Goal: Task Accomplishment & Management: Complete application form

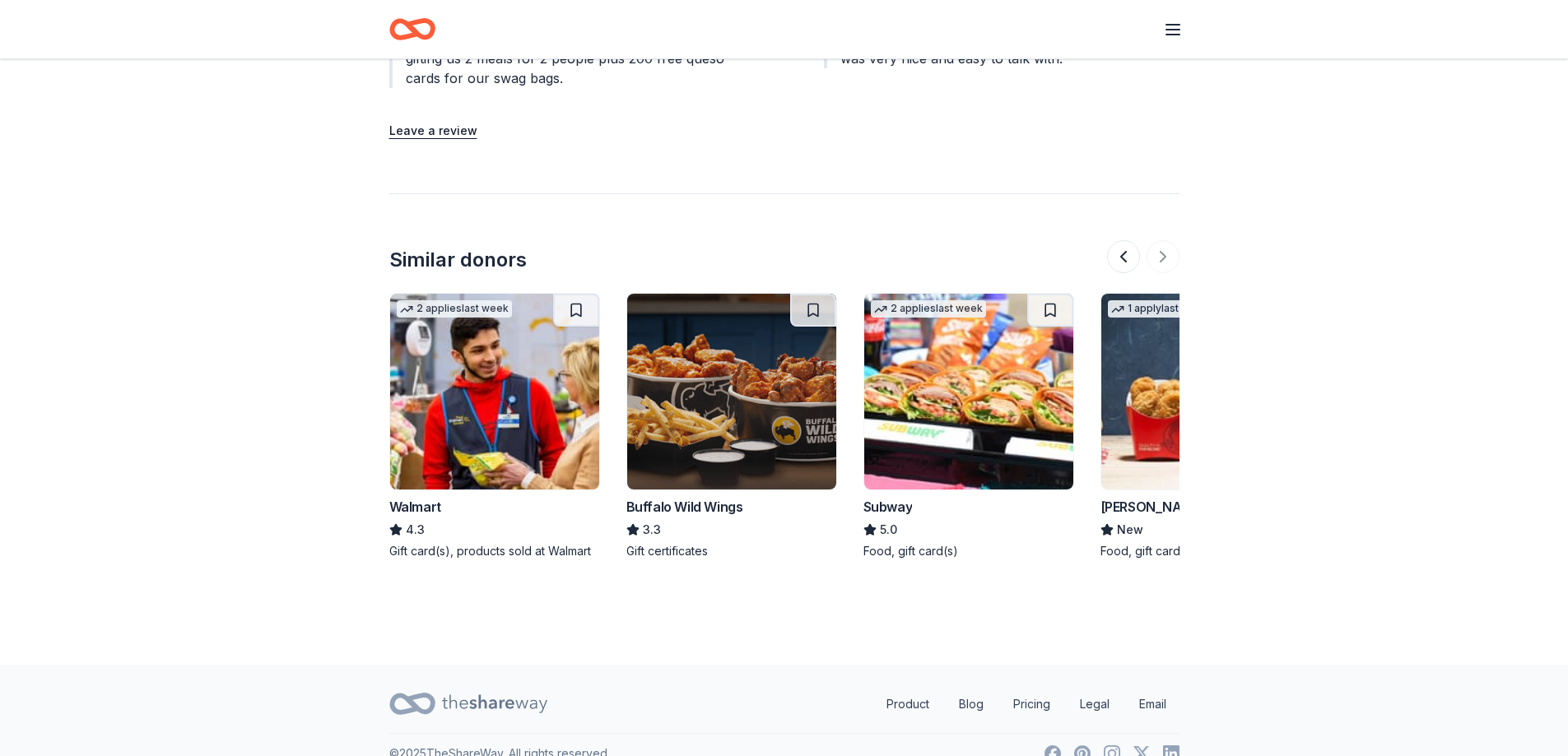
scroll to position [0, 1554]
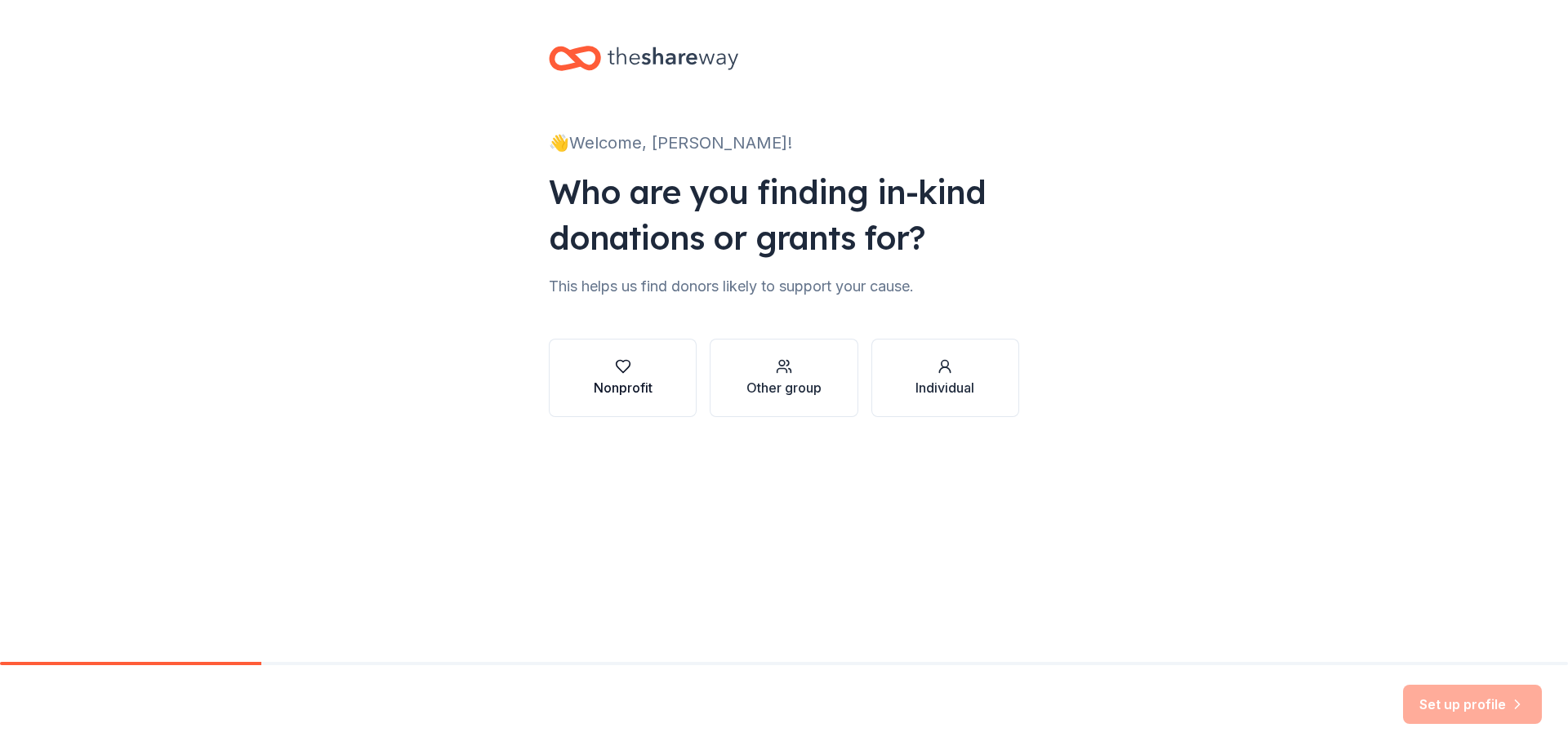
click at [617, 372] on icon "button" at bounding box center [623, 367] width 16 height 16
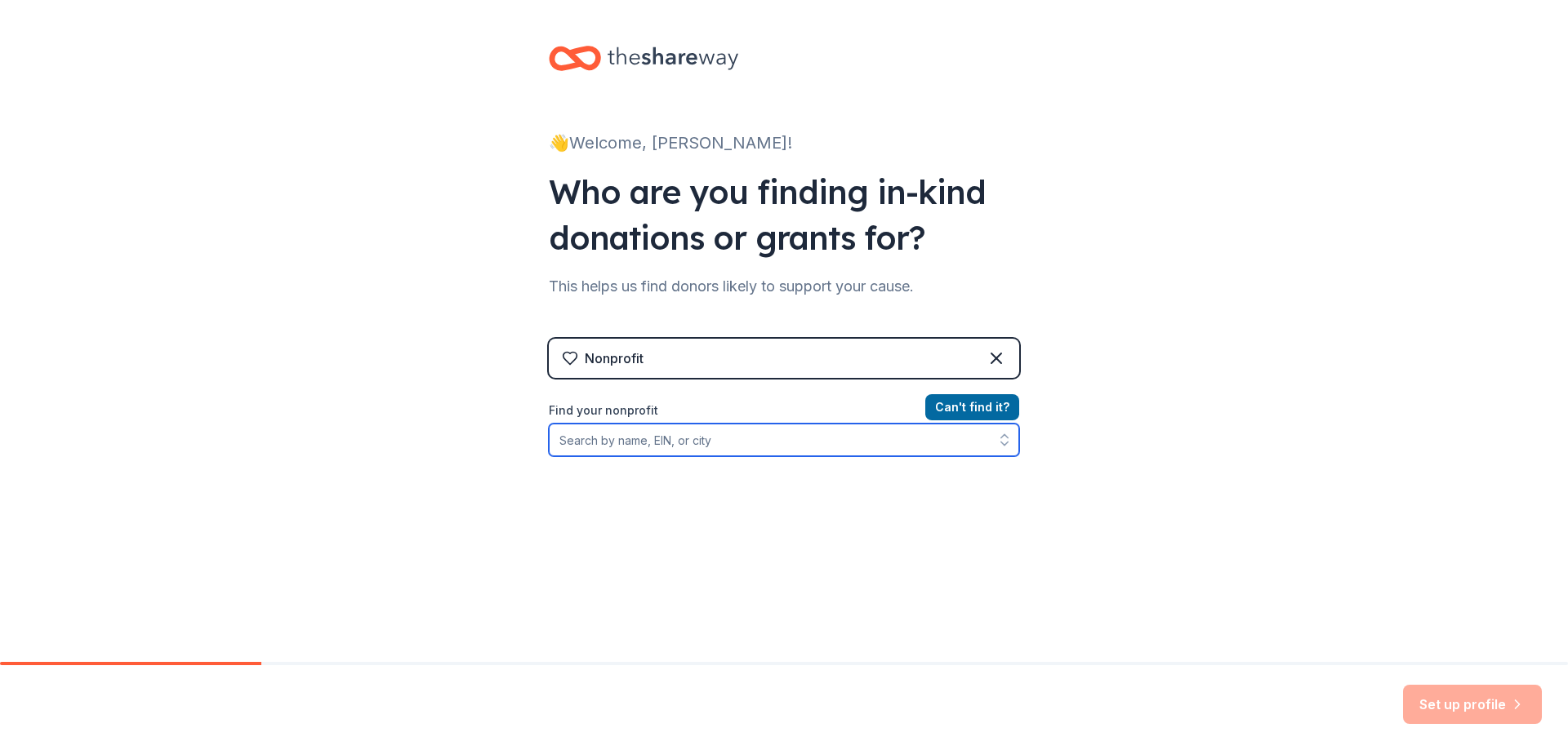
click at [600, 441] on input "Find your nonprofit" at bounding box center [784, 440] width 470 height 33
type input "Prairie Lea ISD"
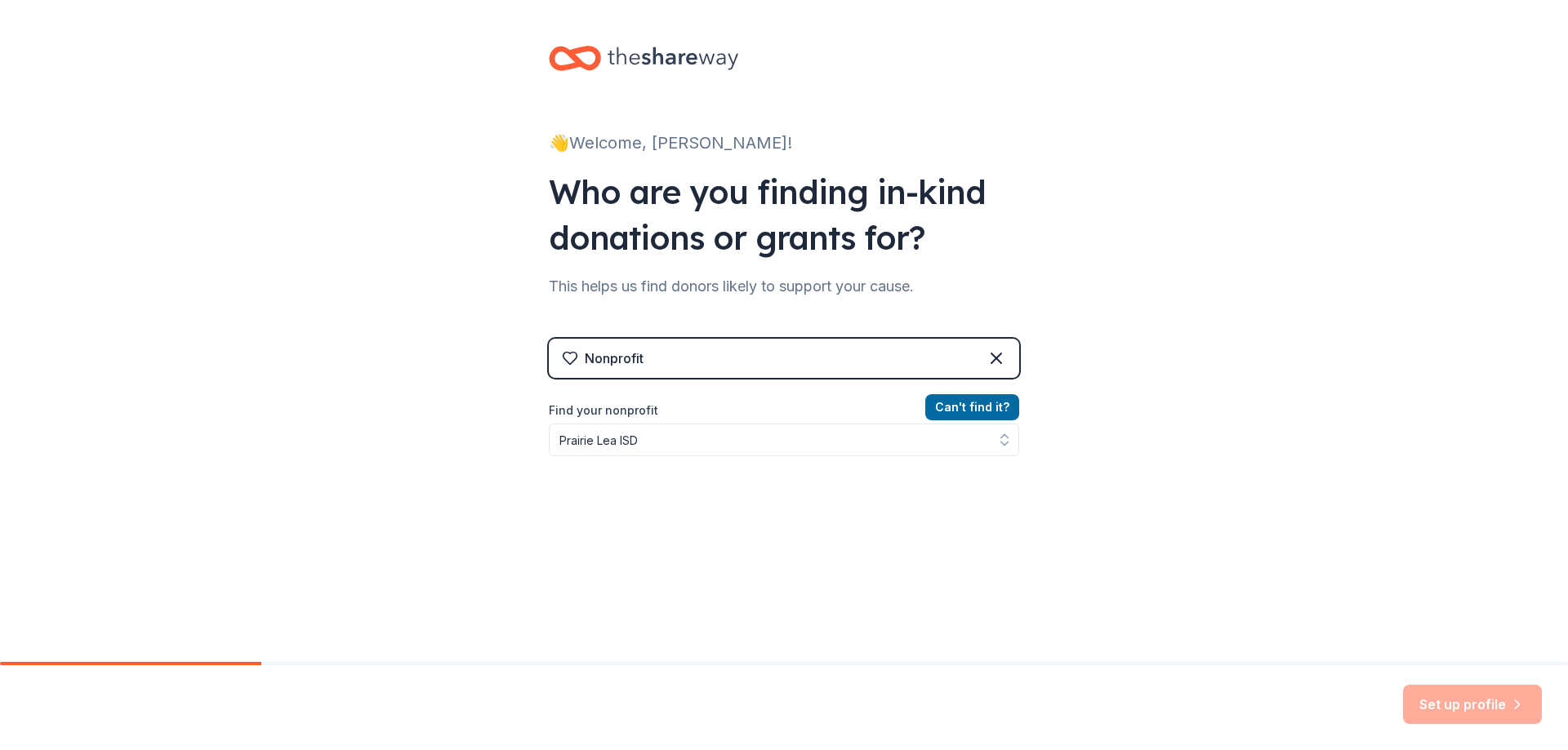
click at [696, 358] on div "Nonprofit" at bounding box center [784, 359] width 470 height 39
click at [990, 361] on icon at bounding box center [996, 359] width 20 height 20
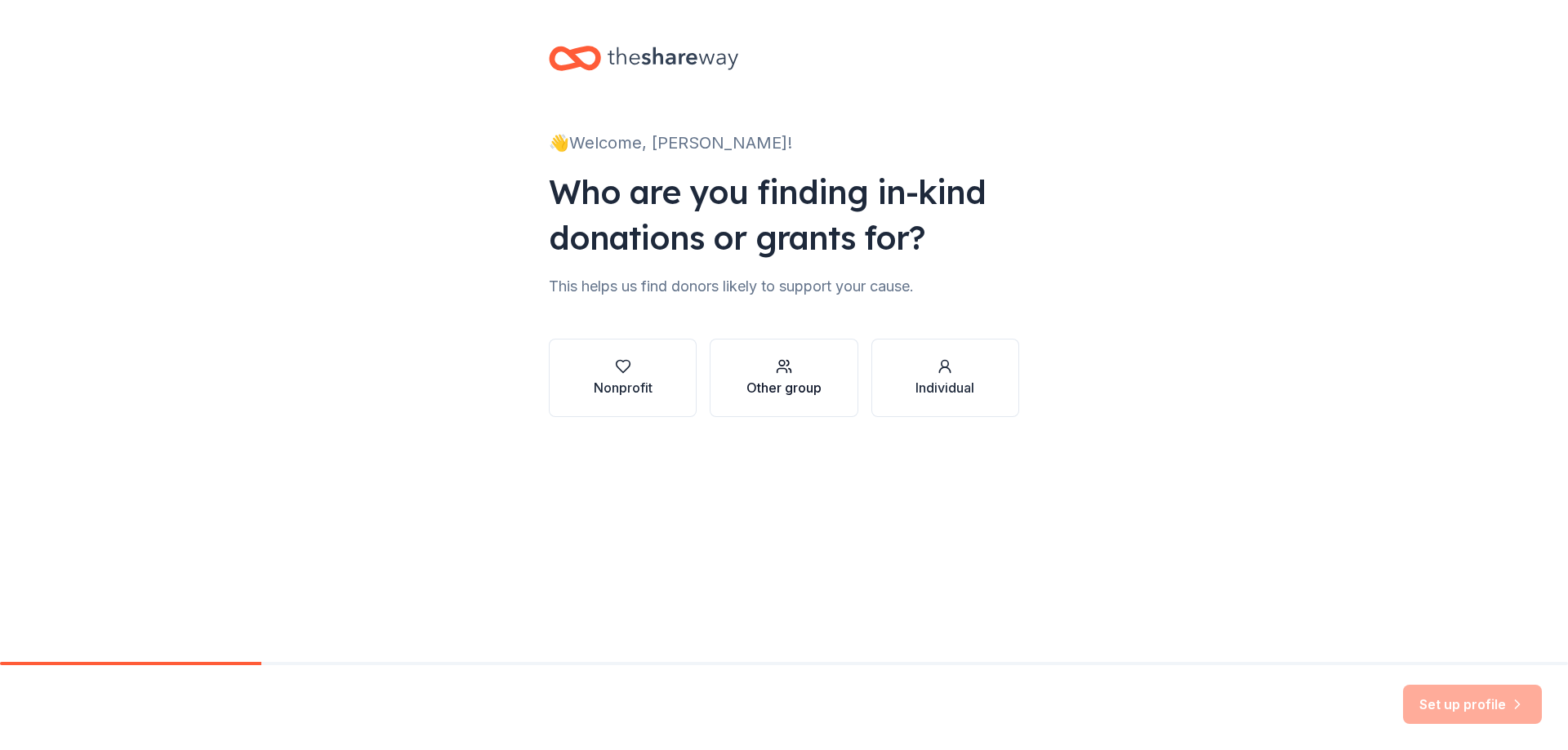
click at [791, 374] on div "Other group" at bounding box center [784, 378] width 75 height 39
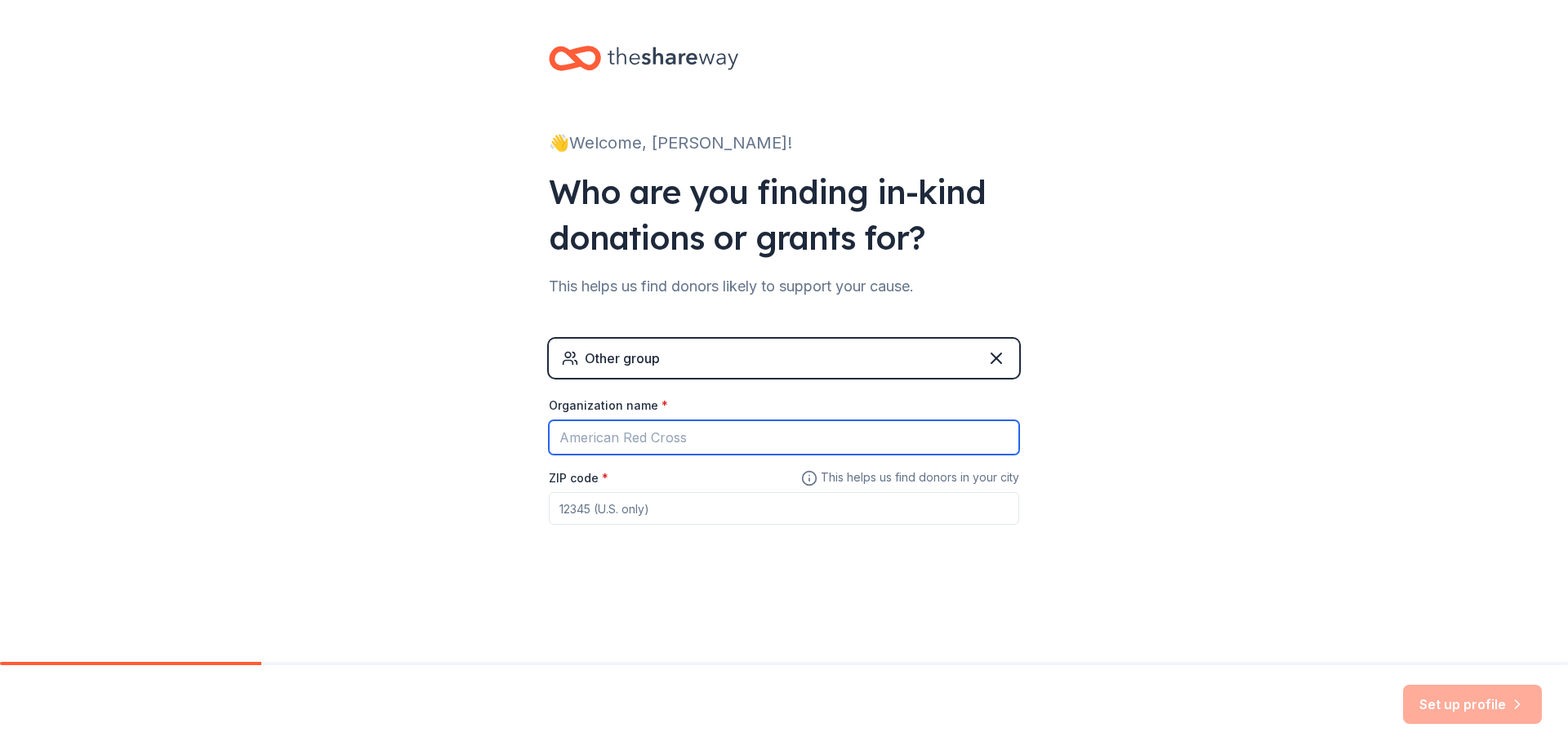
click at [729, 431] on input "Organization name *" at bounding box center [784, 437] width 470 height 34
click at [1125, 463] on div "👋 Welcome, Lori! Who are you finding in-kind donations or grants for? This help…" at bounding box center [784, 318] width 1568 height 635
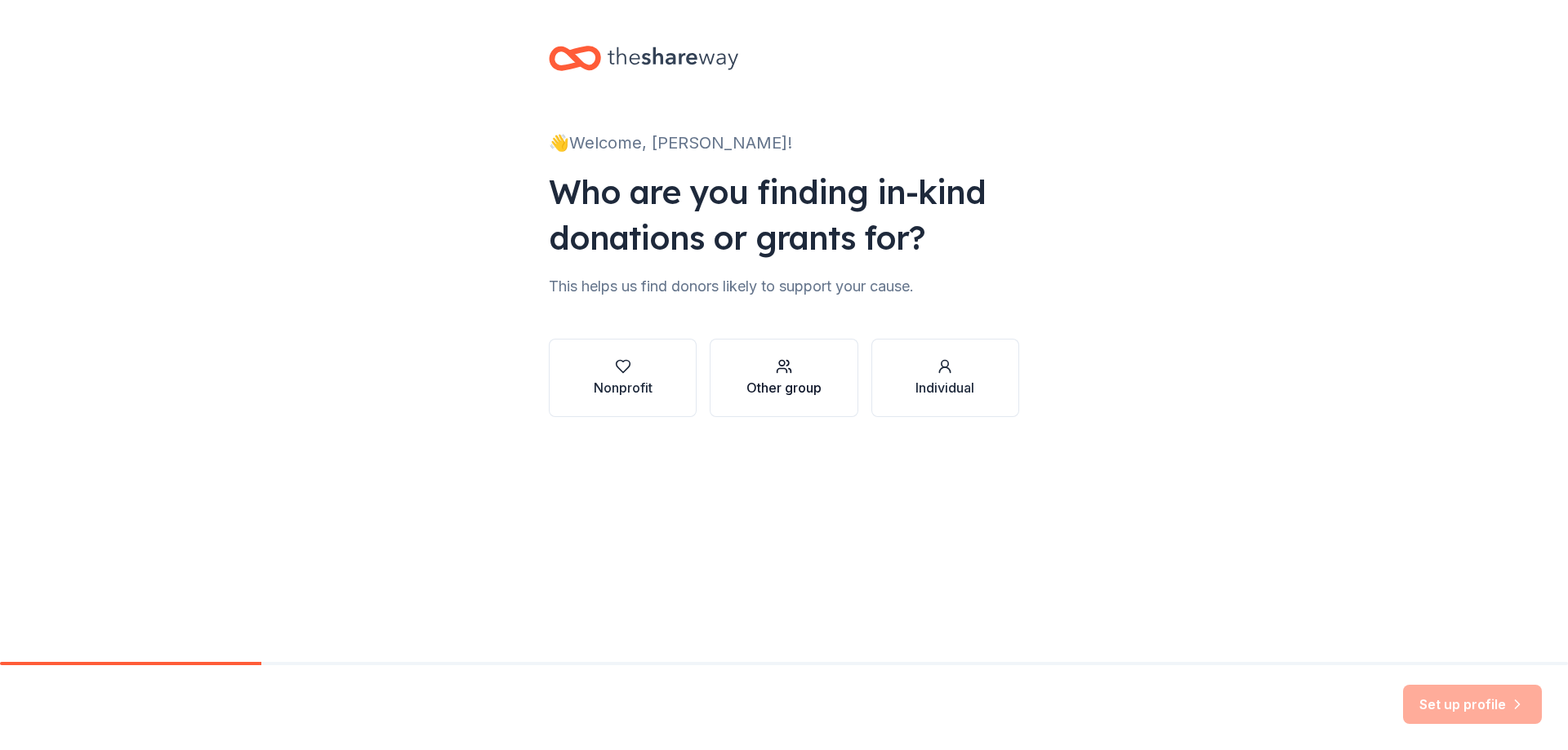
click at [790, 377] on div "Other group" at bounding box center [784, 378] width 75 height 39
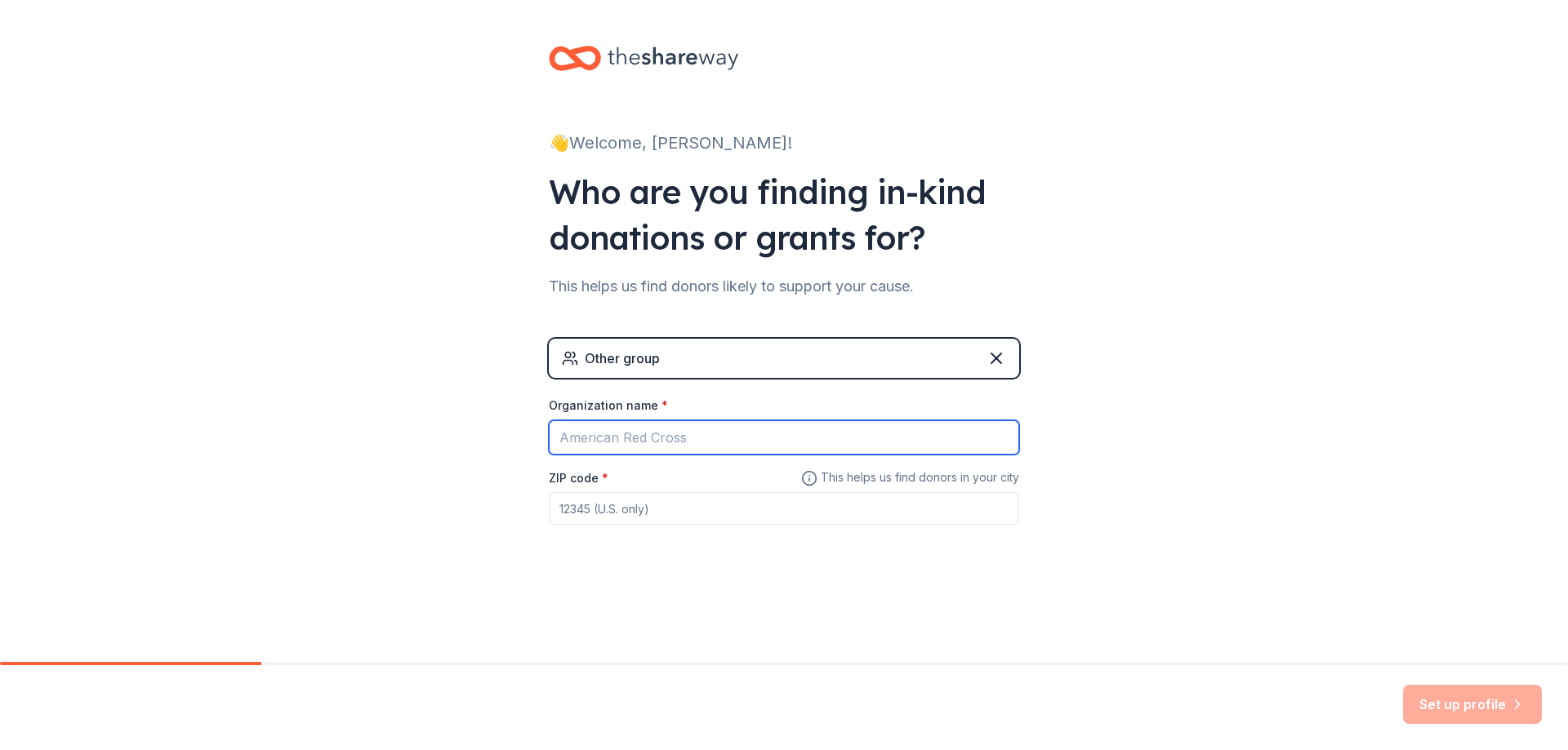
click at [690, 442] on input "Organization name *" at bounding box center [784, 437] width 470 height 34
click at [708, 439] on input "Prairie Lea High School National [PERSON_NAME]" at bounding box center [784, 437] width 470 height 34
type input "Prairie Lea High School Chapter of the National Honor Society"
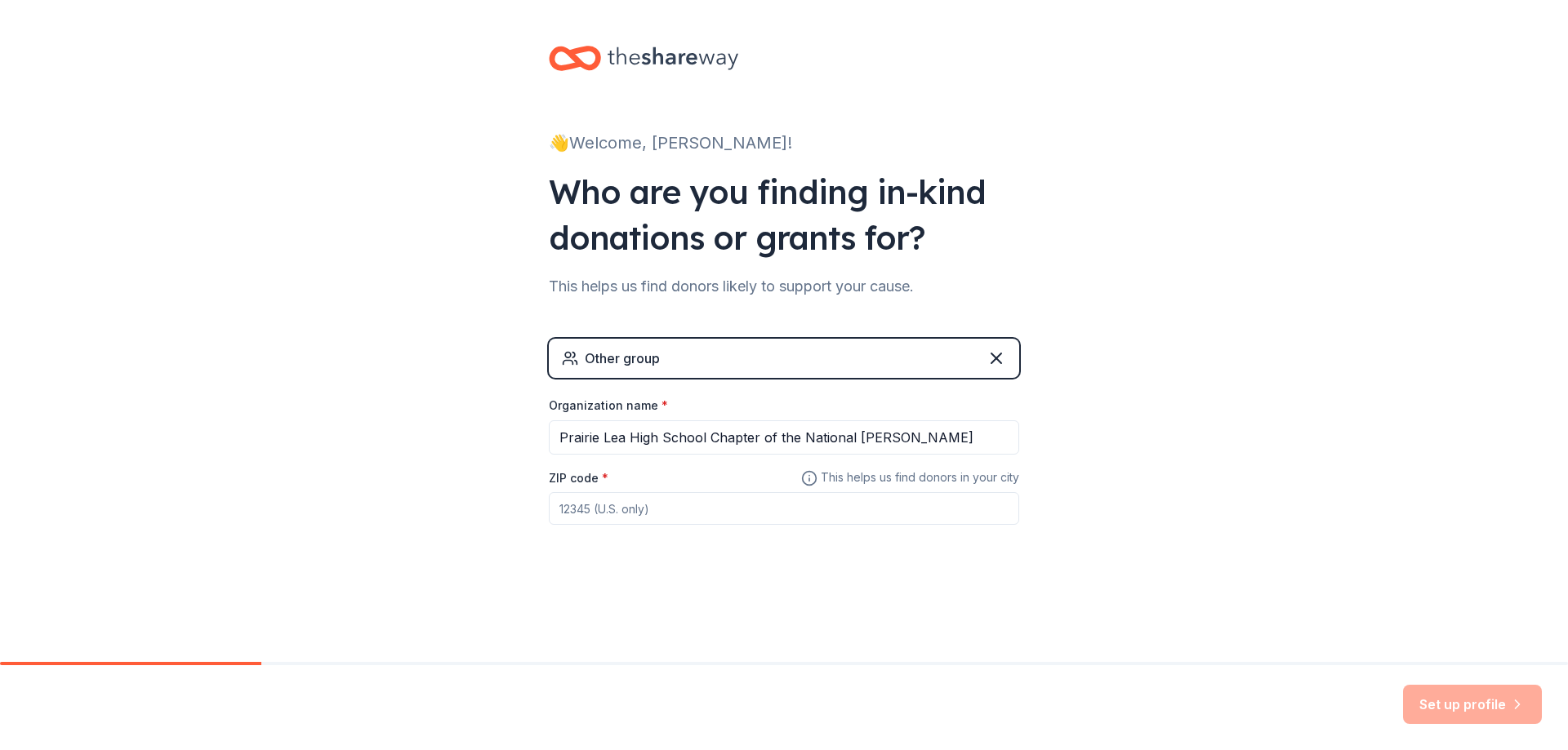
click at [636, 512] on input "ZIP code *" at bounding box center [784, 508] width 470 height 33
type input "78661"
click at [1471, 699] on button "Set up profile" at bounding box center [1471, 704] width 138 height 39
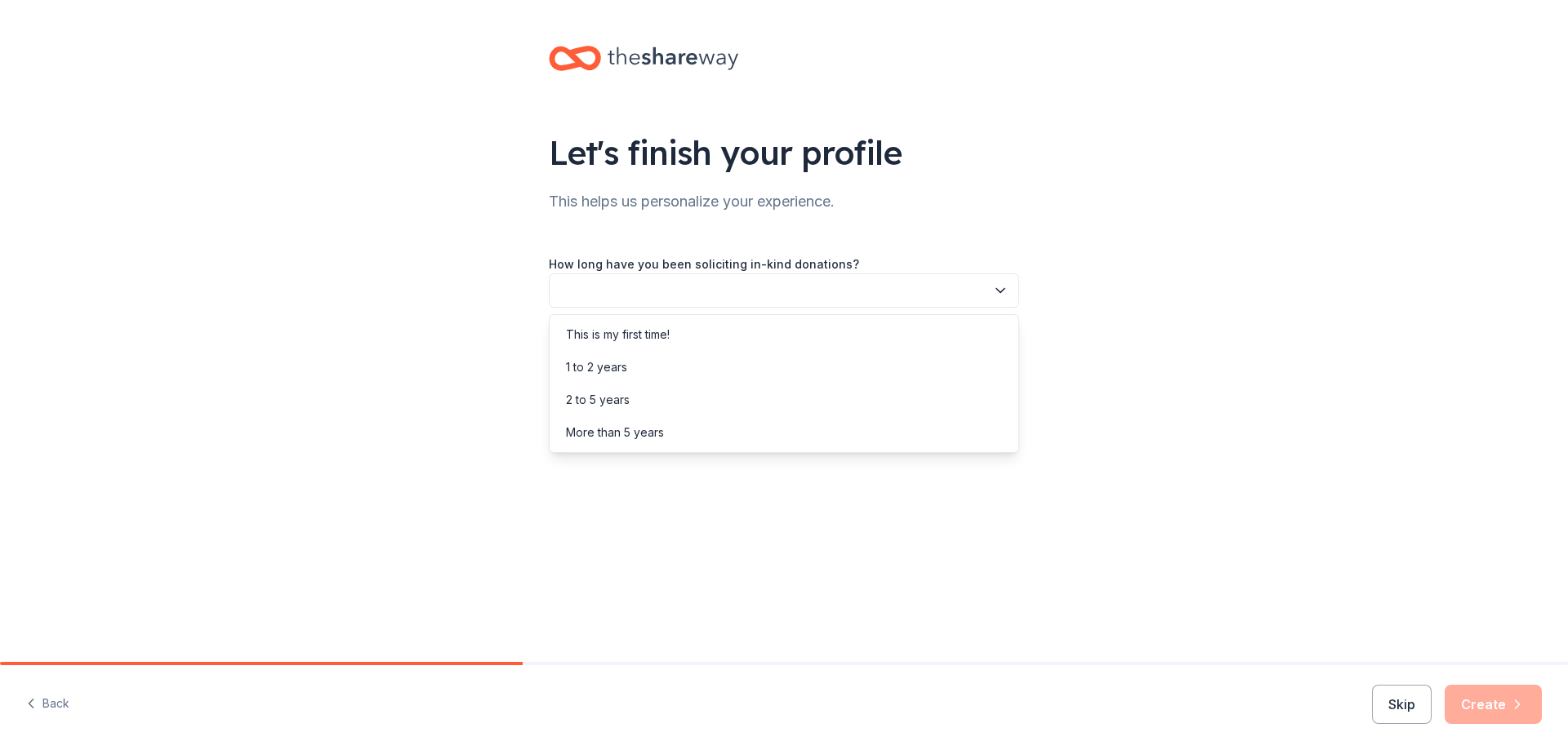
click at [808, 287] on button "button" at bounding box center [784, 291] width 470 height 34
click at [703, 337] on div "This is my first time!" at bounding box center [784, 335] width 462 height 33
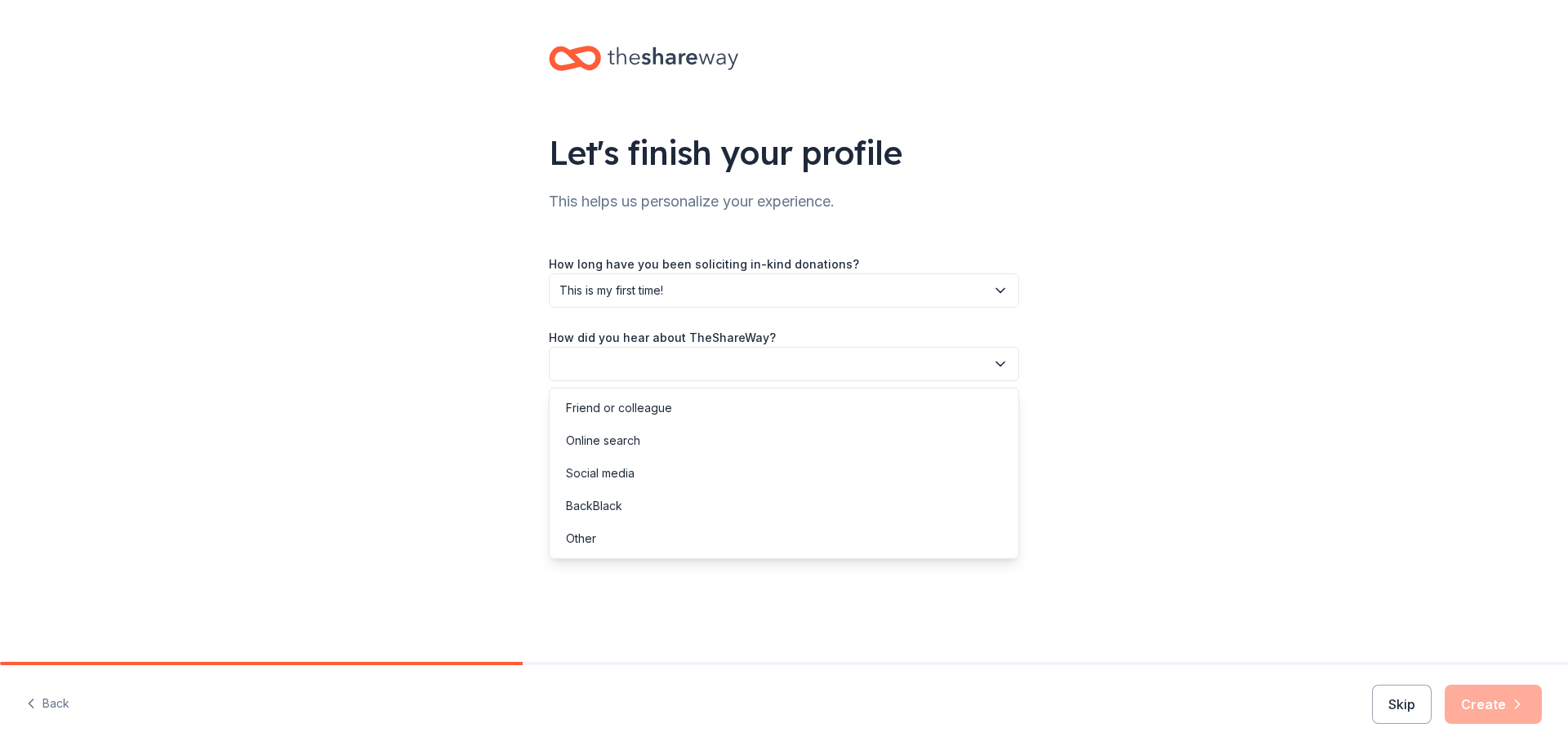
click at [696, 366] on button "button" at bounding box center [784, 364] width 470 height 34
click at [631, 437] on div "Online search" at bounding box center [603, 441] width 75 height 20
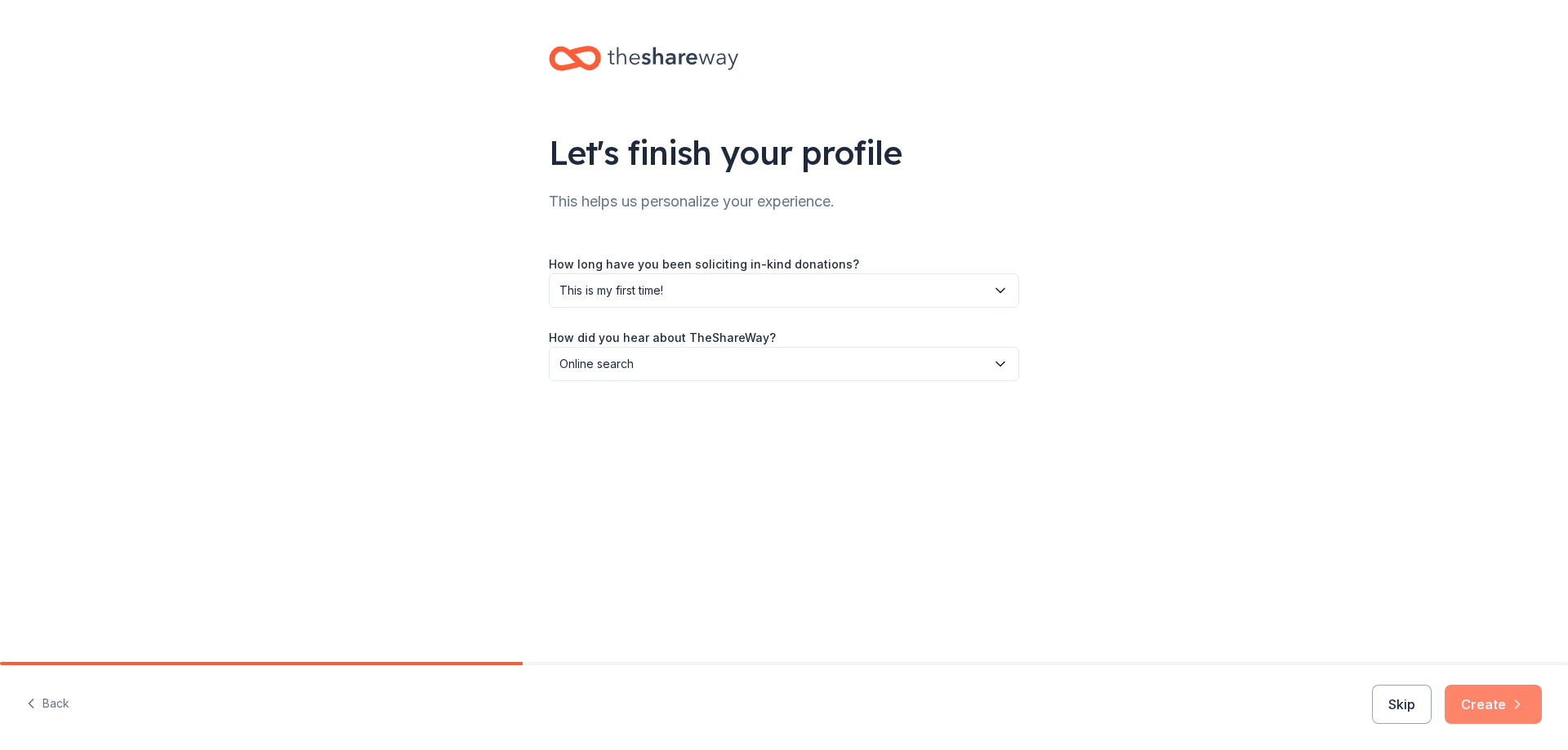
click at [1482, 697] on button "Create" at bounding box center [1493, 704] width 97 height 39
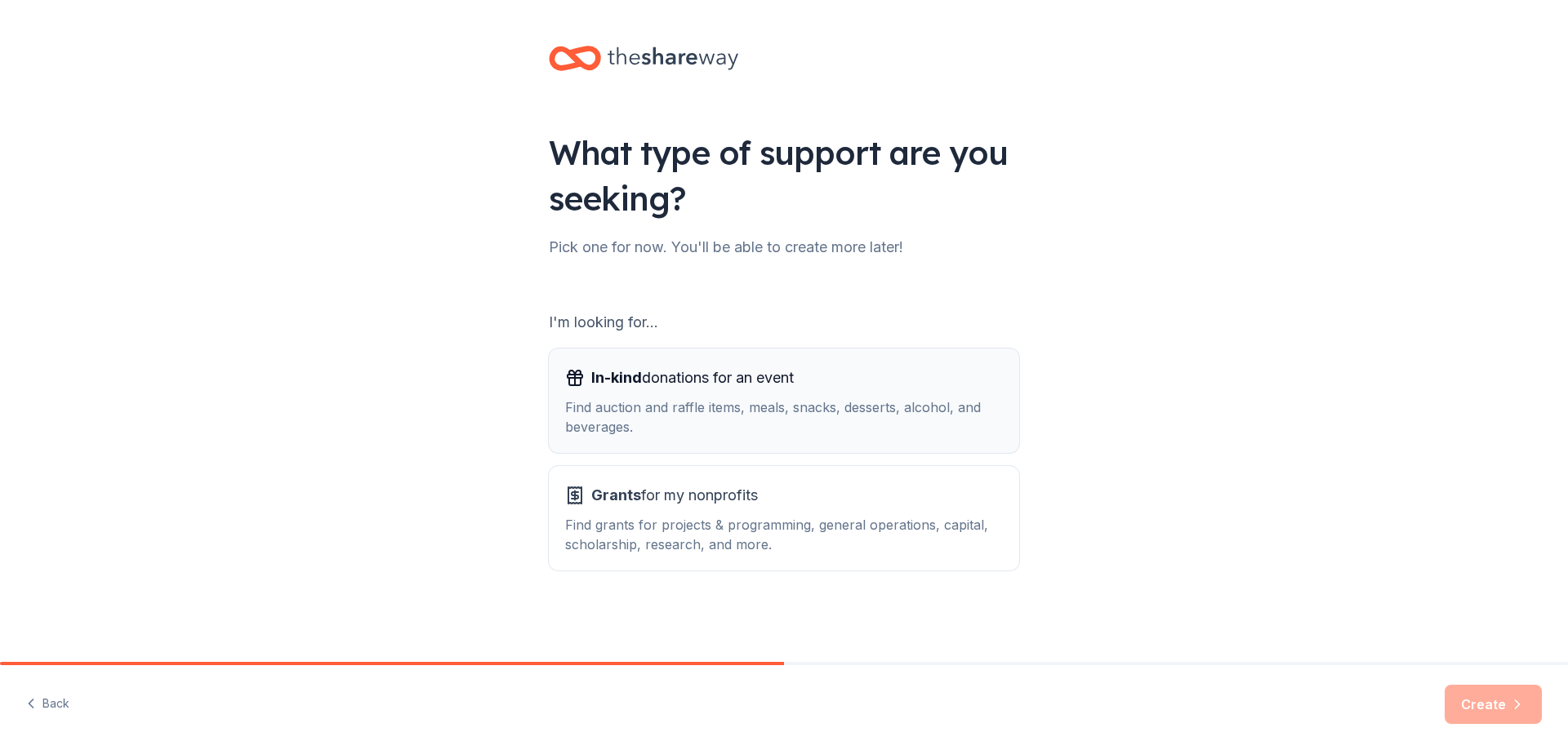
click at [907, 414] on div "Find auction and raffle items, meals, snacks, desserts, alcohol, and beverages." at bounding box center [784, 417] width 437 height 39
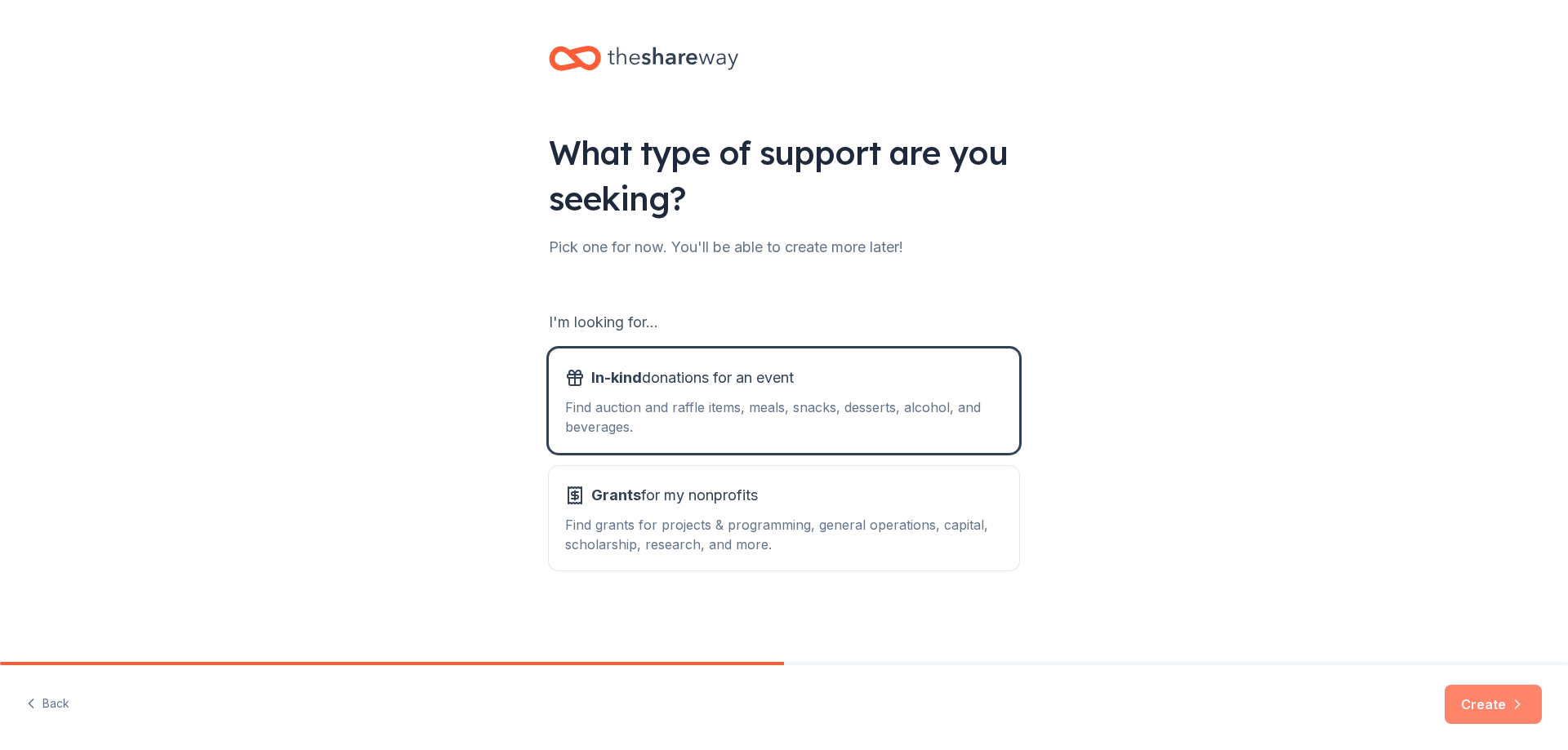
click at [1498, 703] on button "Create" at bounding box center [1493, 704] width 97 height 39
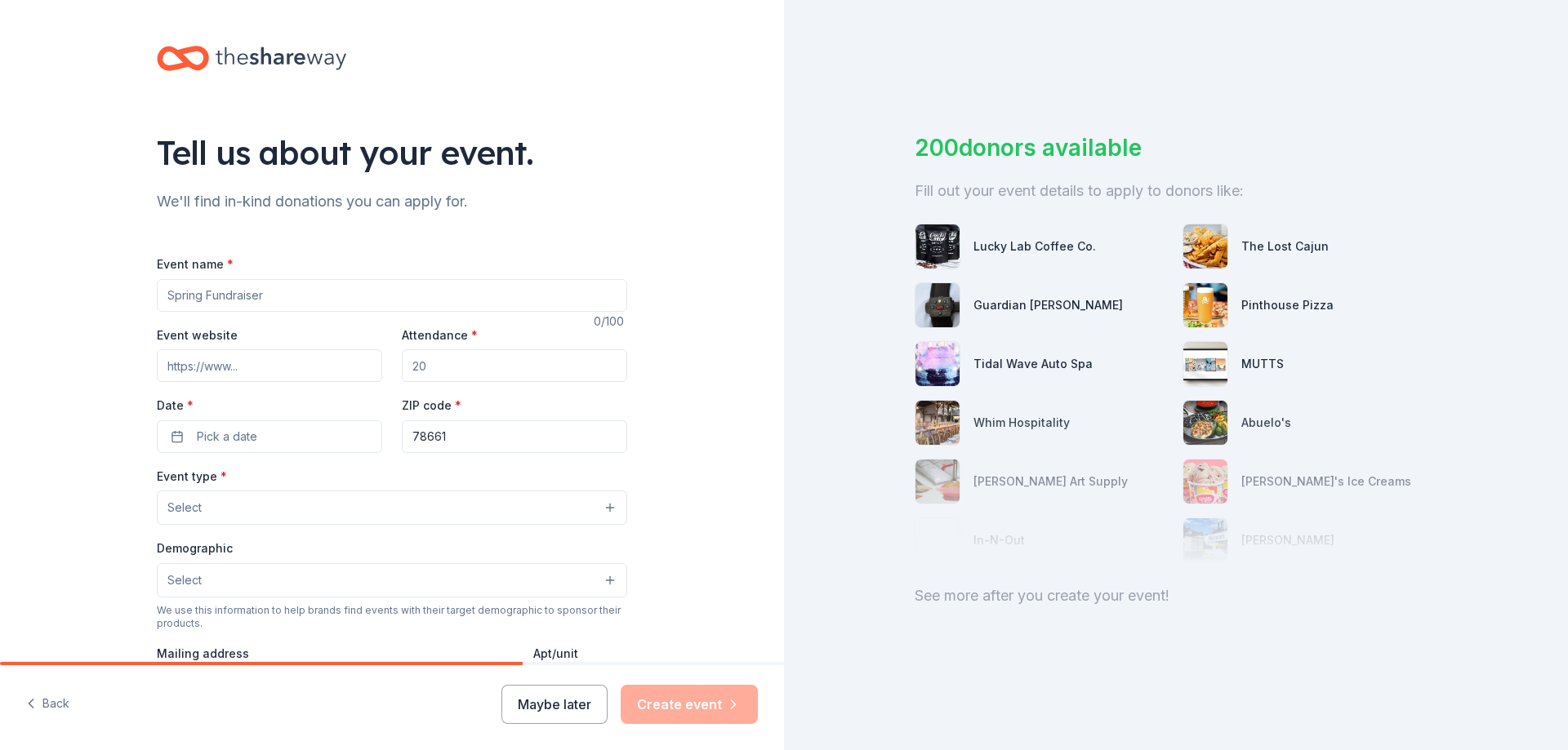
click at [271, 294] on input "Event name *" at bounding box center [392, 296] width 470 height 33
drag, startPoint x: 179, startPoint y: 292, endPoint x: 154, endPoint y: 295, distance: 25.2
click at [156, 295] on input "Fall 2025 Fundraiser" at bounding box center [392, 296] width 470 height 33
type input "2025 Fall Festival Fundraiser"
click at [188, 370] on input "Event website" at bounding box center [269, 366] width 225 height 33
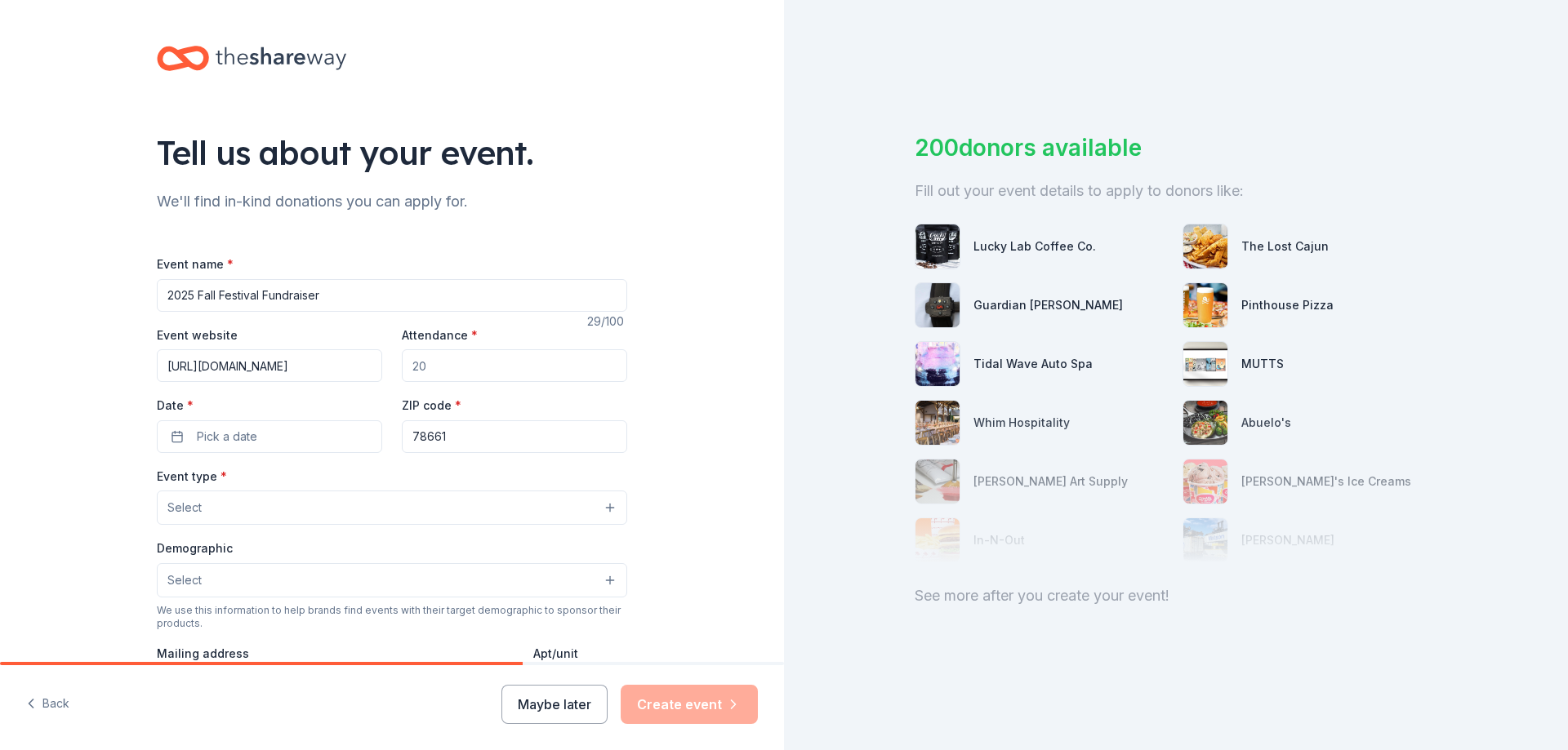
type input "https://www.plisd.net"
type input "100"
click at [221, 440] on span "Pick a date" at bounding box center [227, 436] width 61 height 20
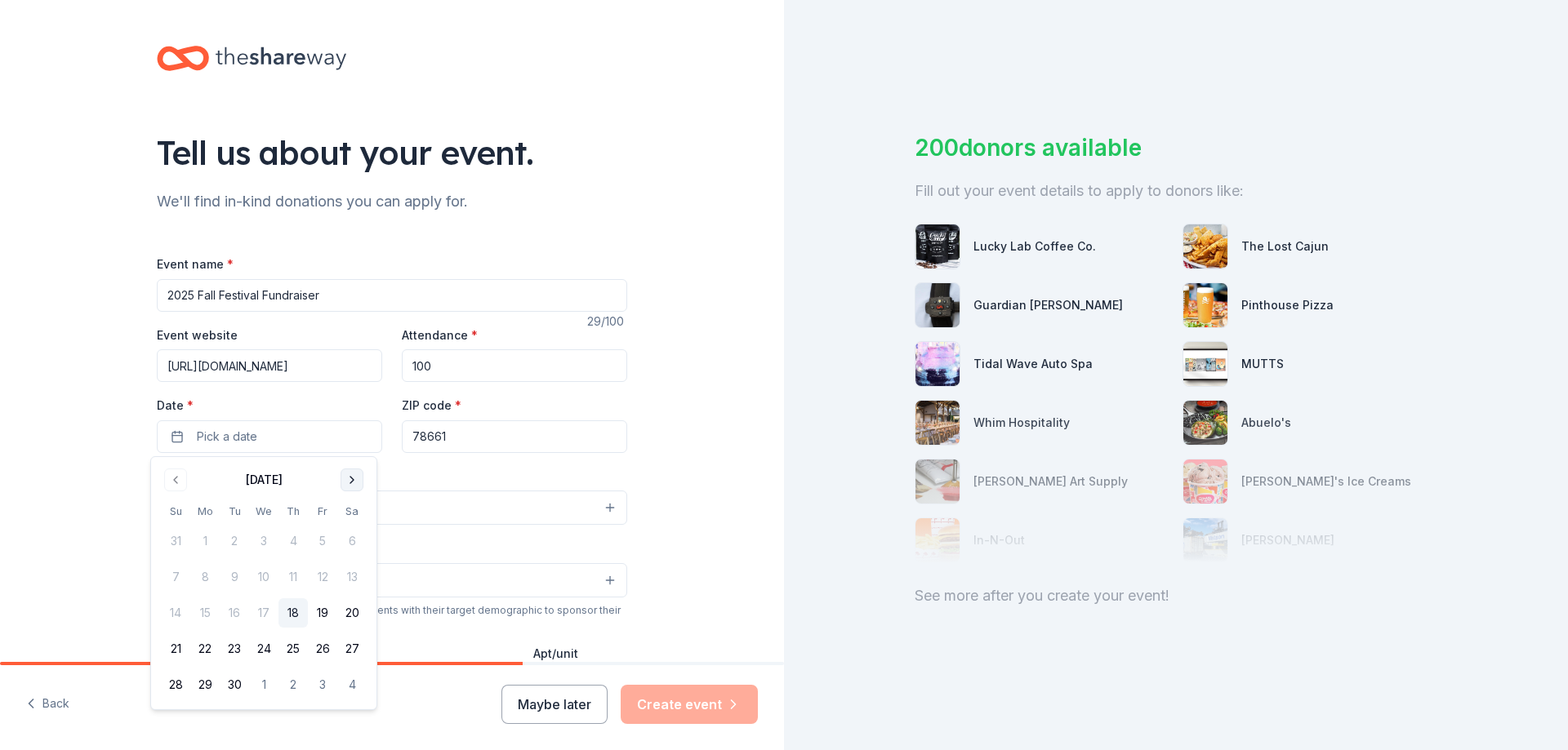
click at [352, 484] on button "Go to next month" at bounding box center [352, 480] width 23 height 23
click at [353, 578] on button "11" at bounding box center [352, 577] width 29 height 29
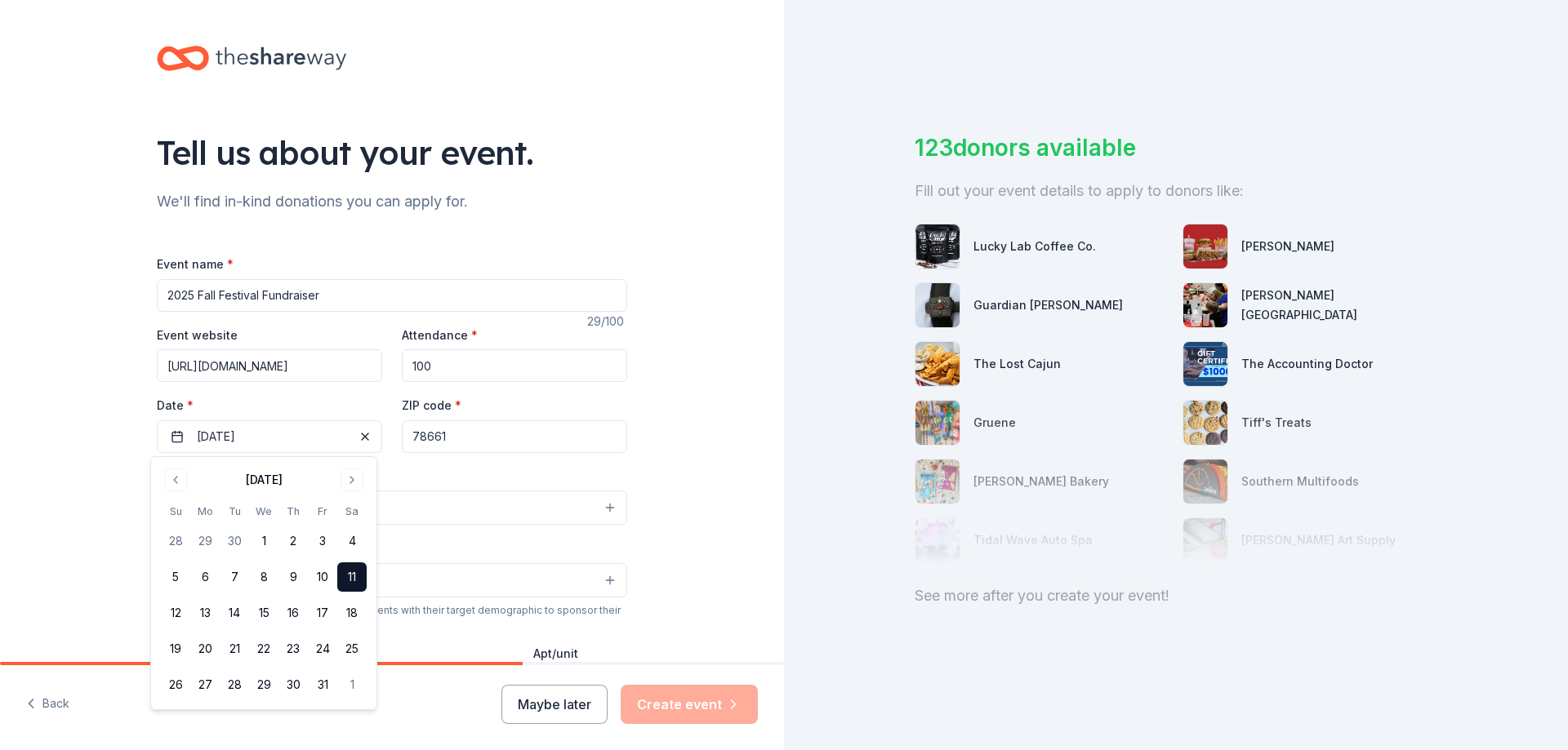
click at [652, 502] on div "Tell us about your event. We'll find in-kind donations you can apply for. Event…" at bounding box center [392, 543] width 784 height 1087
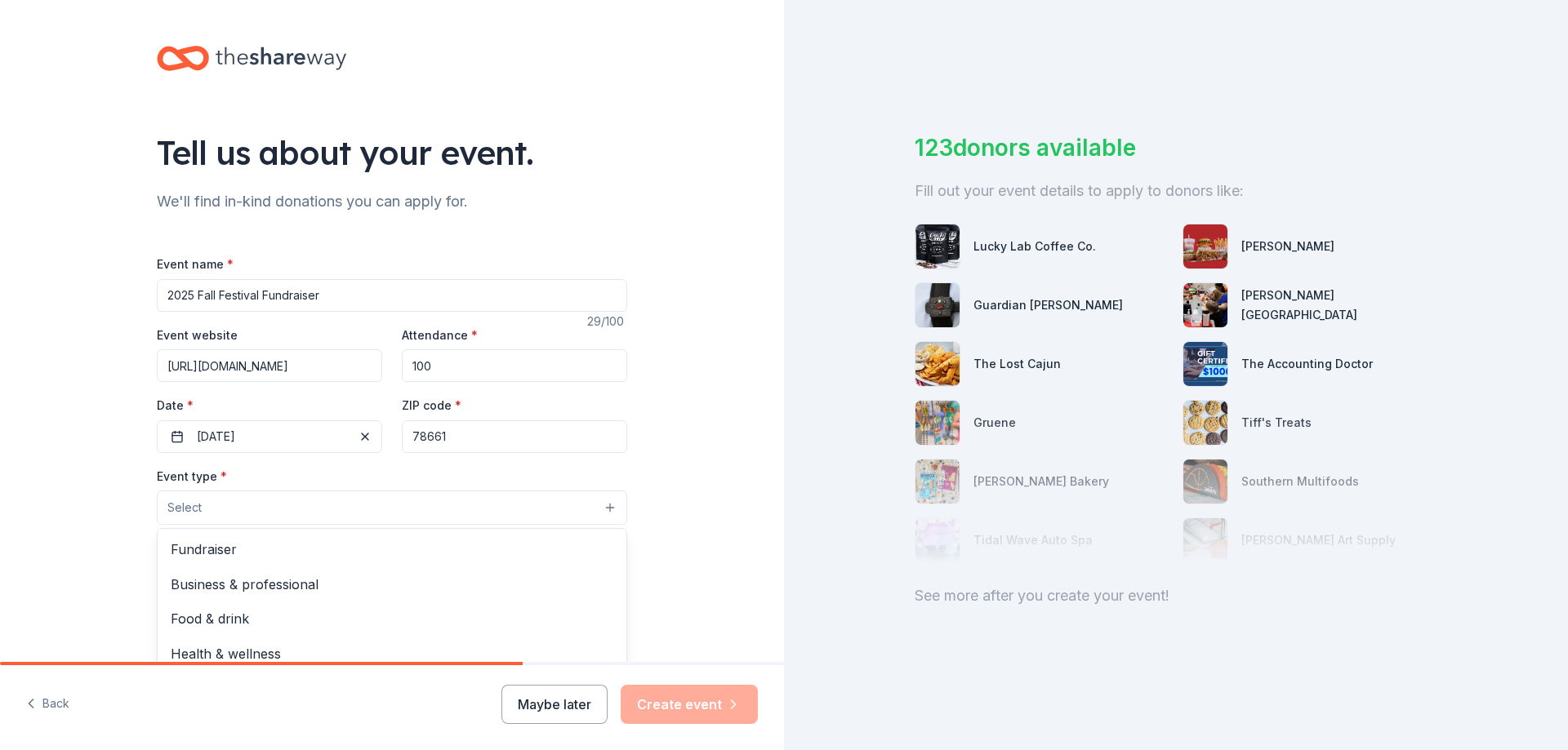
click at [336, 508] on button "Select" at bounding box center [392, 508] width 470 height 34
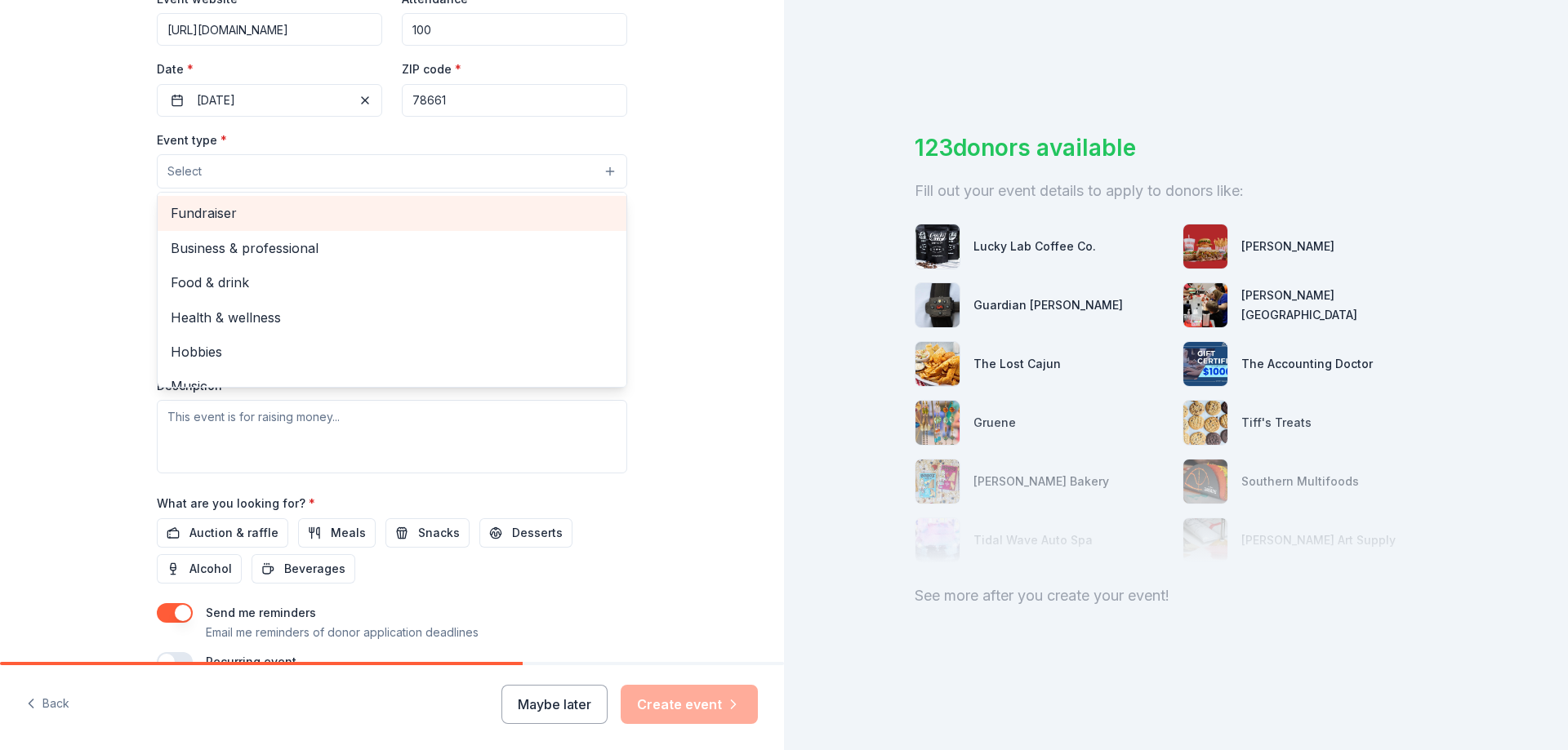
click at [264, 213] on span "Fundraiser" at bounding box center [392, 213] width 442 height 21
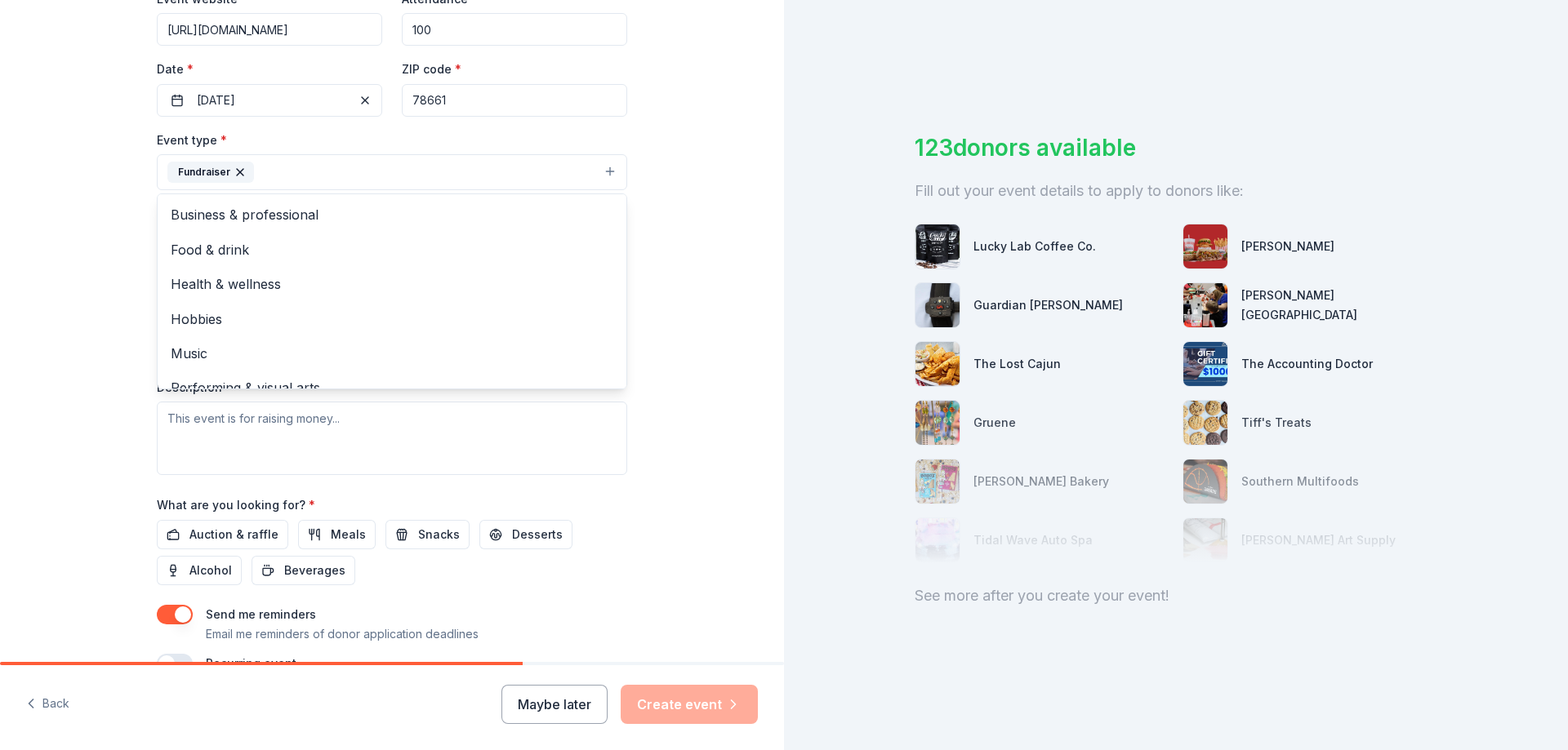
click at [713, 400] on div "Tell us about your event. We'll find in-kind donations you can apply for. Event…" at bounding box center [392, 207] width 784 height 1088
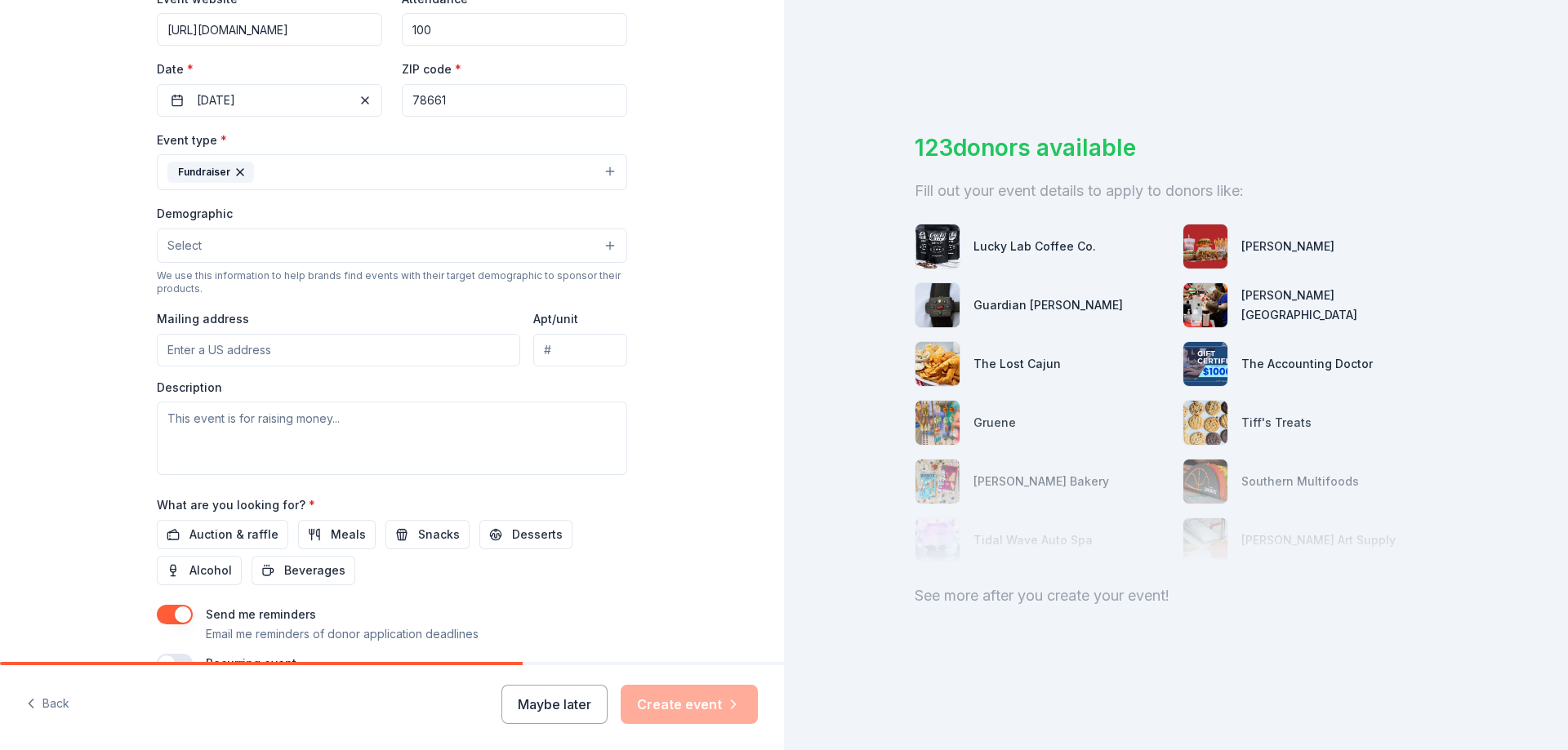
click at [315, 246] on button "Select" at bounding box center [392, 246] width 470 height 34
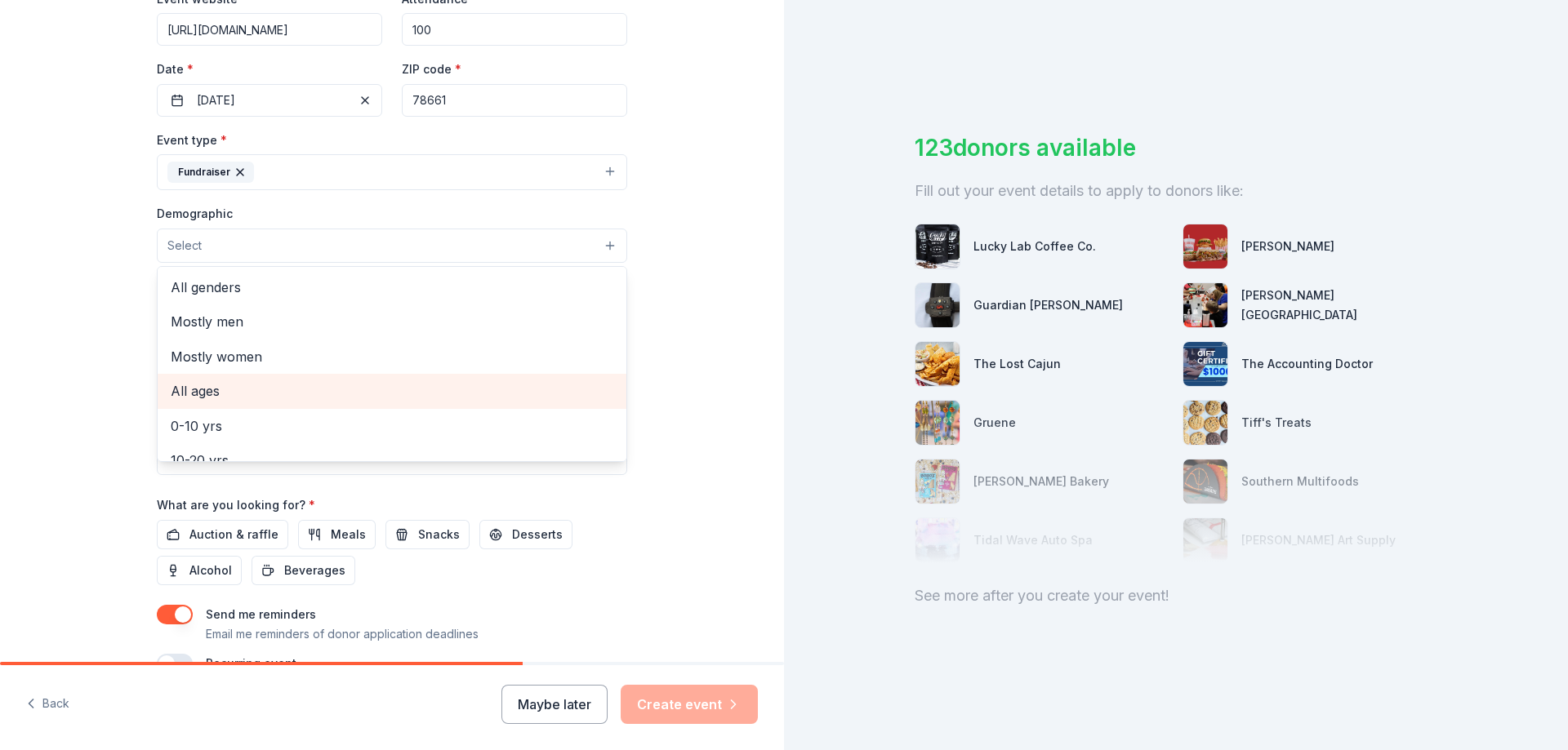
click at [177, 395] on span "All ages" at bounding box center [392, 391] width 442 height 21
click at [678, 329] on div "Tell us about your event. We'll find in-kind donations you can apply for. Event…" at bounding box center [392, 208] width 784 height 1090
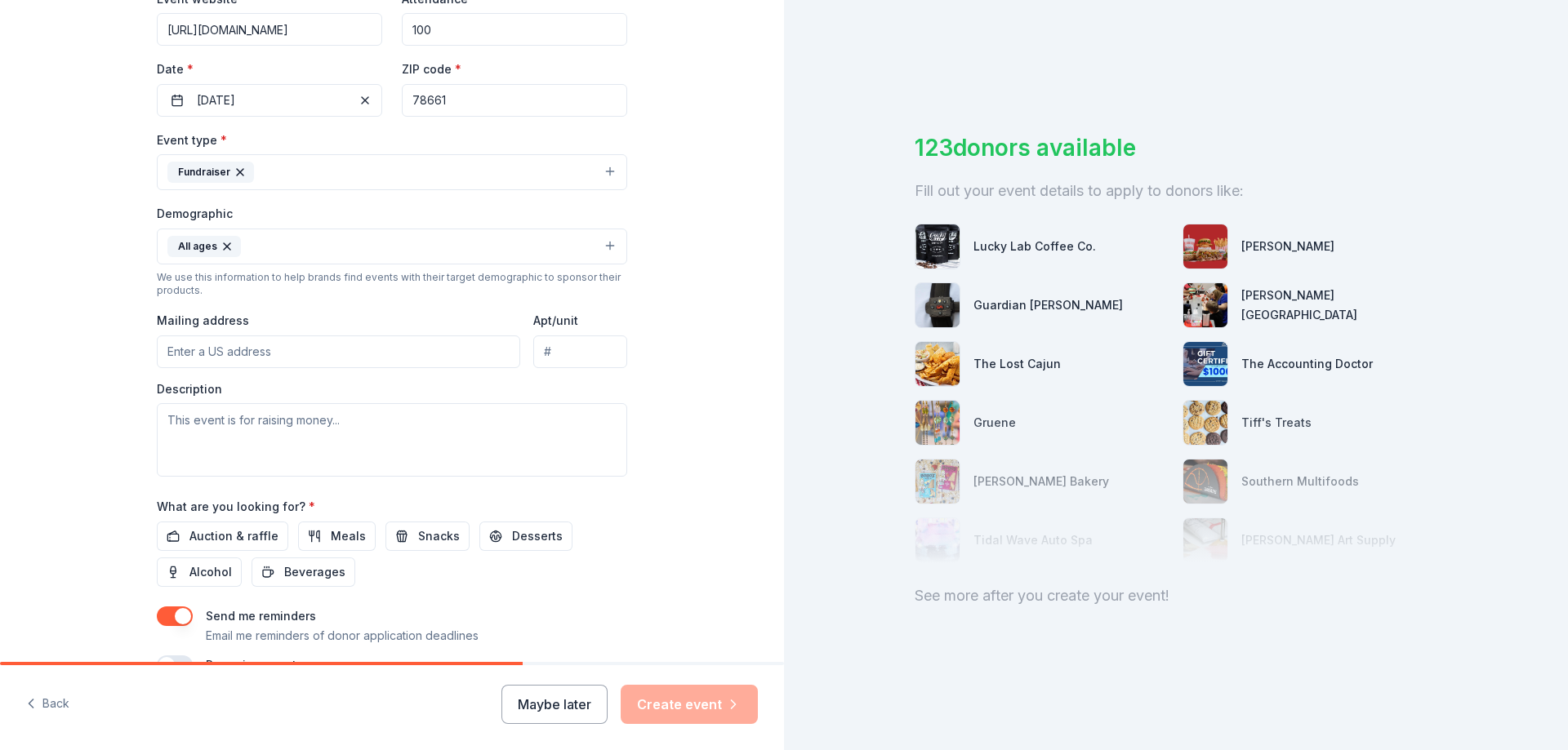
click at [333, 354] on input "Mailing address" at bounding box center [338, 352] width 364 height 33
type input "6910 San Marcos Hwy"
click at [646, 384] on div "Tell us about your event. We'll find in-kind donations you can apply for. Event…" at bounding box center [392, 208] width 523 height 1090
click at [294, 422] on textarea at bounding box center [392, 440] width 470 height 74
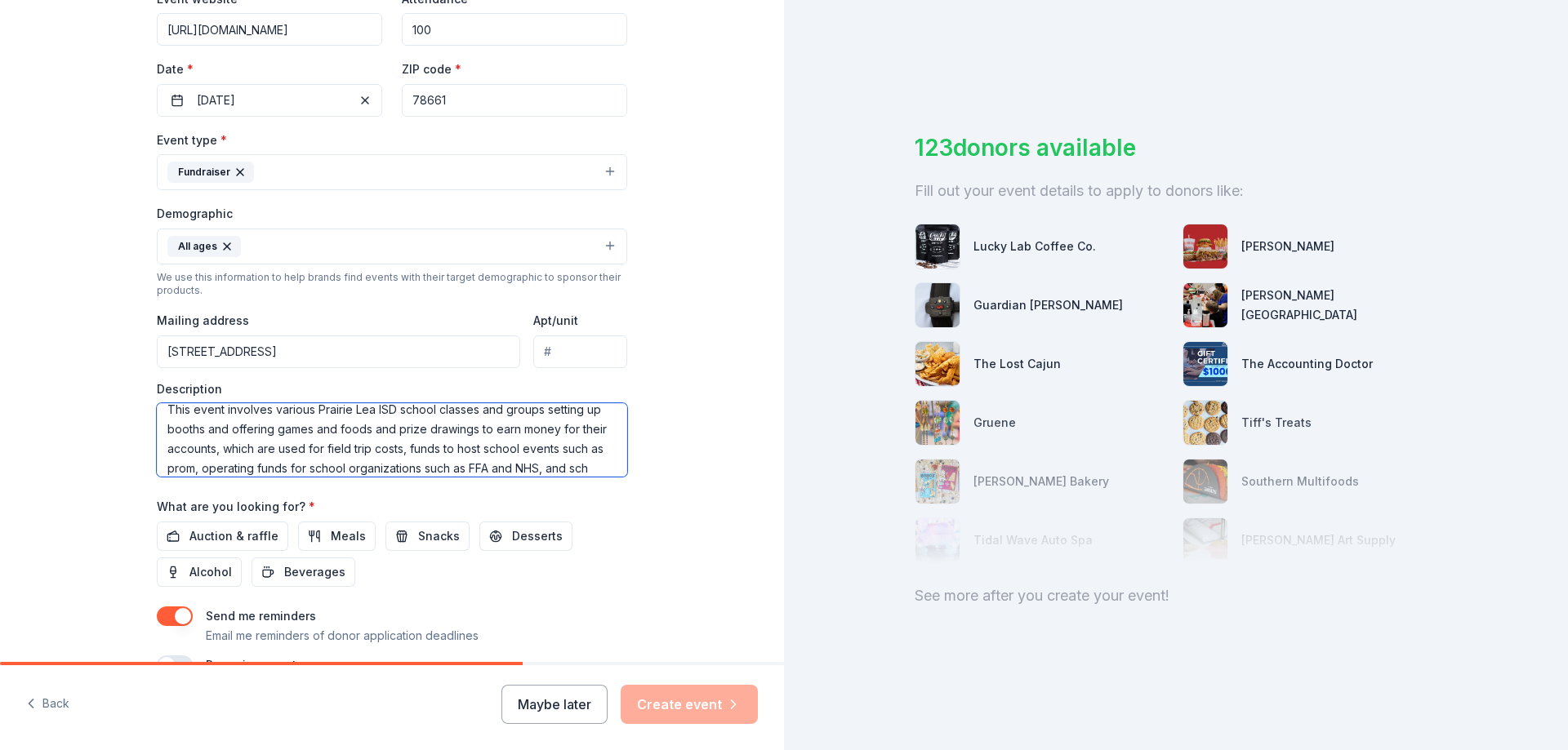
scroll to position [30, 0]
type textarea "This event involves various Prairie Lea ISD school classes and groups setting u…"
click at [179, 539] on button "Auction & raffle" at bounding box center [222, 536] width 131 height 29
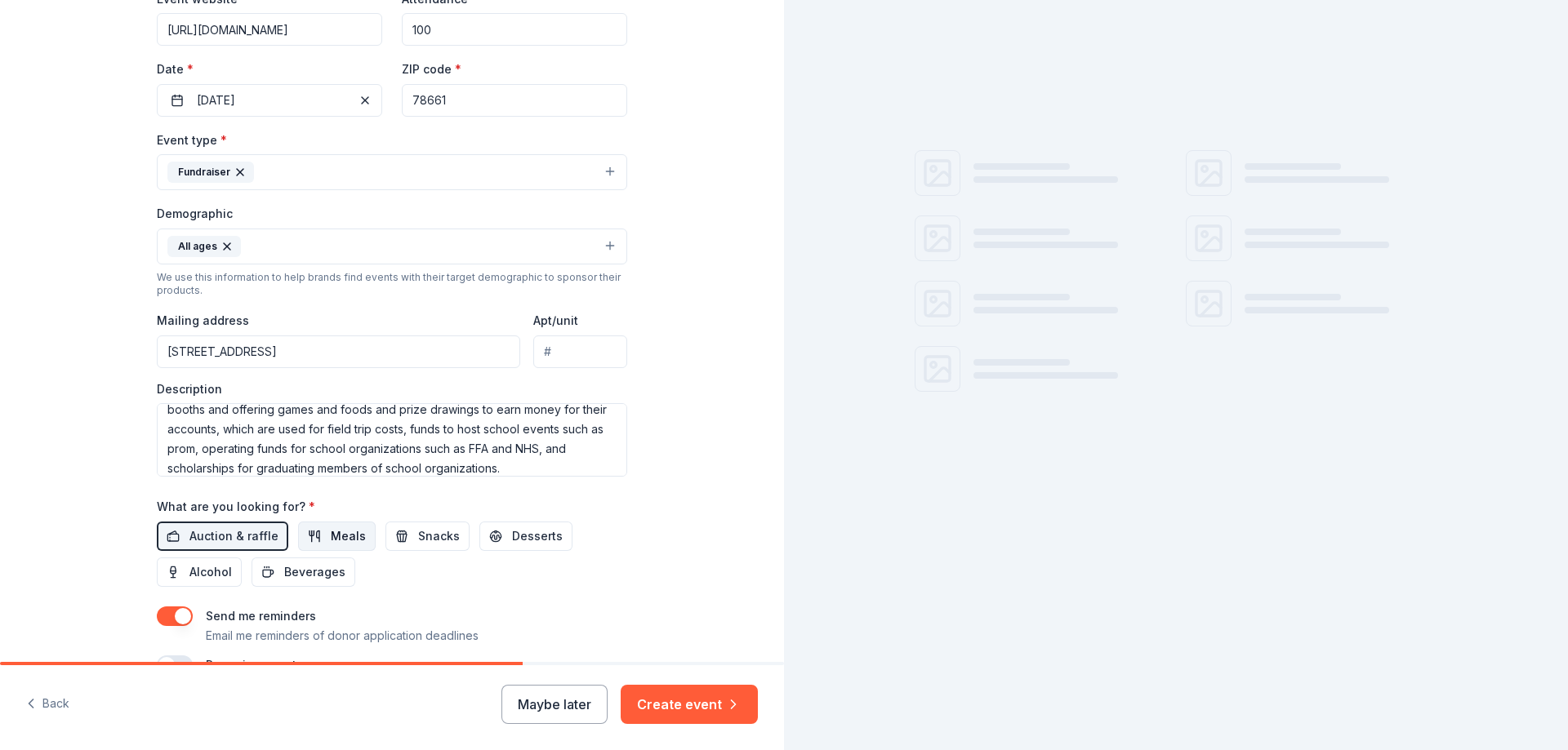
click at [331, 544] on span "Meals" at bounding box center [348, 536] width 35 height 20
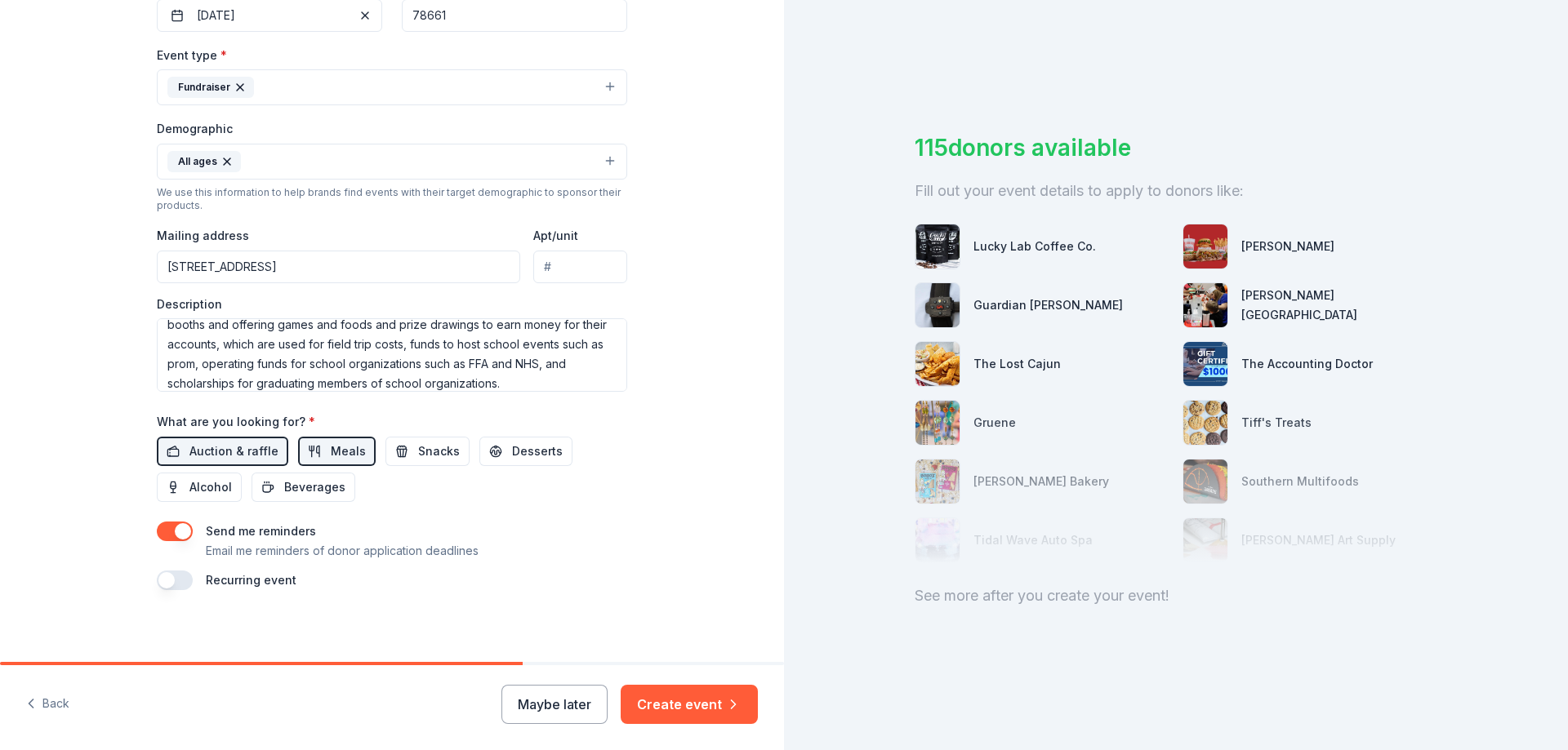
scroll to position [427, 0]
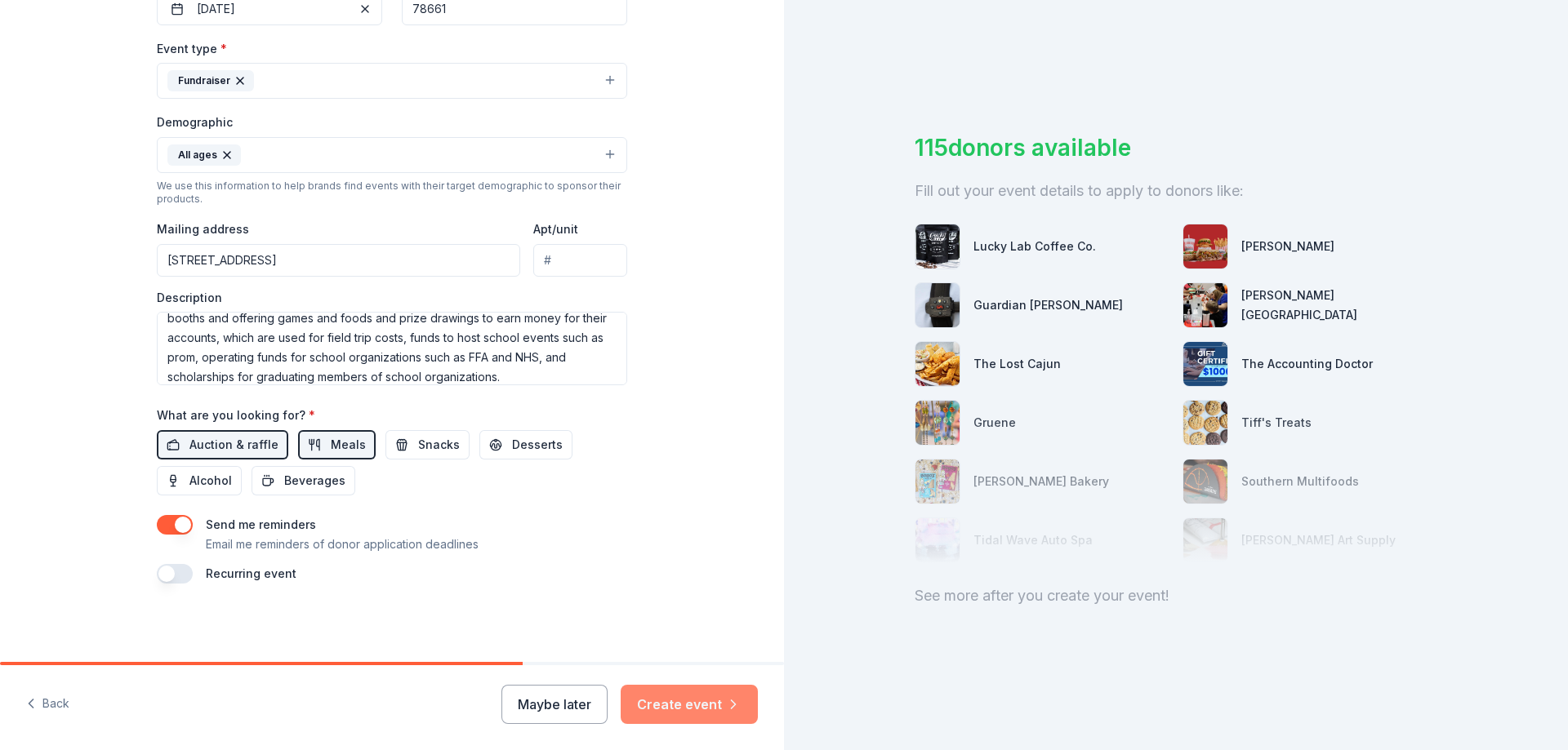
click at [654, 698] on button "Create event" at bounding box center [688, 704] width 137 height 39
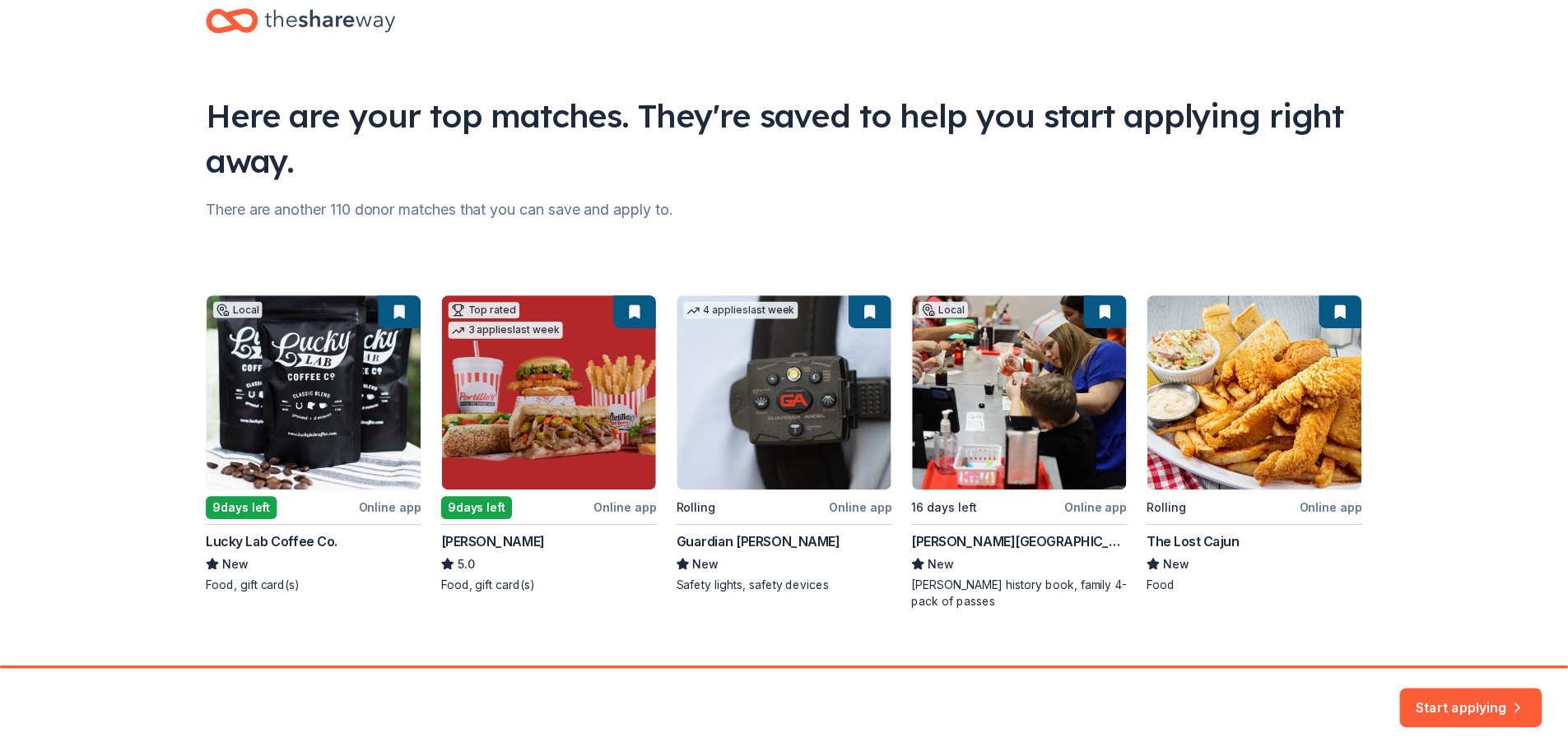
scroll to position [64, 0]
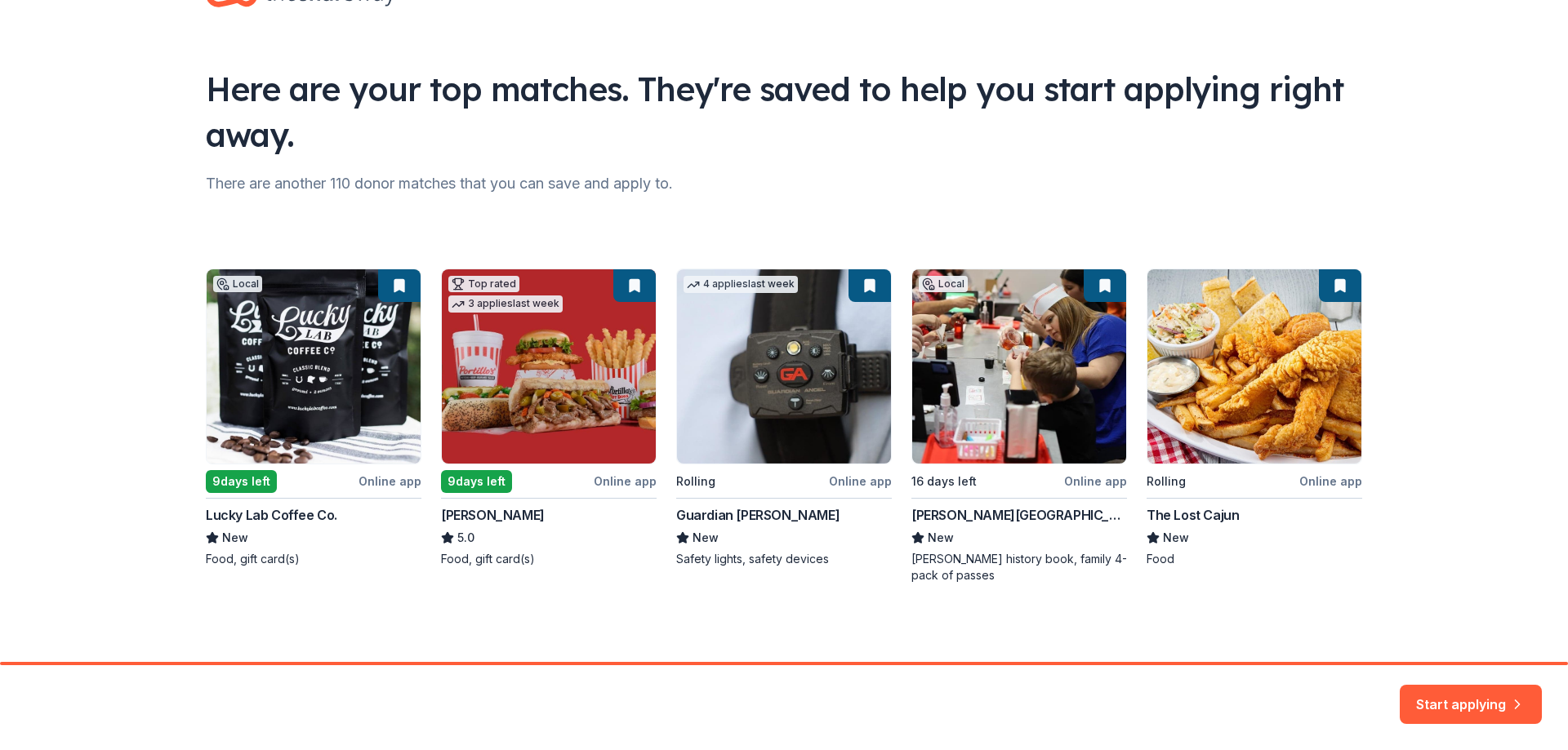
click at [770, 407] on div "Local 9 days left Online app Lucky Lab Coffee Co. New Food, gift card(s) Top ra…" at bounding box center [783, 426] width 1156 height 315
click at [493, 409] on div "Local 9 days left Online app Lucky Lab Coffee Co. New Food, gift card(s) Top ra…" at bounding box center [783, 426] width 1156 height 315
click at [363, 400] on div "Local 9 days left Online app Lucky Lab Coffee Co. New Food, gift card(s) Top ra…" at bounding box center [783, 426] width 1156 height 315
click at [1454, 698] on button "Start applying" at bounding box center [1470, 694] width 142 height 39
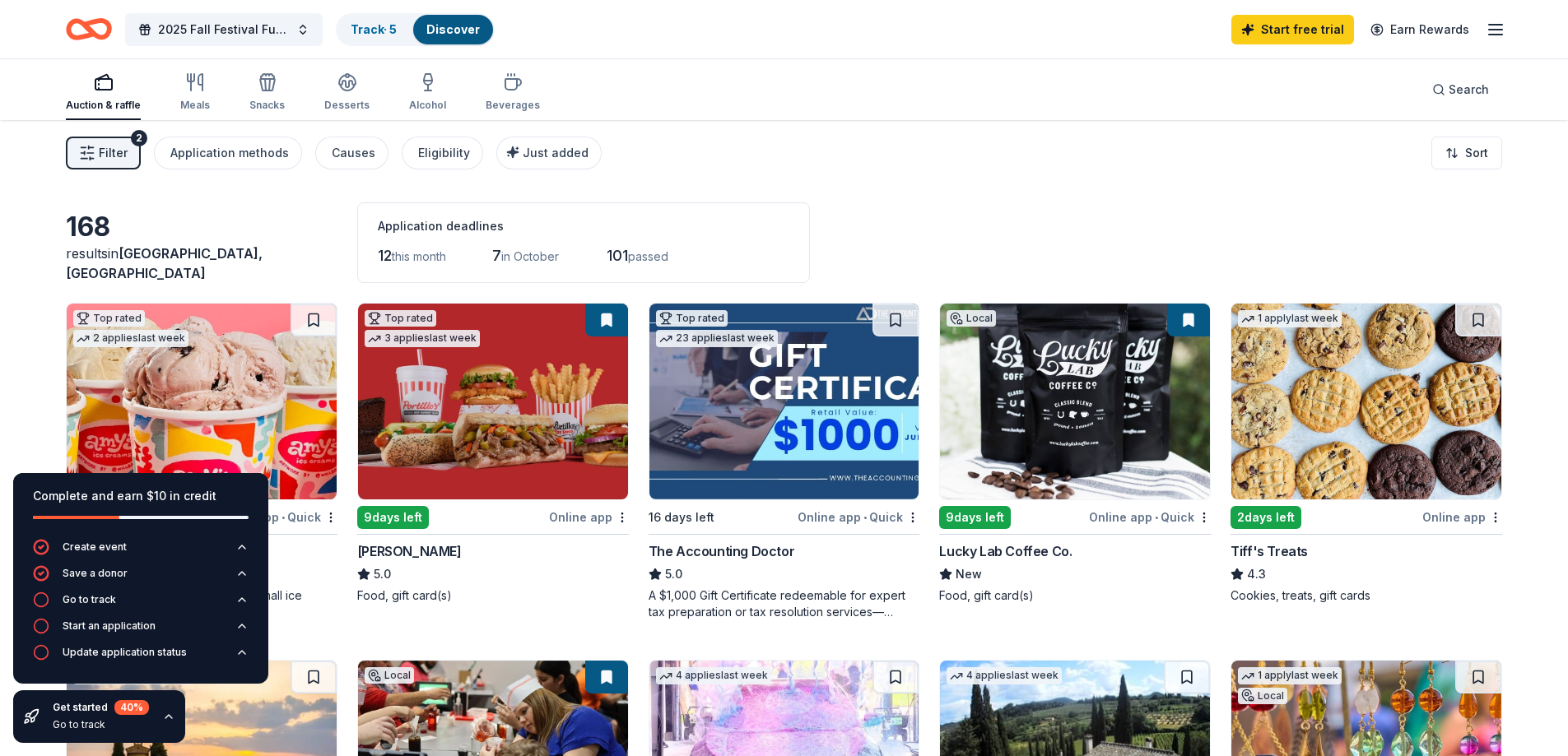
click at [822, 139] on div "Filter 2 Application methods Causes Eligibility Just added Sort" at bounding box center [784, 154] width 1568 height 66
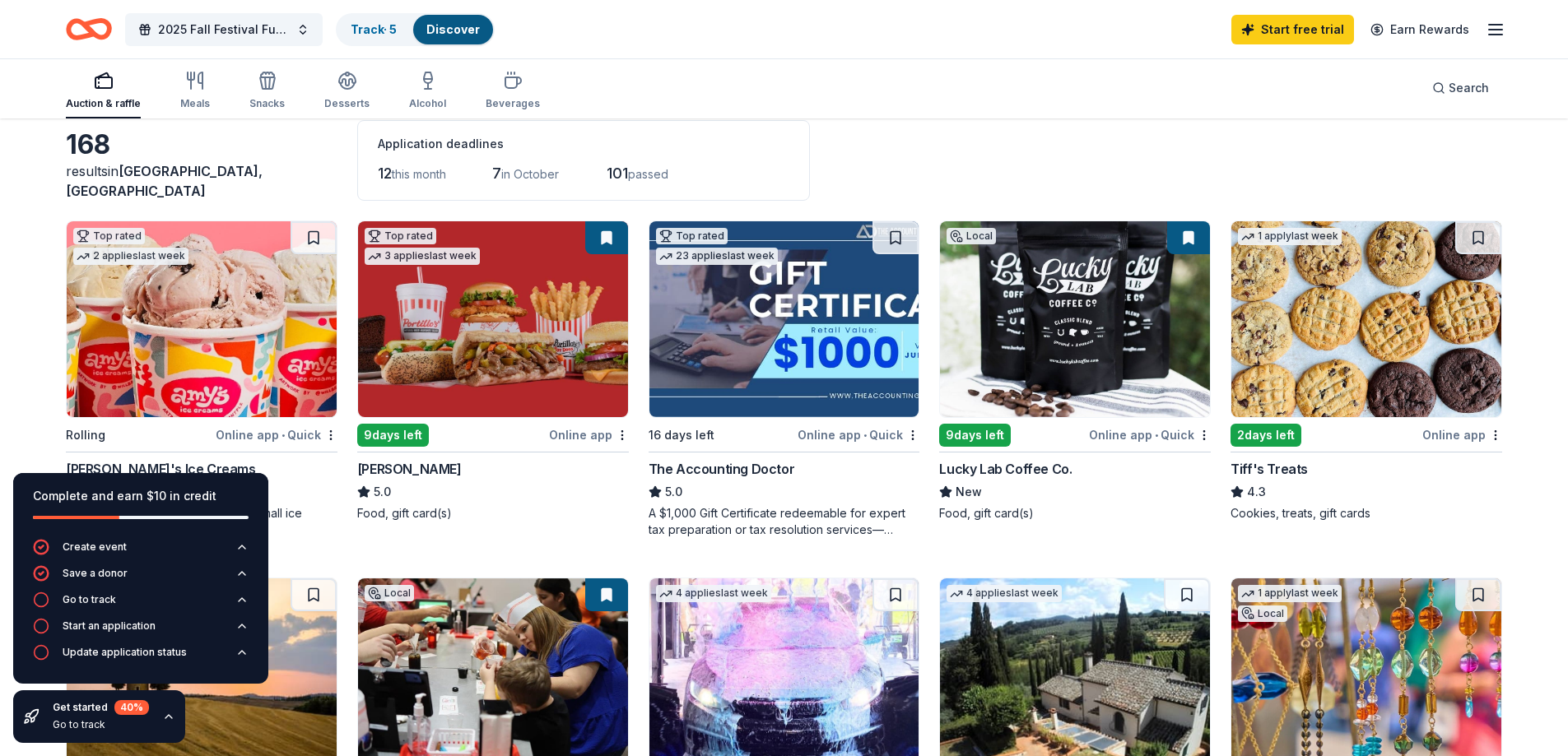
scroll to position [164, 0]
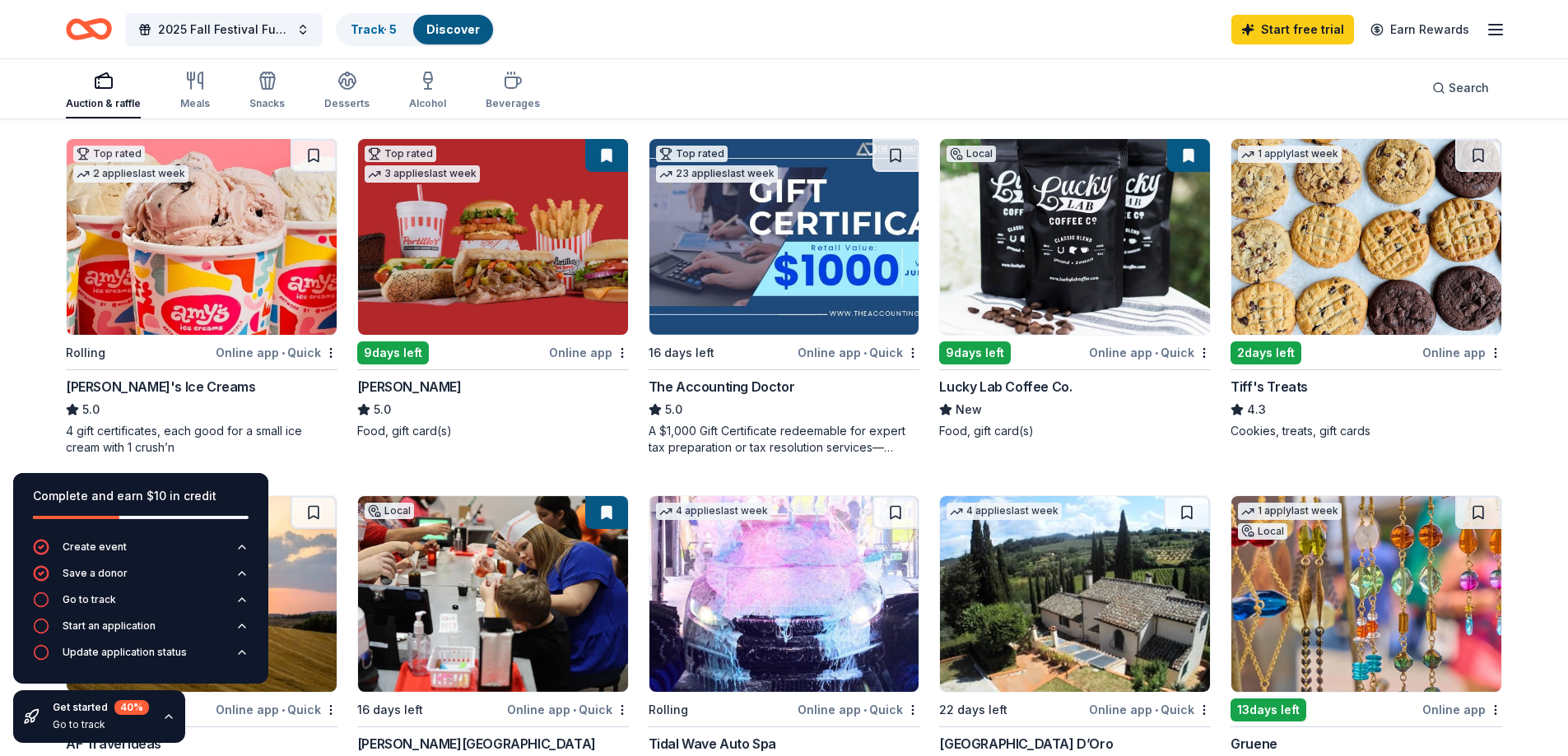
click at [510, 208] on img at bounding box center [493, 236] width 270 height 196
click at [1371, 276] on img at bounding box center [1366, 236] width 270 height 196
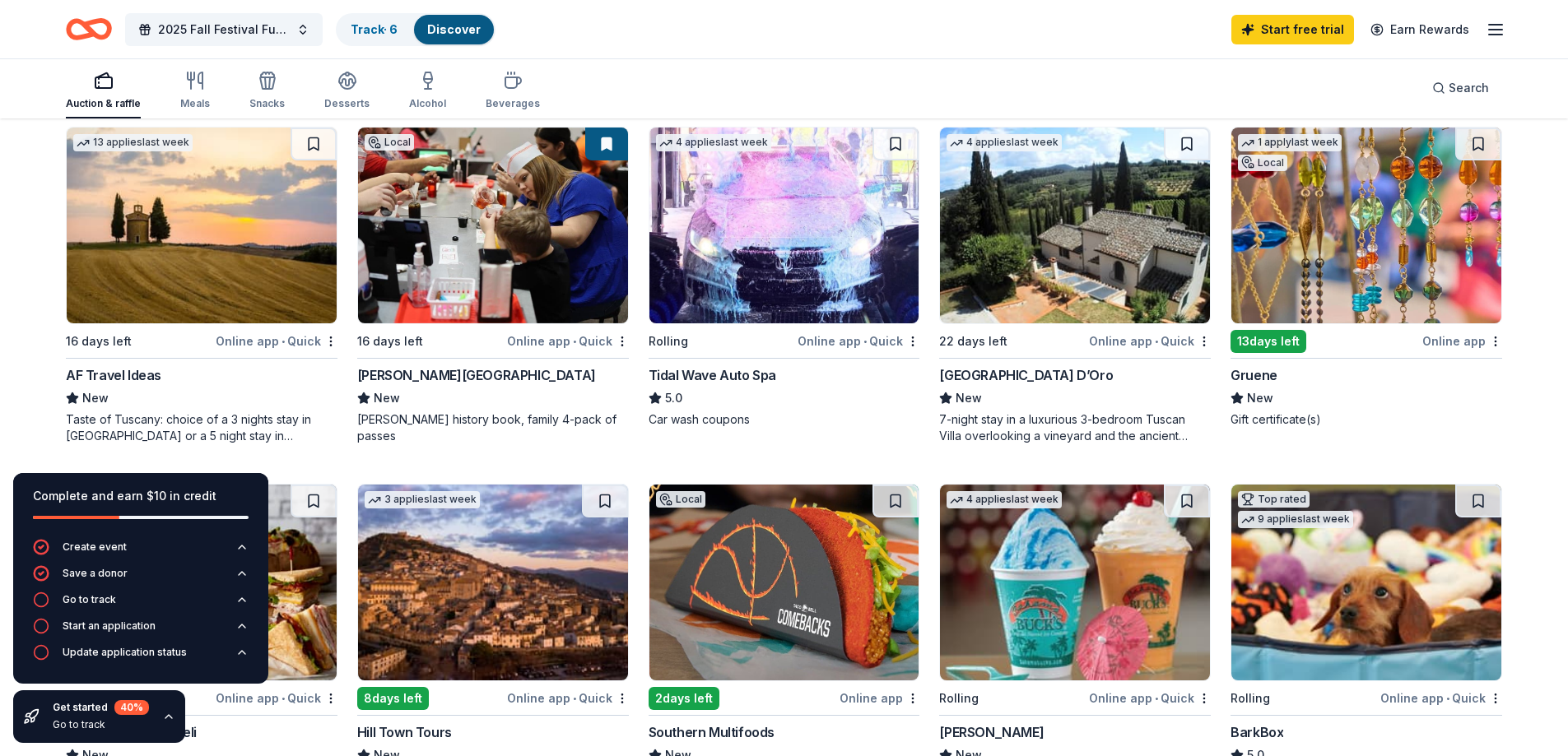
scroll to position [494, 0]
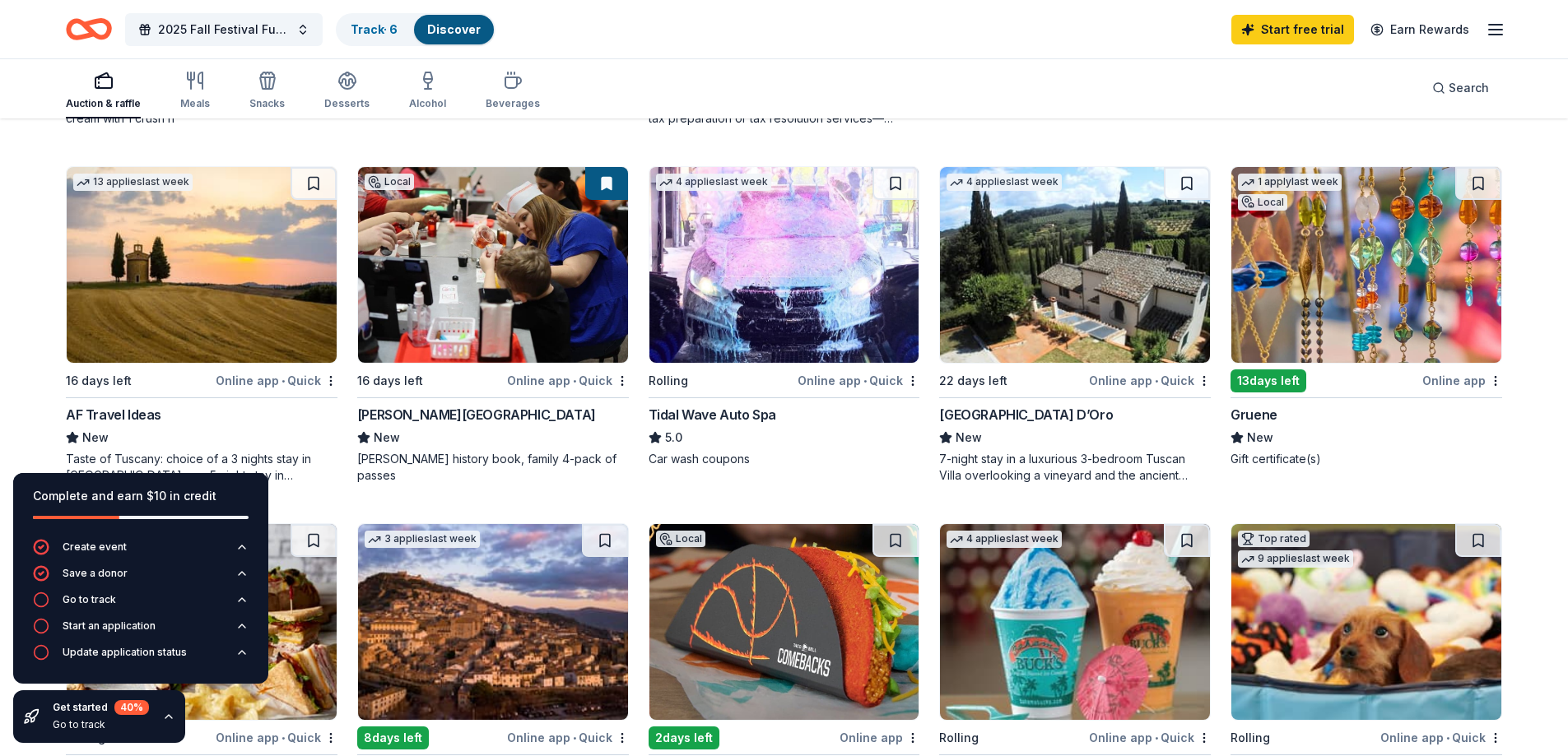
click at [391, 182] on div "Local" at bounding box center [390, 182] width 50 height 17
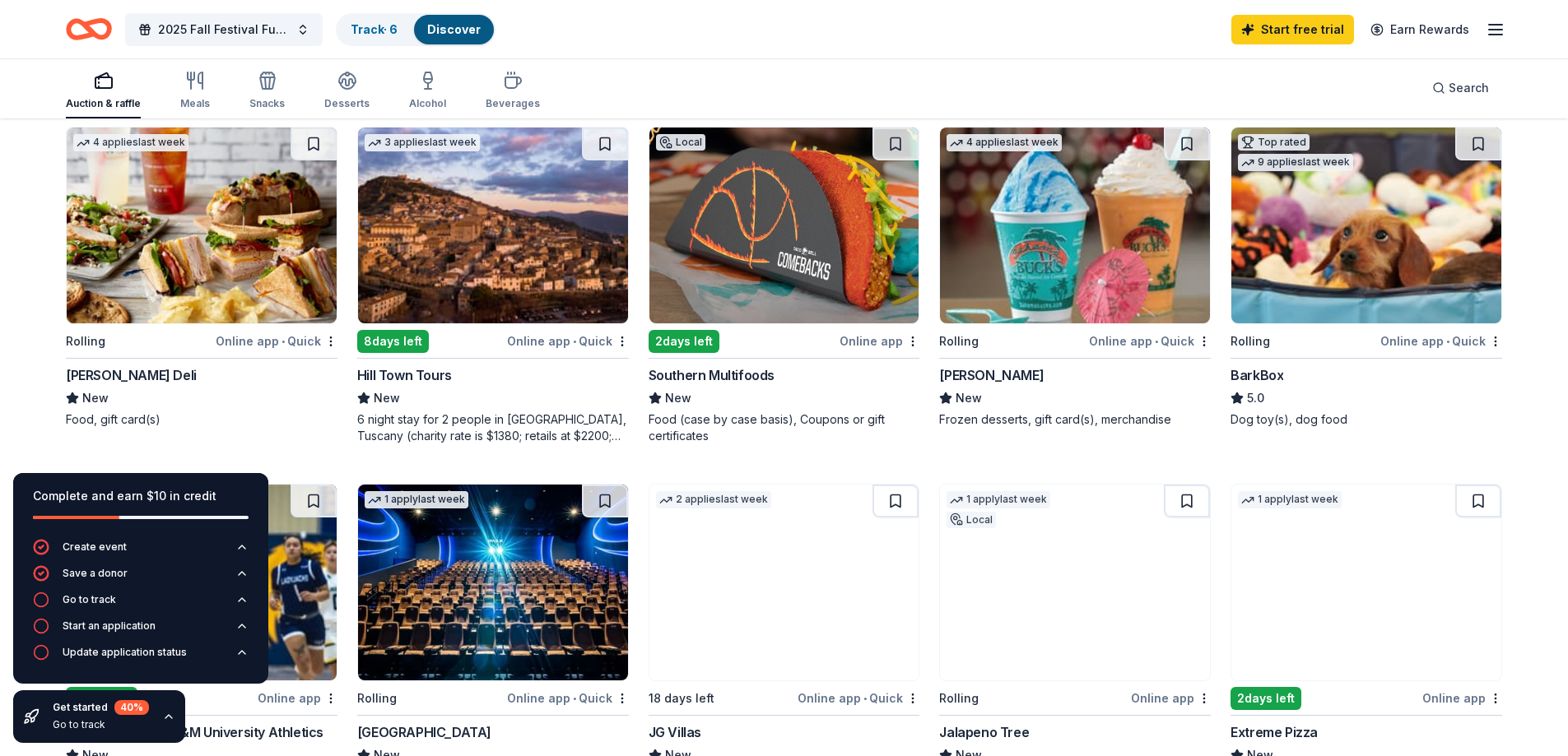
scroll to position [905, 0]
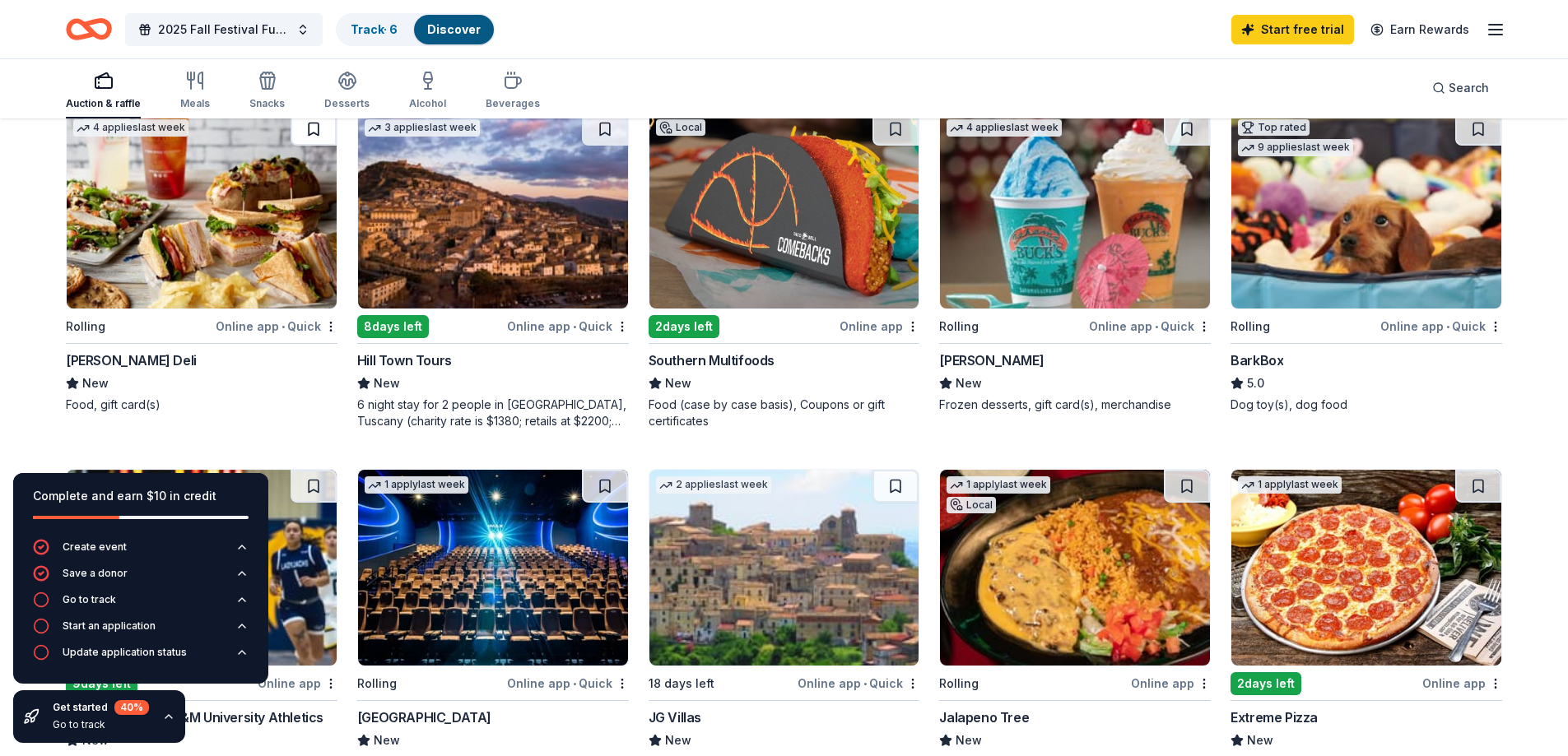
click at [310, 125] on button at bounding box center [314, 130] width 46 height 33
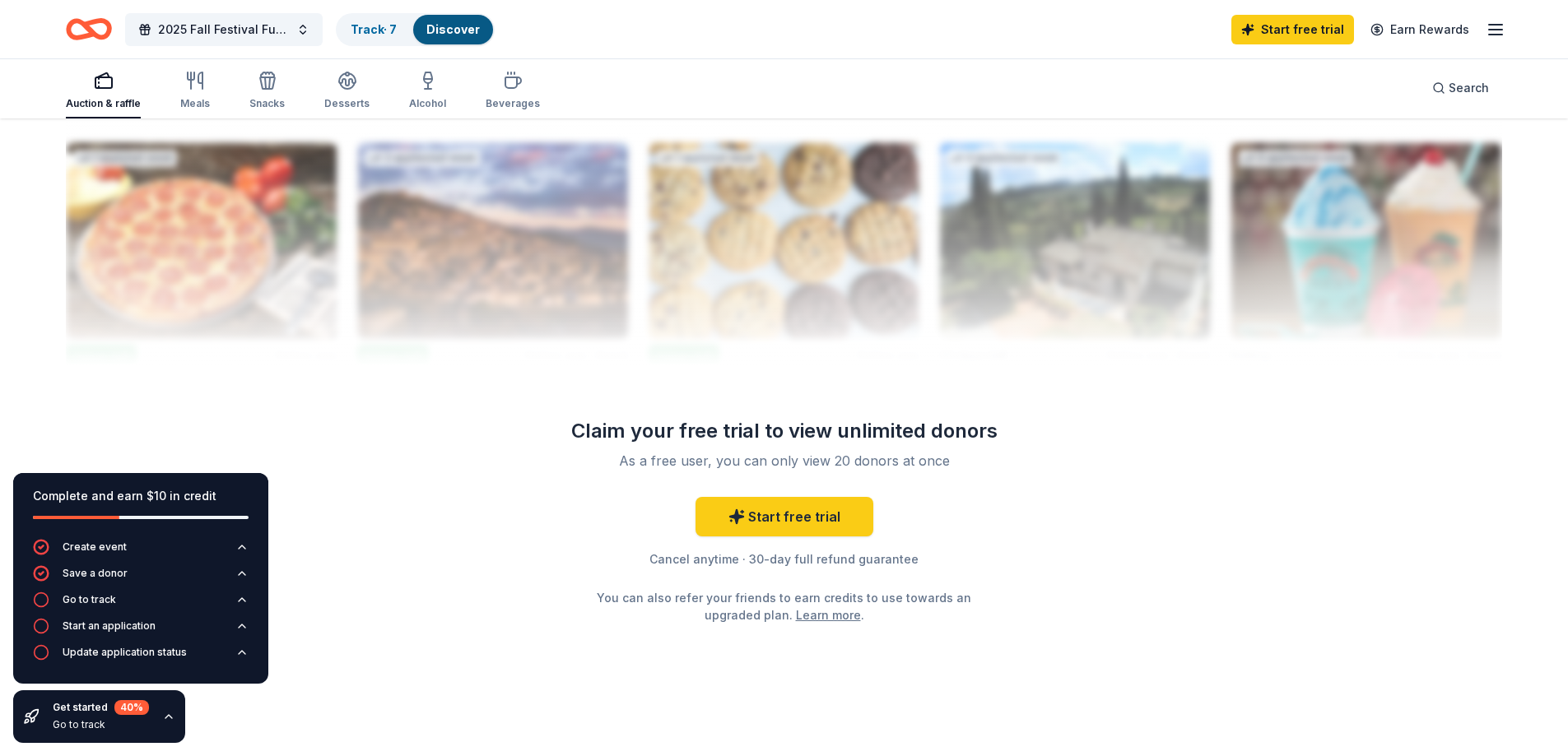
scroll to position [1634, 0]
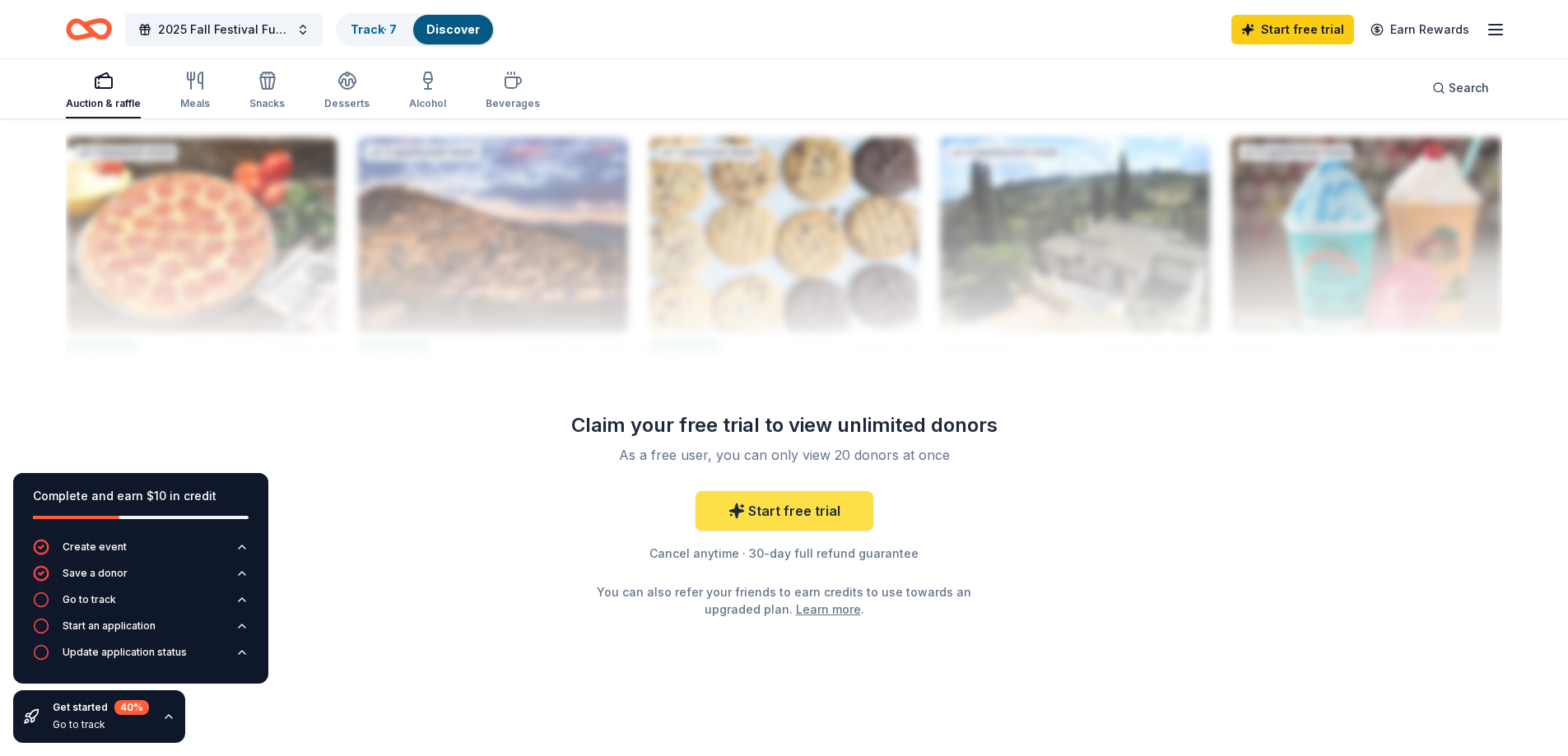
click at [779, 508] on link "Start free trial" at bounding box center [784, 511] width 178 height 40
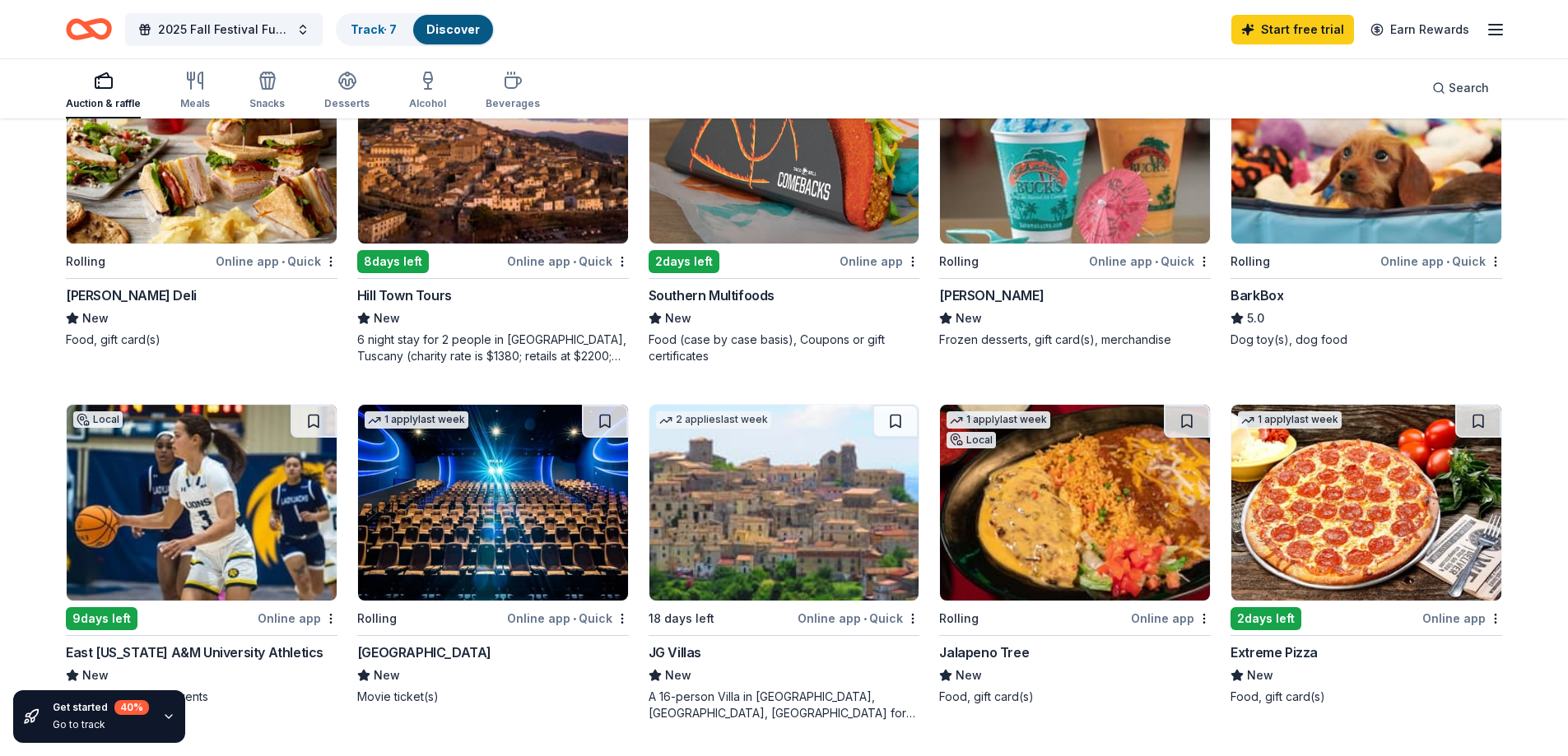
scroll to position [894, 0]
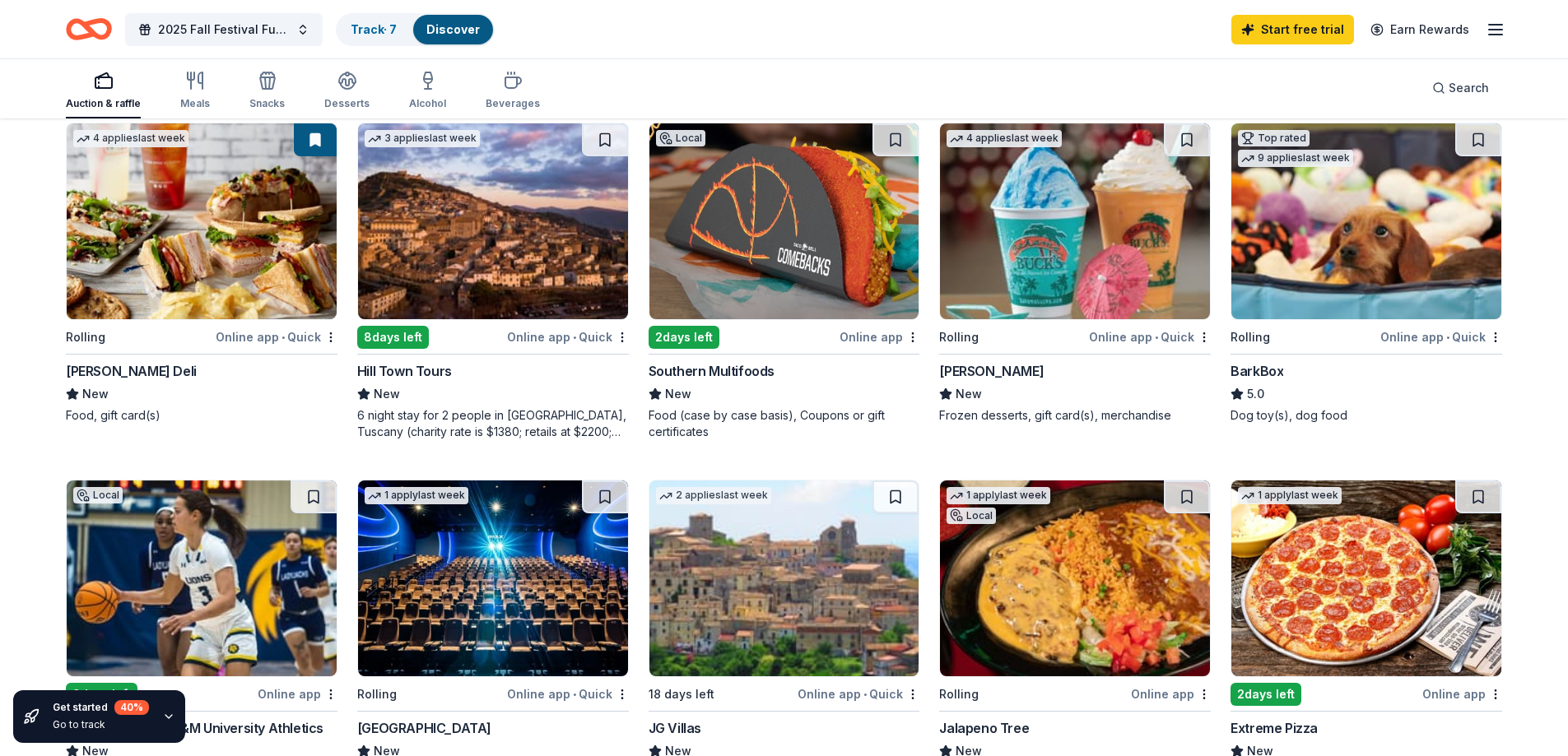
click at [1009, 264] on img at bounding box center [1074, 221] width 270 height 196
click at [770, 253] on img at bounding box center [784, 221] width 270 height 196
click at [1478, 138] on button at bounding box center [1478, 140] width 46 height 33
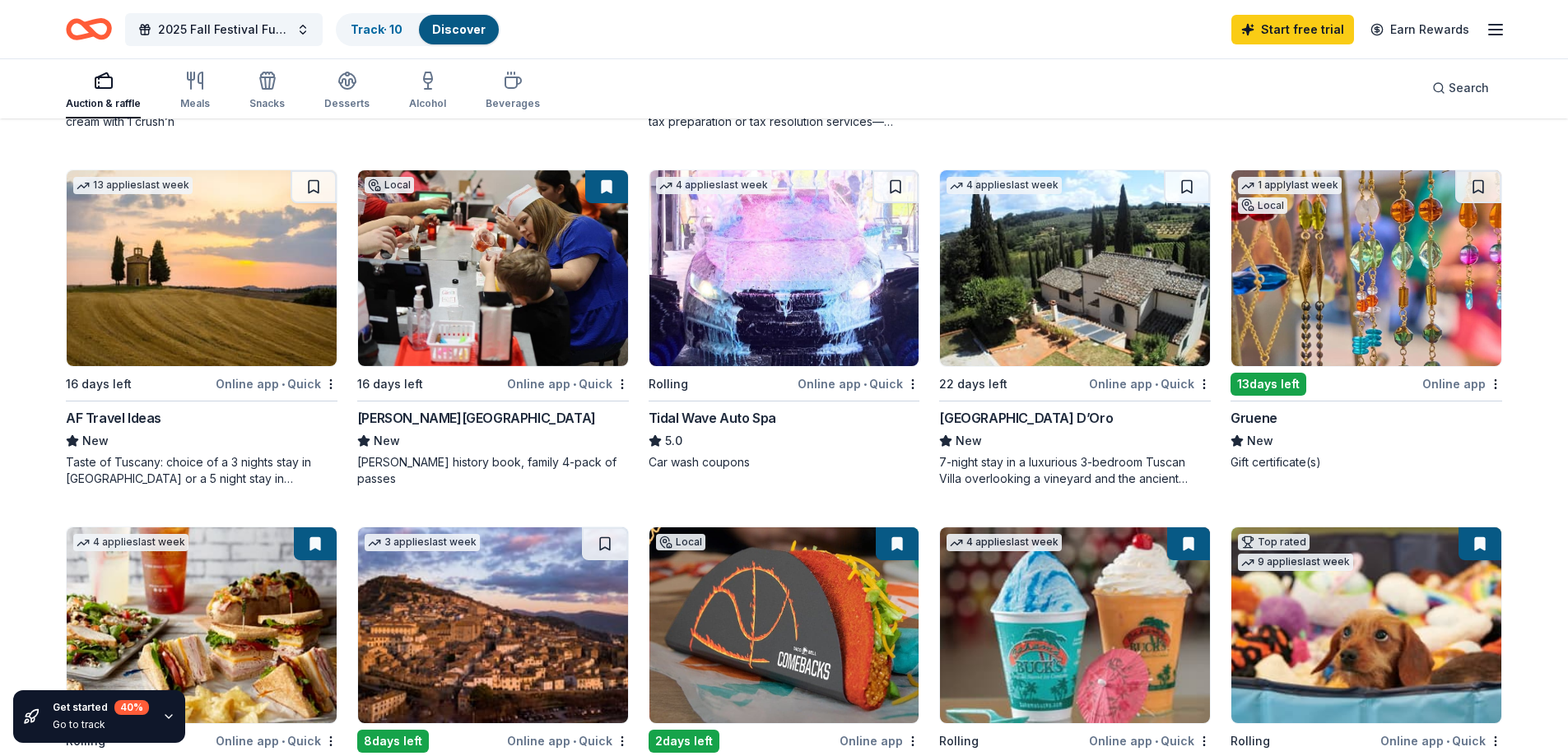
scroll to position [483, 0]
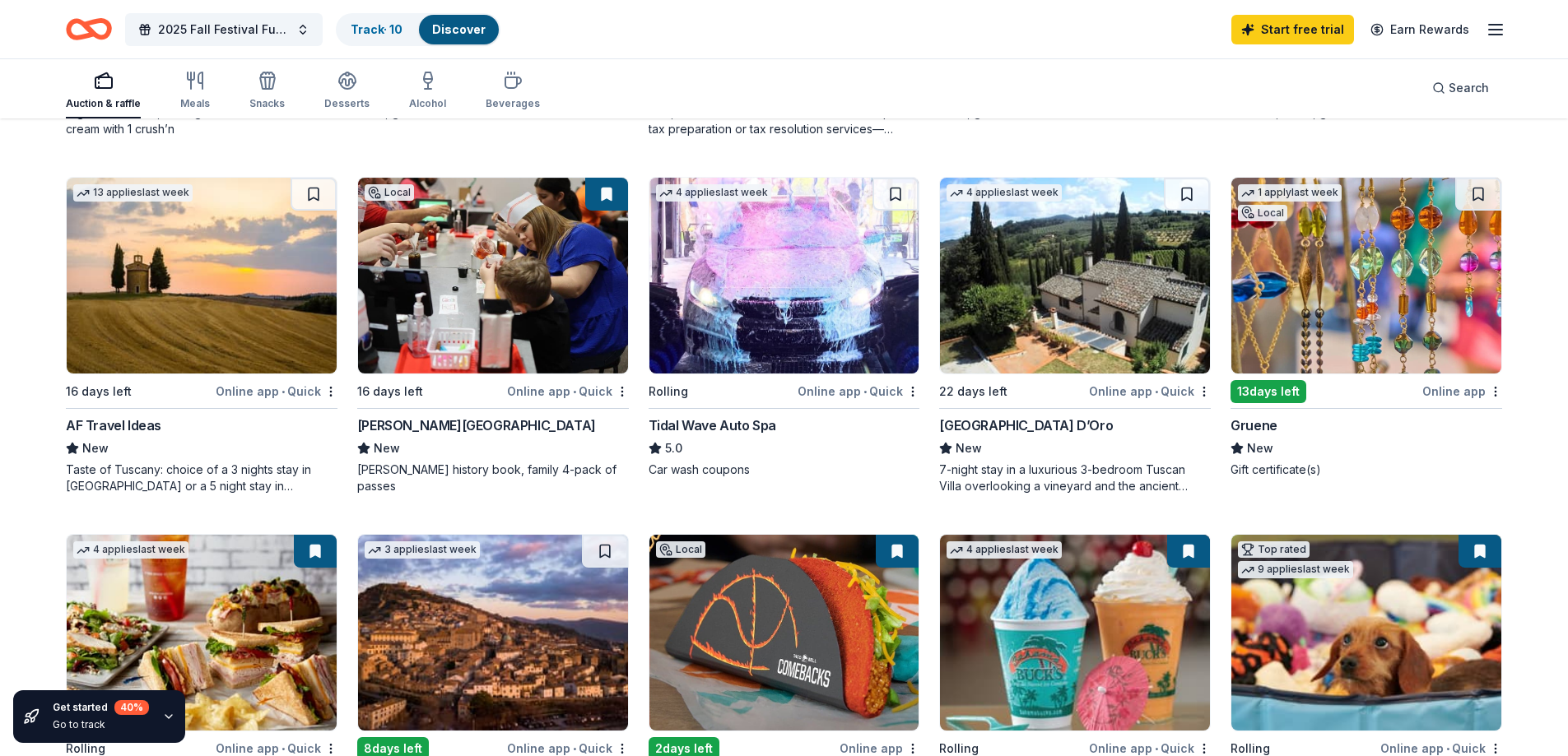
click at [1342, 282] on img at bounding box center [1366, 275] width 270 height 196
click at [1292, 300] on img at bounding box center [1366, 275] width 270 height 196
click at [199, 100] on div "Meals" at bounding box center [195, 104] width 30 height 13
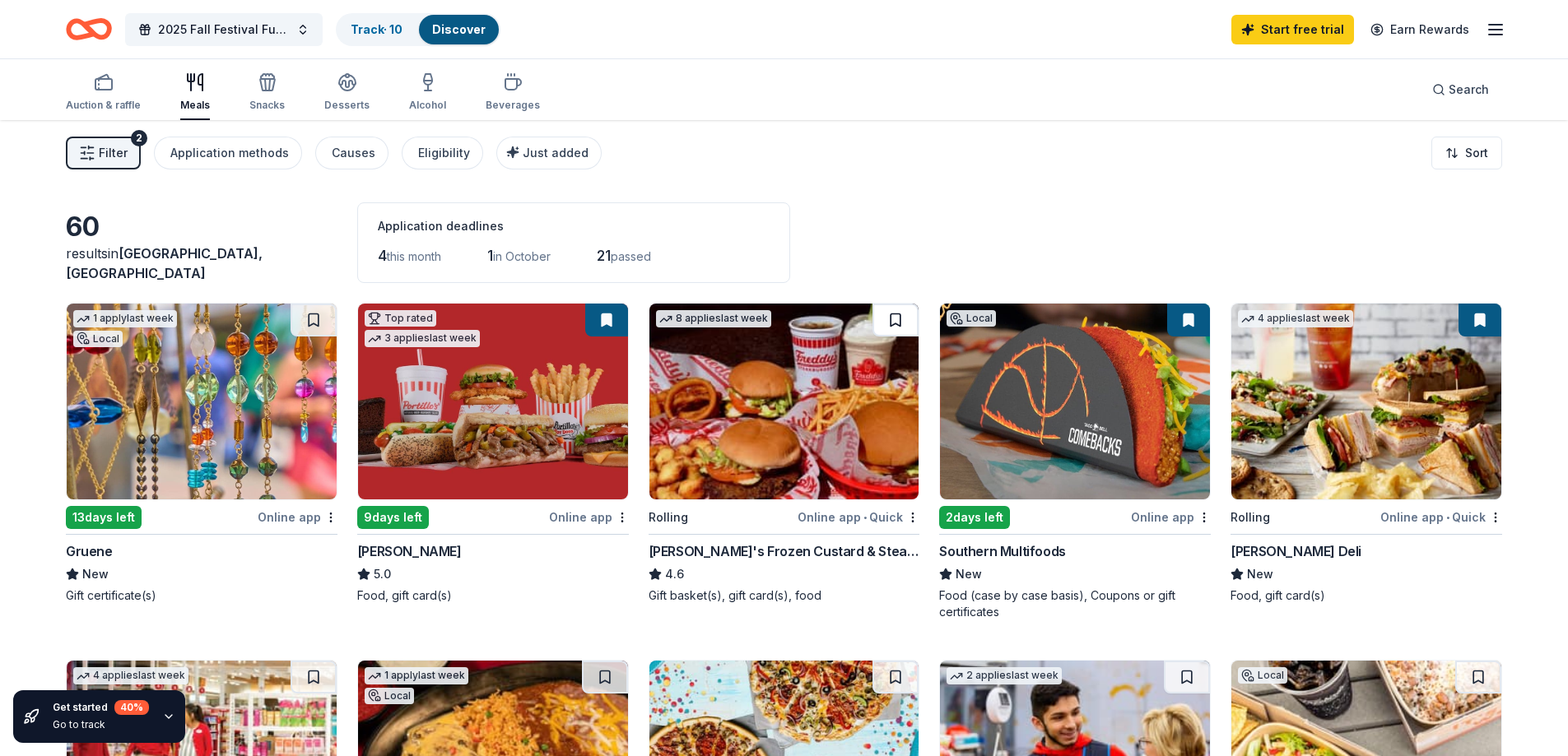
click at [894, 314] on button at bounding box center [896, 320] width 46 height 33
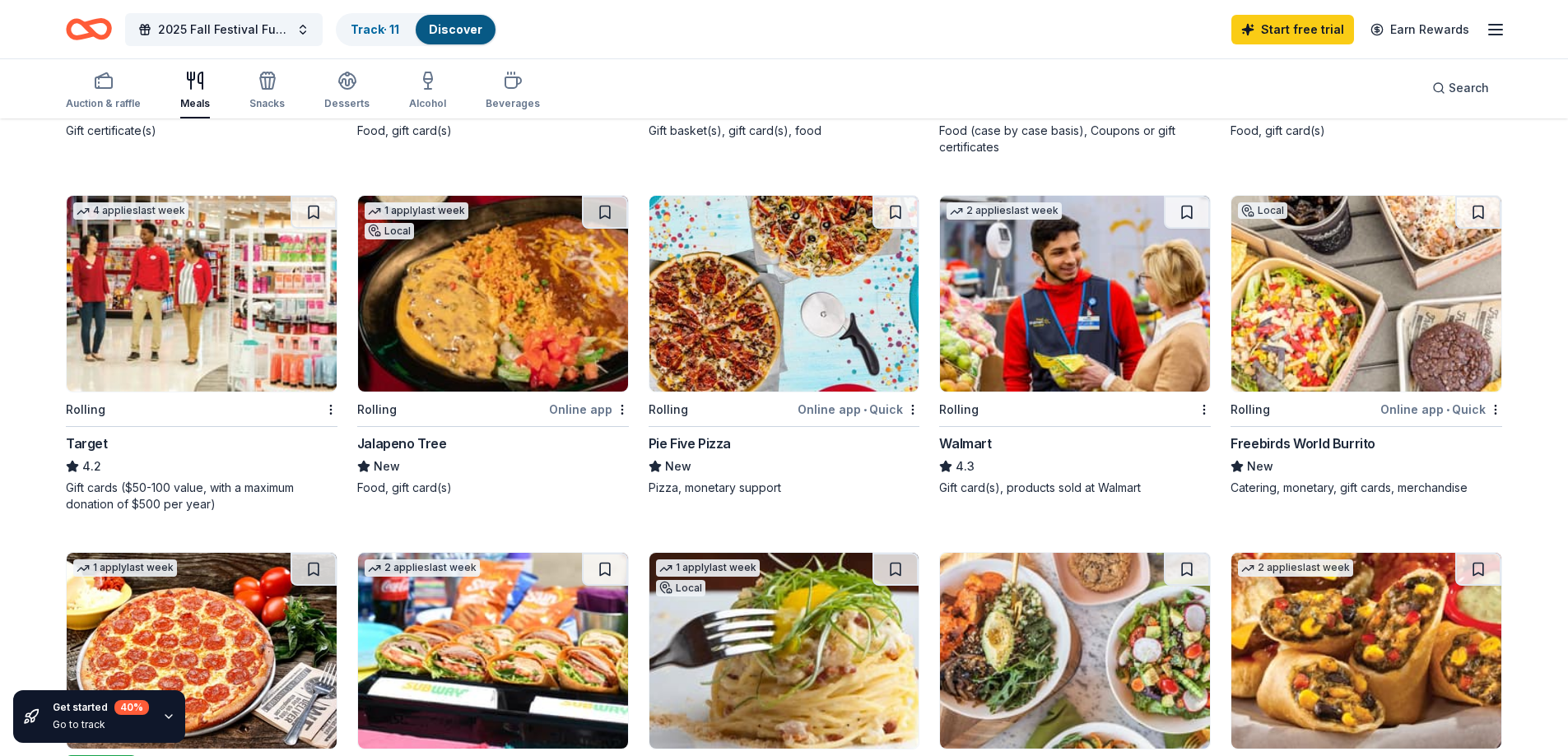
scroll to position [494, 0]
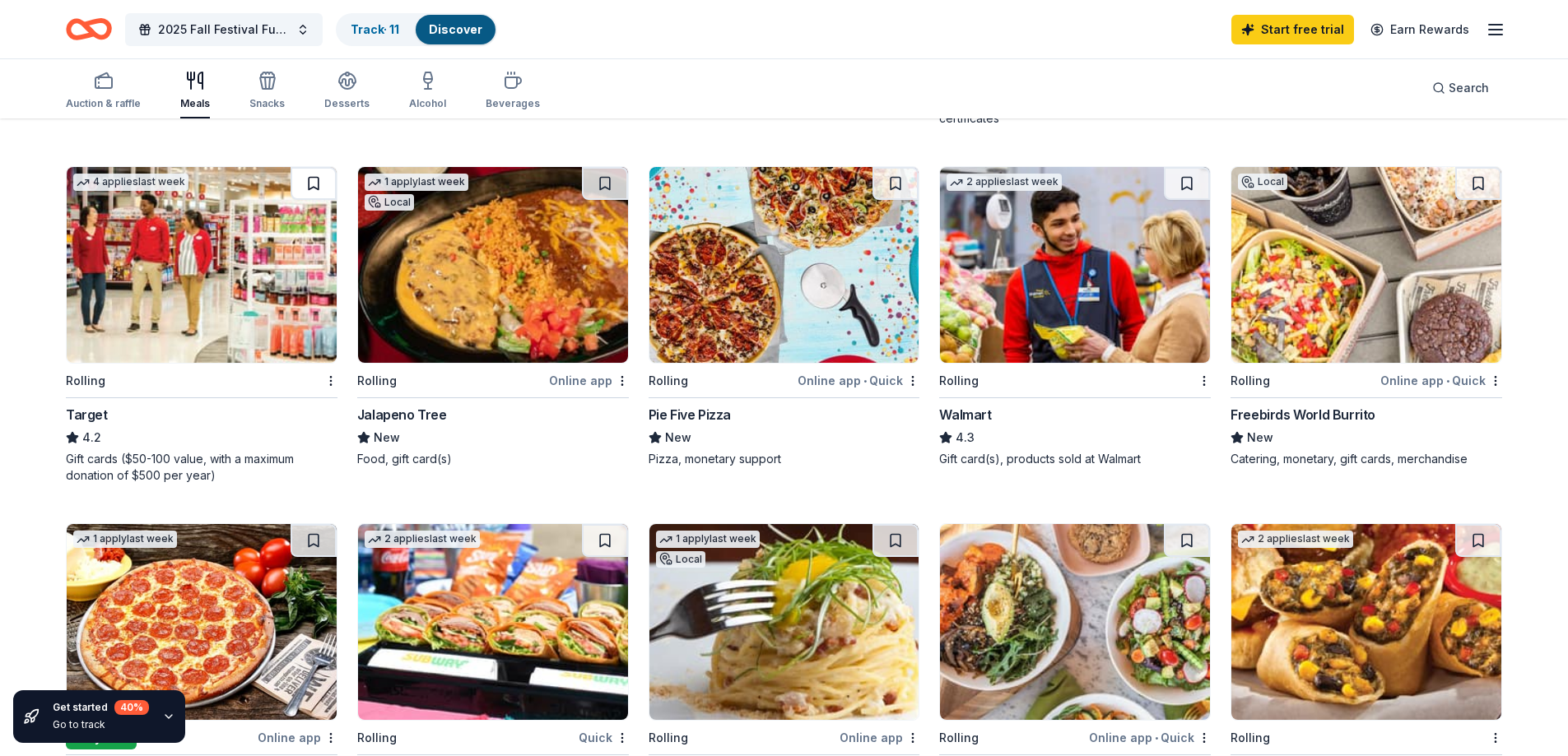
click at [315, 180] on button at bounding box center [314, 183] width 46 height 33
click at [1181, 183] on button at bounding box center [1187, 183] width 46 height 33
click at [1477, 184] on button at bounding box center [1478, 183] width 46 height 33
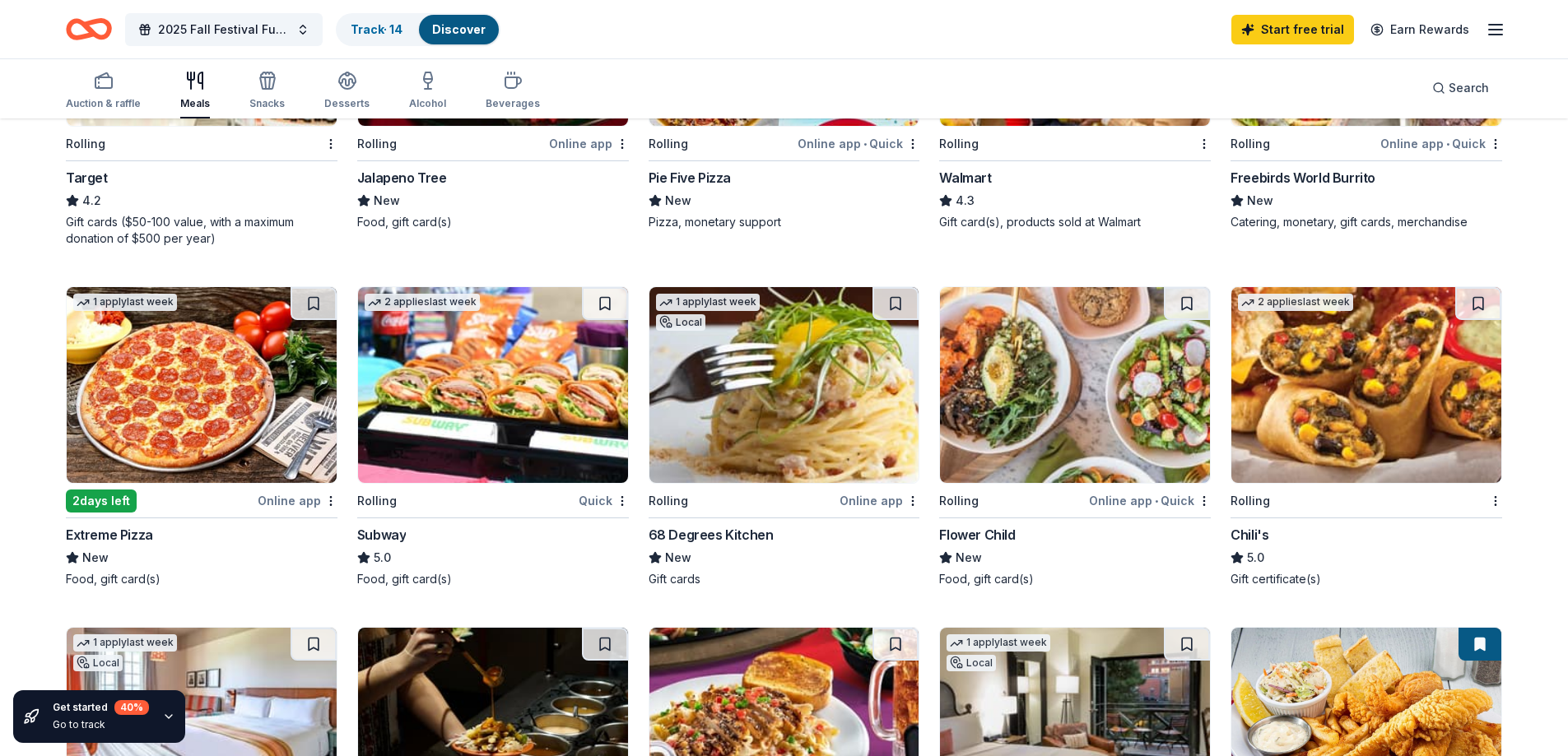
scroll to position [740, 0]
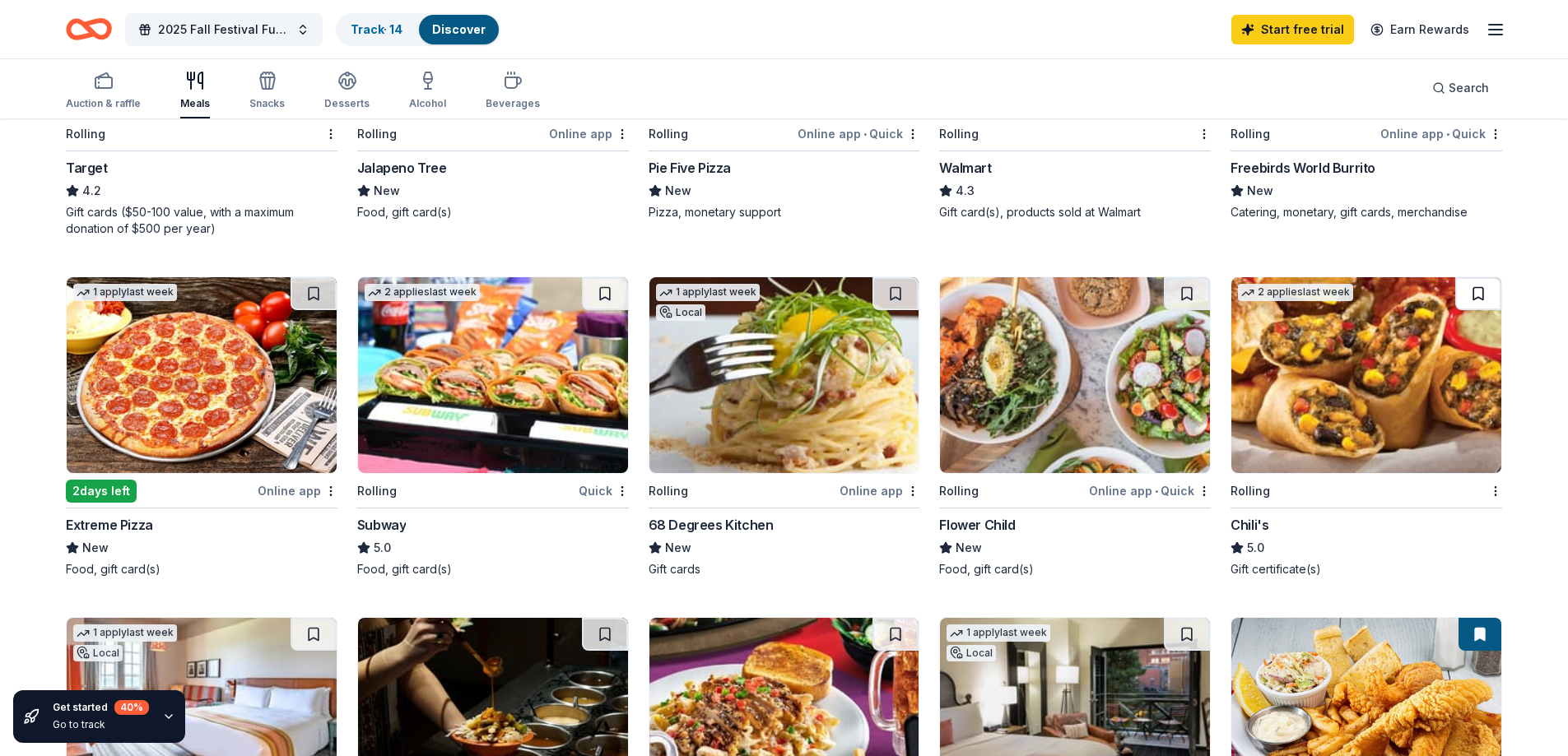
click at [1476, 296] on button at bounding box center [1478, 294] width 46 height 33
click at [605, 291] on button at bounding box center [605, 294] width 46 height 33
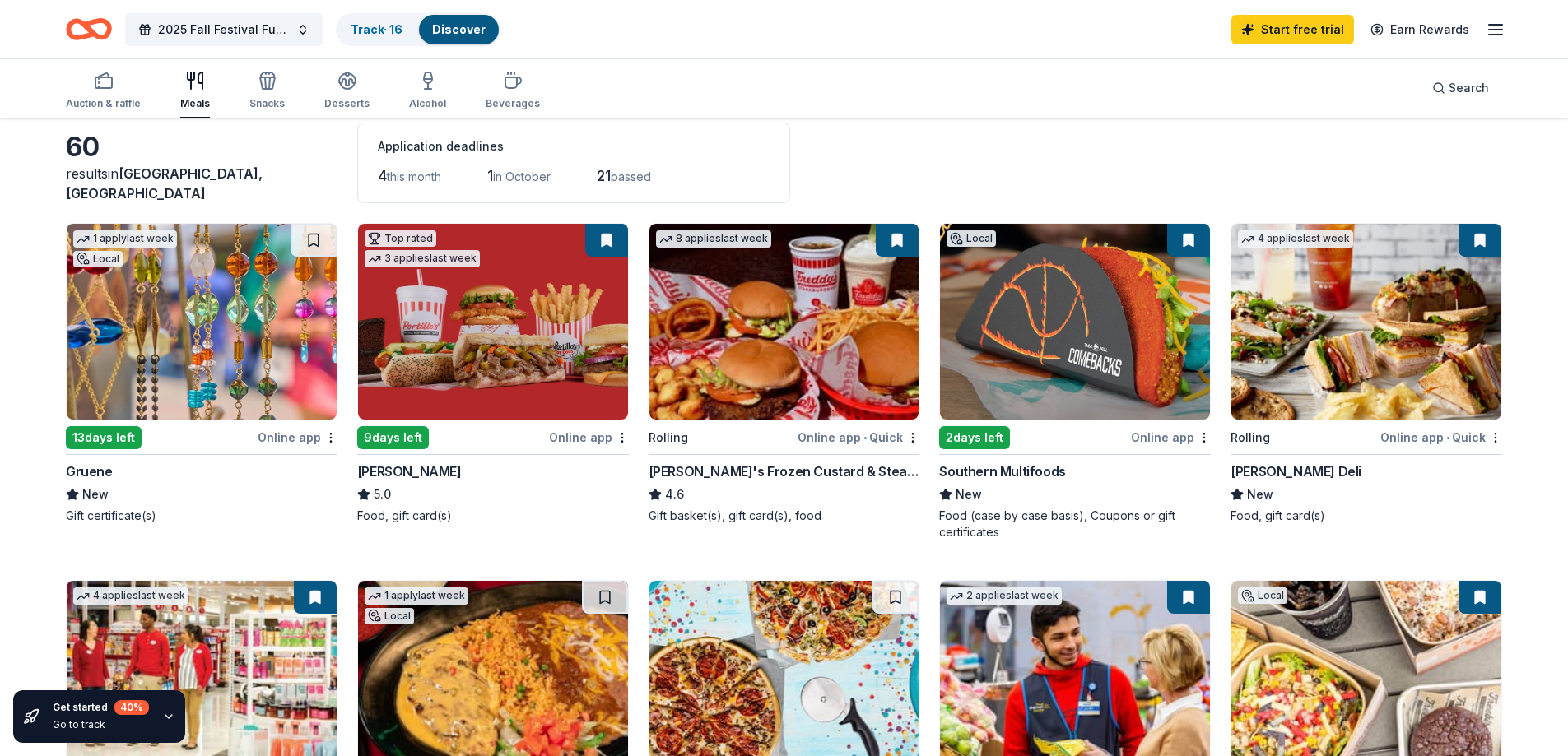
scroll to position [0, 0]
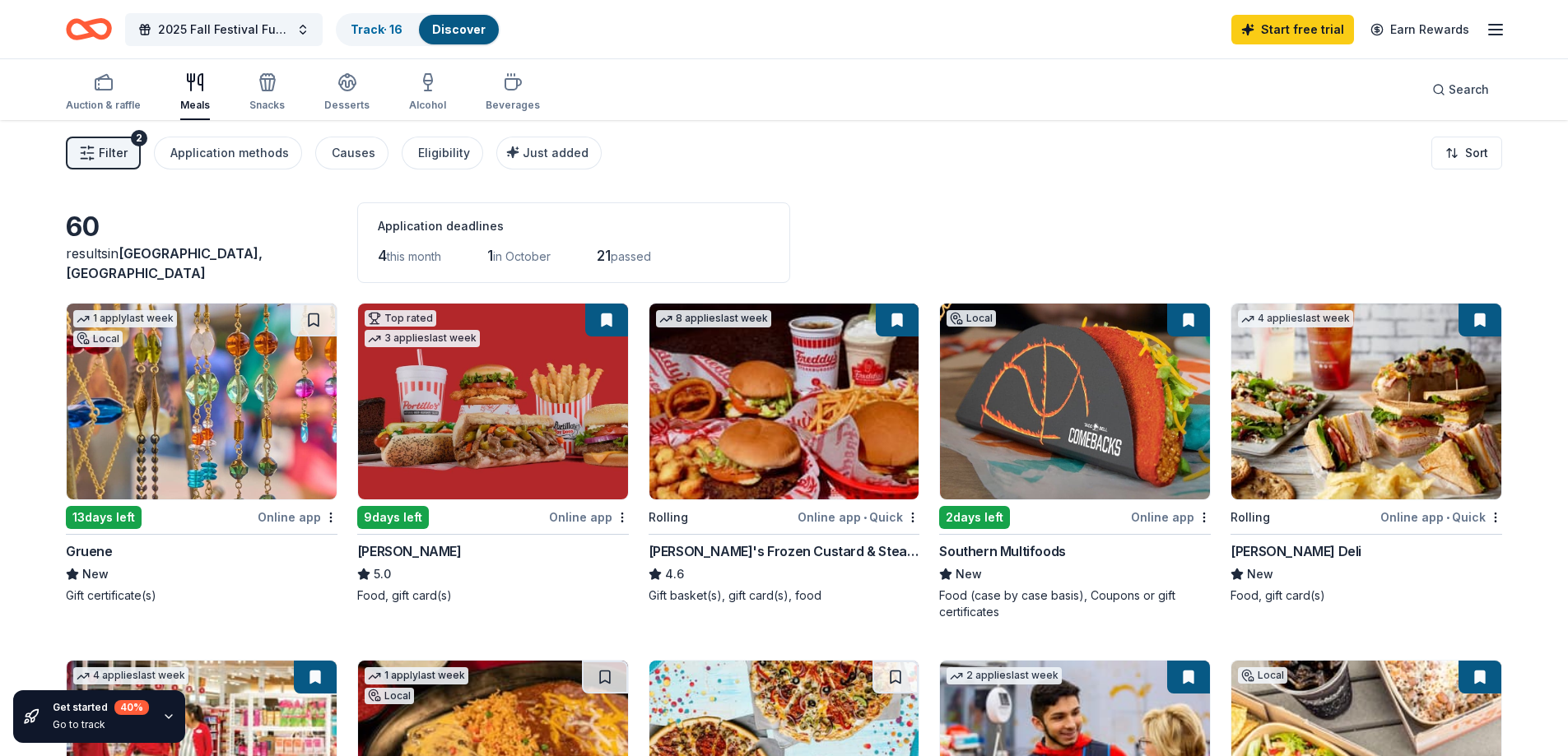
click at [228, 451] on img at bounding box center [201, 401] width 270 height 196
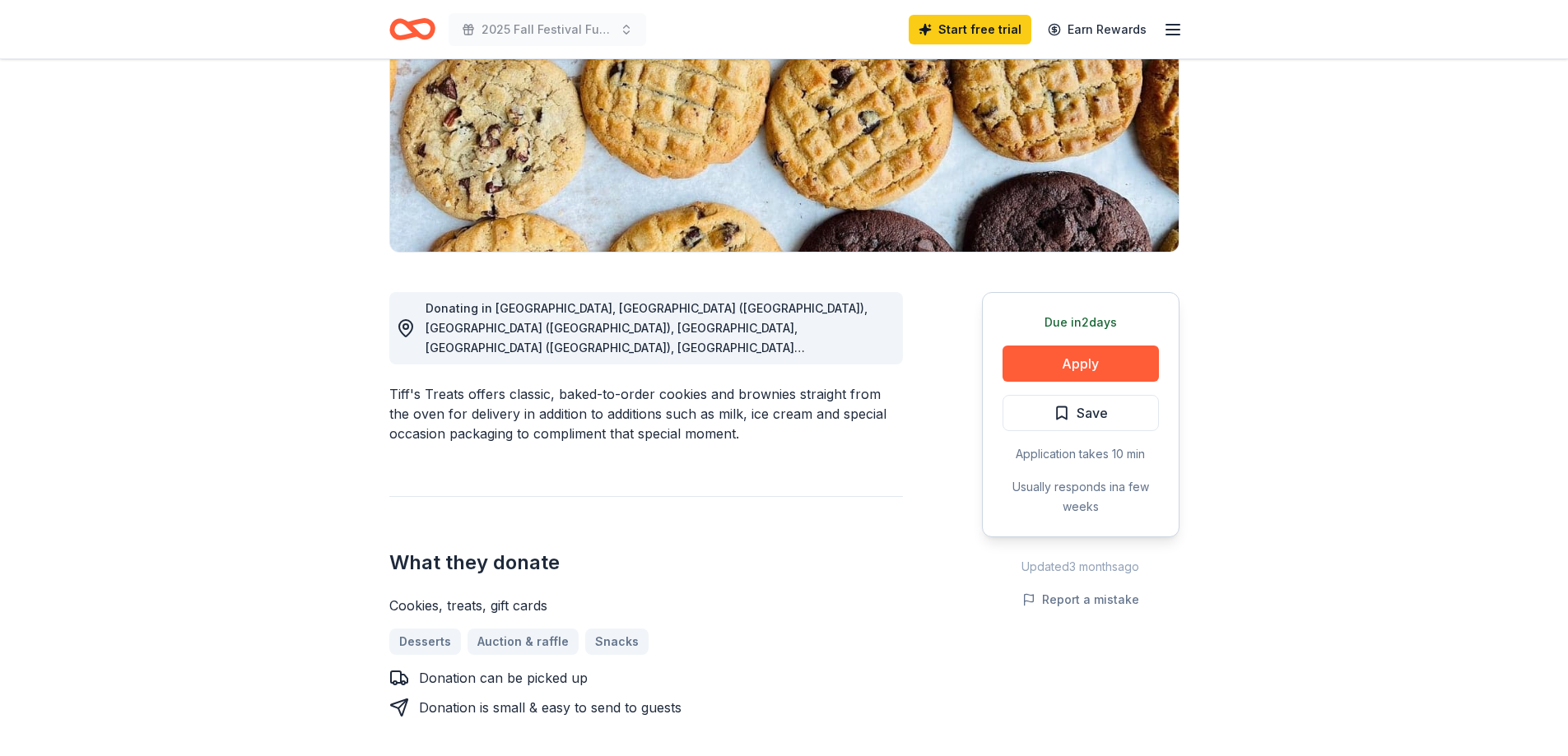
scroll to position [329, 0]
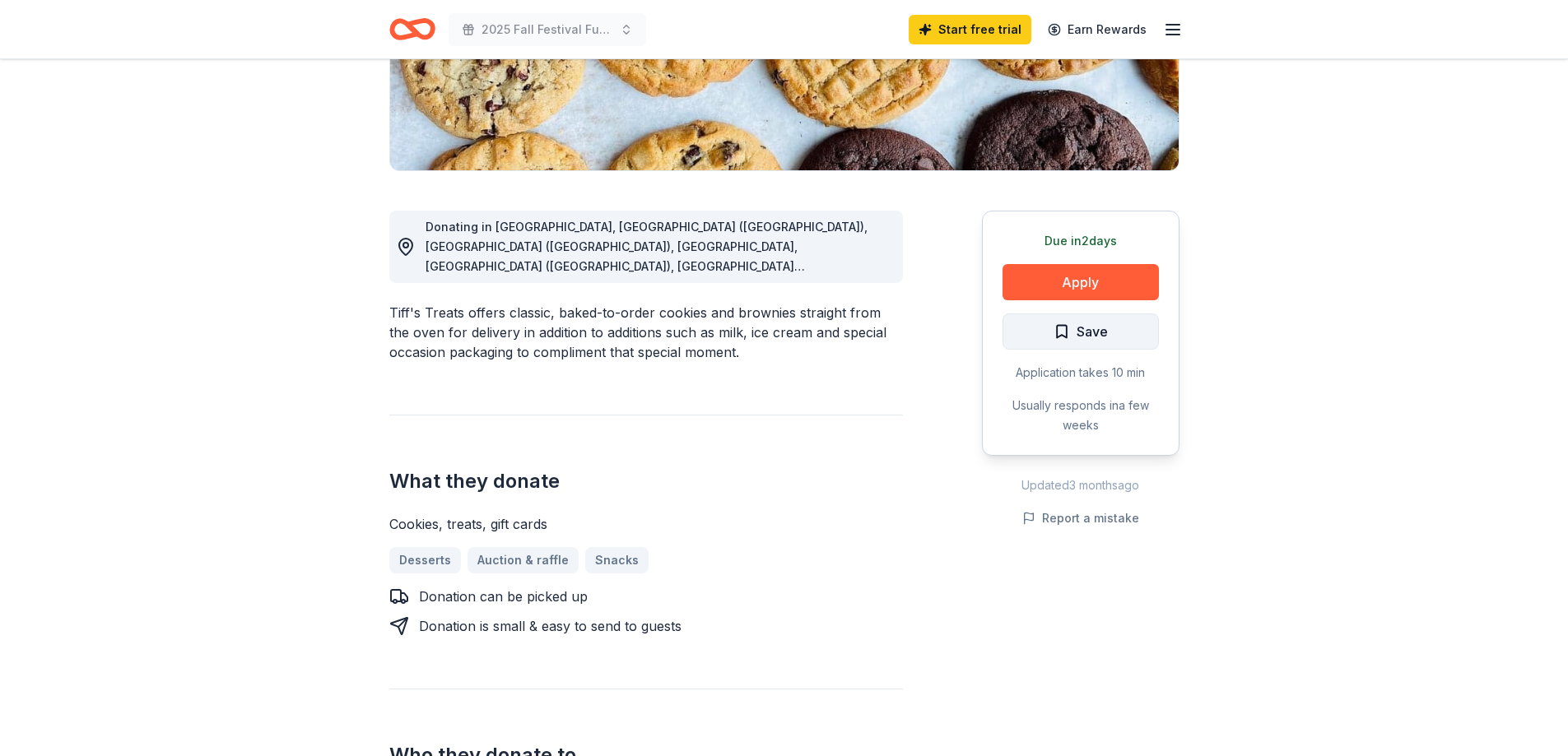
click at [1061, 328] on span "Save" at bounding box center [1081, 332] width 54 height 21
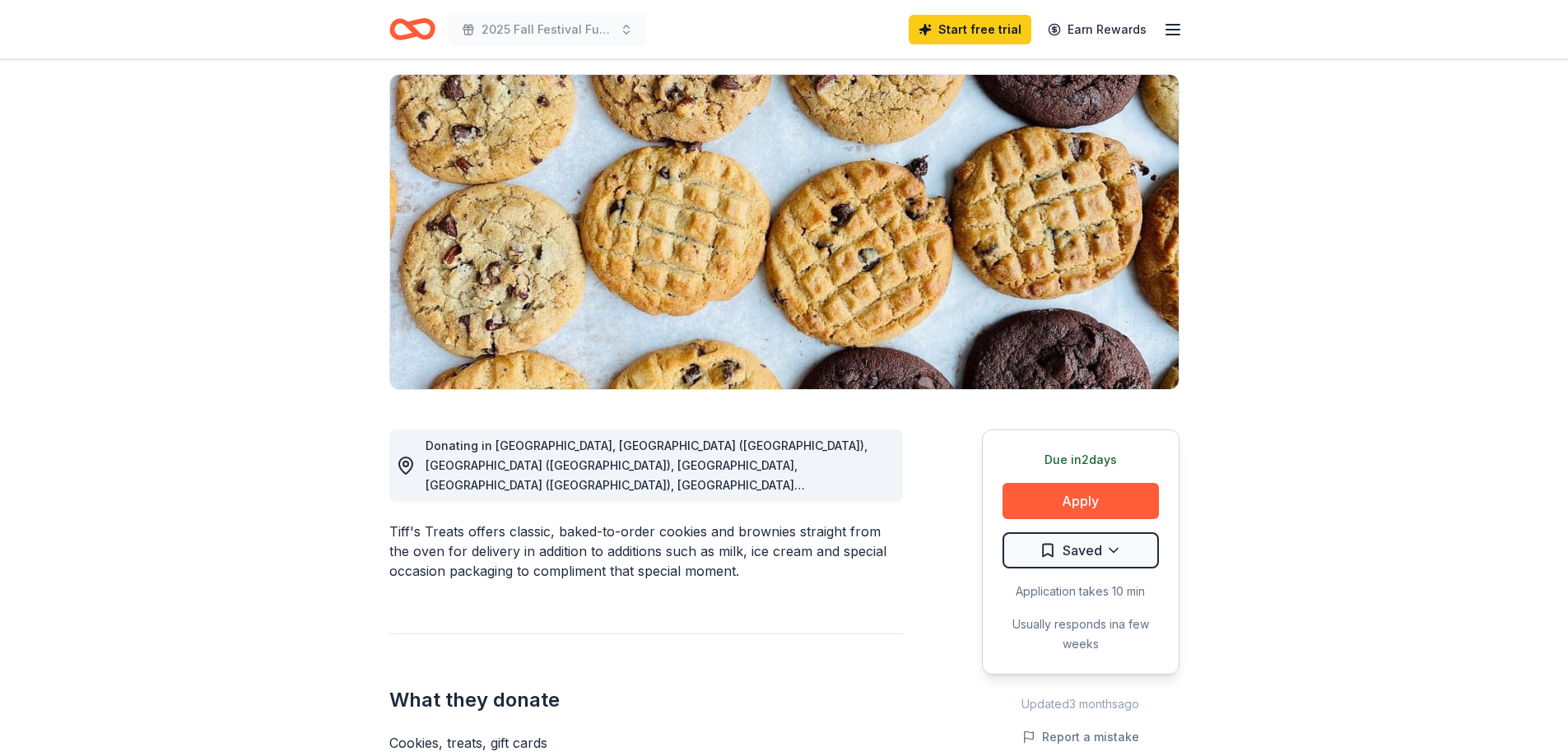
scroll to position [0, 0]
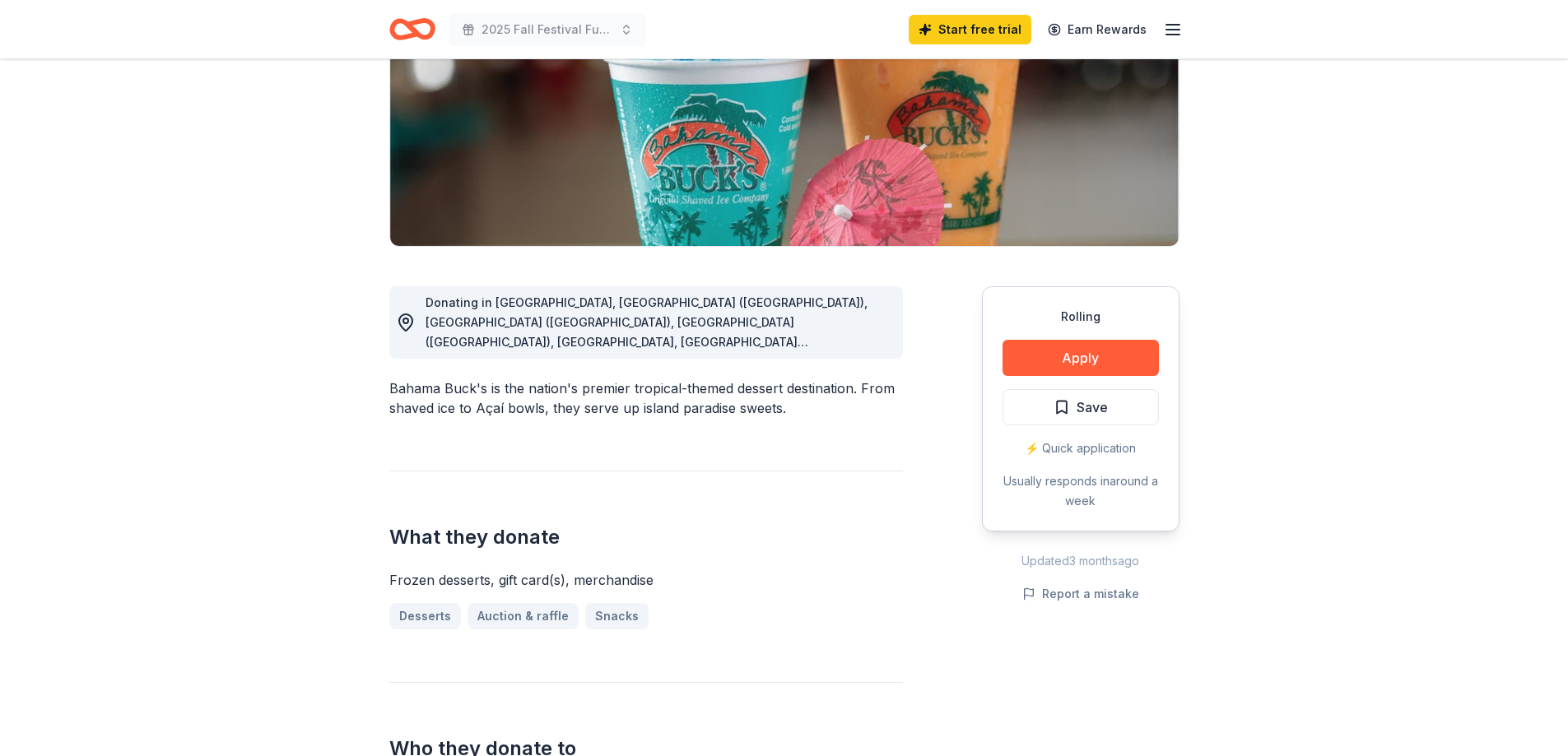
scroll to position [247, 0]
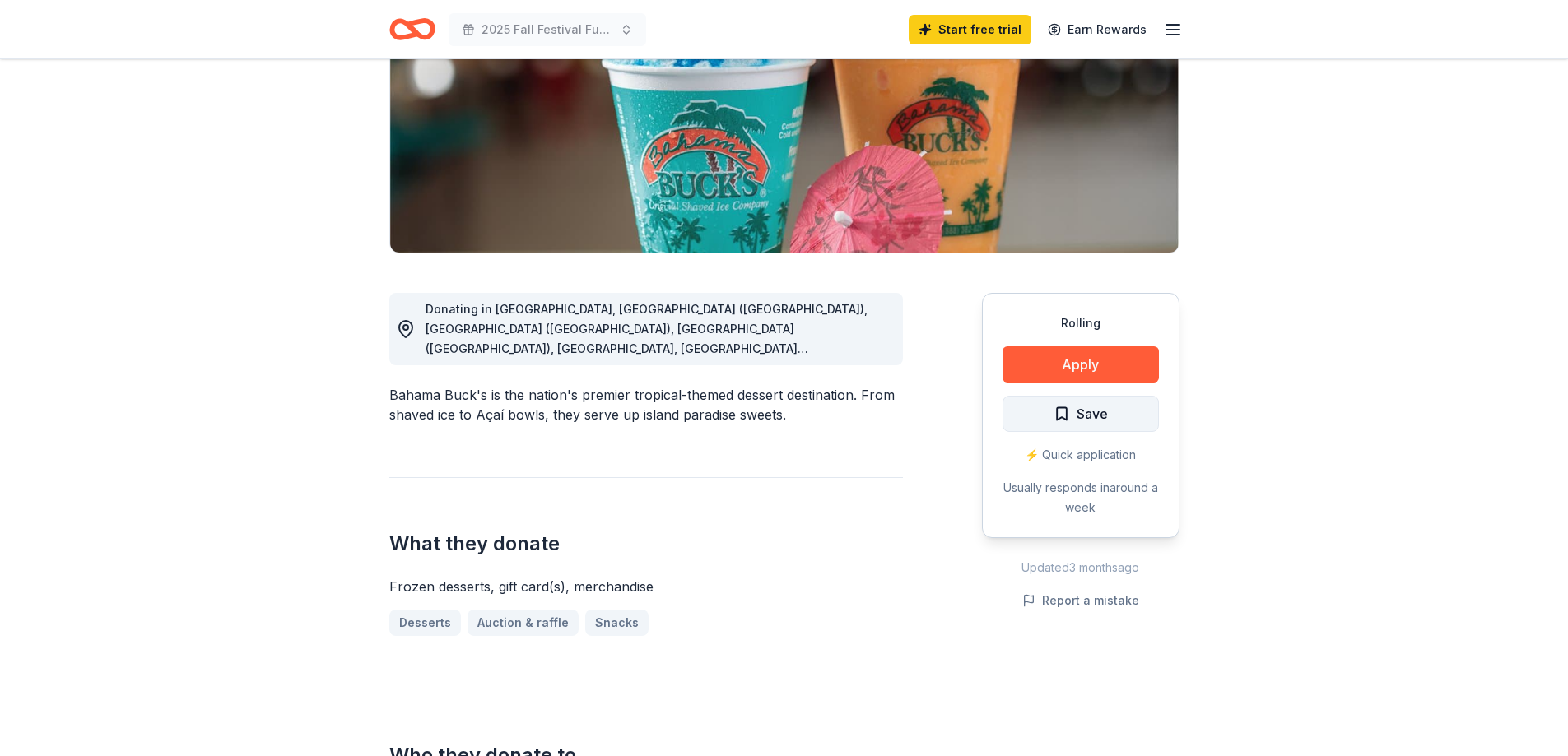
click at [1087, 413] on span "Save" at bounding box center [1092, 413] width 31 height 21
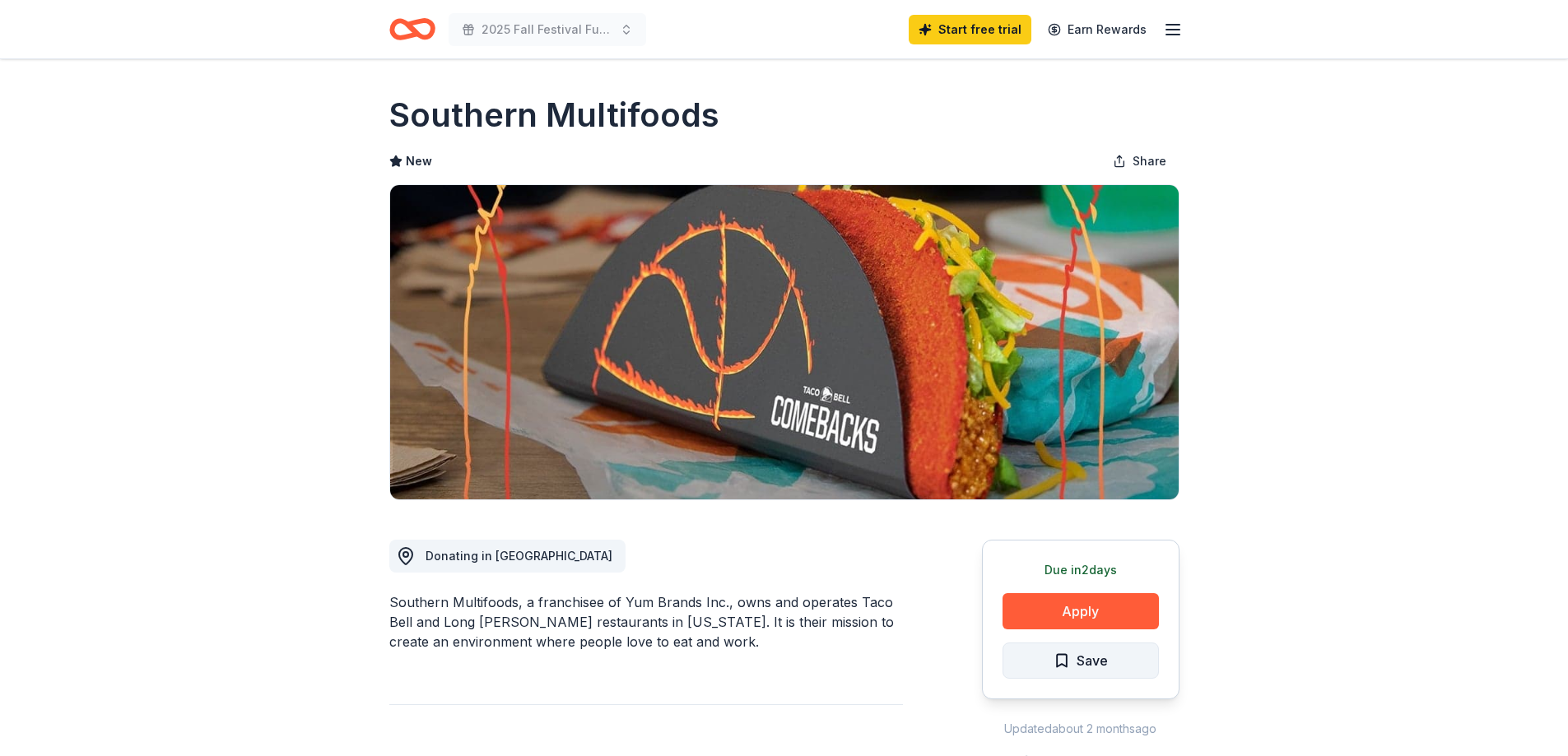
click at [1081, 659] on span "Save" at bounding box center [1092, 660] width 31 height 21
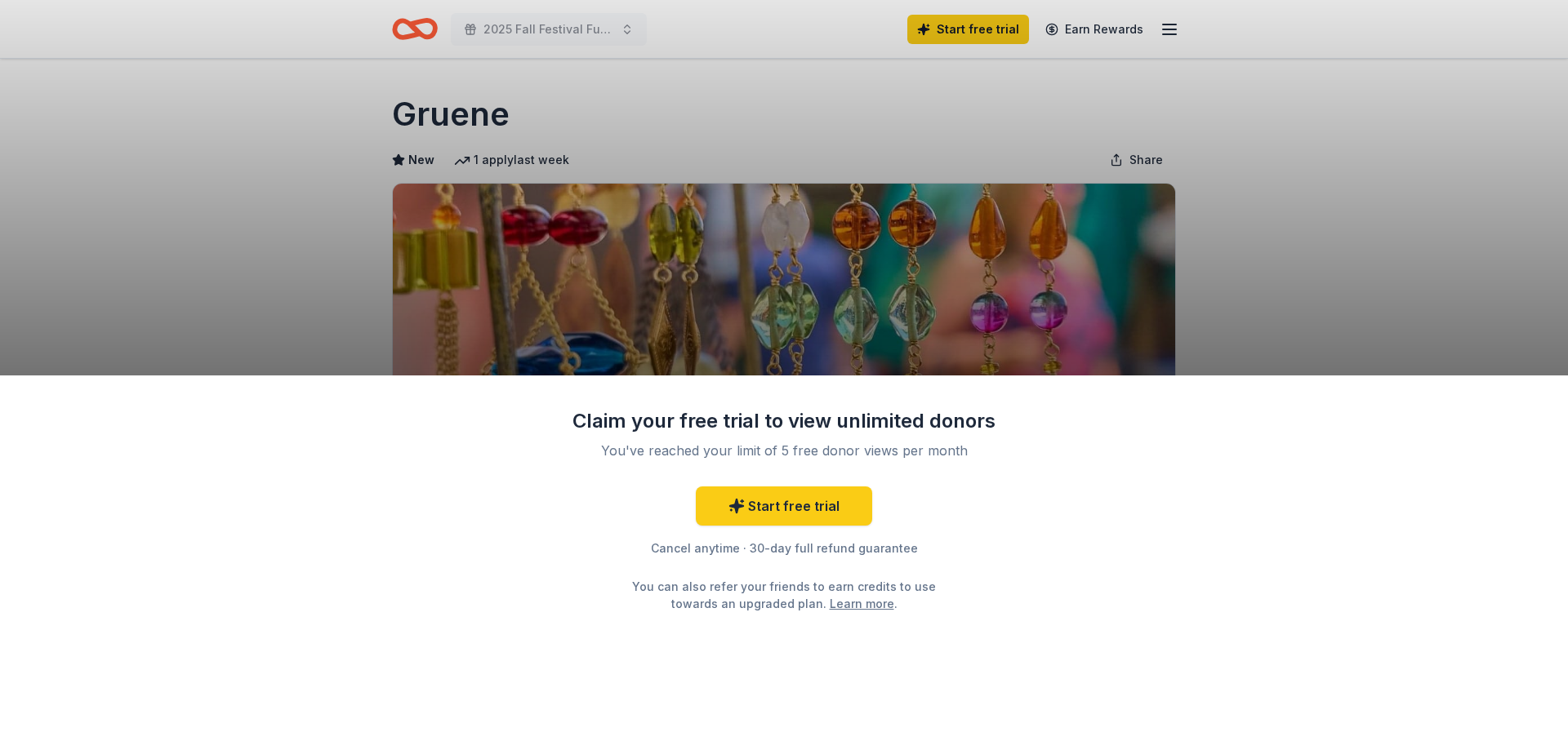
click at [1307, 233] on div "Claim your free trial to view unlimited donors You've reached your limit of 5 f…" at bounding box center [784, 375] width 1568 height 750
click at [1408, 404] on div "Claim your free trial to view unlimited donors You've reached your limit of 5 f…" at bounding box center [784, 562] width 1568 height 375
click at [1338, 272] on div "Claim your free trial to view unlimited donors You've reached your limit of 5 f…" at bounding box center [784, 375] width 1568 height 750
click at [285, 422] on div "Claim your free trial to view unlimited donors You've reached your limit of 5 f…" at bounding box center [784, 562] width 1568 height 375
click at [289, 267] on div "Claim your free trial to view unlimited donors You've reached your limit of 5 f…" at bounding box center [784, 375] width 1568 height 750
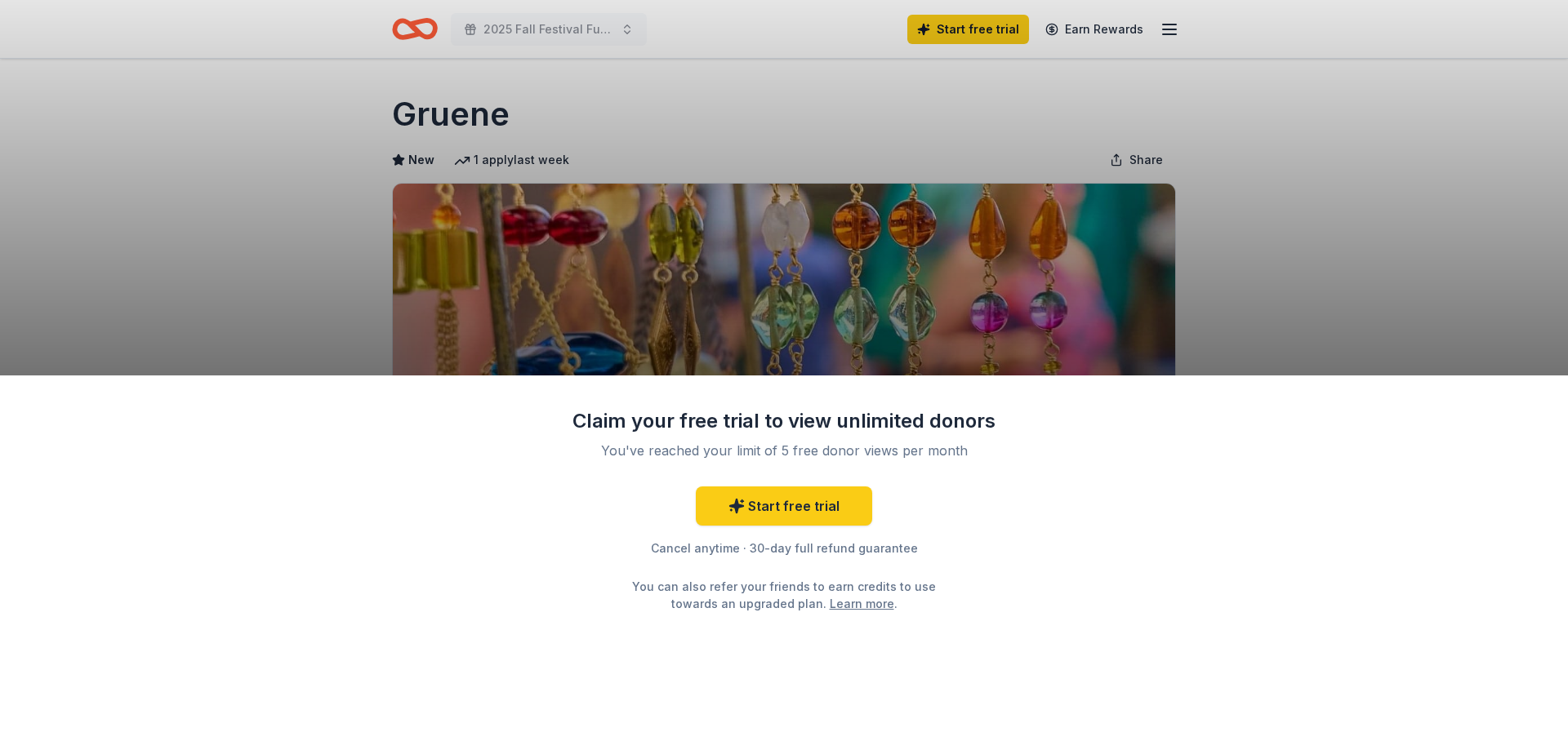
click at [1066, 609] on div "Claim your free trial to view unlimited donors You've reached your limit of 5 f…" at bounding box center [784, 562] width 1568 height 375
click at [807, 504] on link "Start free trial" at bounding box center [783, 506] width 176 height 39
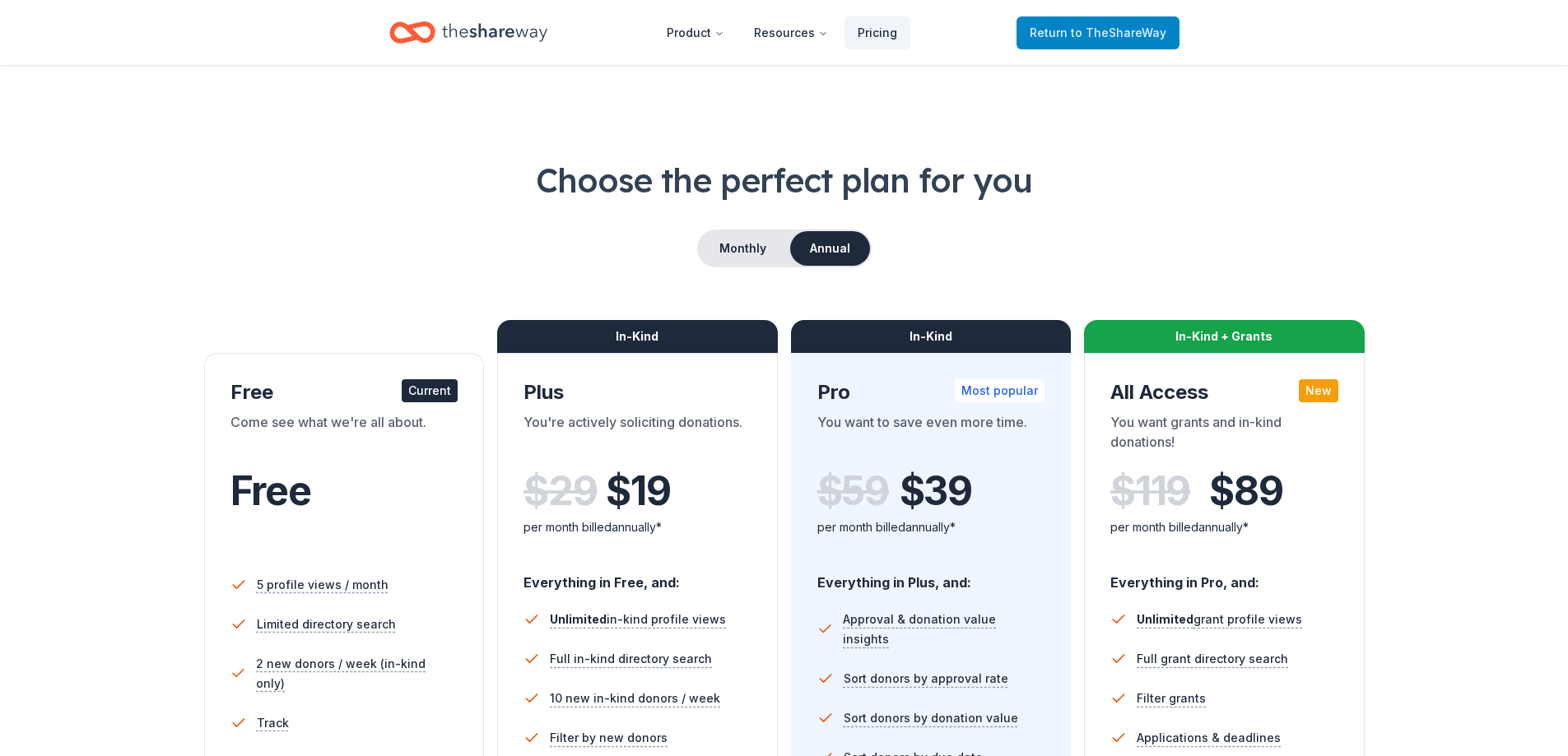
click at [1089, 41] on span "Return to TheShareWay" at bounding box center [1097, 33] width 136 height 20
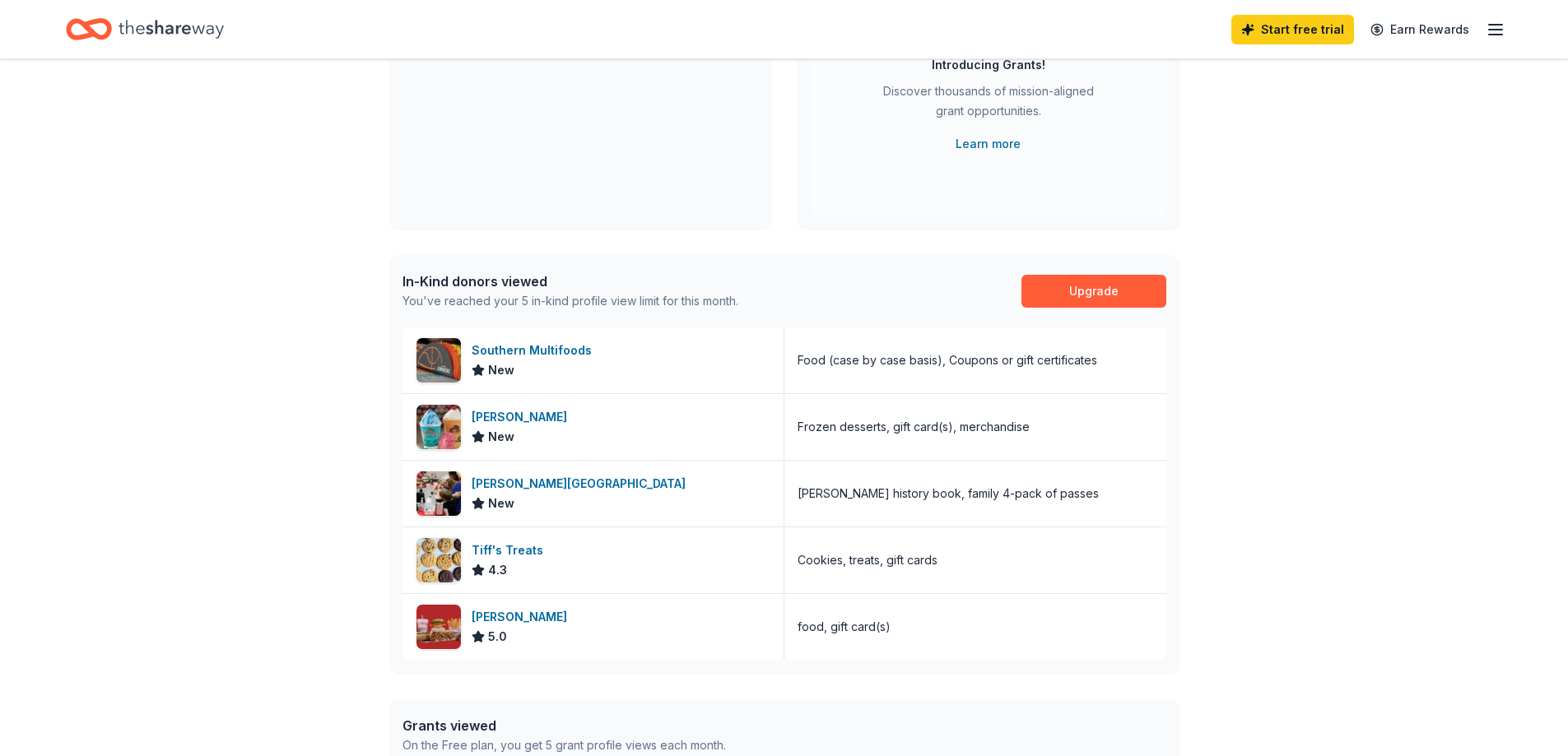
scroll to position [247, 0]
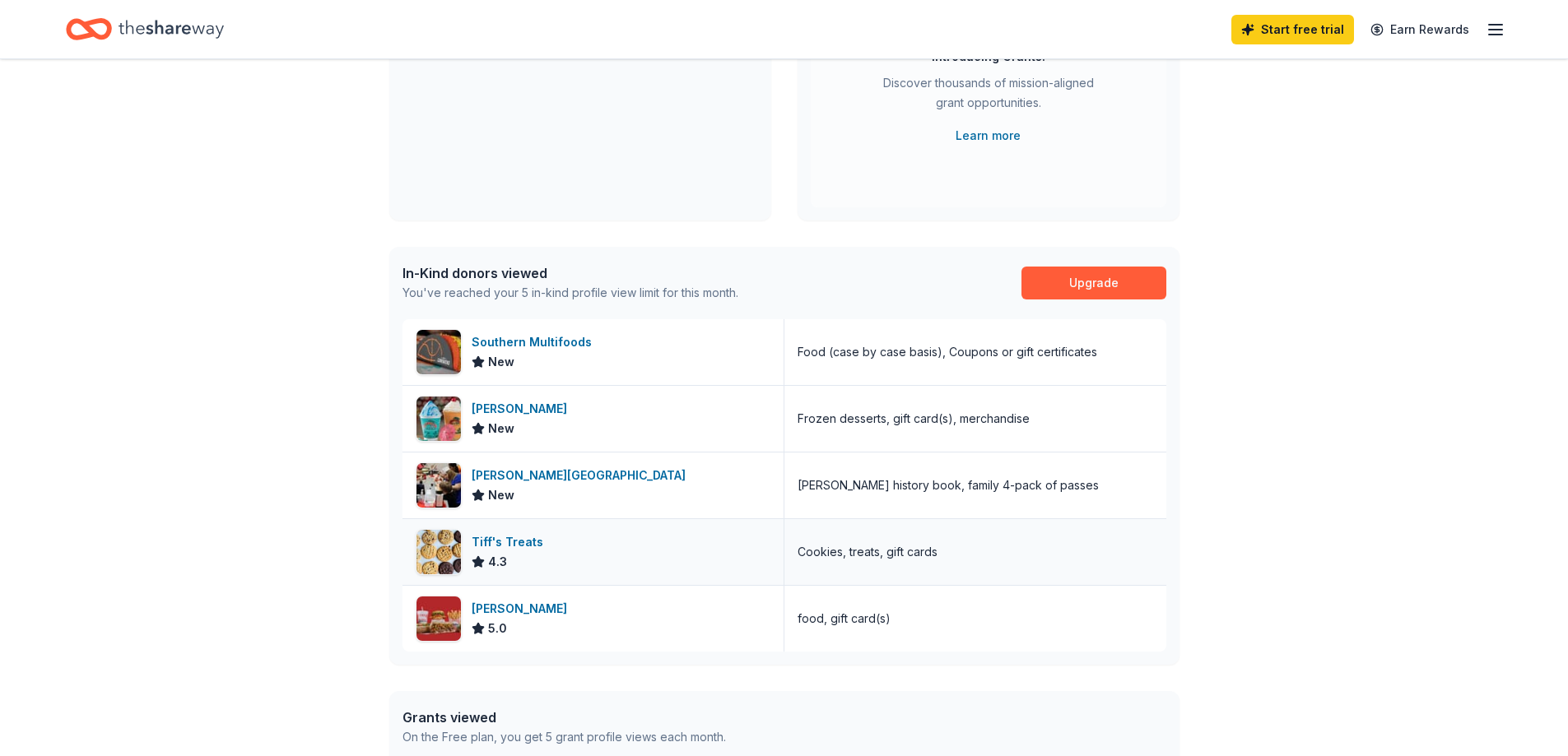
click at [561, 541] on div "Tiff's Treats 4.3" at bounding box center [593, 552] width 381 height 66
click at [549, 343] on div "Southern Multifoods" at bounding box center [534, 343] width 126 height 20
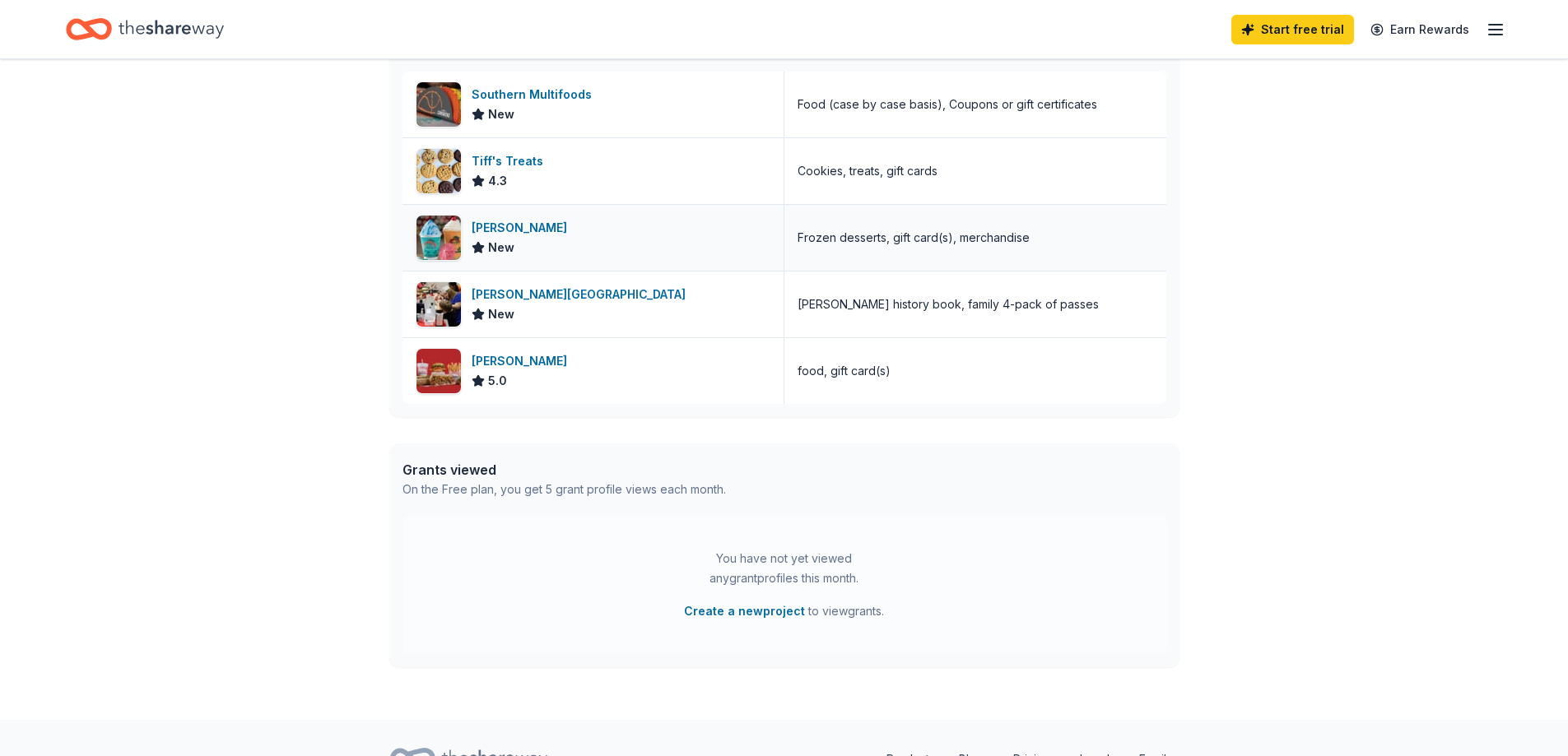
scroll to position [412, 0]
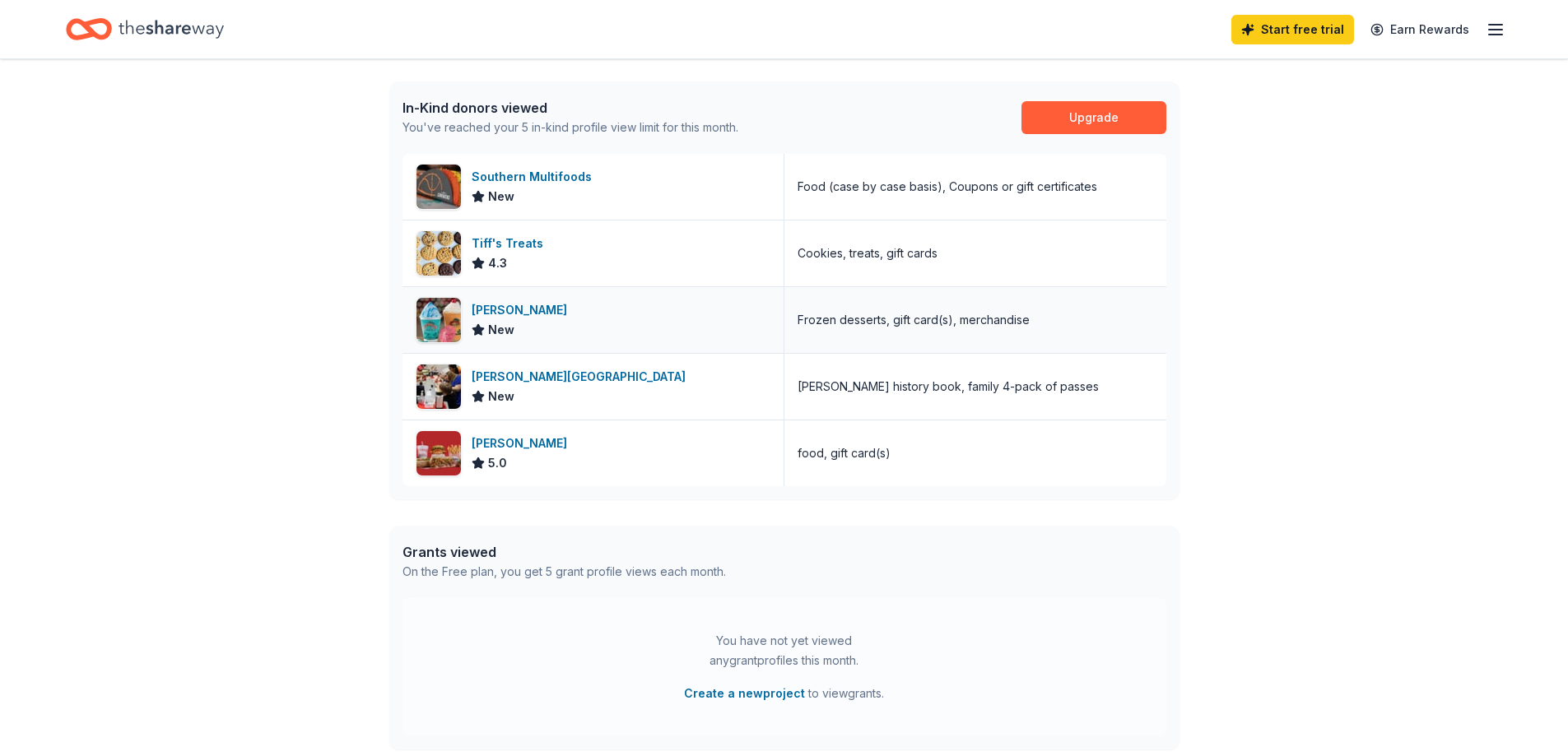
click at [515, 306] on div "[PERSON_NAME]" at bounding box center [523, 310] width 102 height 20
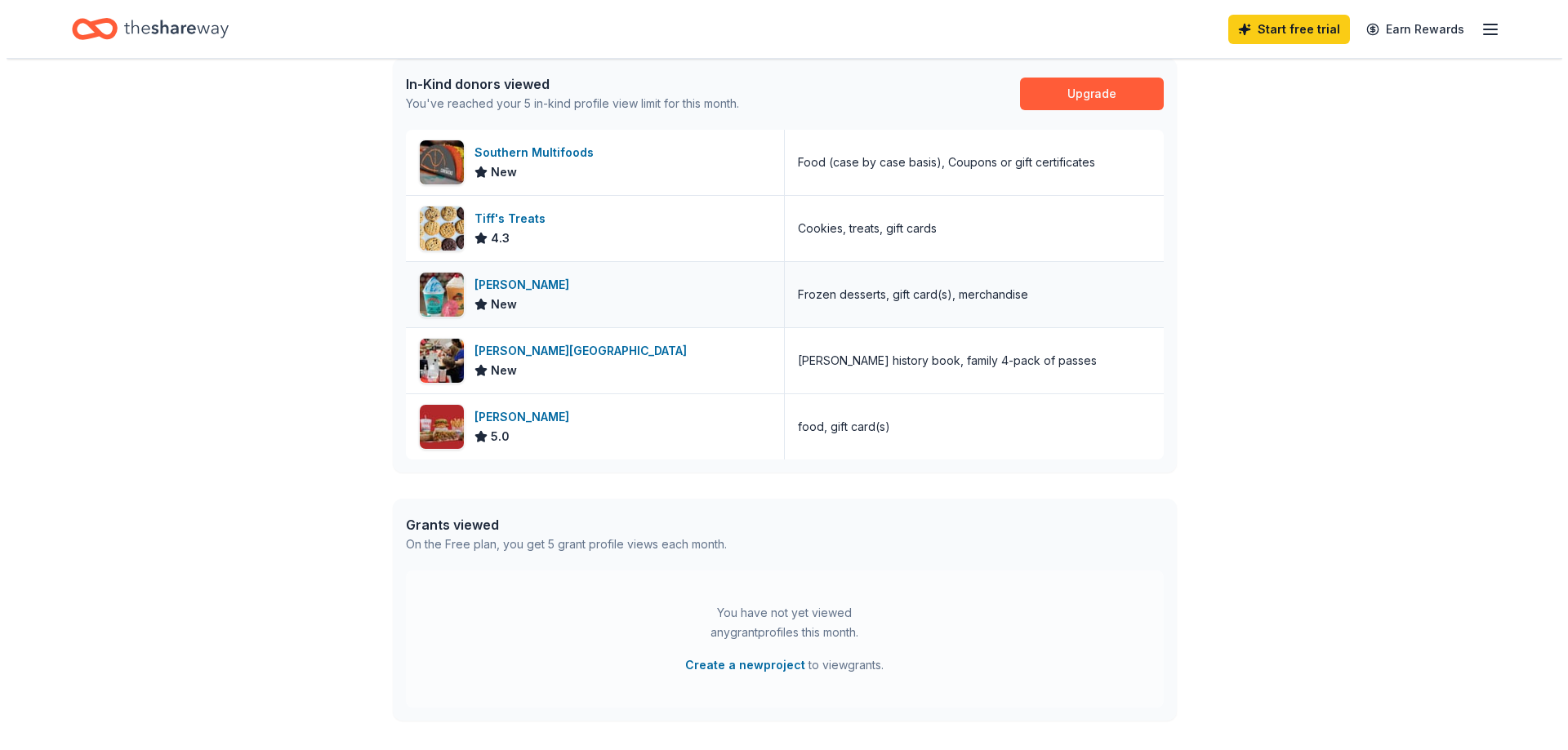
scroll to position [572, 0]
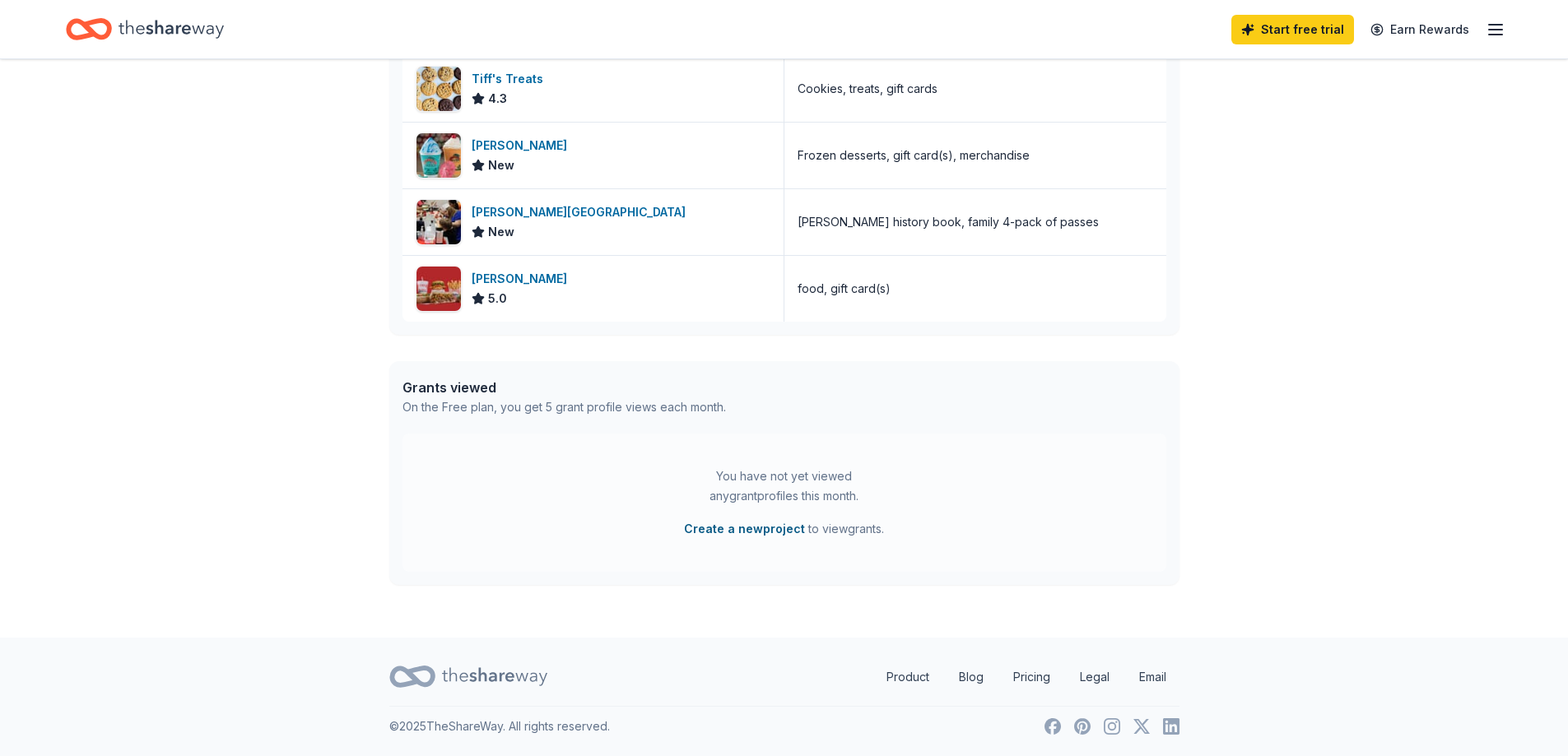
click at [765, 529] on button "Create a new project" at bounding box center [744, 529] width 121 height 20
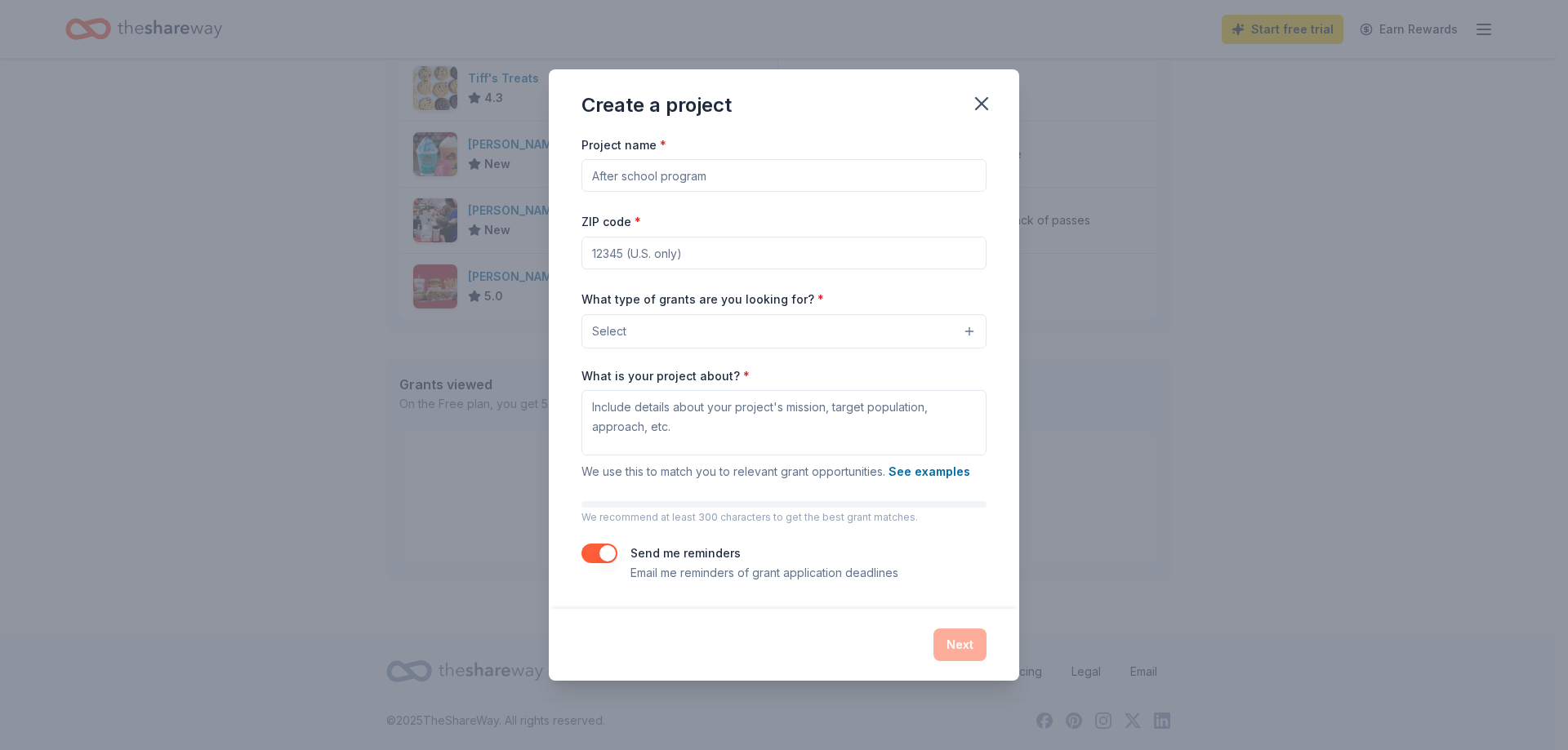
click at [681, 167] on input "Project name *" at bounding box center [784, 175] width 405 height 33
type input "National [PERSON_NAME] College & Trade School Tours"
click at [608, 250] on input "ZIP code *" at bounding box center [784, 253] width 405 height 33
type input "78661"
click at [705, 323] on button "Select" at bounding box center [784, 332] width 405 height 34
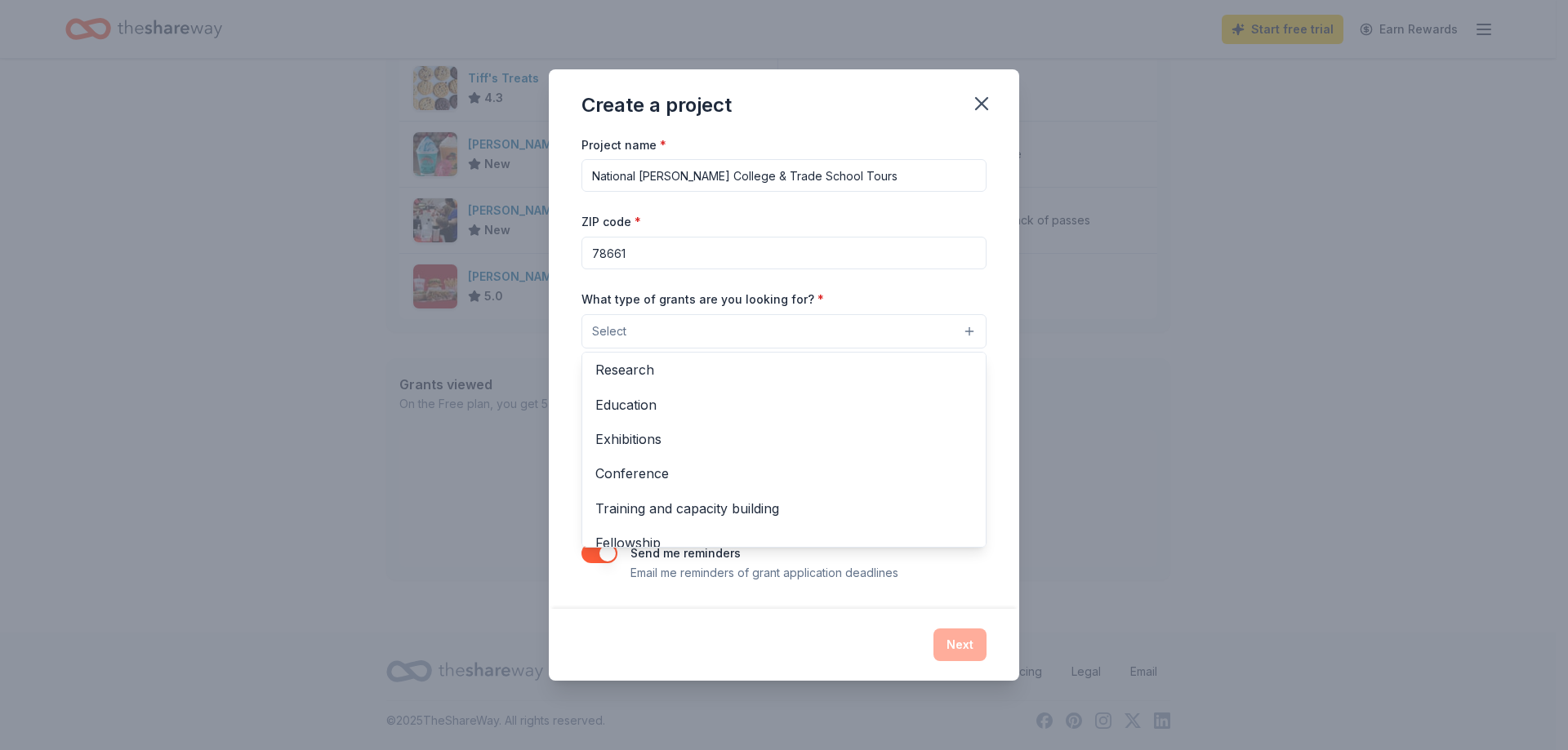
scroll to position [137, 0]
click at [639, 404] on span "Education" at bounding box center [784, 409] width 377 height 21
click at [1002, 433] on div "Project name * National Honor Society College & Trade School Tours ZIP code * 7…" at bounding box center [784, 371] width 470 height 476
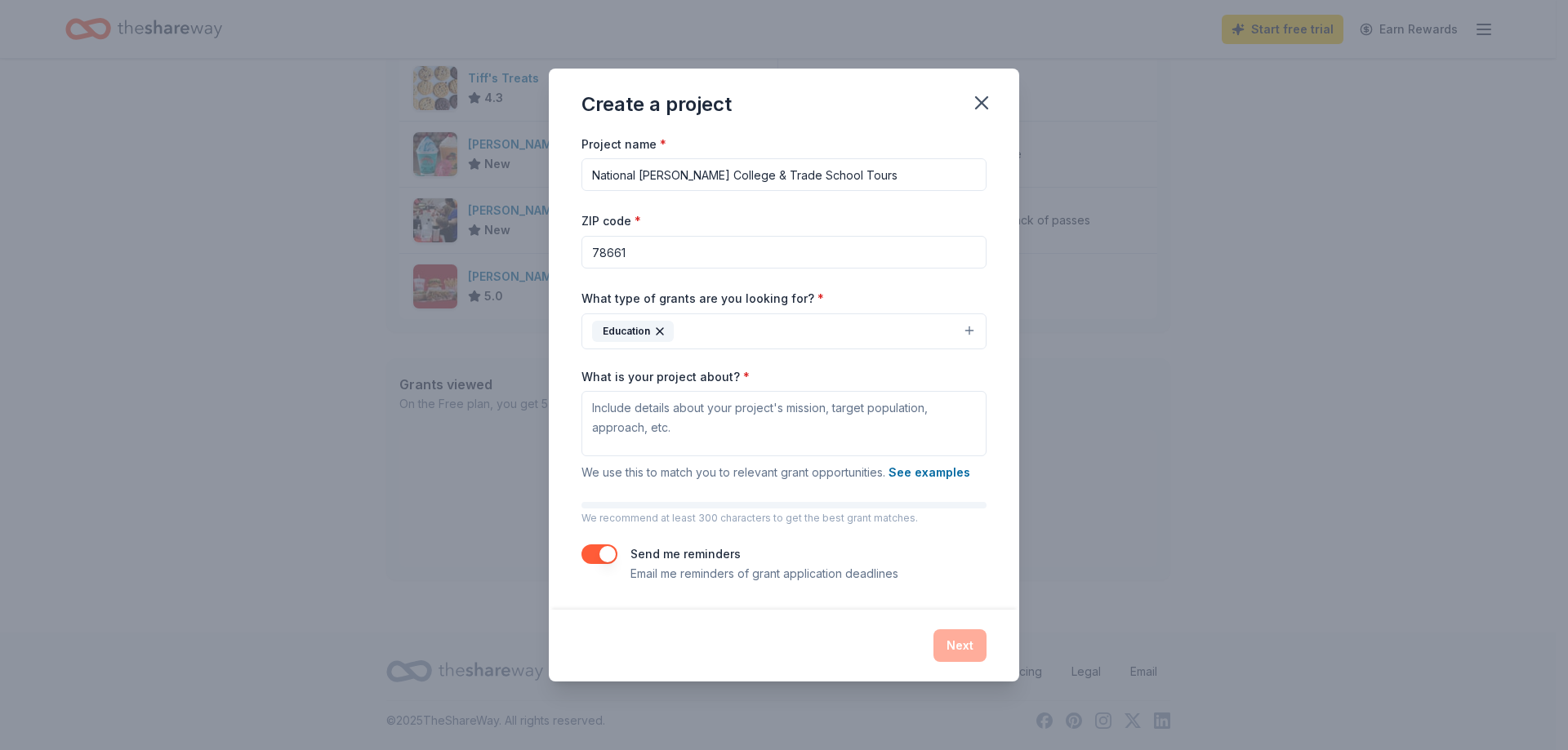
click at [867, 332] on button "Education" at bounding box center [784, 332] width 405 height 36
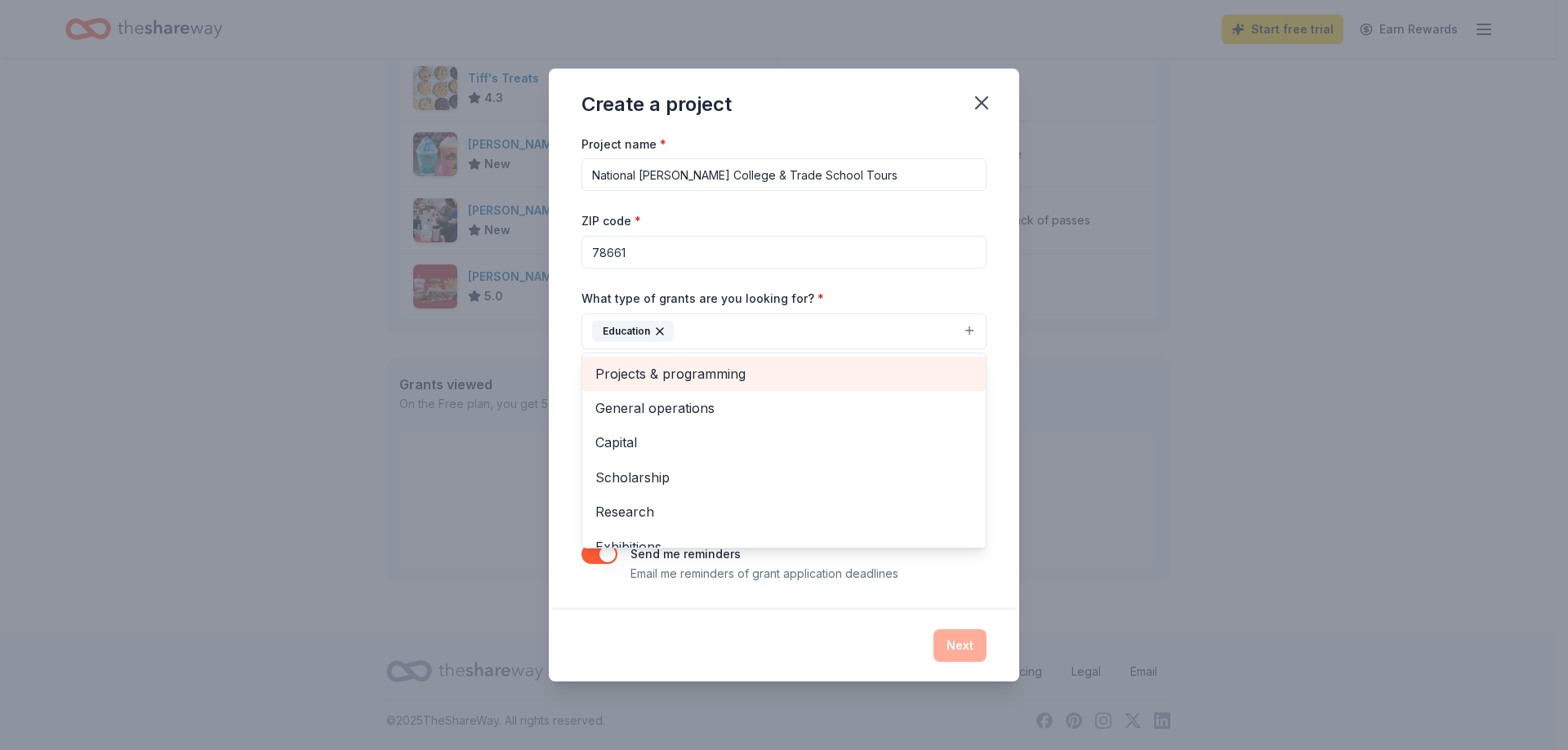
click at [904, 373] on span "Projects & programming" at bounding box center [784, 374] width 377 height 21
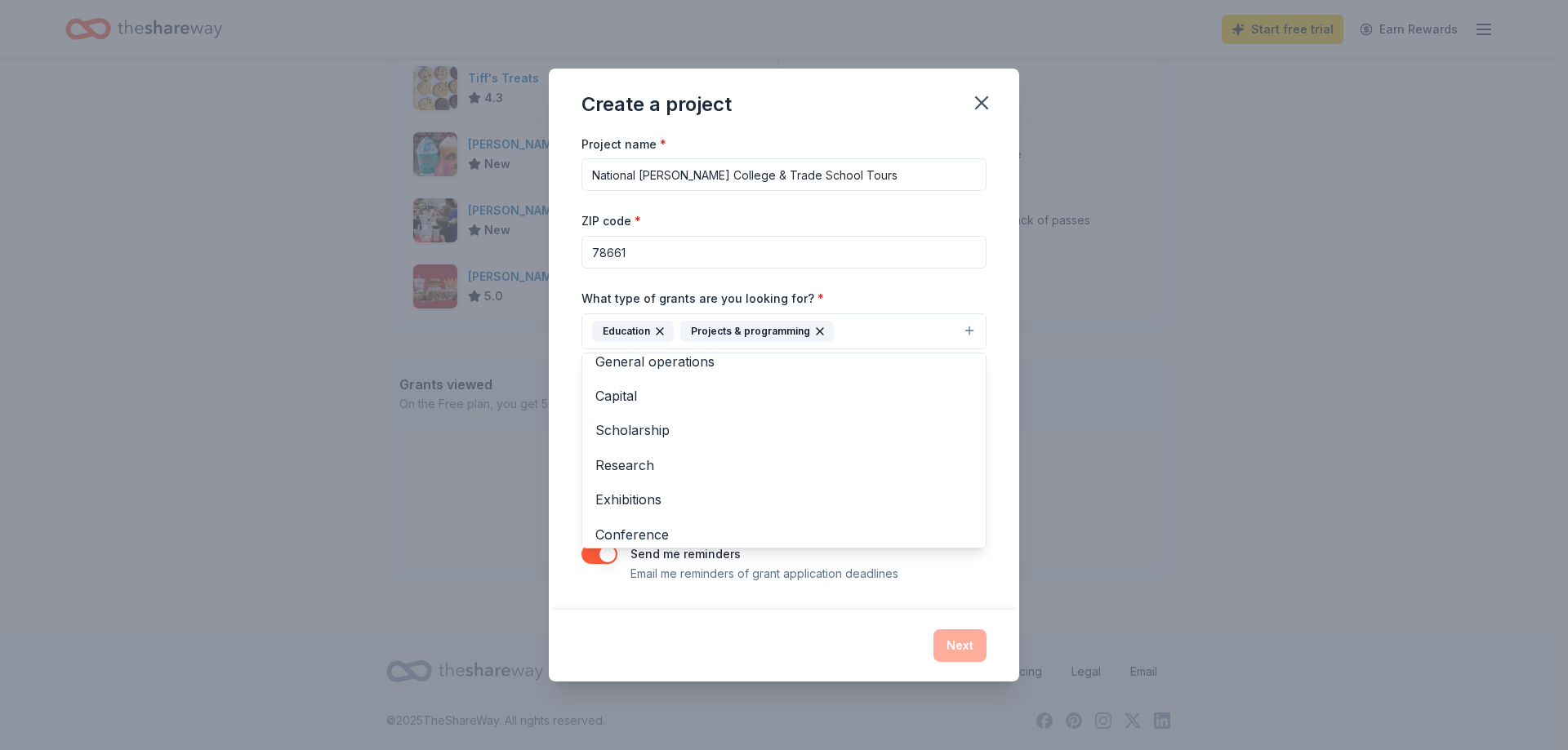
scroll to position [0, 0]
click at [1021, 386] on div "Create a project Project name * National Honor Society College & Trade School T…" at bounding box center [784, 375] width 1568 height 750
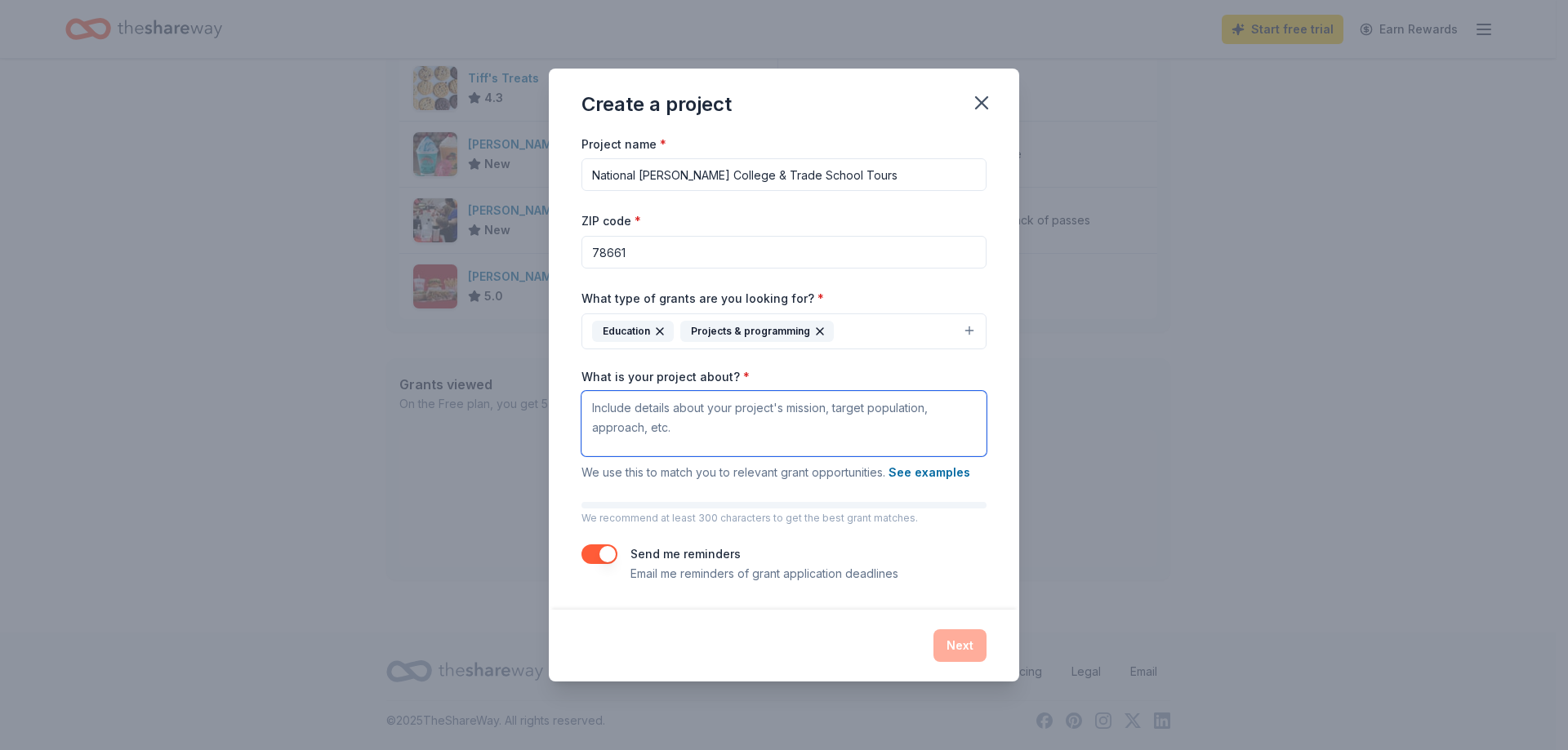
click at [709, 405] on textarea "What is your project about? *" at bounding box center [784, 423] width 405 height 66
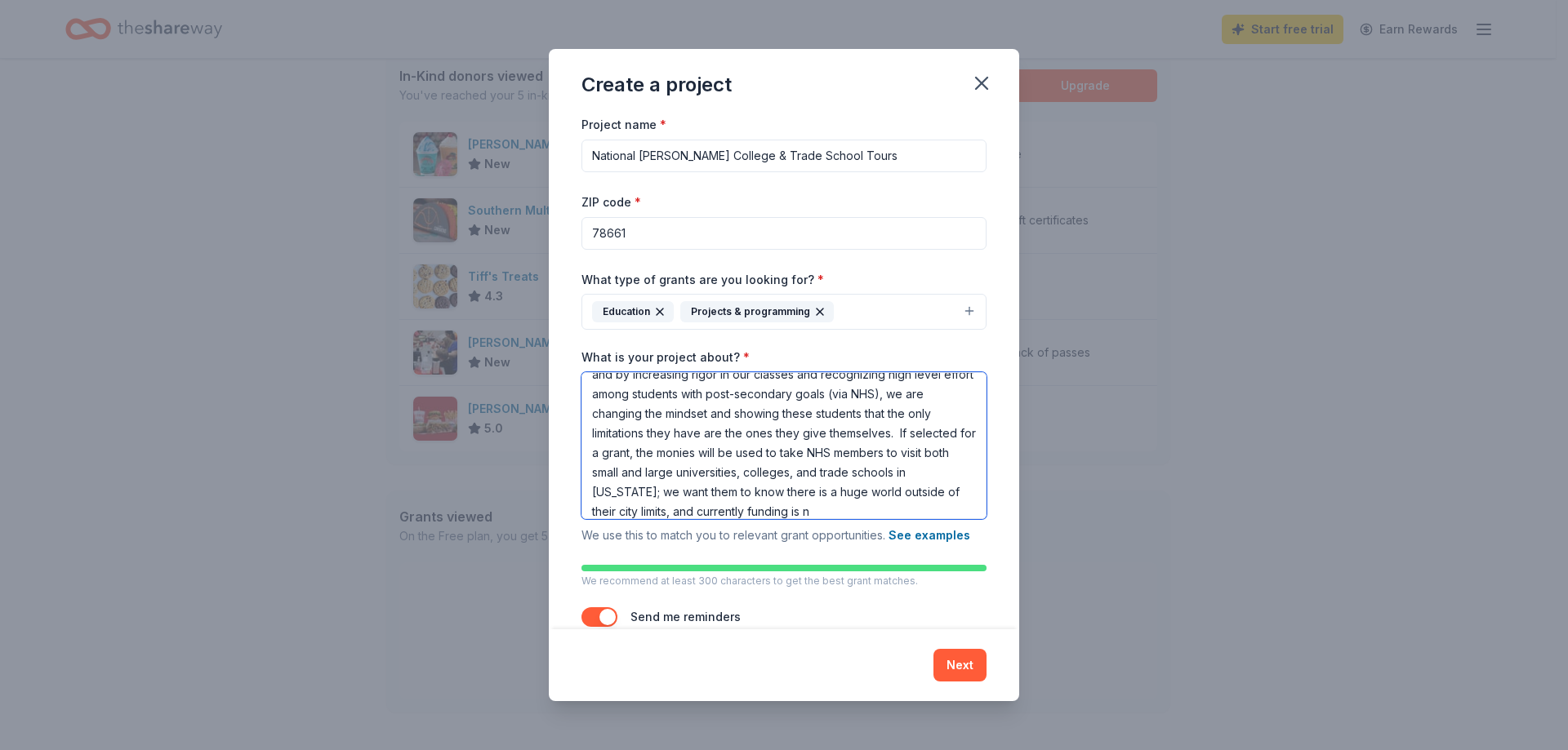
scroll to position [113, 0]
type textarea "We have formed the first ever National Honor Society chapter for our high schoo…"
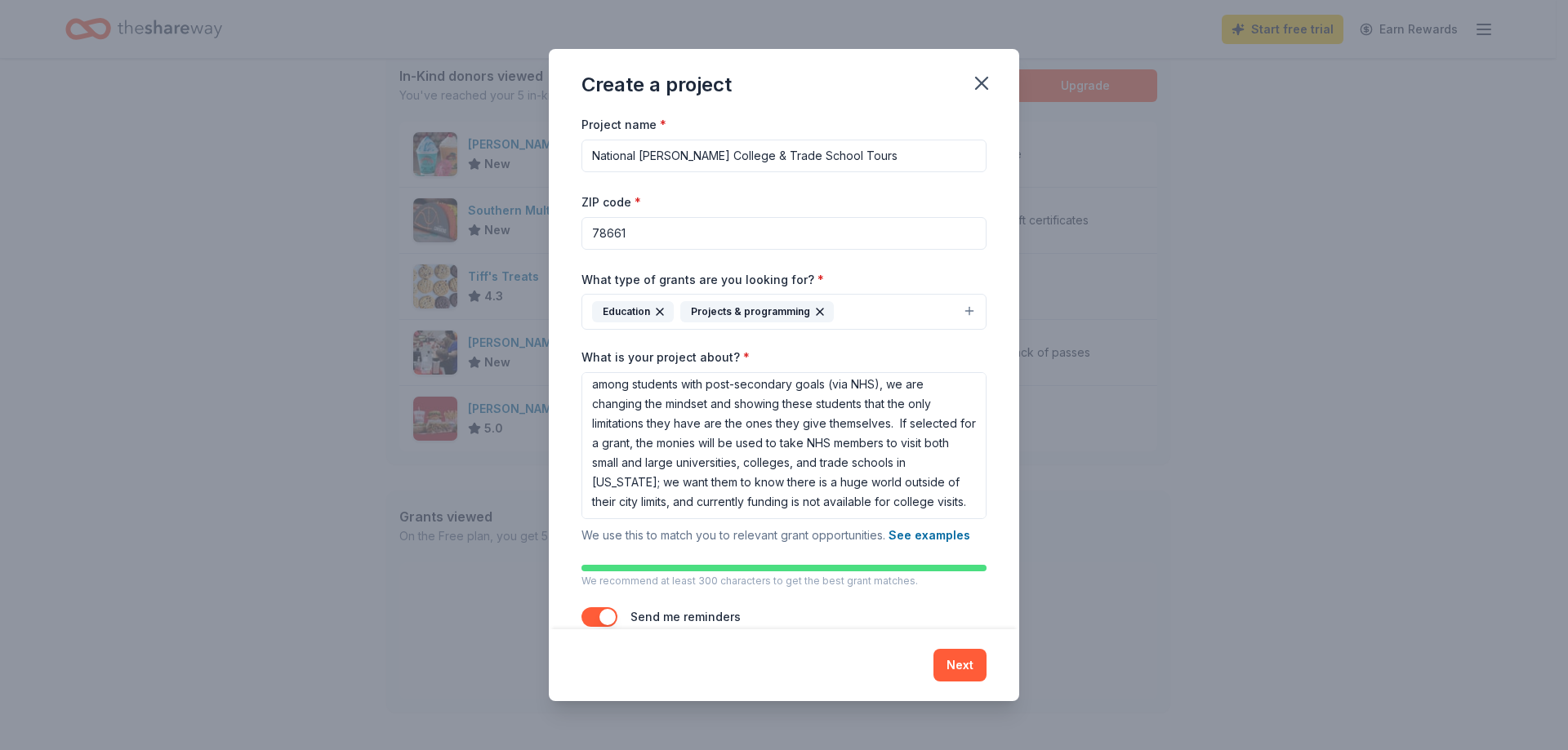
scroll to position [43, 0]
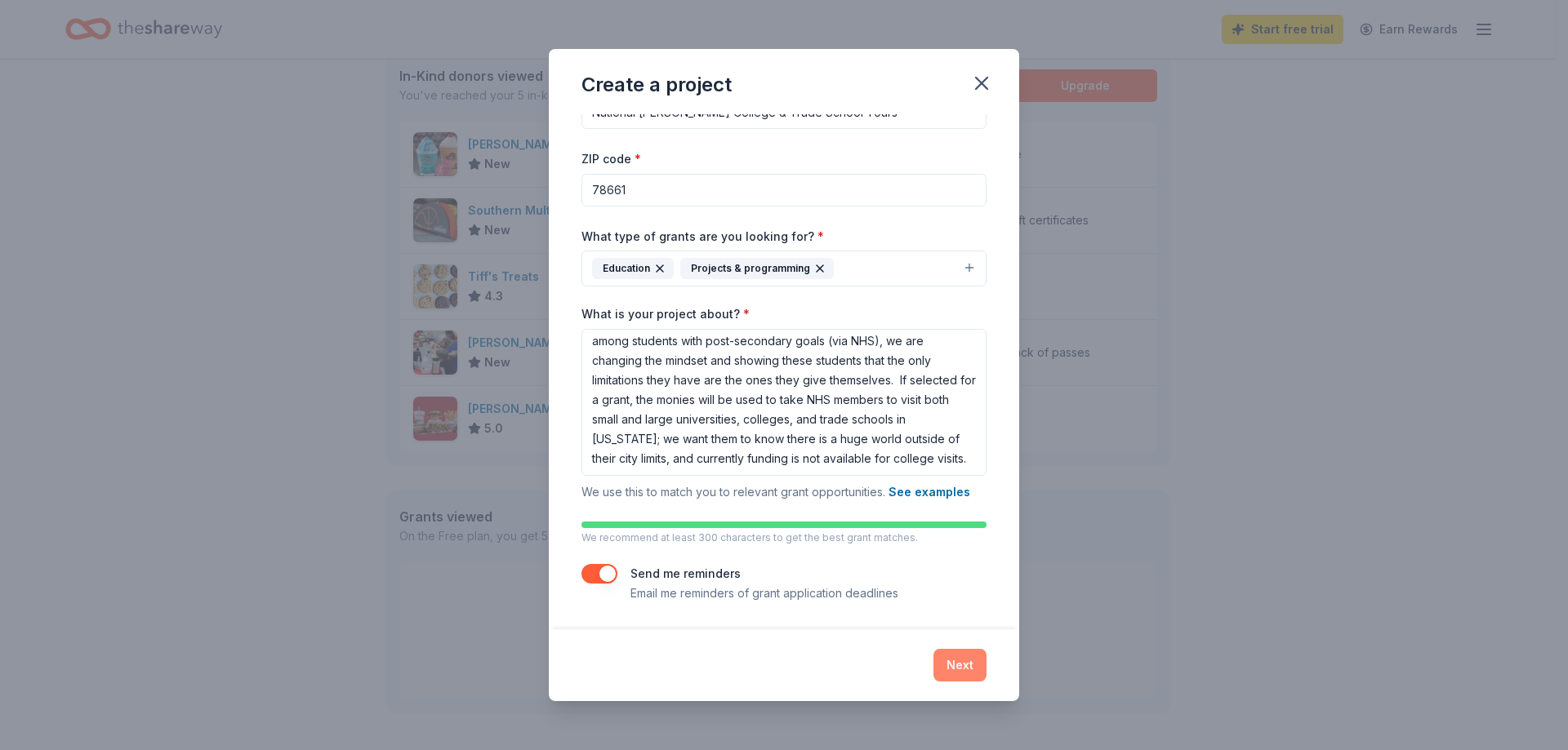
click at [964, 662] on button "Next" at bounding box center [959, 665] width 53 height 33
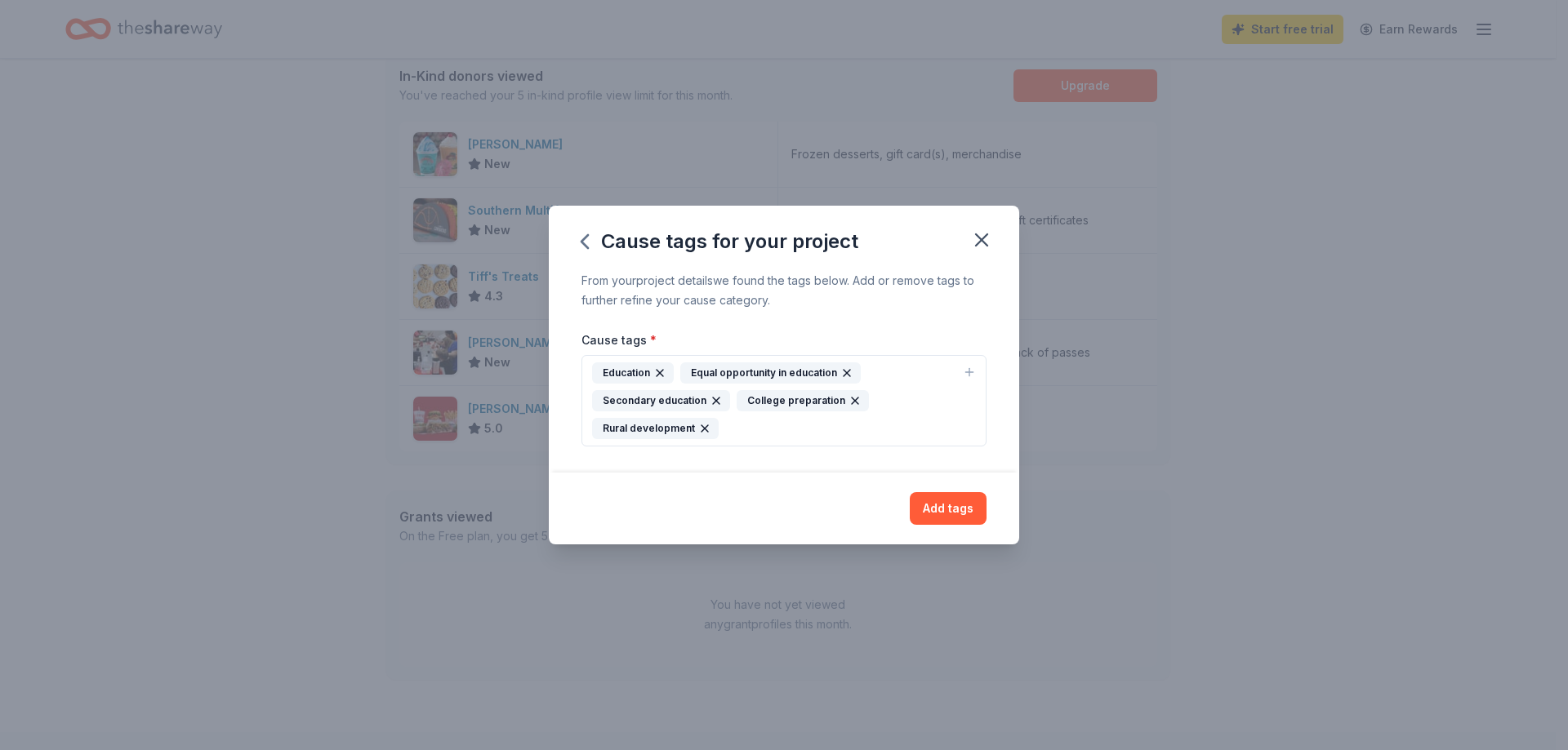
click at [833, 431] on div "Education Equal opportunity in education Secondary education College preparatio…" at bounding box center [774, 401] width 365 height 77
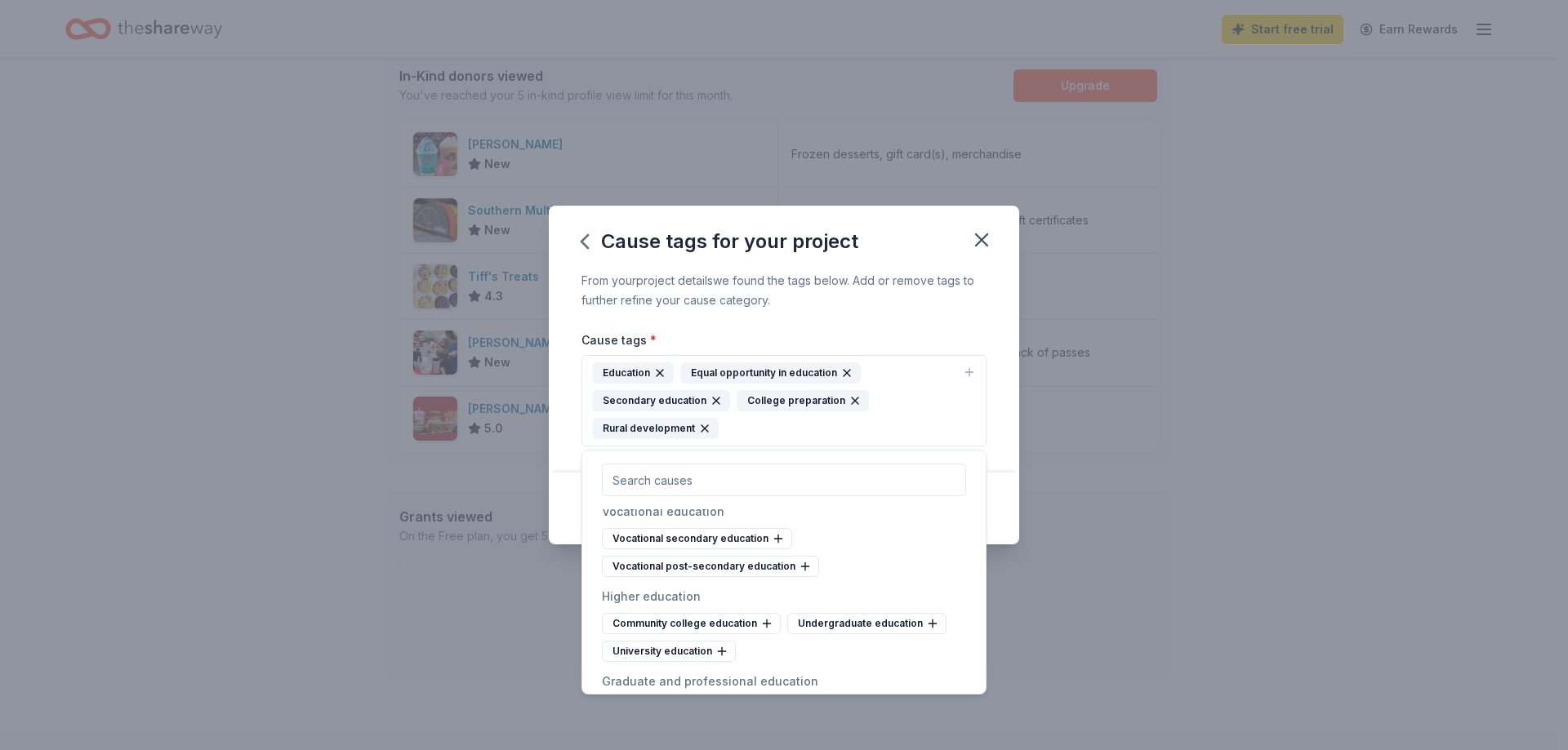
scroll to position [979, 0]
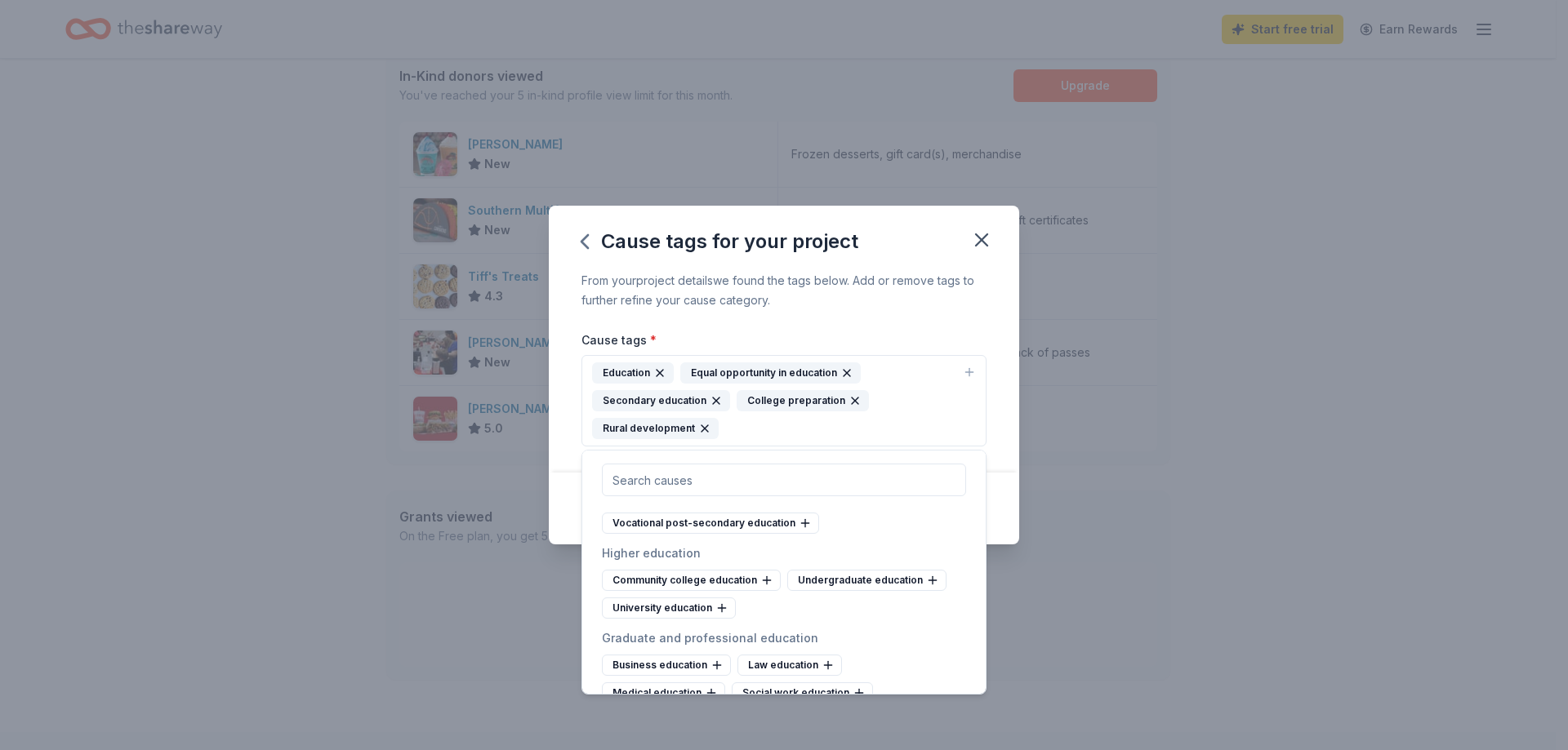
click at [773, 502] on icon at bounding box center [778, 495] width 13 height 13
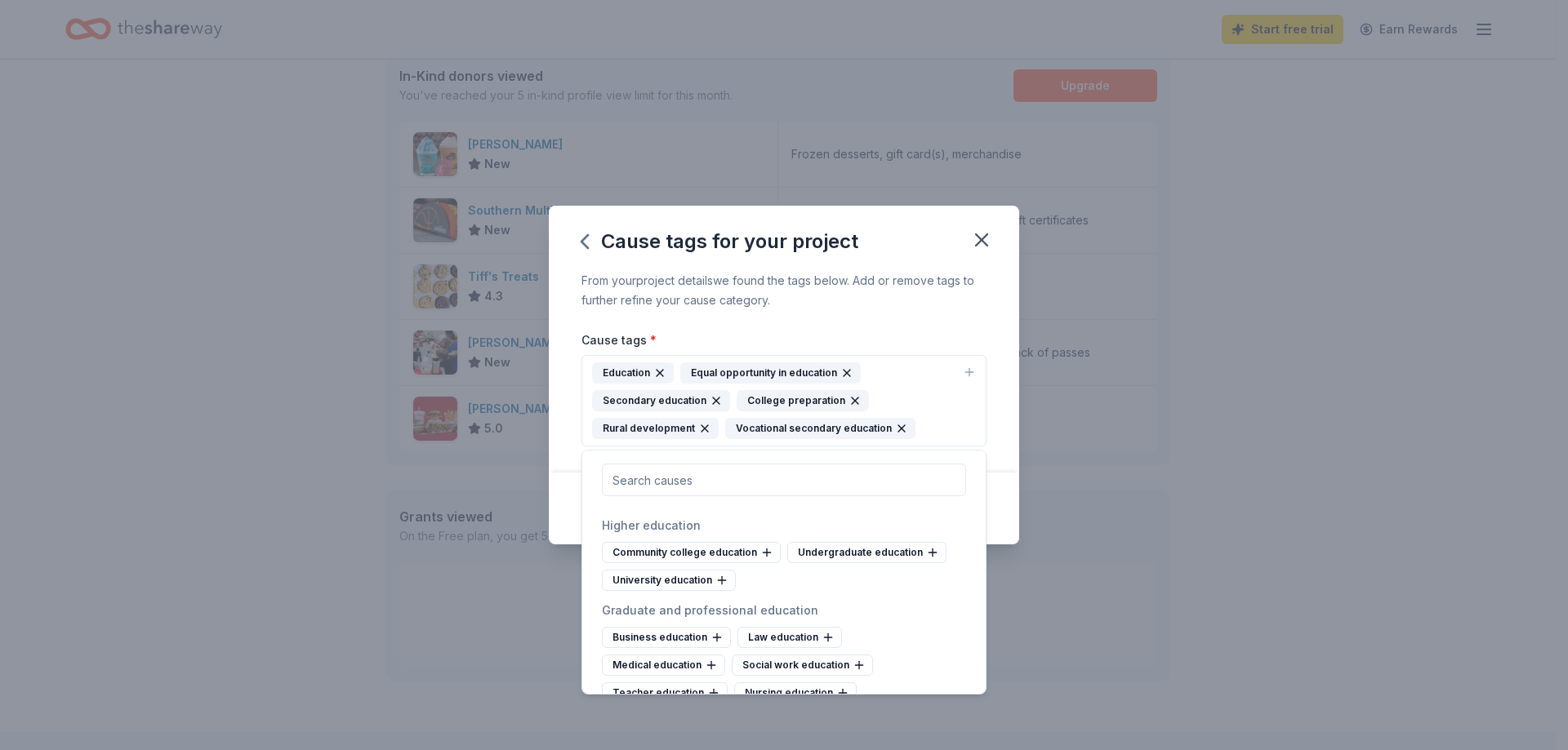
click at [801, 495] on icon at bounding box center [804, 495] width 7 height 0
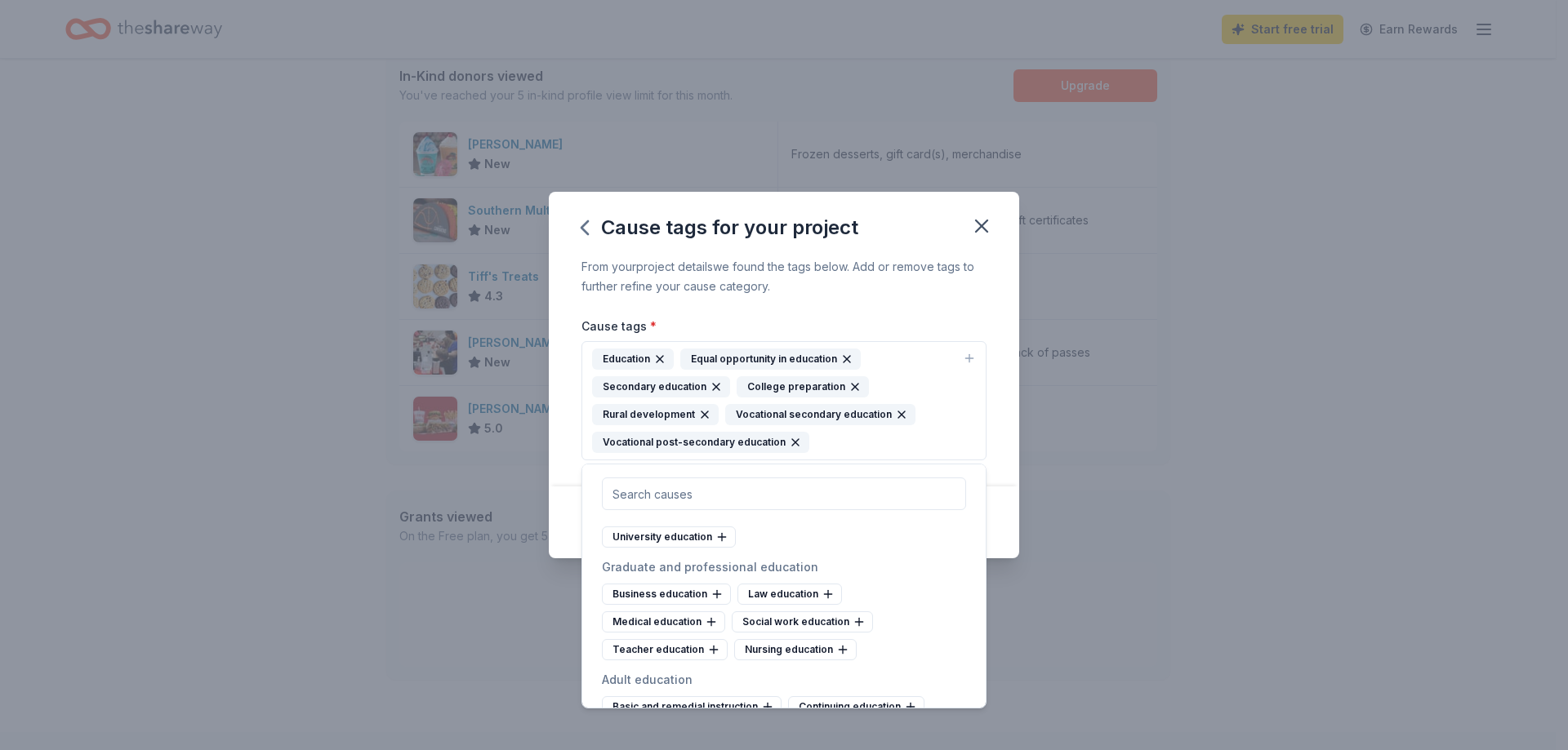
click at [761, 516] on icon at bounding box center [767, 509] width 13 height 13
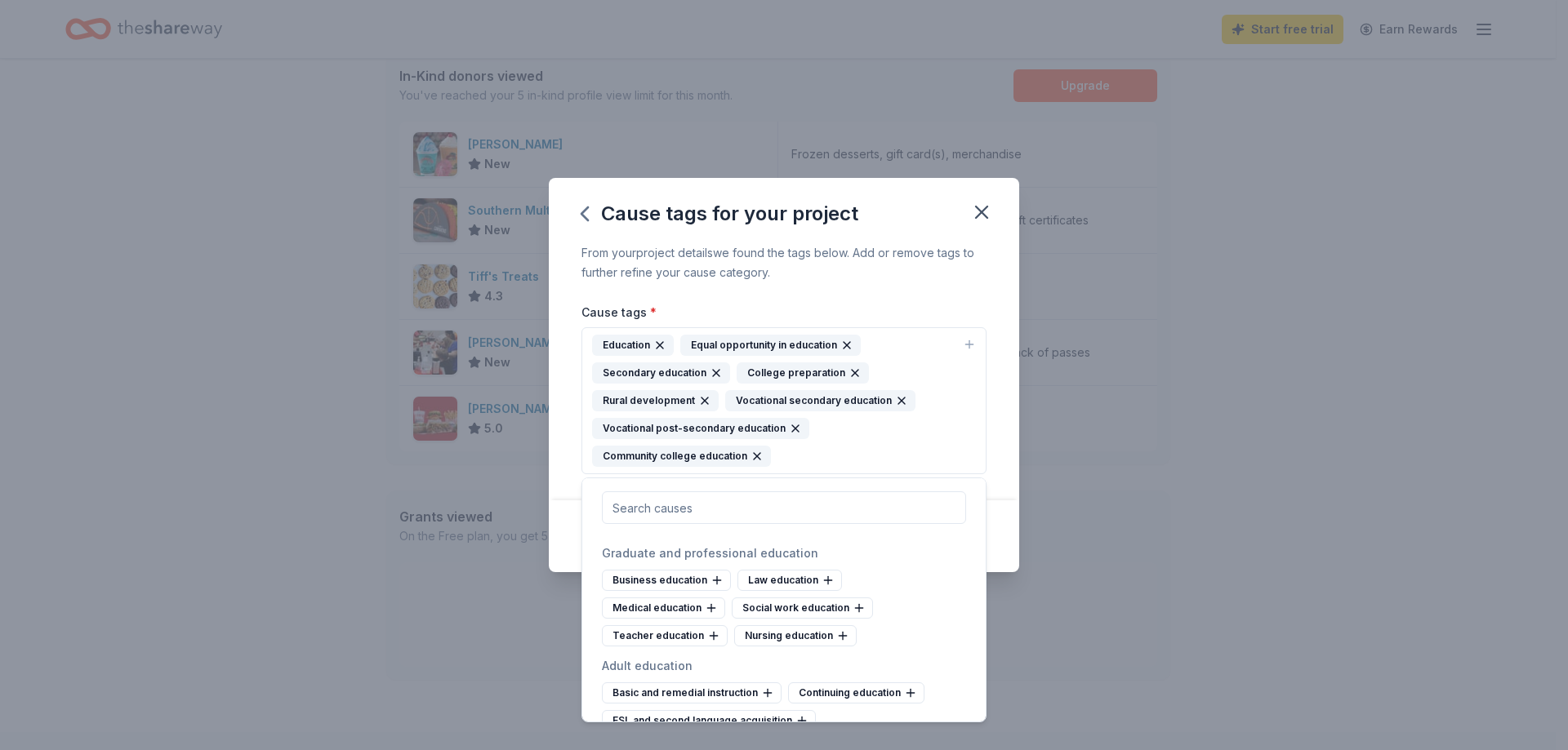
click at [744, 530] on icon at bounding box center [747, 523] width 13 height 13
click at [719, 530] on icon at bounding box center [722, 523] width 13 height 13
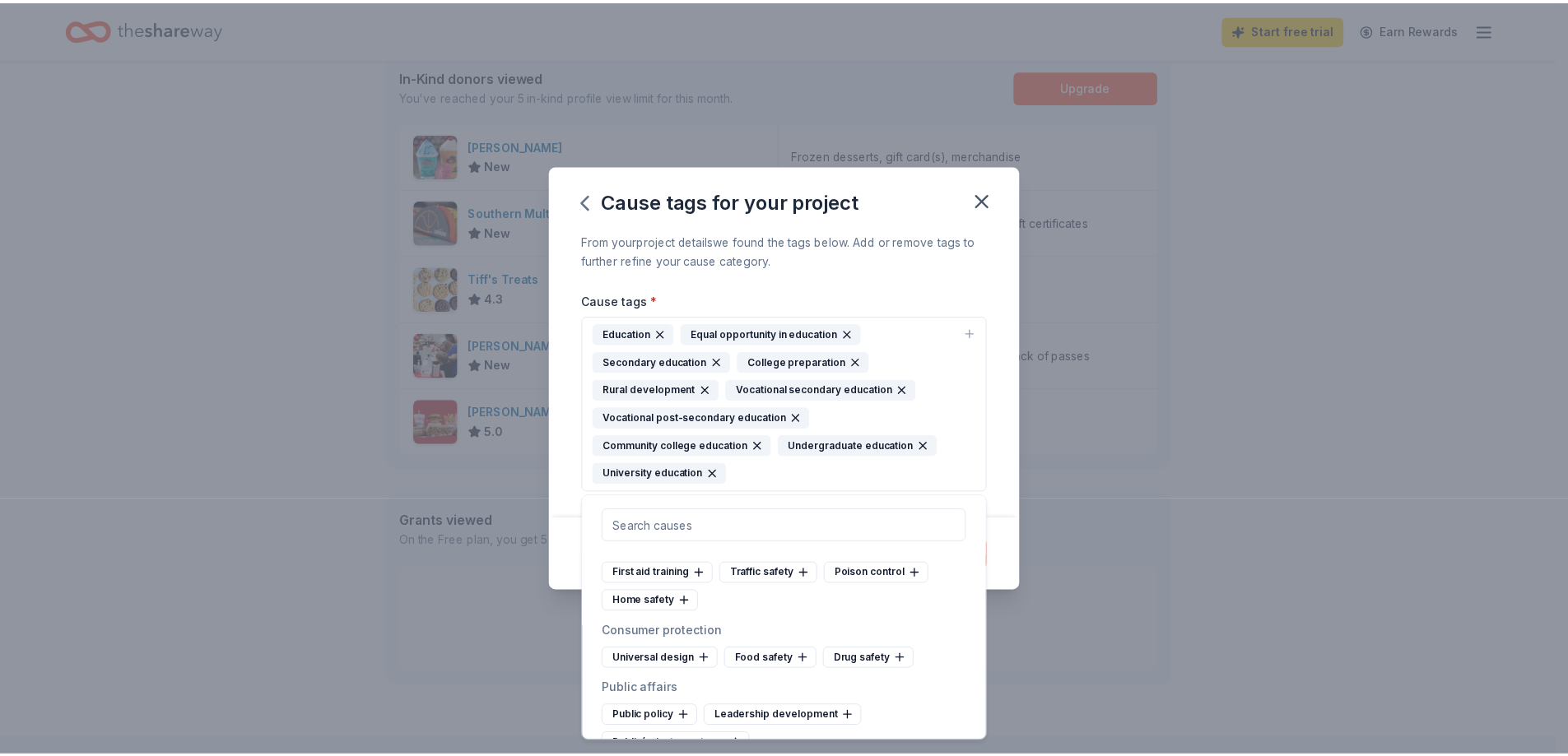
scroll to position [5594, 0]
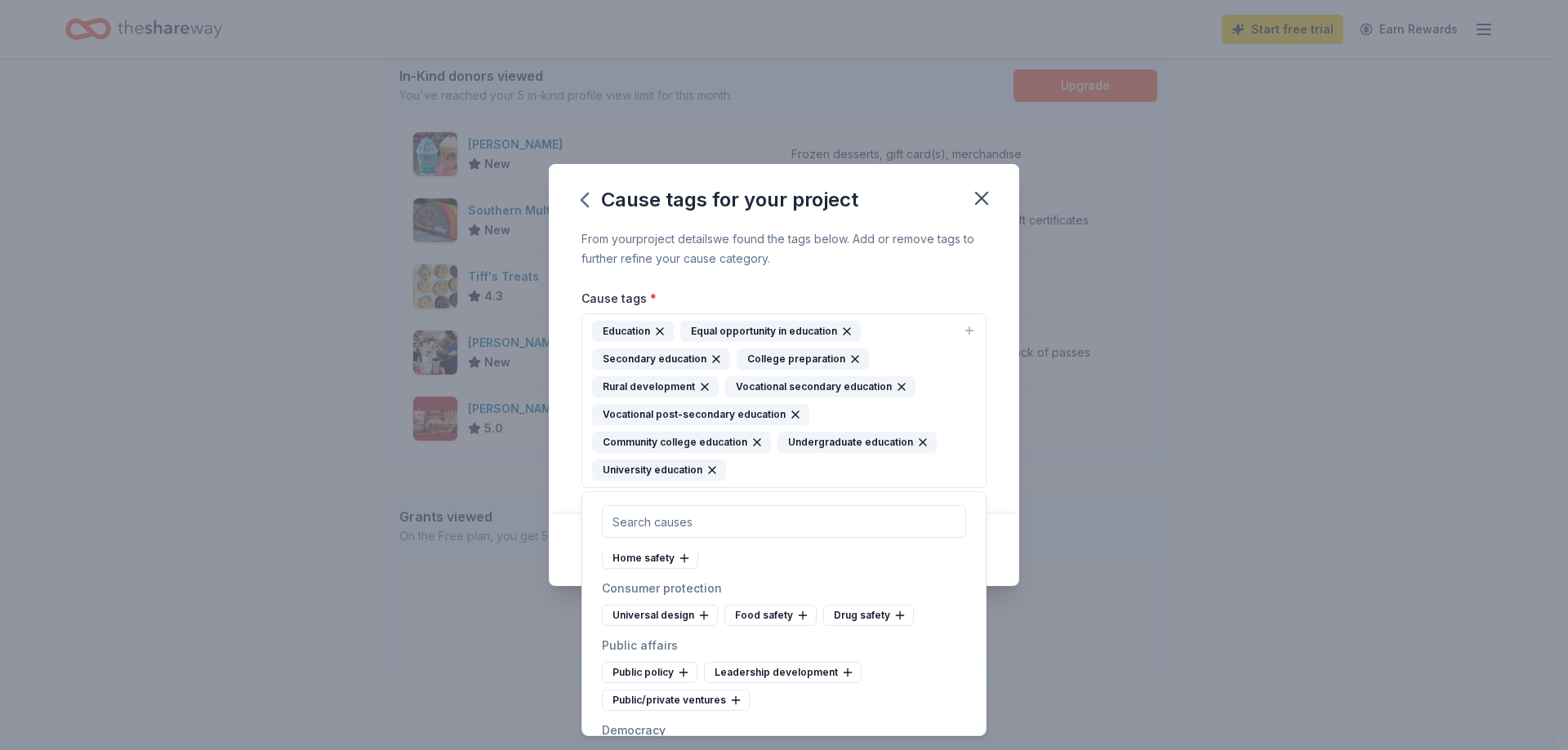
click at [1003, 553] on div "Add tags" at bounding box center [784, 550] width 470 height 72
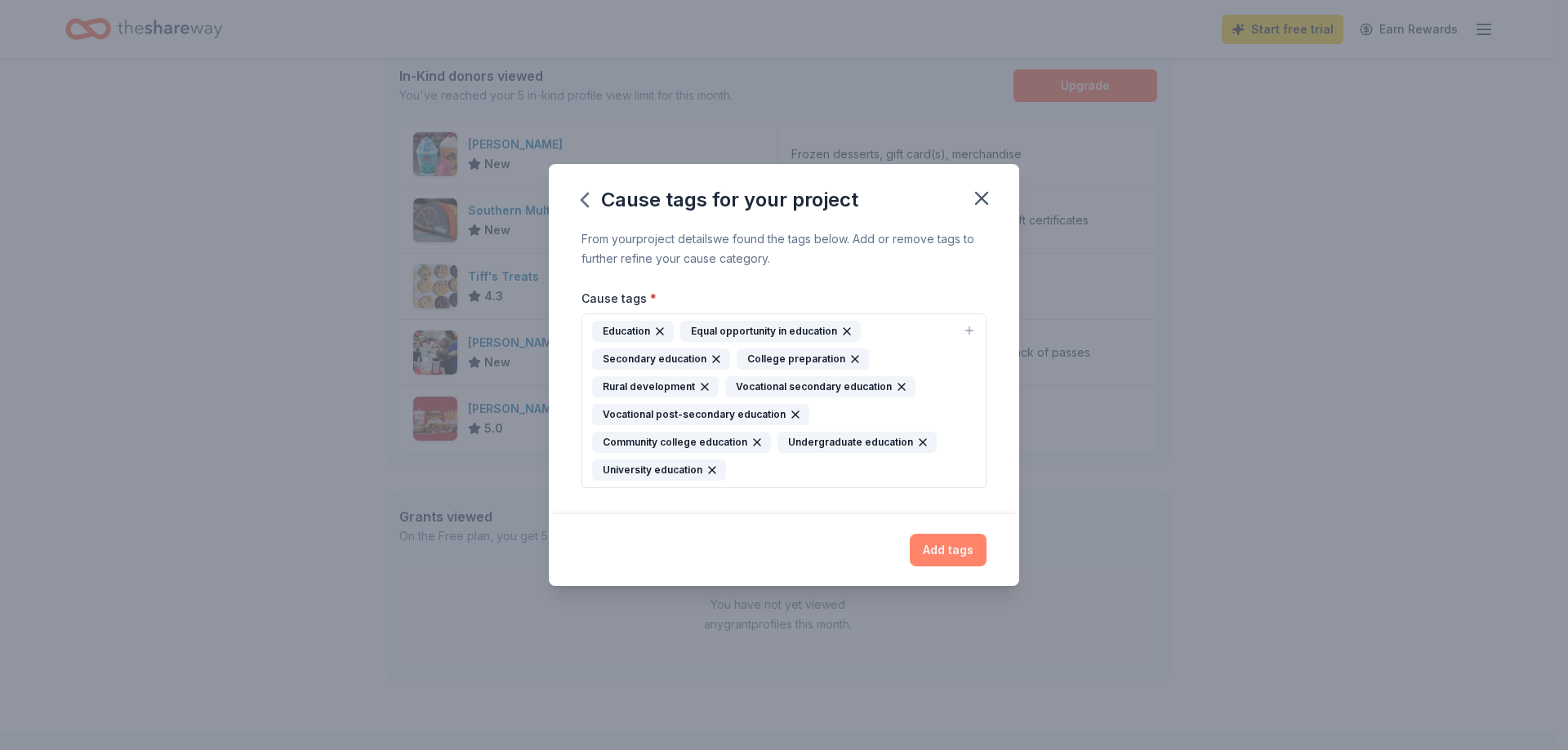
click at [954, 552] on button "Add tags" at bounding box center [948, 550] width 77 height 33
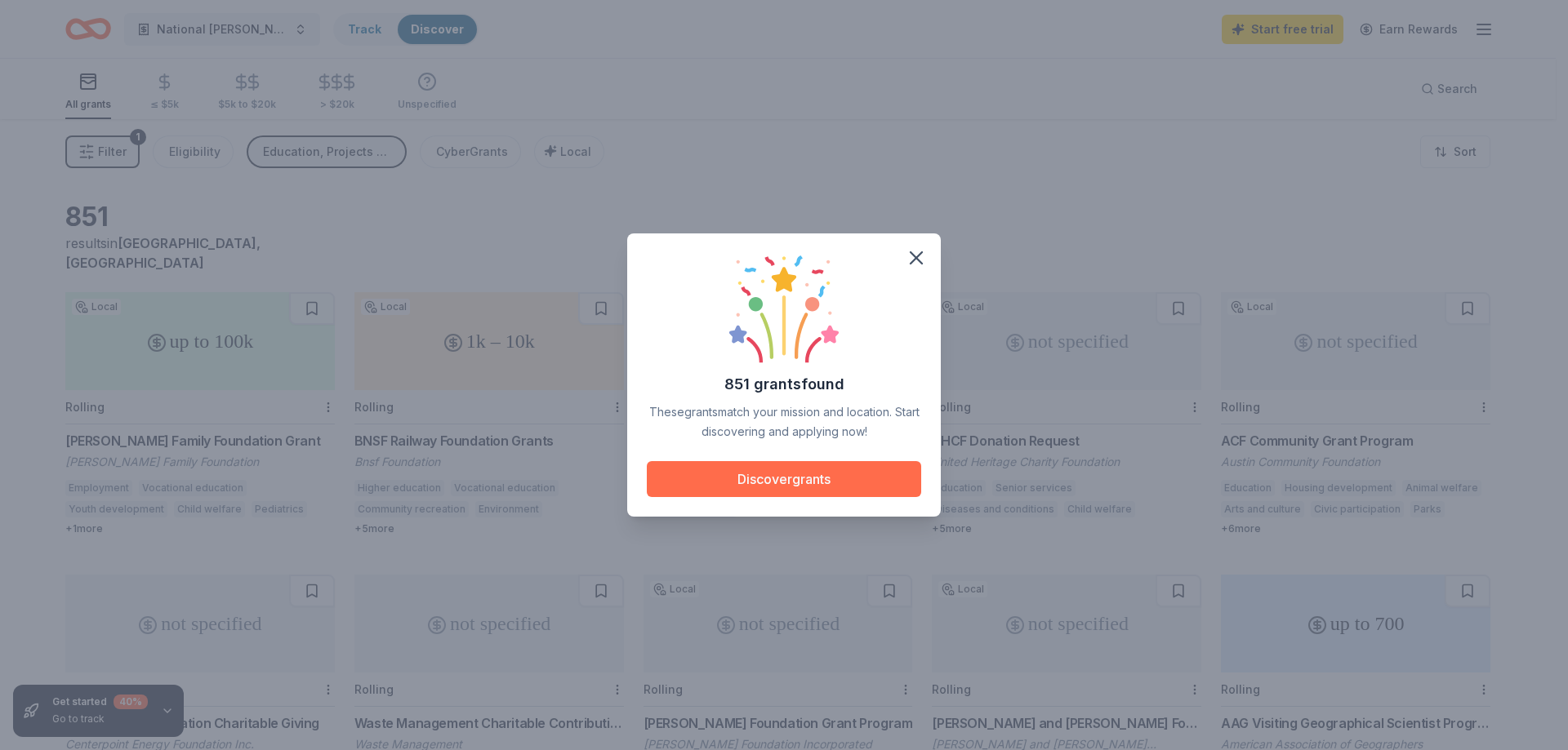
click at [767, 473] on button "Discover grants" at bounding box center [783, 479] width 274 height 36
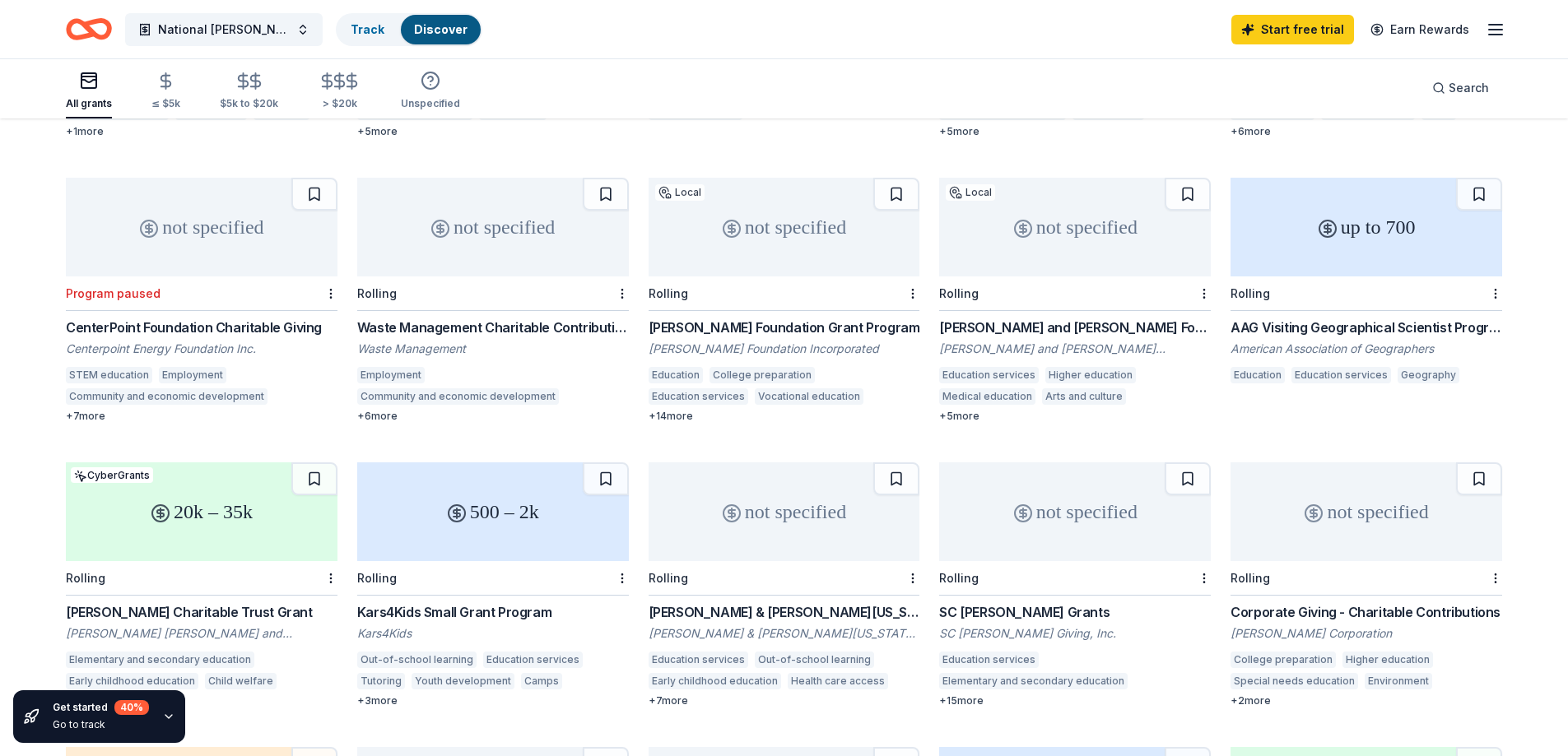
scroll to position [509, 0]
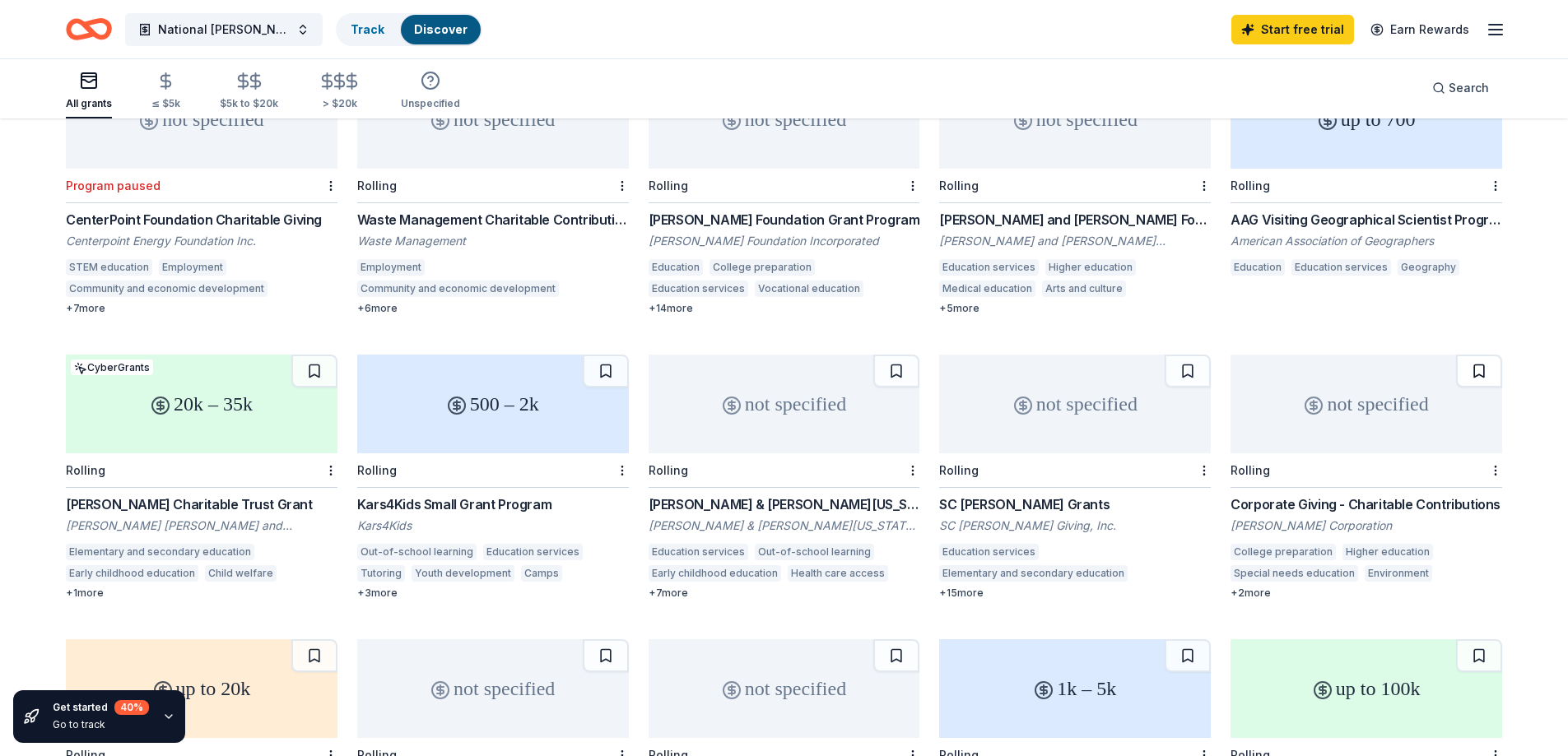
click at [1481, 355] on button at bounding box center [1479, 371] width 46 height 33
click at [1187, 355] on button at bounding box center [1187, 371] width 46 height 33
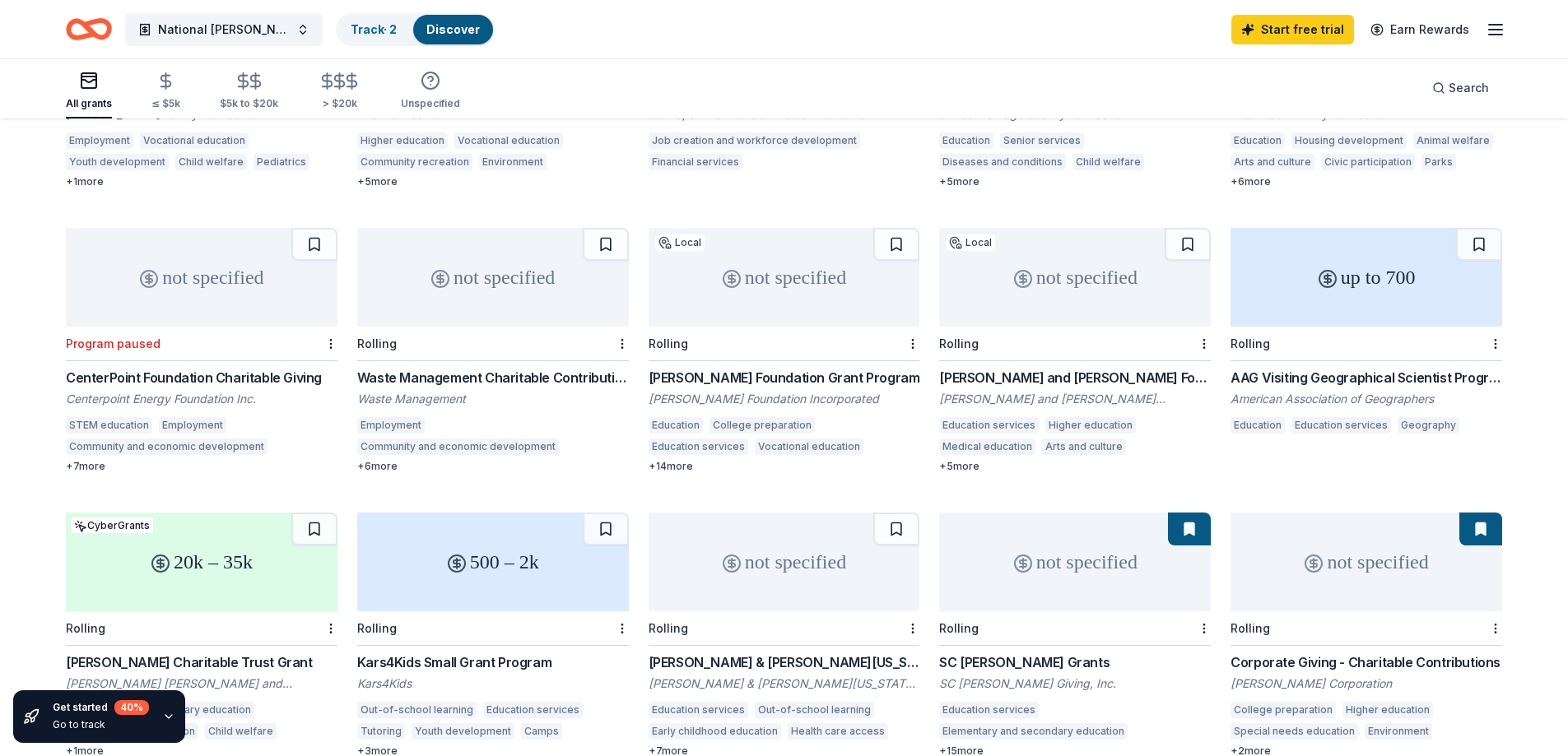
scroll to position [345, 0]
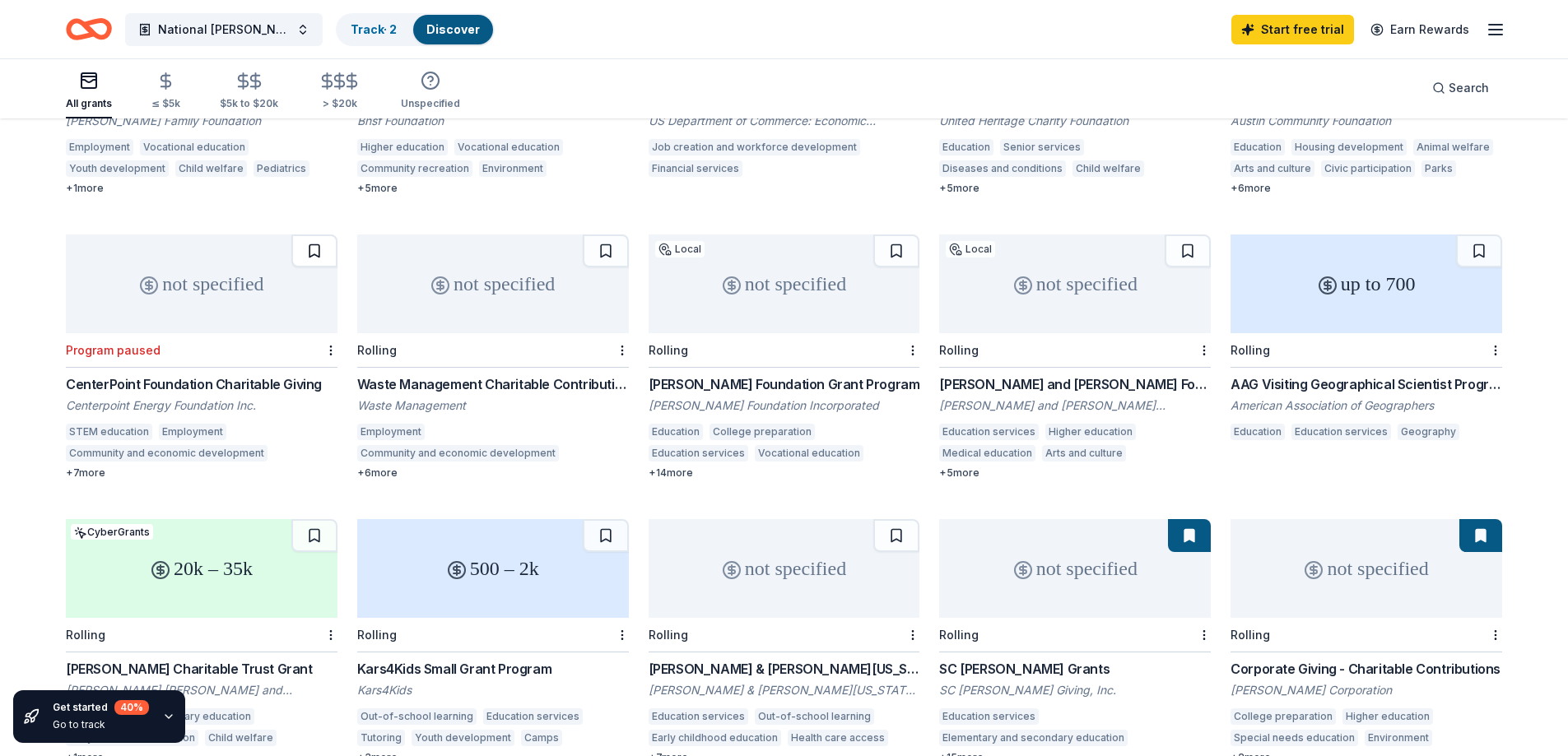
click at [314, 234] on button at bounding box center [315, 251] width 46 height 33
click at [892, 234] on button at bounding box center [896, 251] width 46 height 33
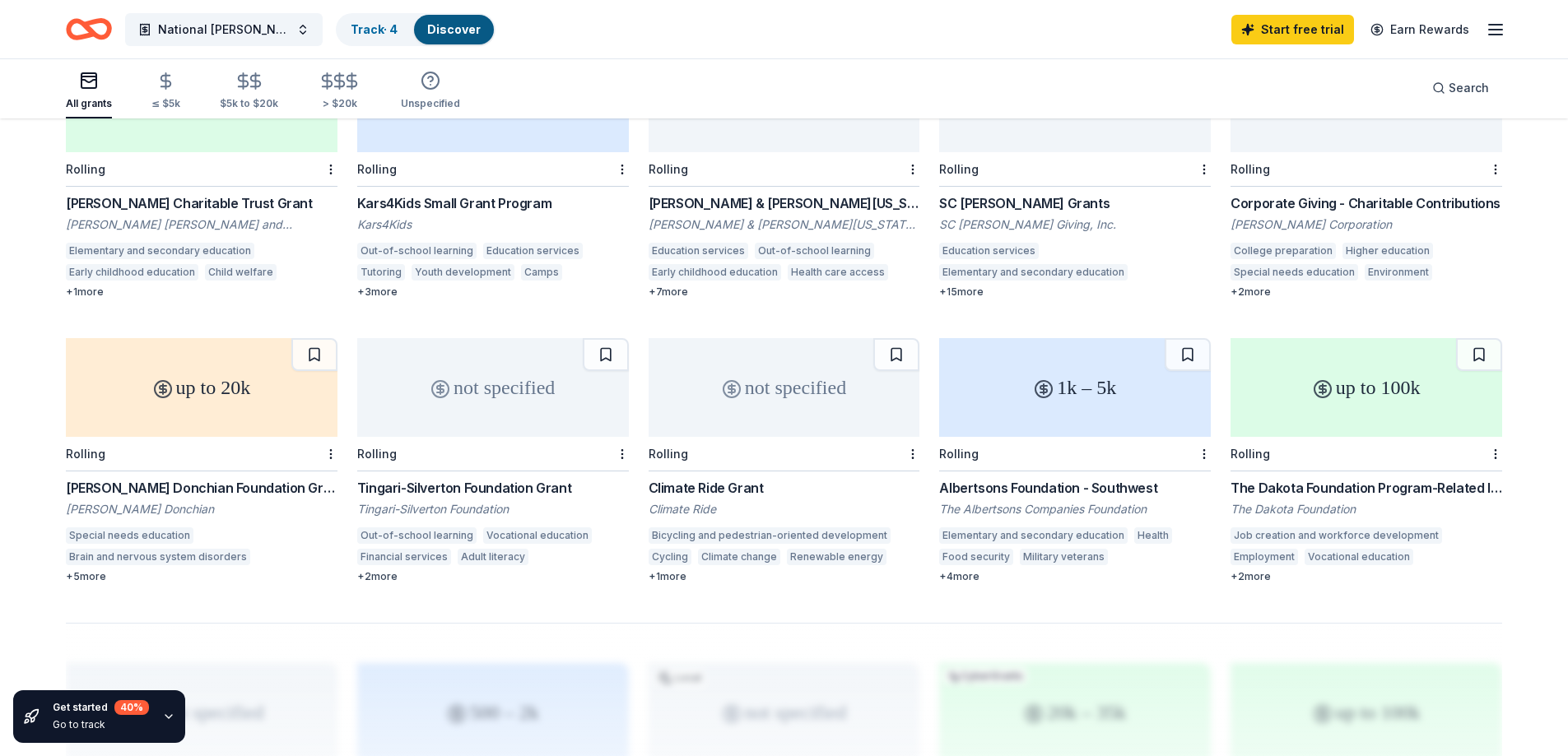
scroll to position [839, 0]
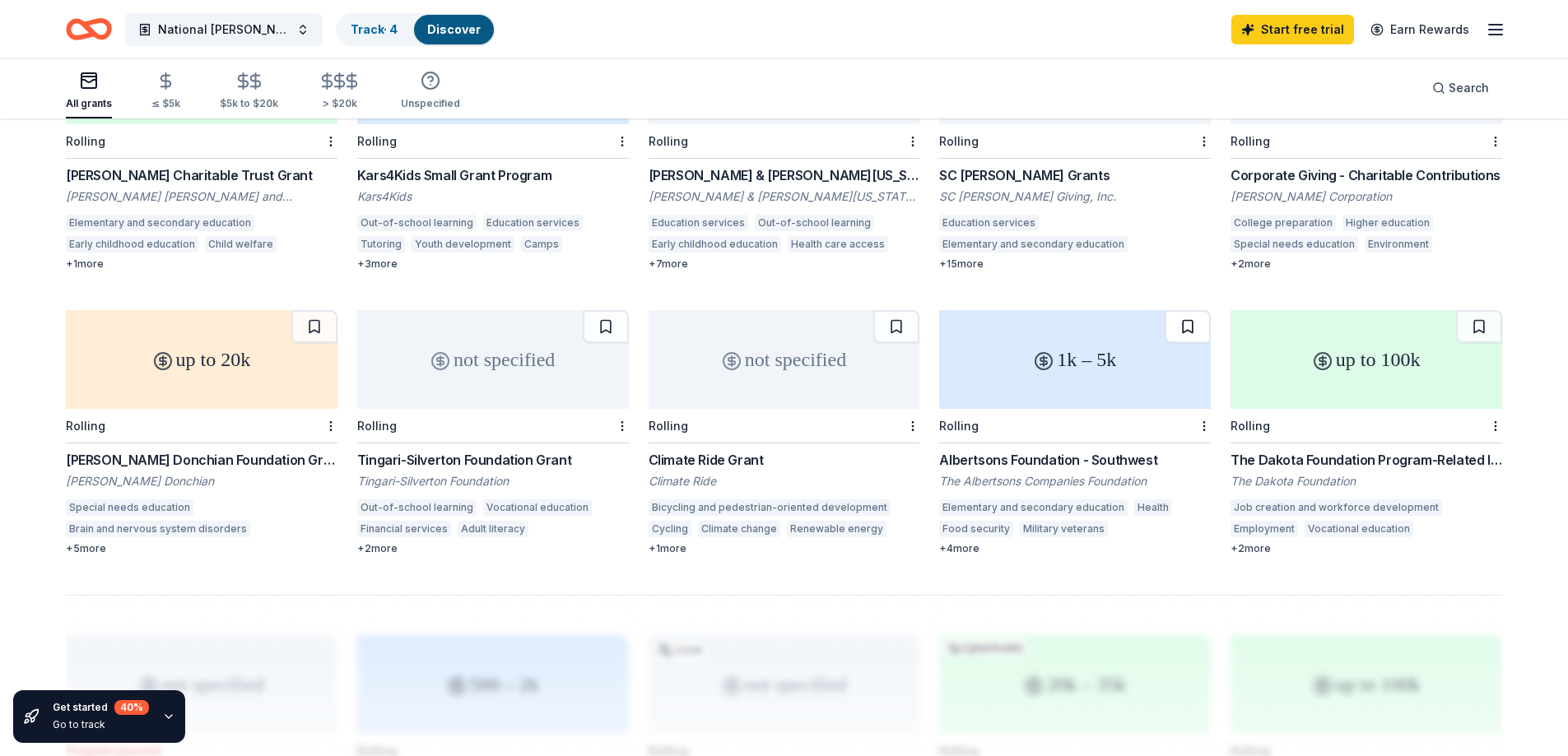
click at [1187, 312] on button at bounding box center [1187, 327] width 46 height 33
click at [1379, 450] on div "The Dakota Foundation Program-Related Investments and Grants" at bounding box center [1366, 460] width 272 height 20
click at [1477, 310] on button at bounding box center [1479, 327] width 46 height 33
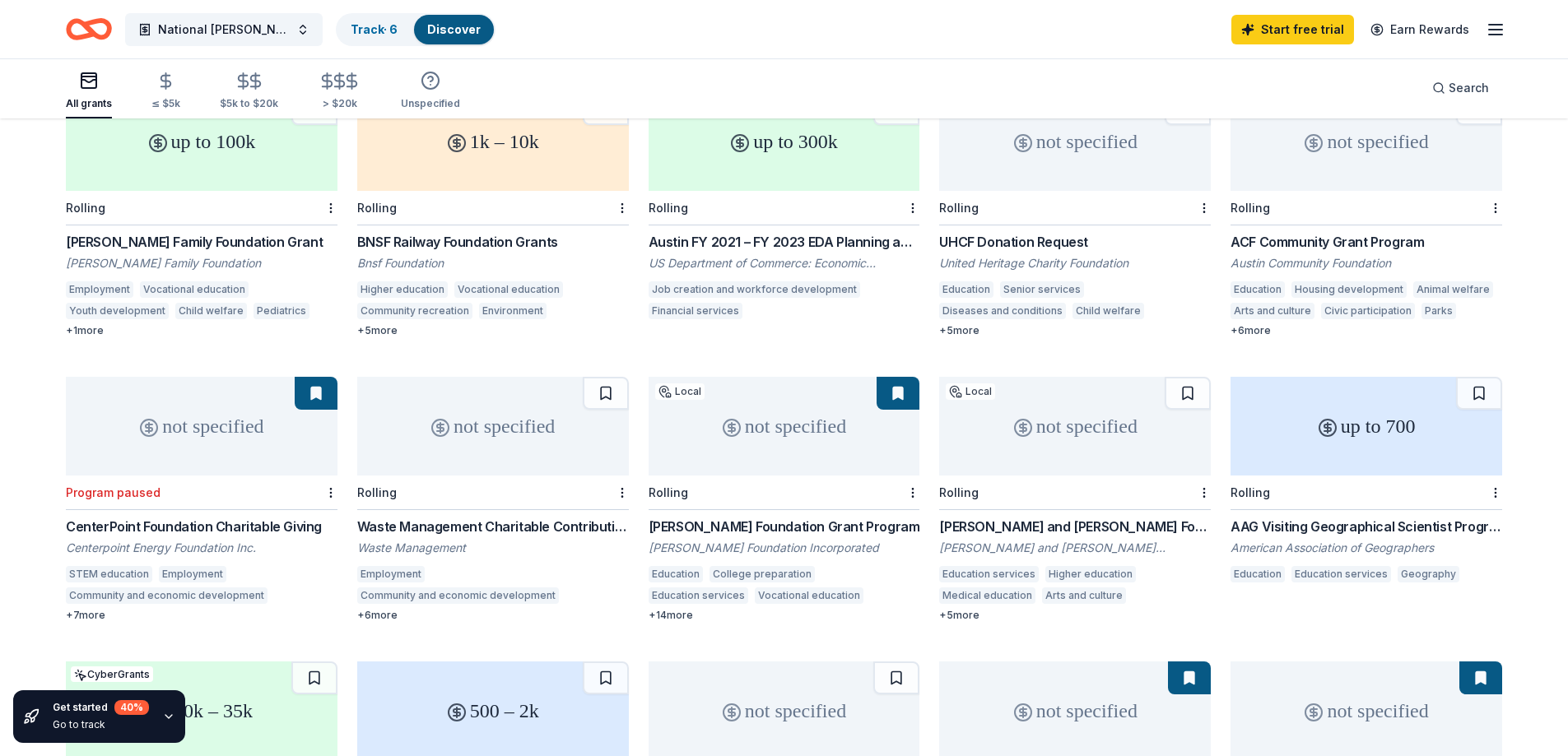
scroll to position [180, 0]
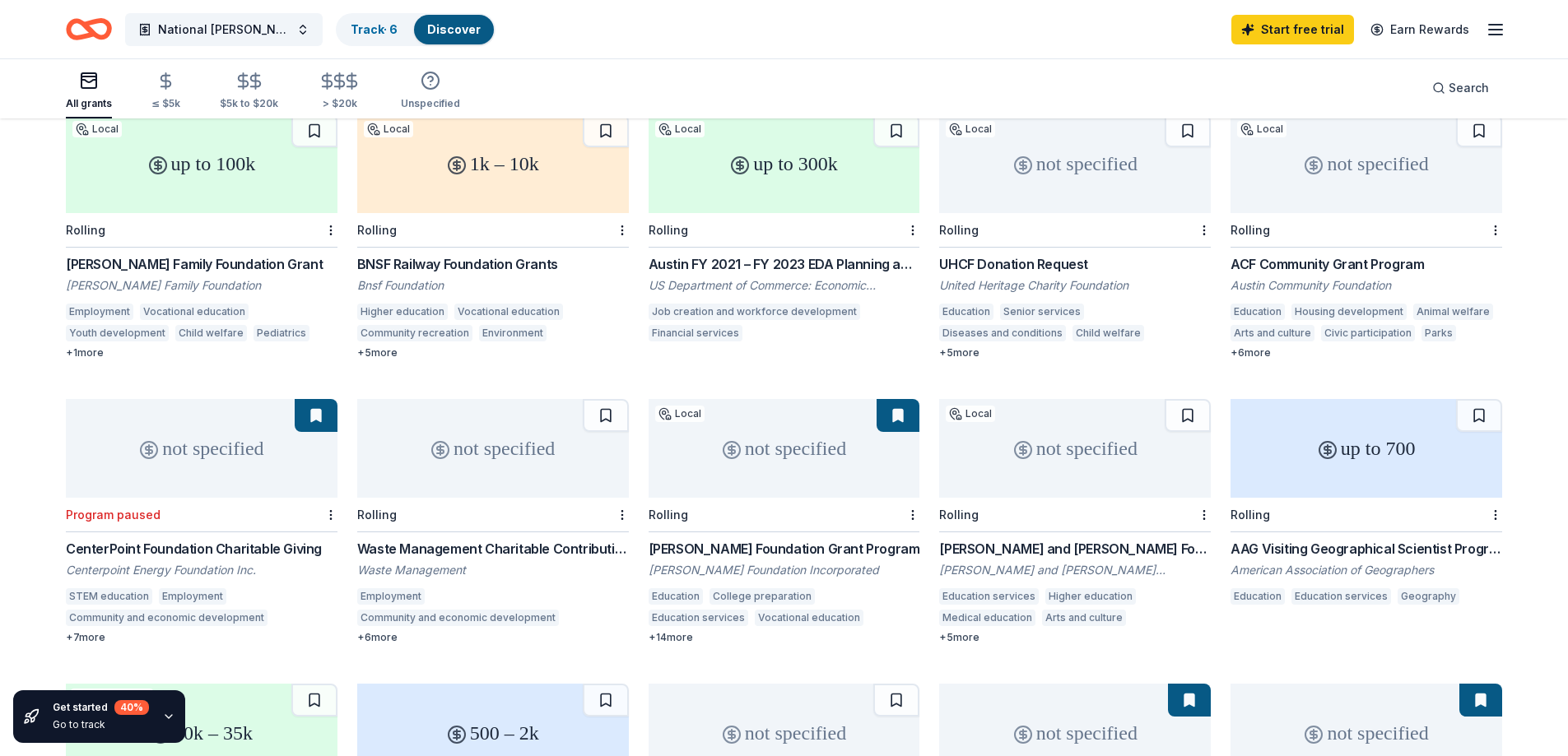
click at [82, 347] on div "+ 1 more" at bounding box center [201, 353] width 272 height 13
click at [768, 437] on div "not specified" at bounding box center [784, 448] width 272 height 99
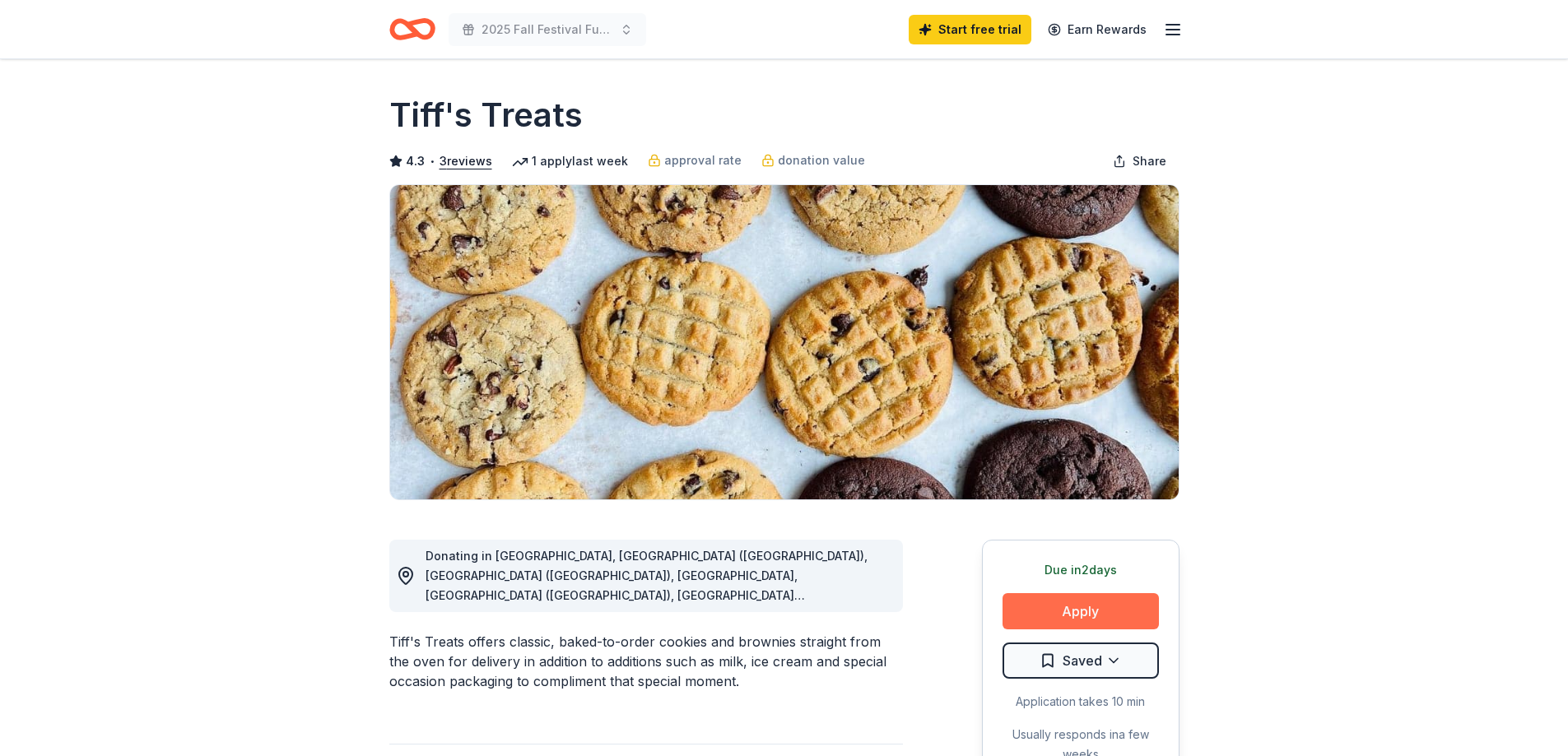
click at [1073, 620] on button "Apply" at bounding box center [1080, 612] width 156 height 36
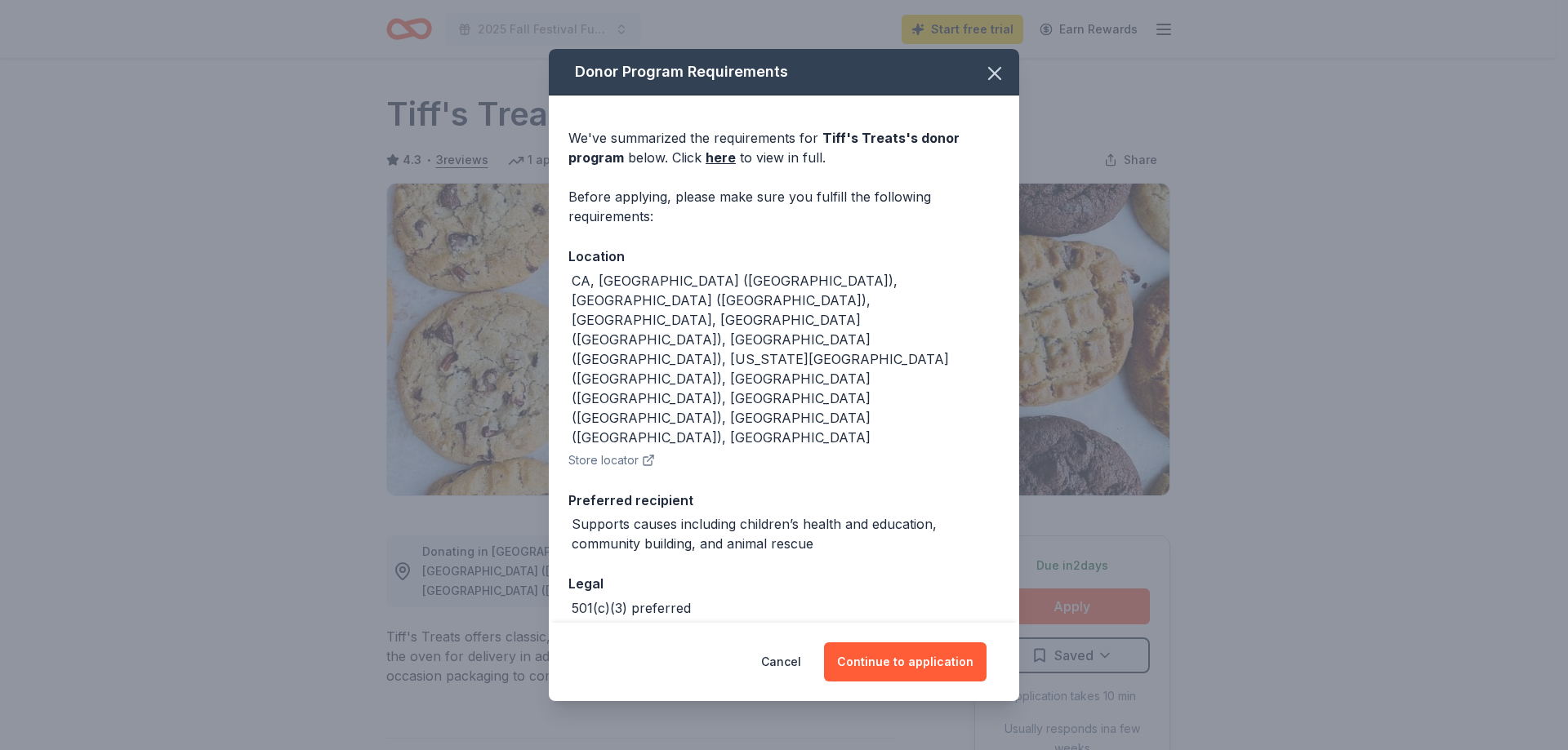
click at [618, 450] on button "Store locator" at bounding box center [612, 460] width 87 height 20
click at [875, 642] on button "Continue to application" at bounding box center [905, 662] width 162 height 39
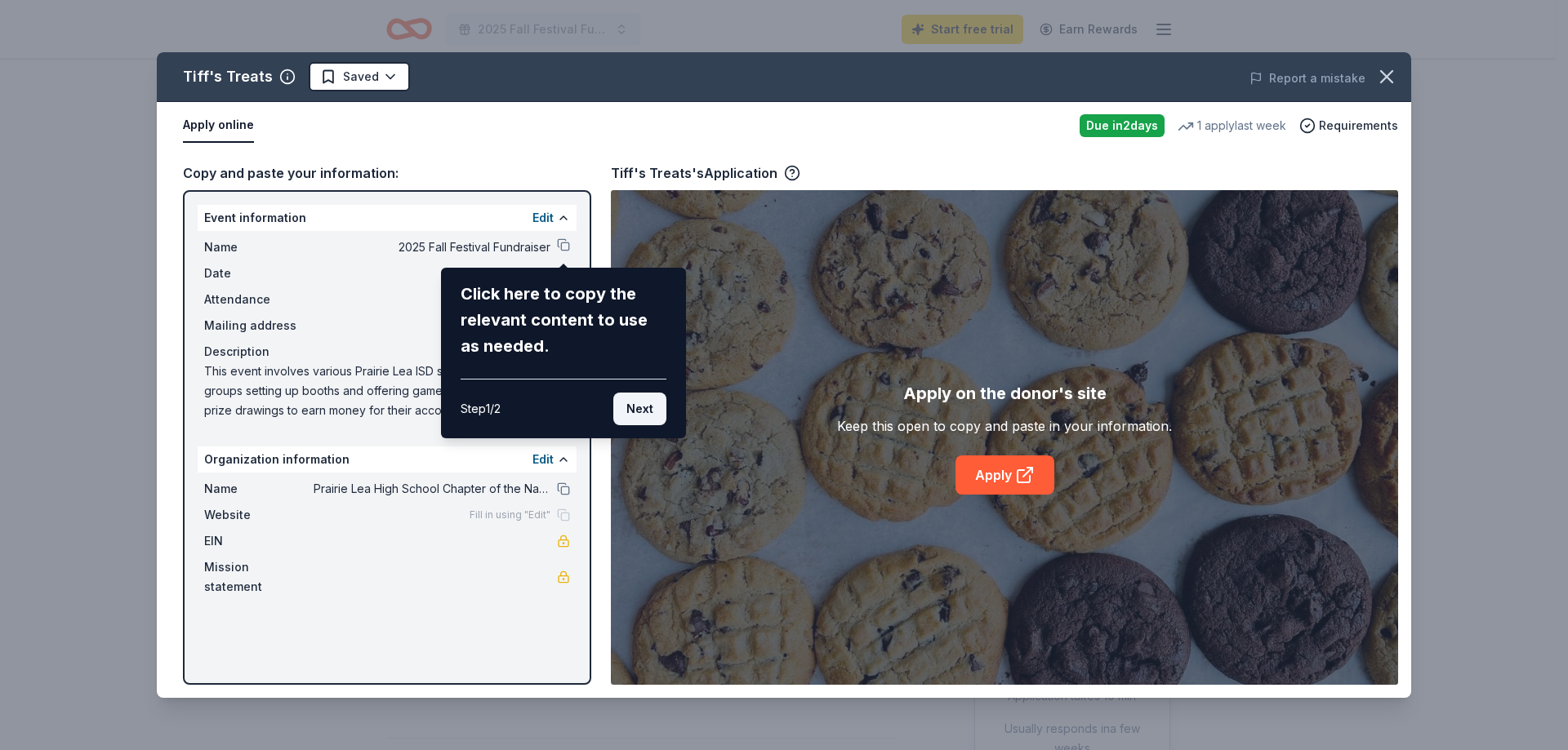
click at [643, 410] on button "Next" at bounding box center [640, 409] width 53 height 33
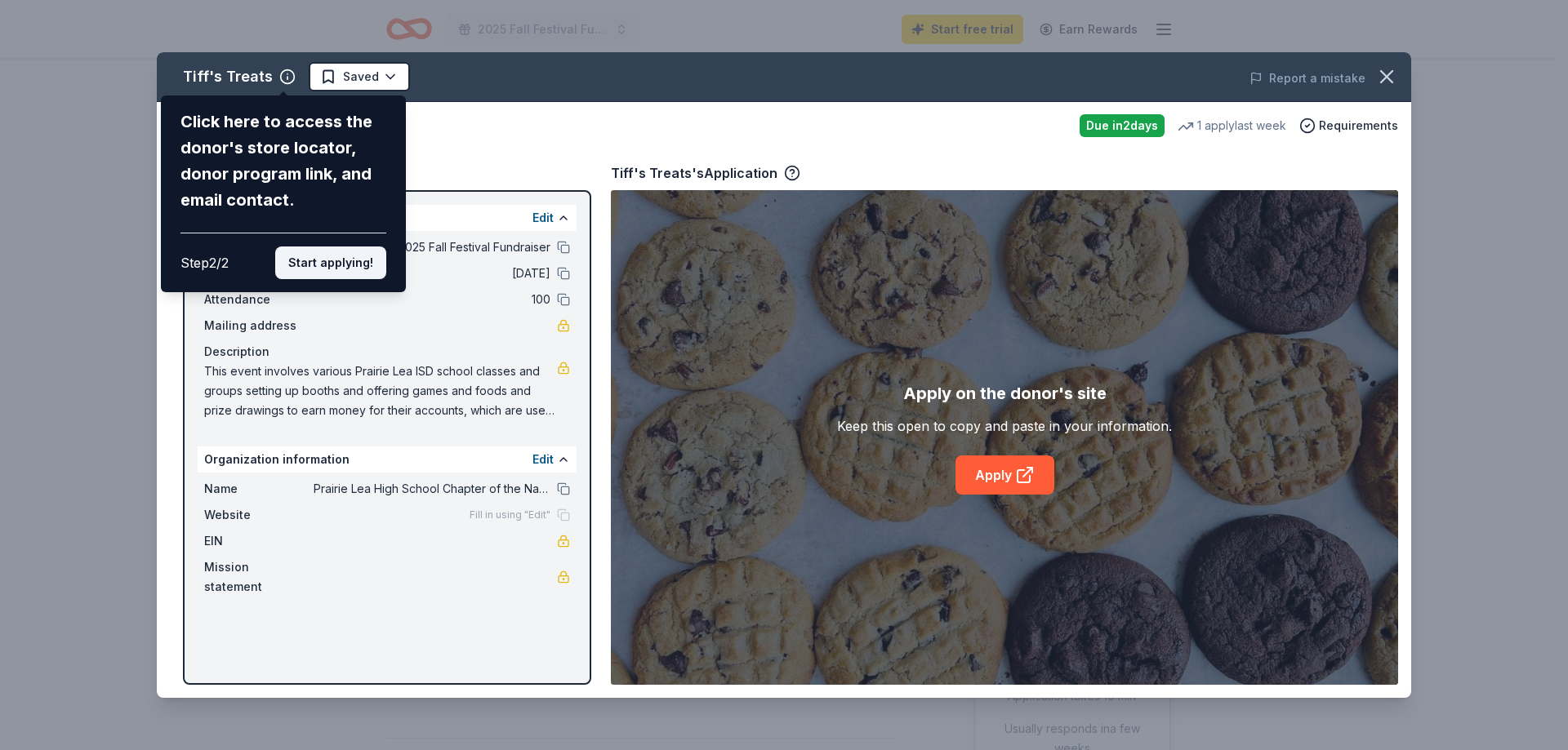
click at [333, 262] on button "Start applying!" at bounding box center [331, 263] width 111 height 33
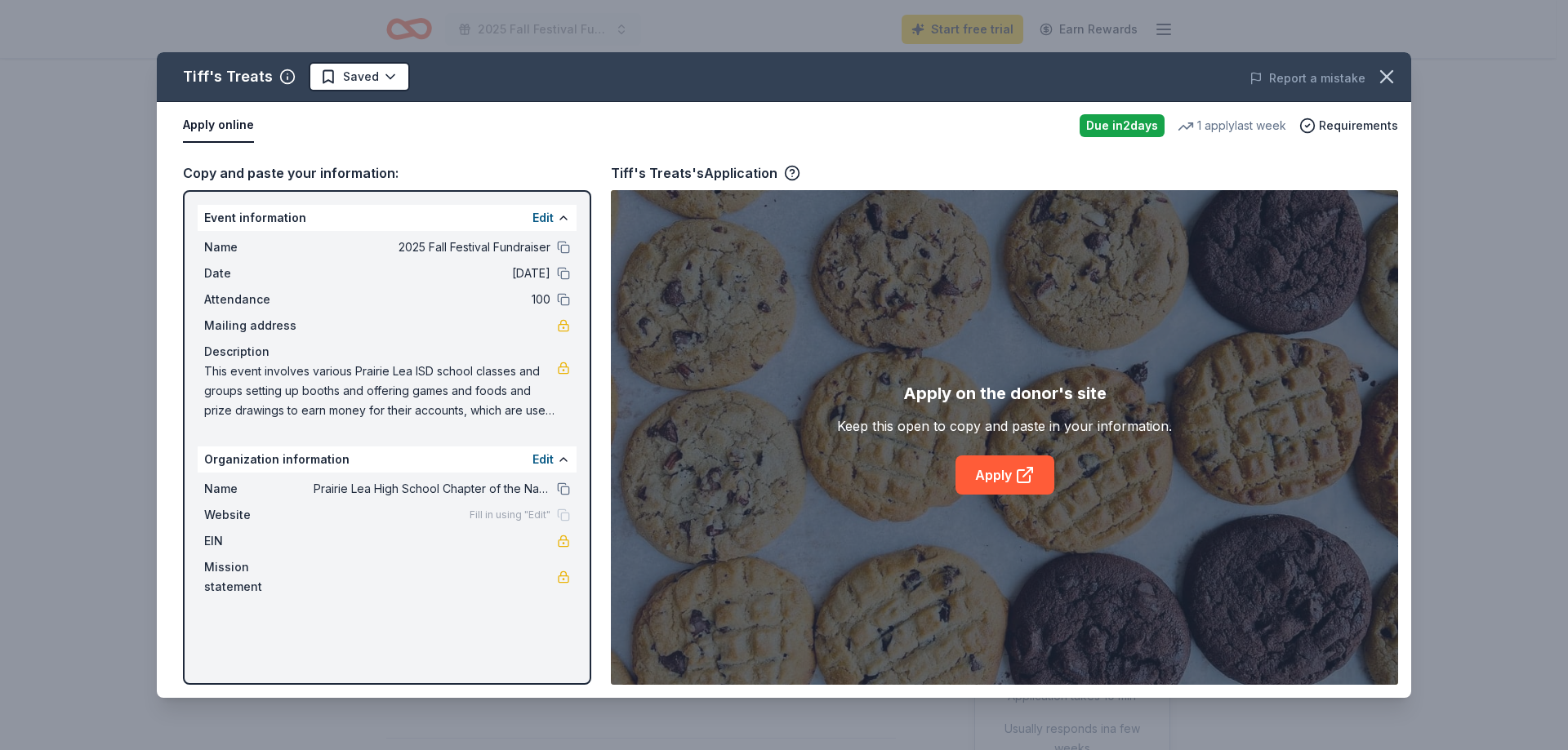
click at [567, 242] on div "Tiff's Treats Saved Report a mistake Apply online Due in 2 days 1 apply last we…" at bounding box center [783, 375] width 1254 height 645
click at [564, 250] on div "Tiff's Treats Saved Report a mistake Apply online Due in 2 days 1 apply last we…" at bounding box center [783, 375] width 1254 height 645
click at [562, 246] on div "Tiff's Treats Saved Report a mistake Apply online Due in 2 days 1 apply last we…" at bounding box center [783, 375] width 1254 height 645
click at [214, 543] on span "EIN" at bounding box center [259, 541] width 110 height 20
click at [231, 572] on span "Mission statement" at bounding box center [259, 577] width 110 height 39
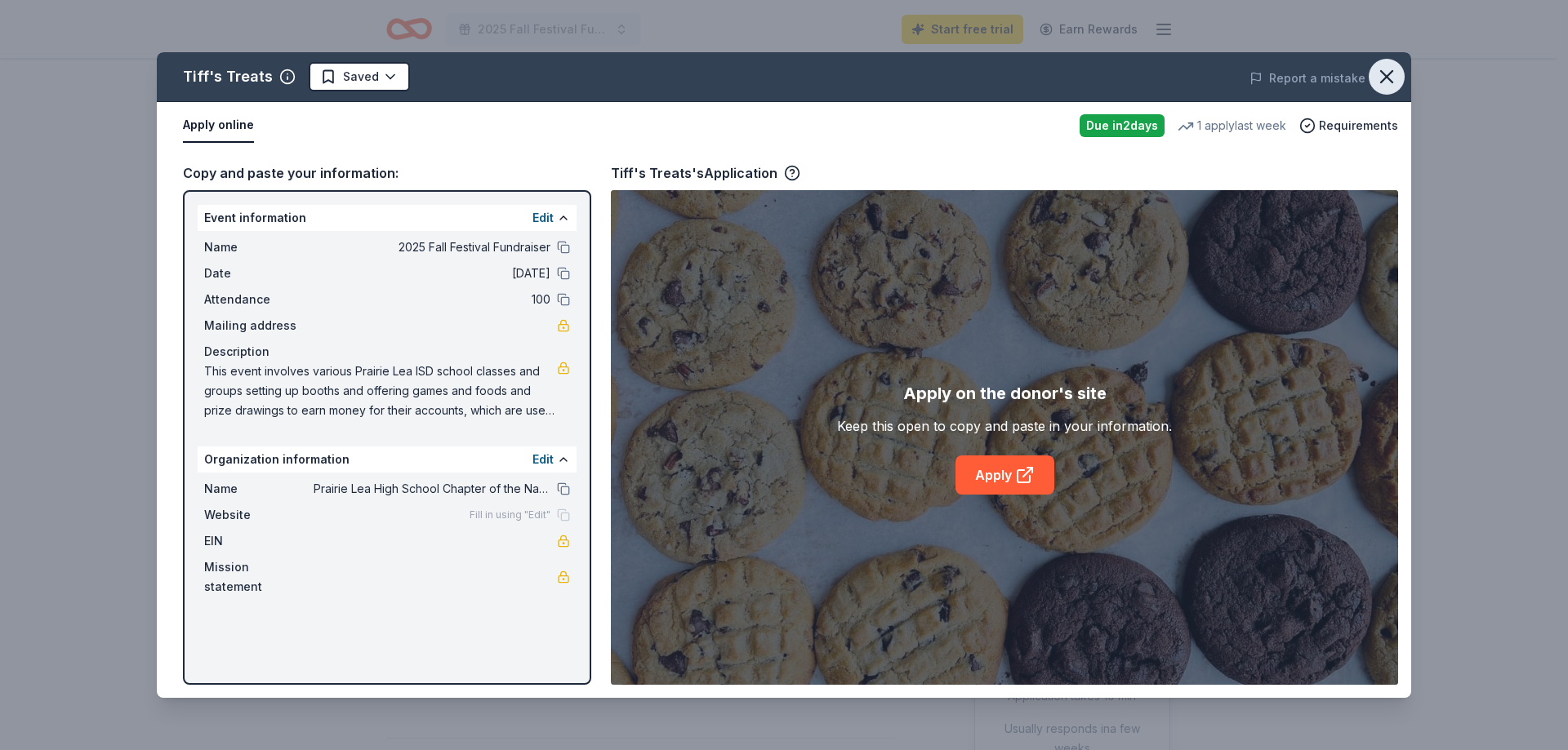
click at [1382, 74] on icon "button" at bounding box center [1386, 77] width 11 height 11
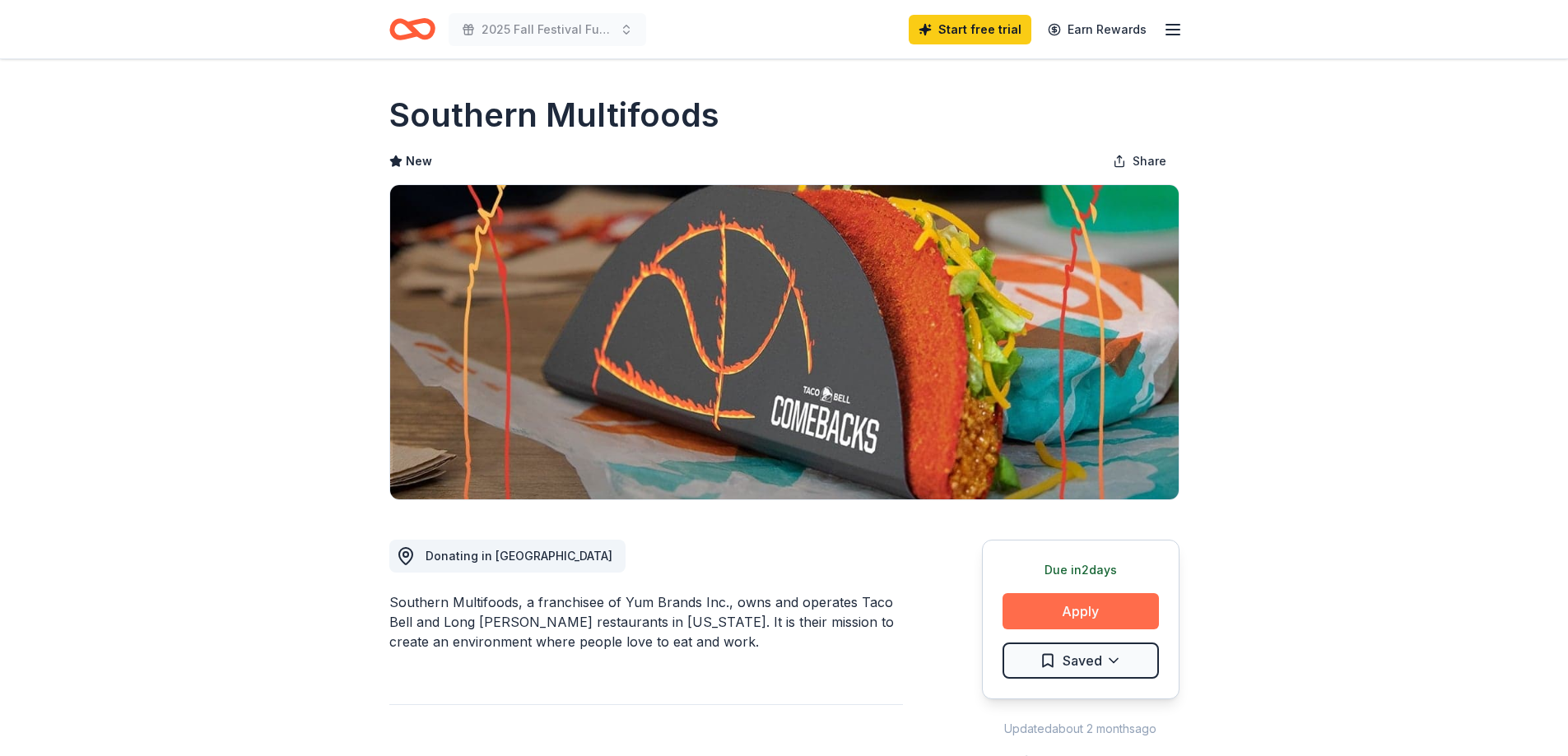
click at [1064, 611] on button "Apply" at bounding box center [1080, 612] width 156 height 36
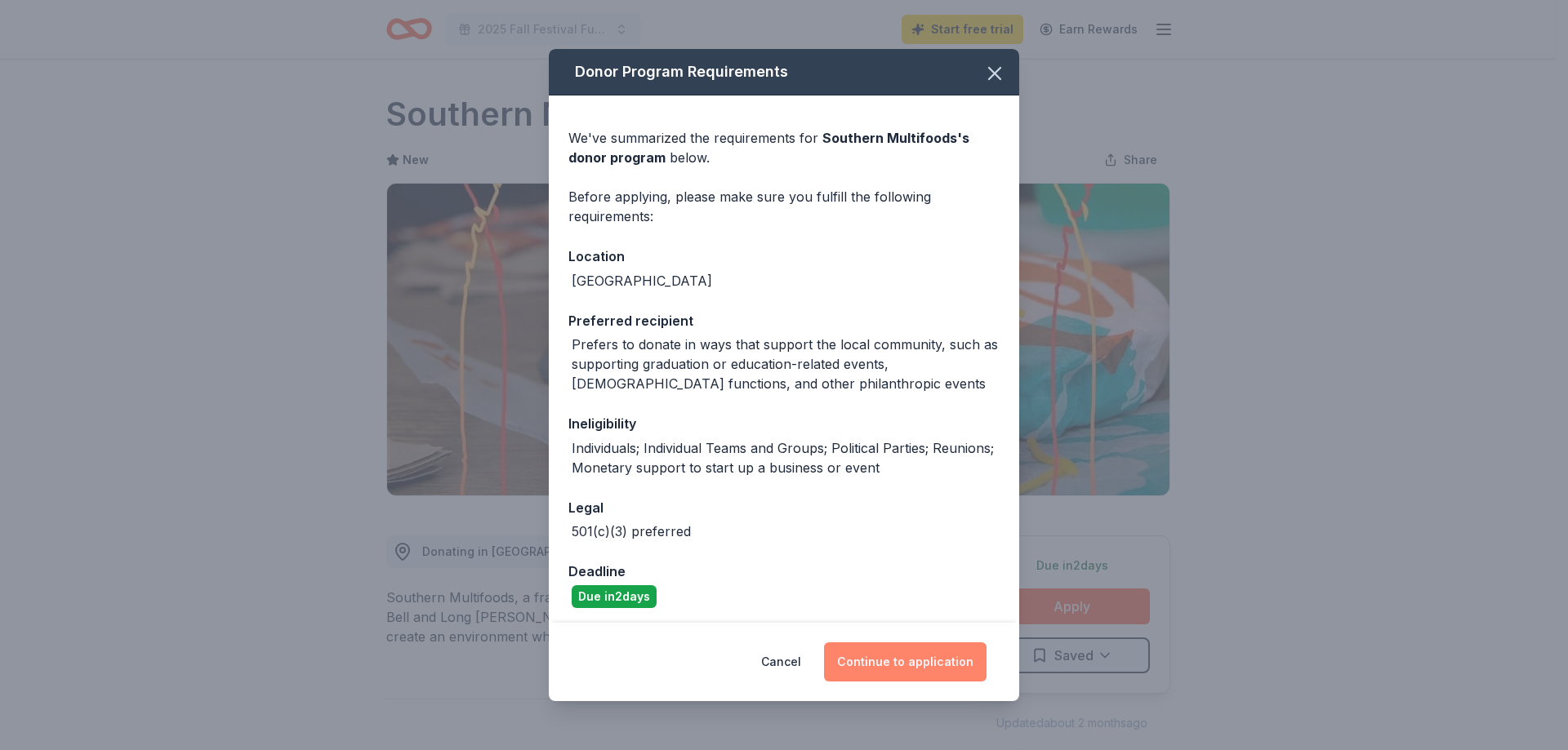
click at [901, 658] on button "Continue to application" at bounding box center [905, 662] width 162 height 39
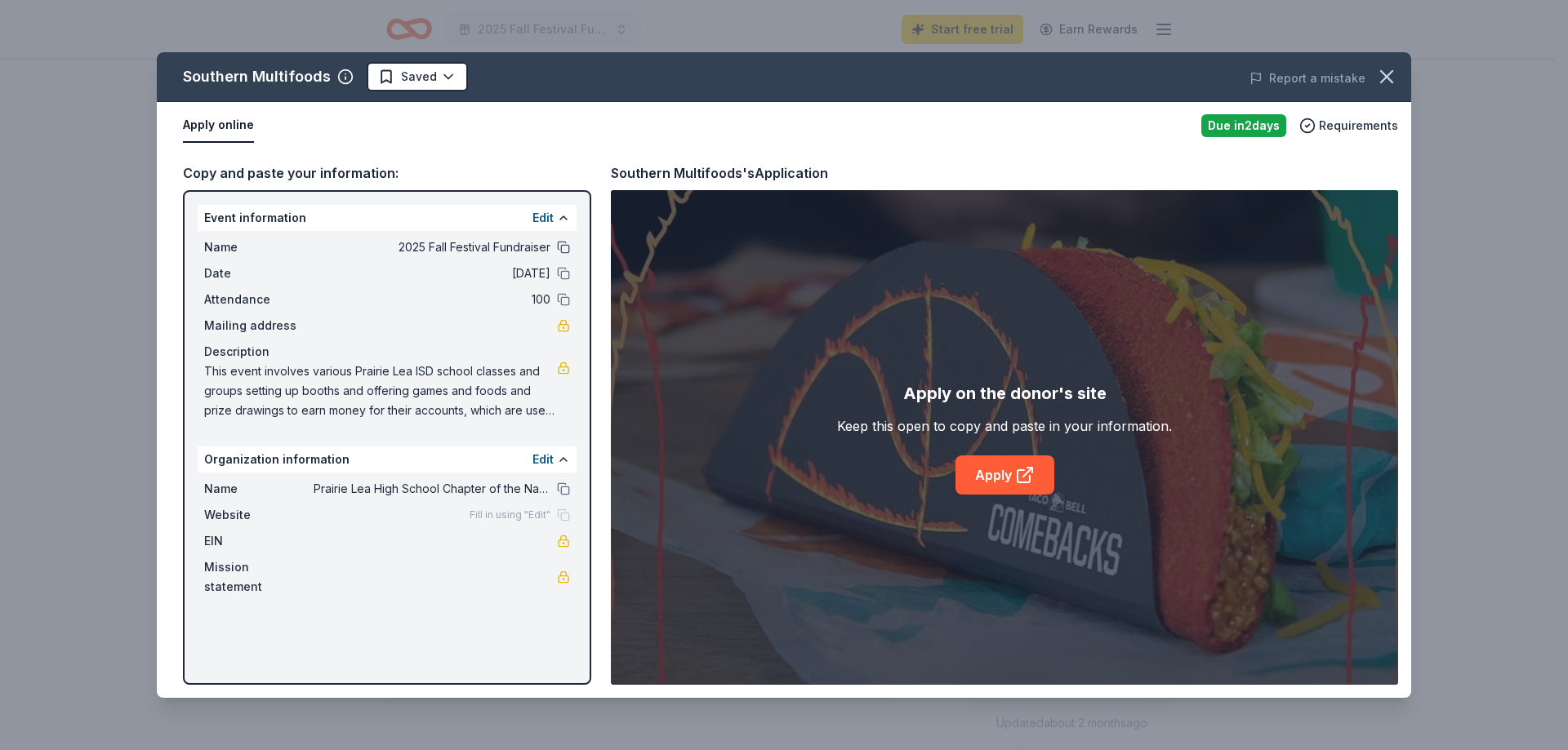
click at [561, 246] on button at bounding box center [564, 247] width 13 height 13
click at [565, 273] on button at bounding box center [564, 273] width 13 height 13
click at [565, 301] on button at bounding box center [564, 300] width 13 height 13
click at [564, 486] on button at bounding box center [564, 489] width 13 height 13
click at [989, 463] on link "Apply" at bounding box center [1004, 475] width 99 height 39
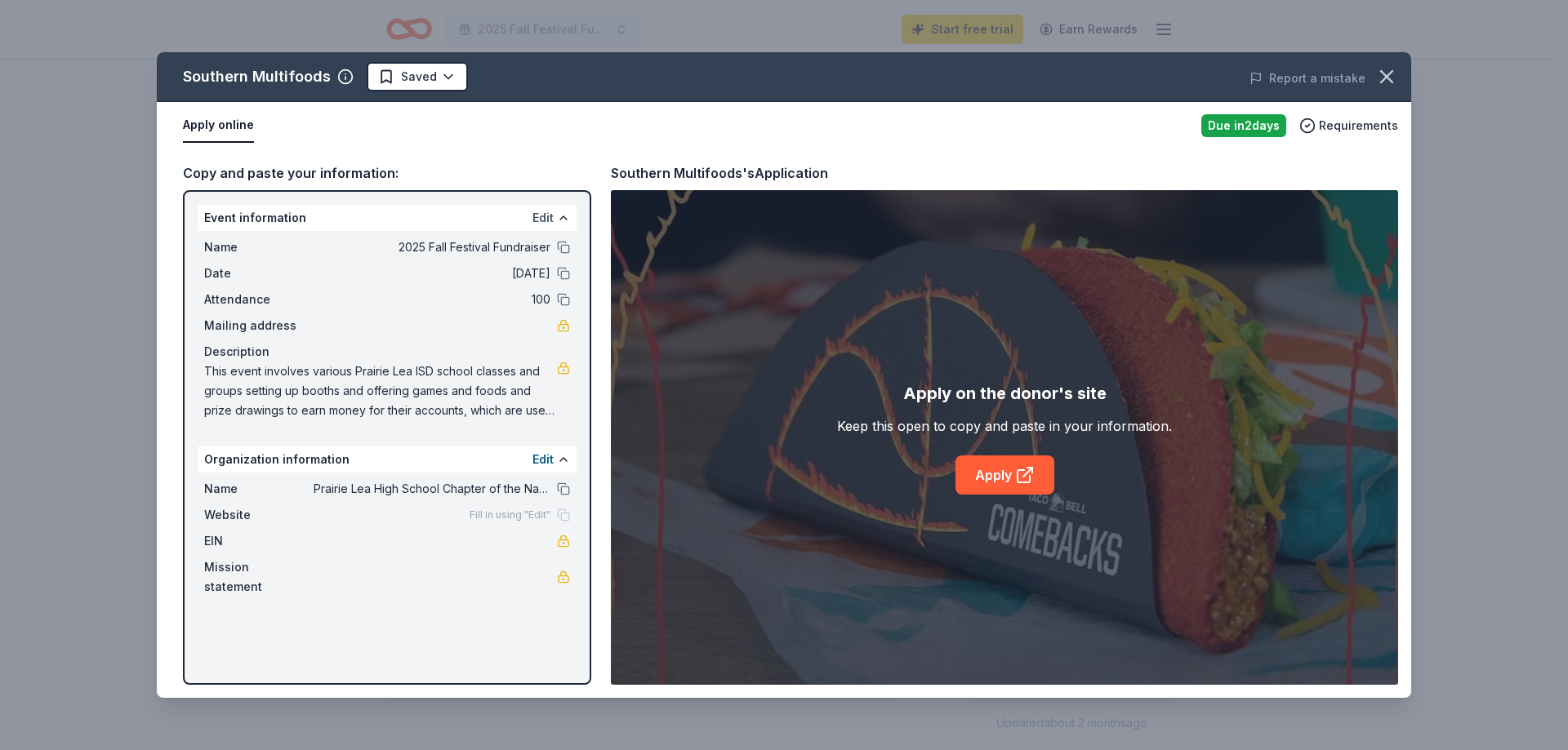
click at [540, 218] on button "Edit" at bounding box center [543, 218] width 21 height 20
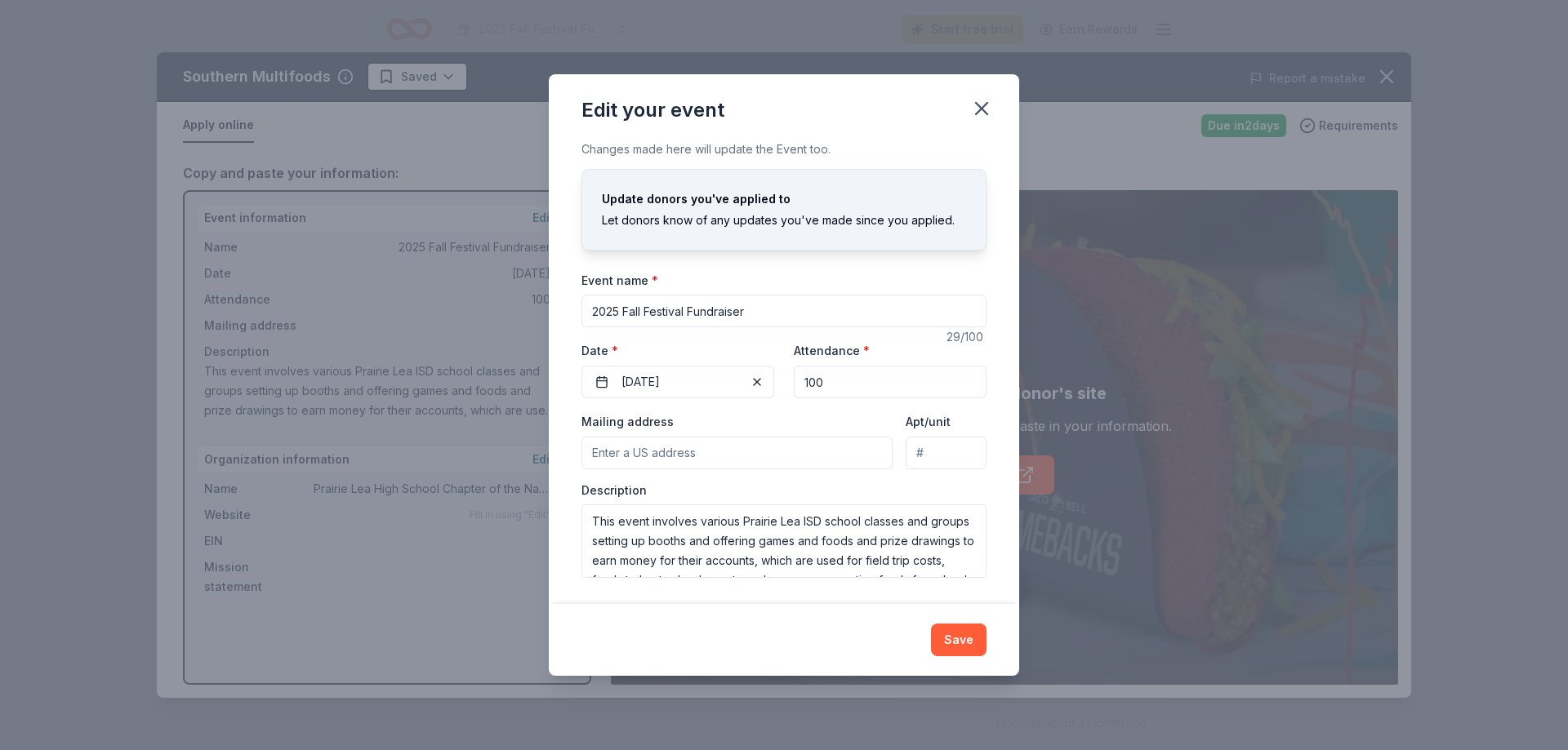
click at [714, 452] on input "Mailing address" at bounding box center [737, 453] width 311 height 33
click at [835, 376] on input "100" at bounding box center [890, 382] width 193 height 33
type input "1"
type input "250"
click at [768, 450] on input "Mailing address" at bounding box center [737, 453] width 311 height 33
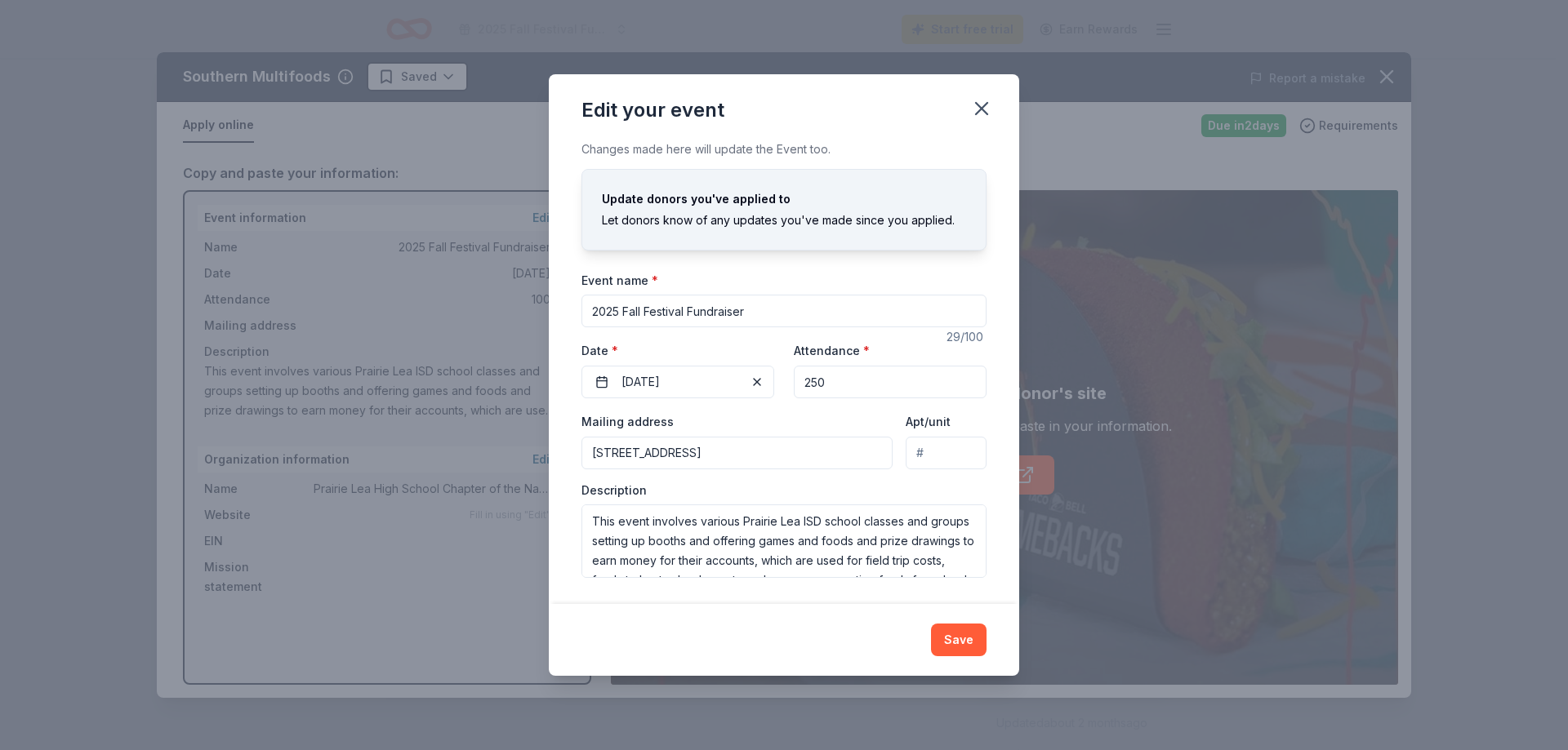
type input "6910 San Marcos Highway, Prairie Lea, TX, 78661"
click at [934, 563] on textarea "This event involves various Prairie Lea ISD school classes and groups setting u…" at bounding box center [784, 541] width 405 height 74
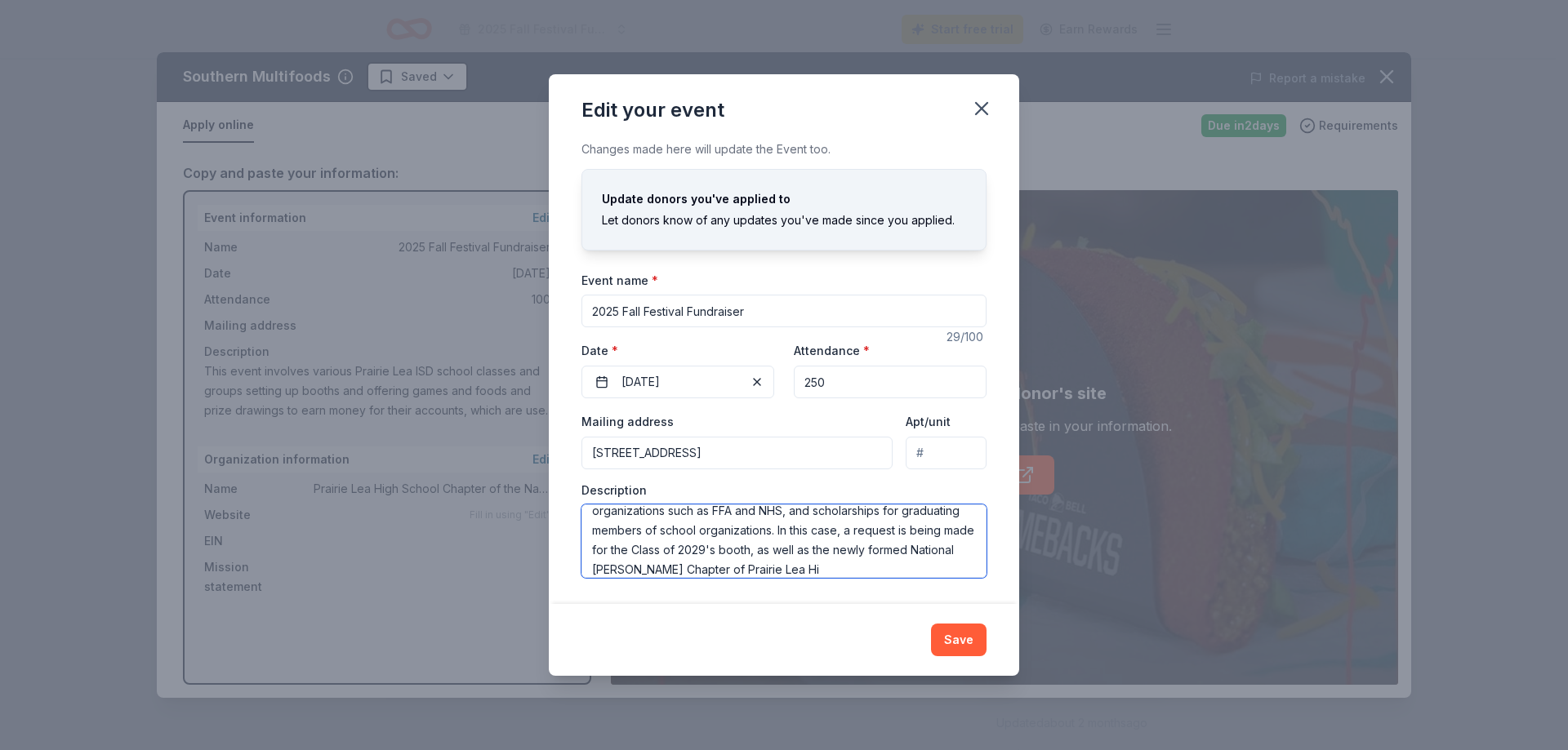
scroll to position [109, 0]
type textarea "This event involves various Prairie Lea ISD school classes and groups setting u…"
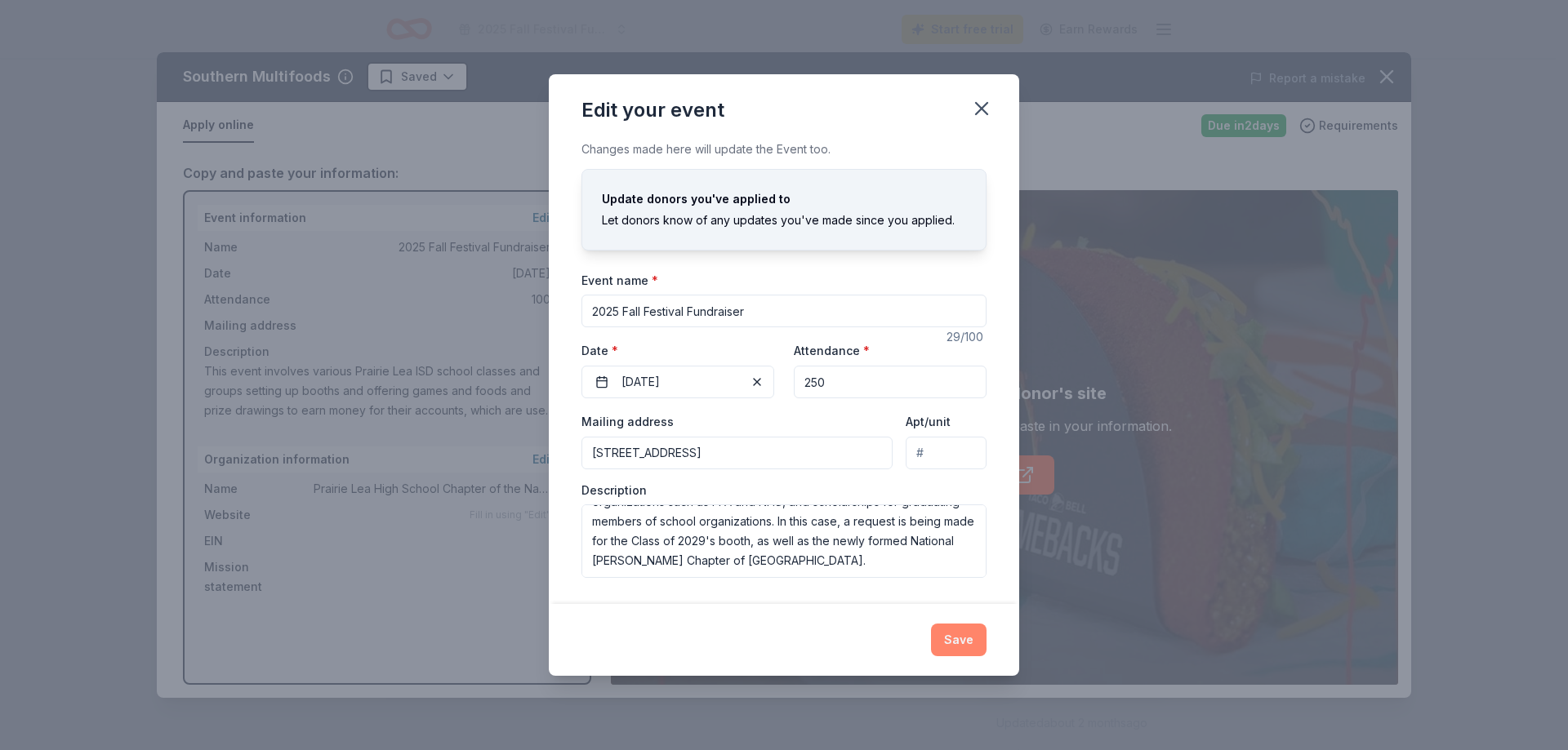
click at [954, 639] on button "Save" at bounding box center [958, 639] width 56 height 33
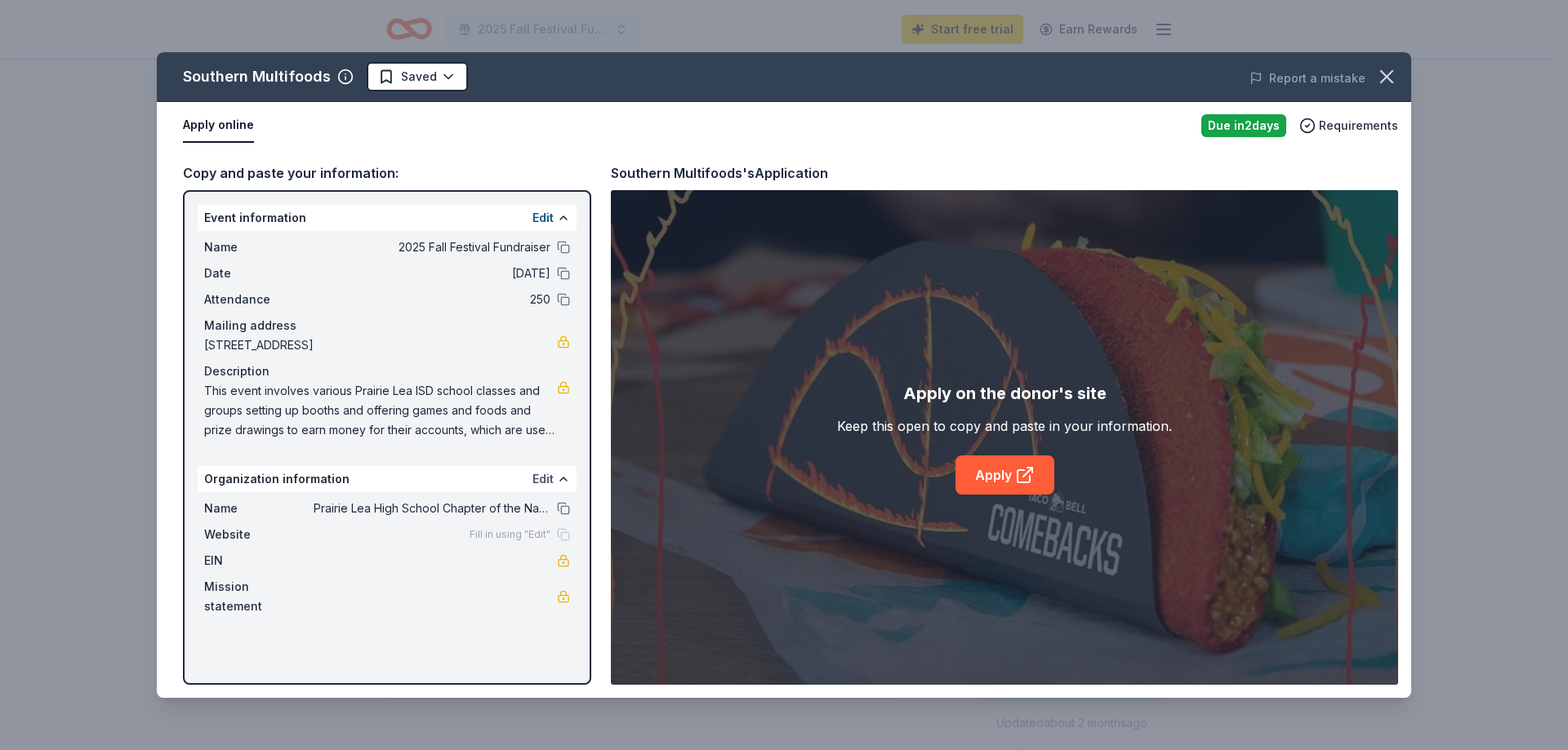
click at [549, 483] on button "Edit" at bounding box center [543, 479] width 21 height 20
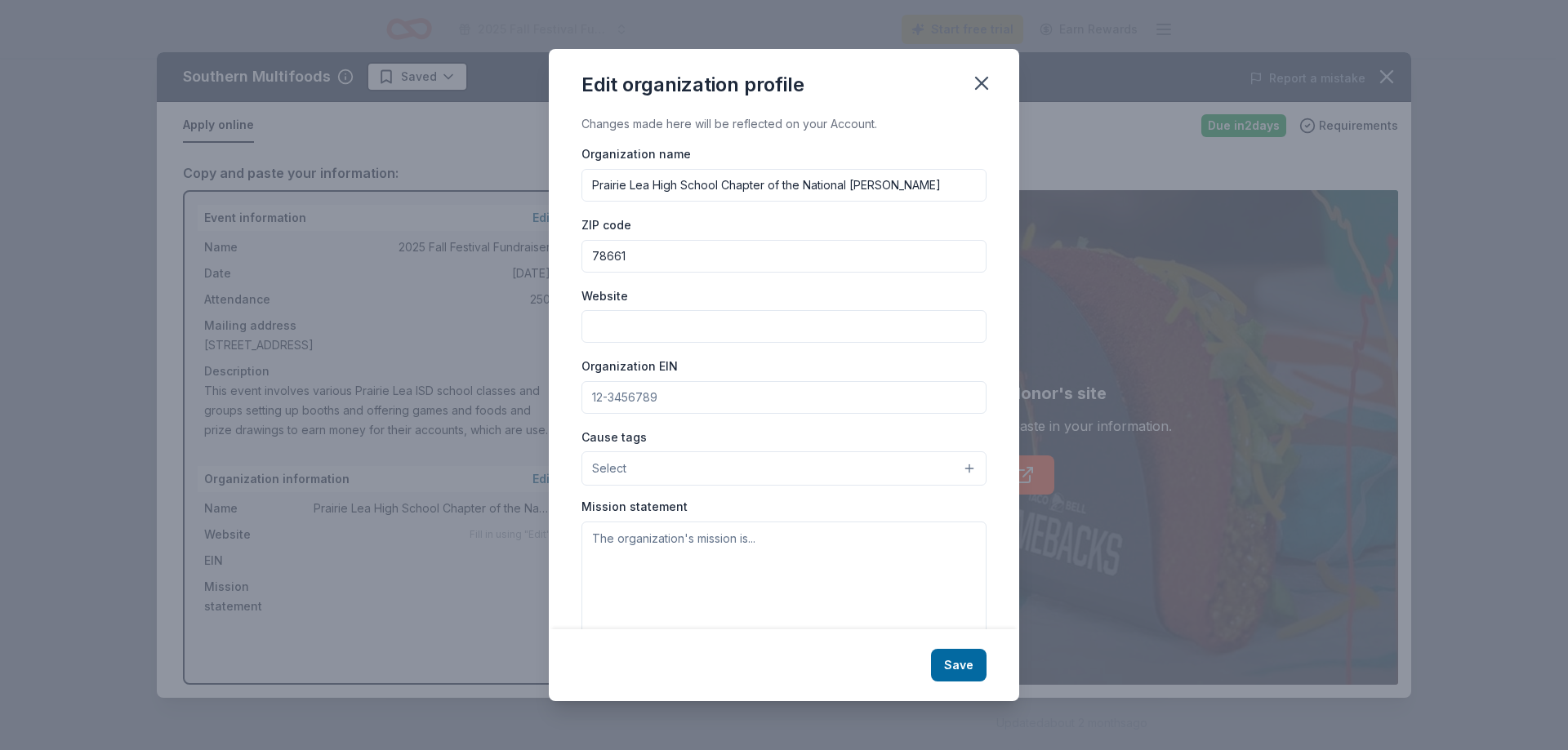
click at [721, 183] on input "Prairie Lea High School Chapter of the National Honor Society" at bounding box center [784, 185] width 405 height 33
click at [850, 188] on input "Prairie Lea High School Class of 2029 AND the first Chapter of the National Hon…" at bounding box center [784, 185] width 405 height 33
type input "Prairie Lea High School Class of 2029 AND the very first Chapter of the Nationa…"
click at [708, 401] on input "Organization EIN" at bounding box center [784, 397] width 405 height 33
type input "746001941"
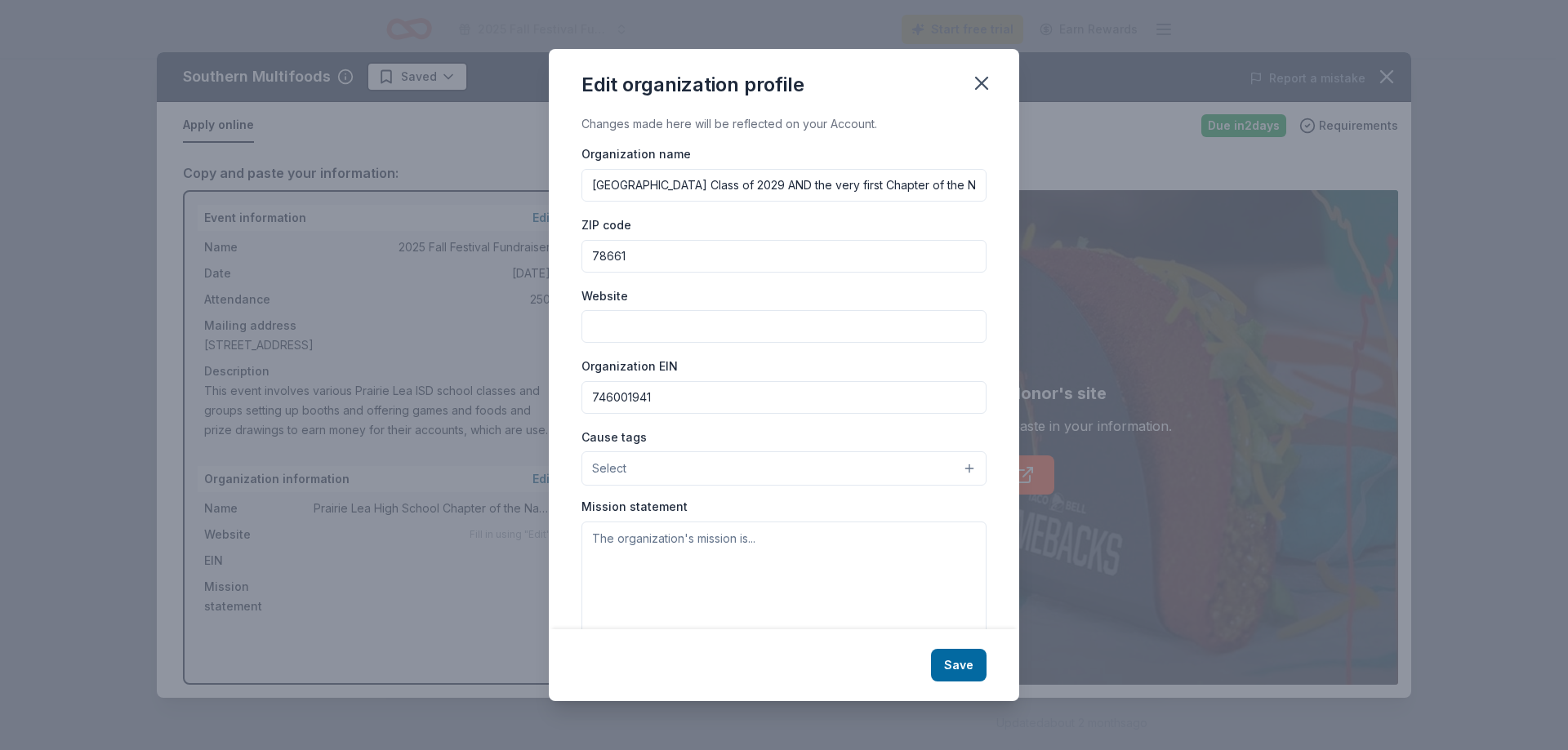
click at [665, 462] on button "Select" at bounding box center [784, 468] width 405 height 34
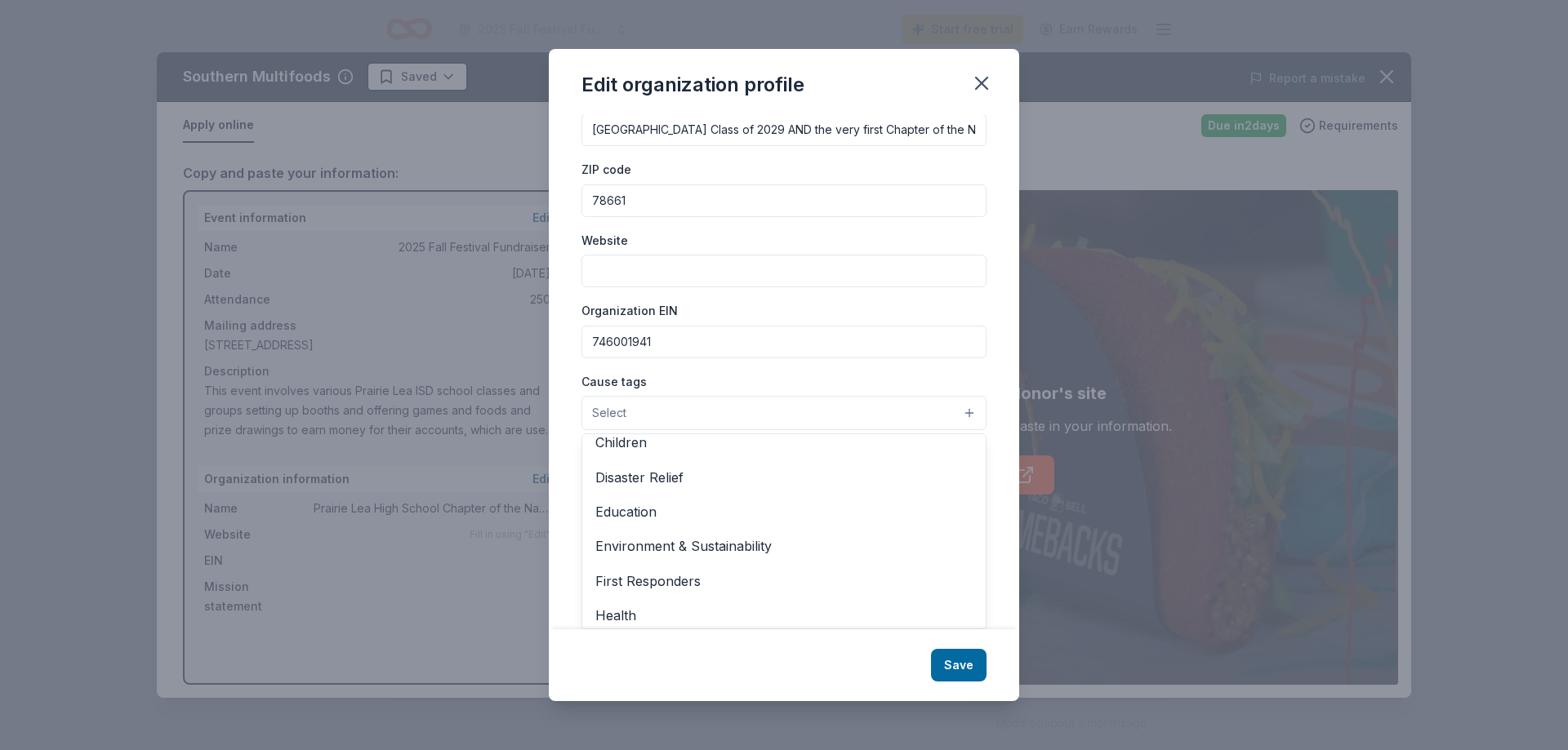
scroll to position [69, 0]
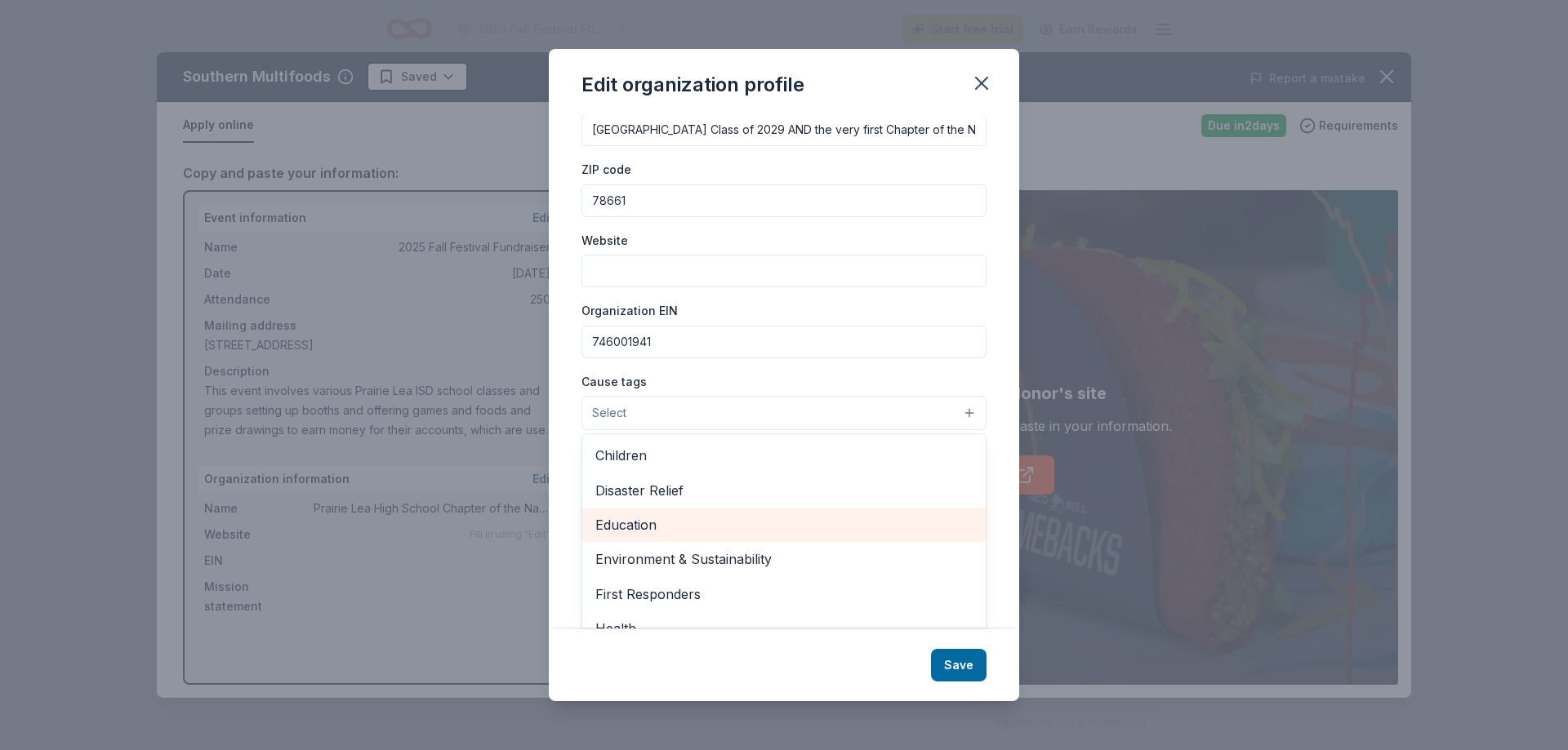
click at [675, 523] on span "Education" at bounding box center [784, 525] width 377 height 21
click at [989, 560] on div "Changes made here will be reflected on your Account. Organization name Prairie …" at bounding box center [784, 372] width 470 height 514
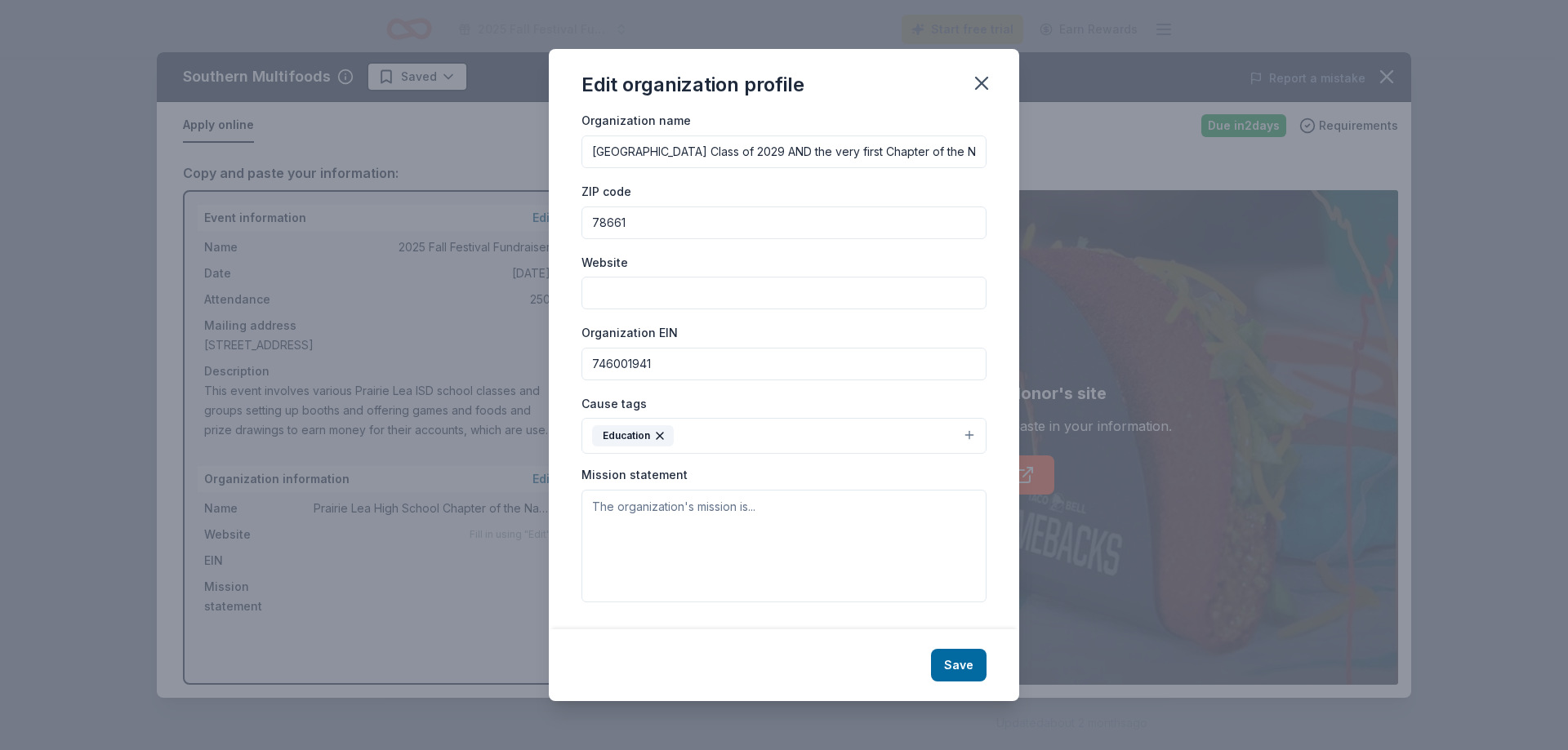
scroll to position [48, 0]
click at [735, 432] on button "Education" at bounding box center [784, 436] width 405 height 36
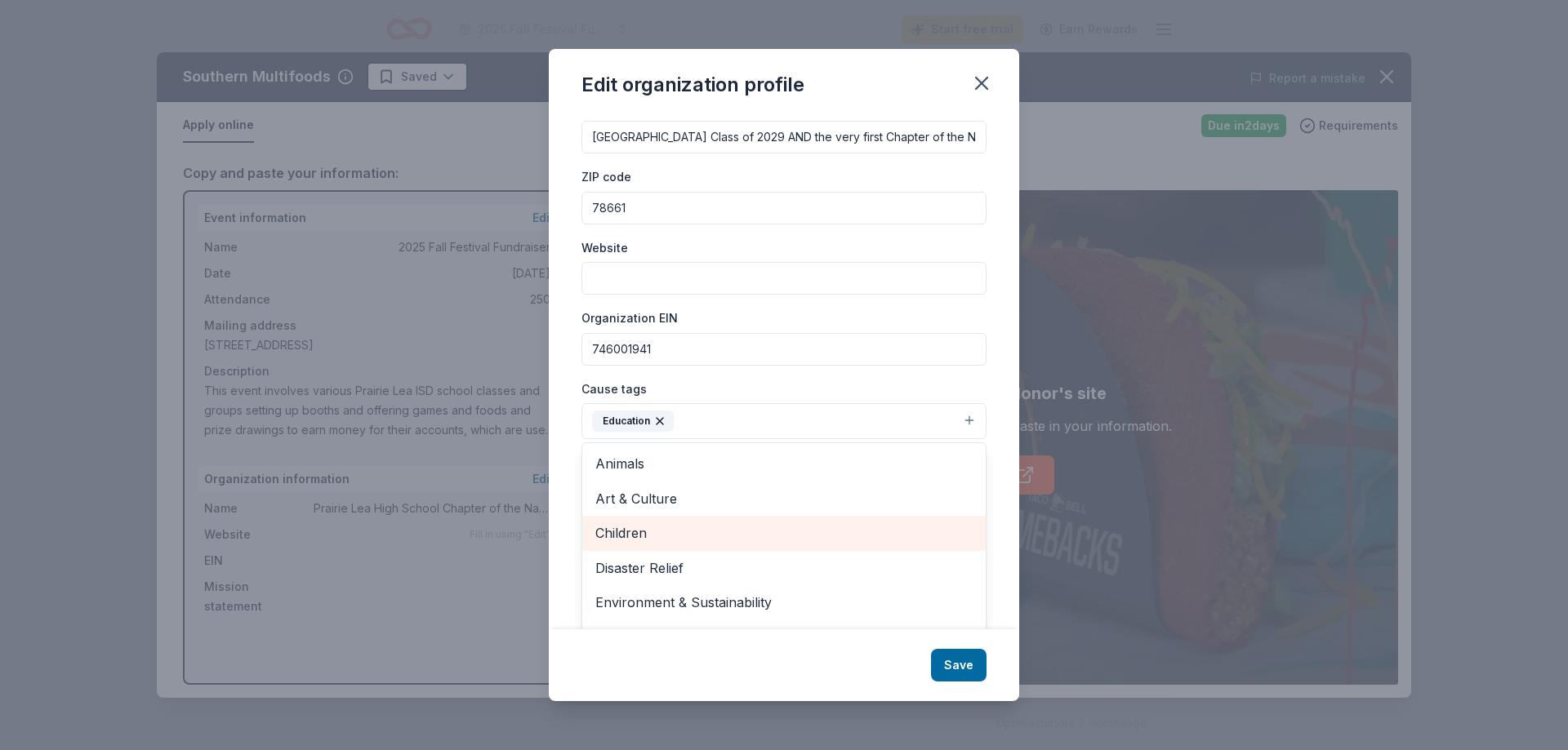
click at [641, 541] on span "Children" at bounding box center [784, 533] width 377 height 21
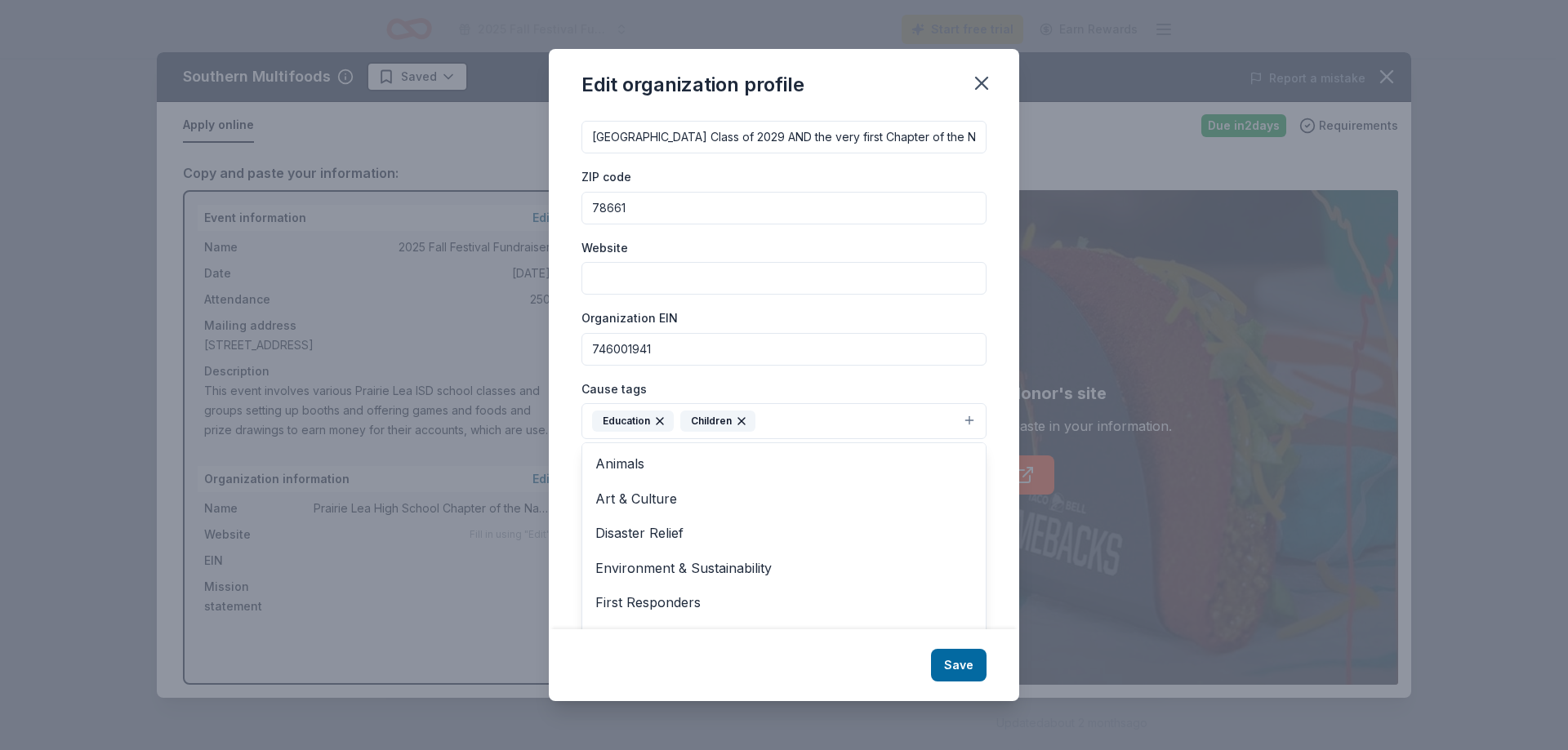
click at [999, 456] on div "Changes made here will be reflected on your Account. Organization name Prairie …" at bounding box center [784, 372] width 470 height 514
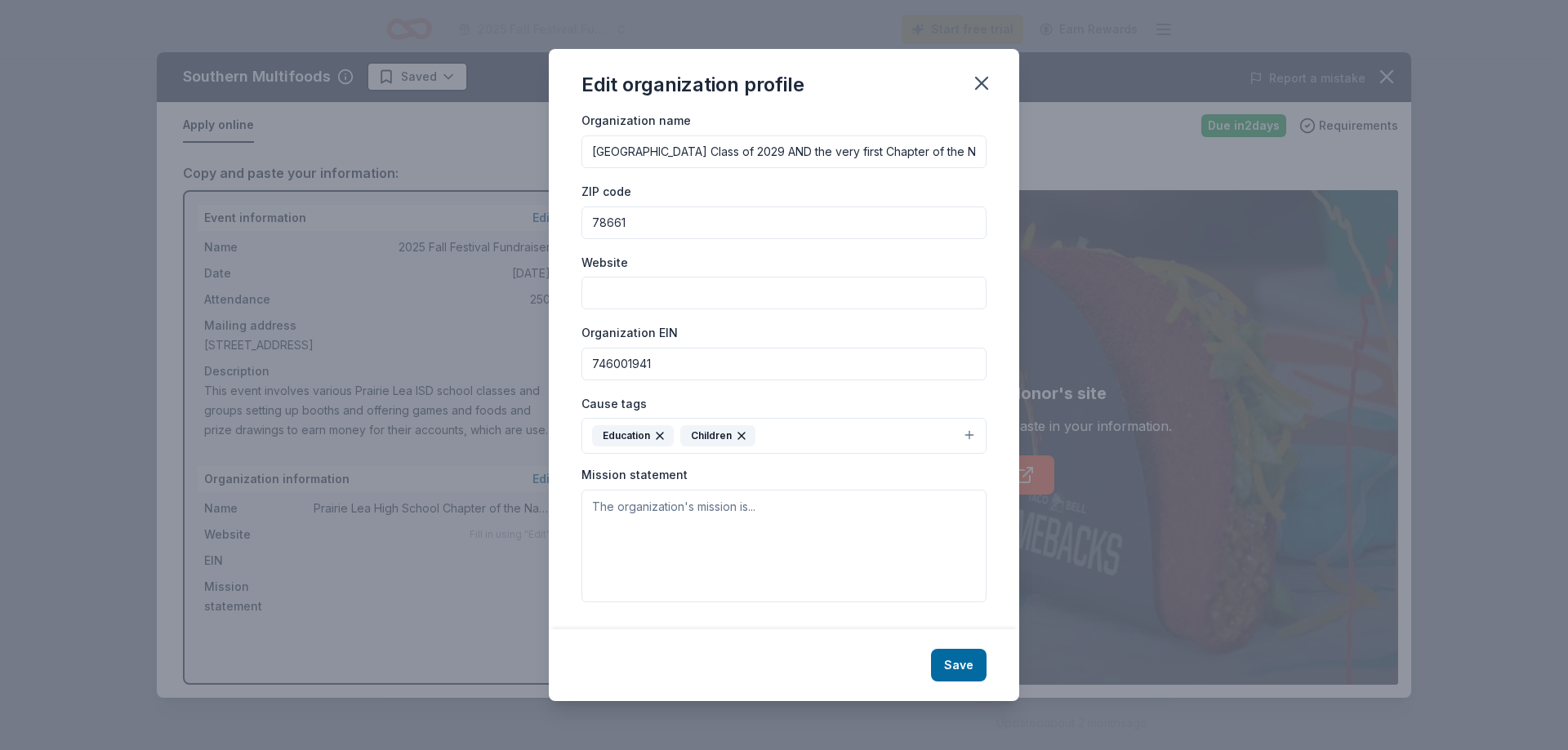
scroll to position [33, 0]
click at [951, 657] on button "Save" at bounding box center [958, 665] width 56 height 33
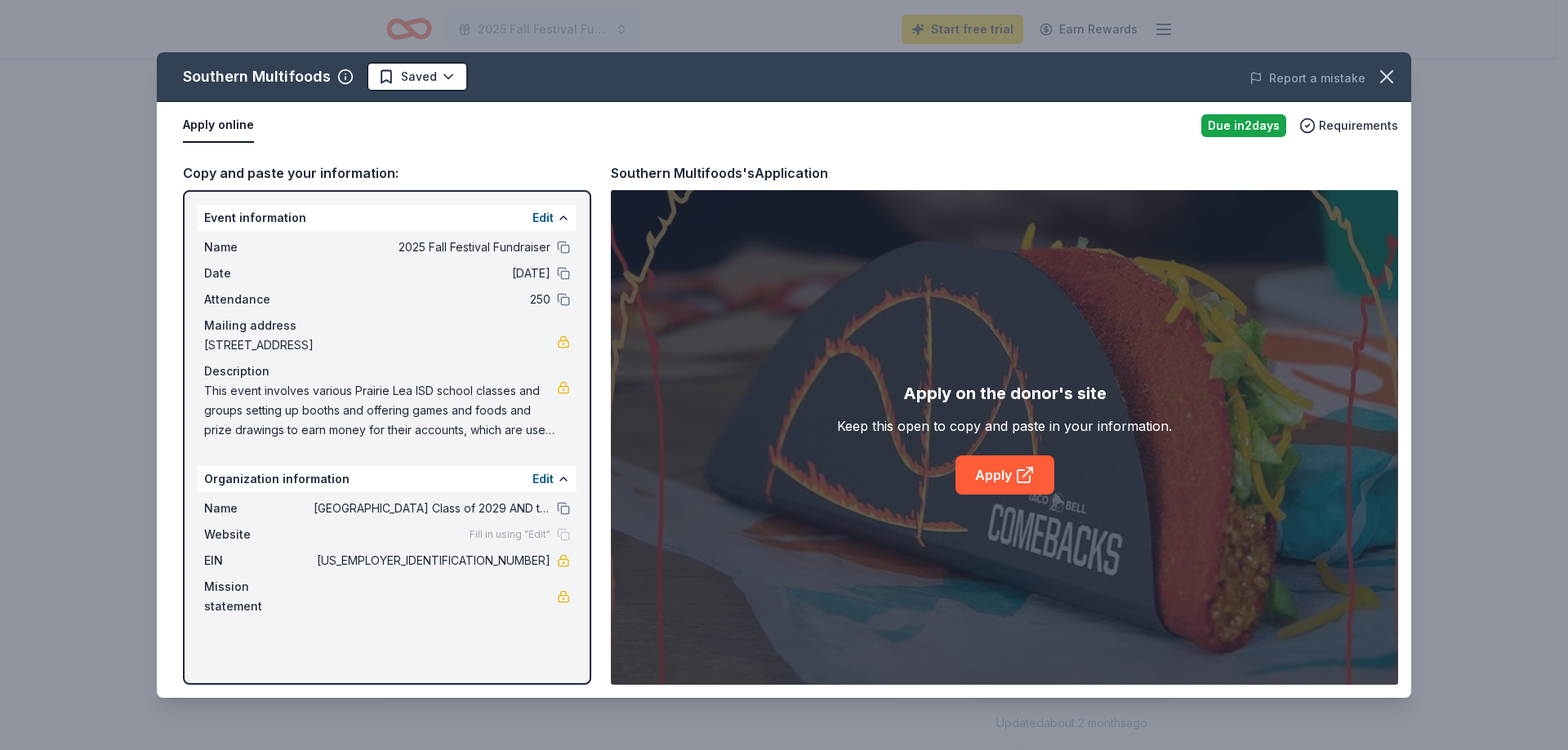
click at [228, 124] on button "Apply online" at bounding box center [218, 126] width 71 height 34
click at [997, 481] on link "Apply" at bounding box center [1004, 475] width 99 height 39
click at [1002, 472] on link "Apply" at bounding box center [1004, 475] width 99 height 39
click at [225, 396] on span "This event involves various Prairie Lea ISD school classes and groups setting u…" at bounding box center [380, 410] width 353 height 59
click at [543, 216] on button "Edit" at bounding box center [543, 218] width 21 height 20
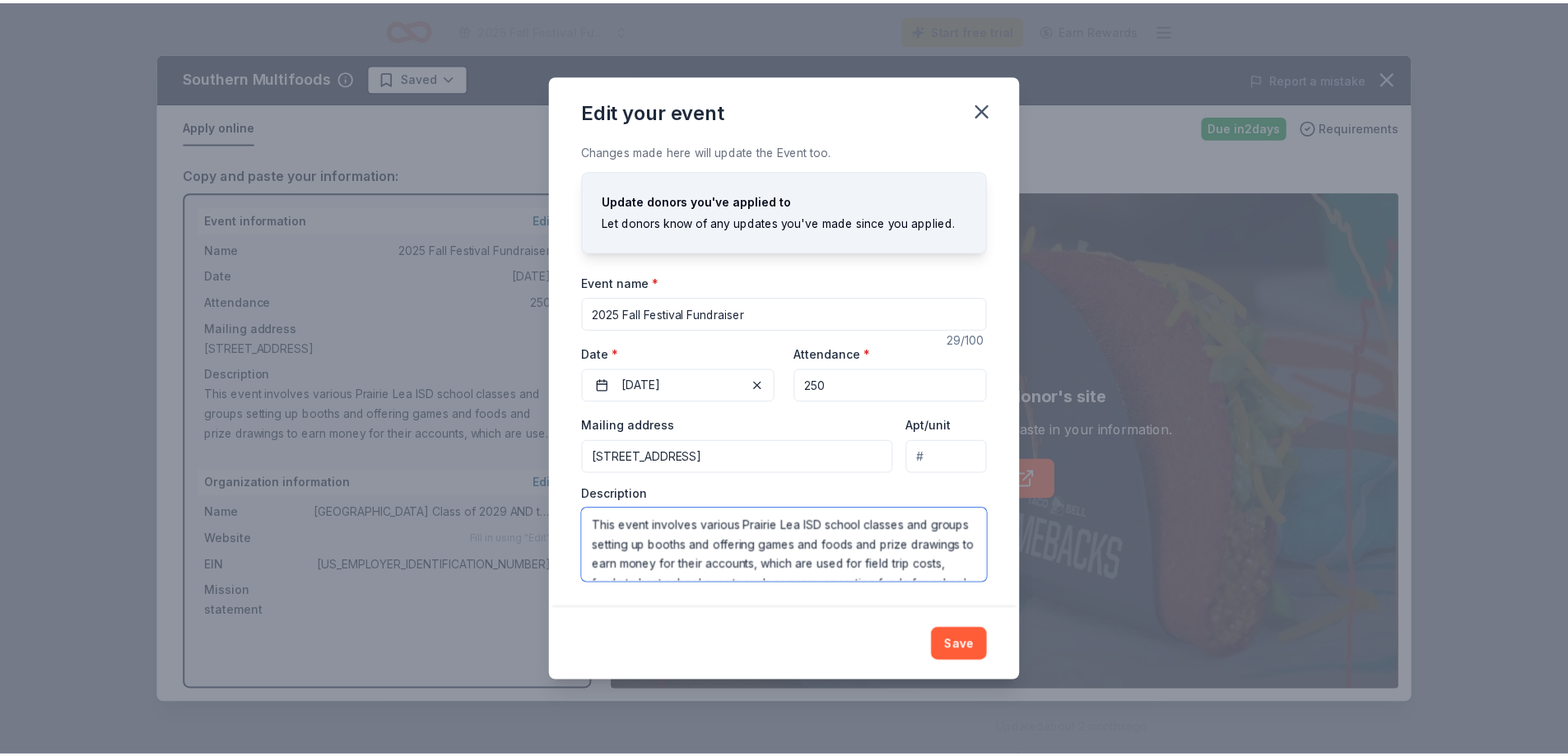
scroll to position [119, 0]
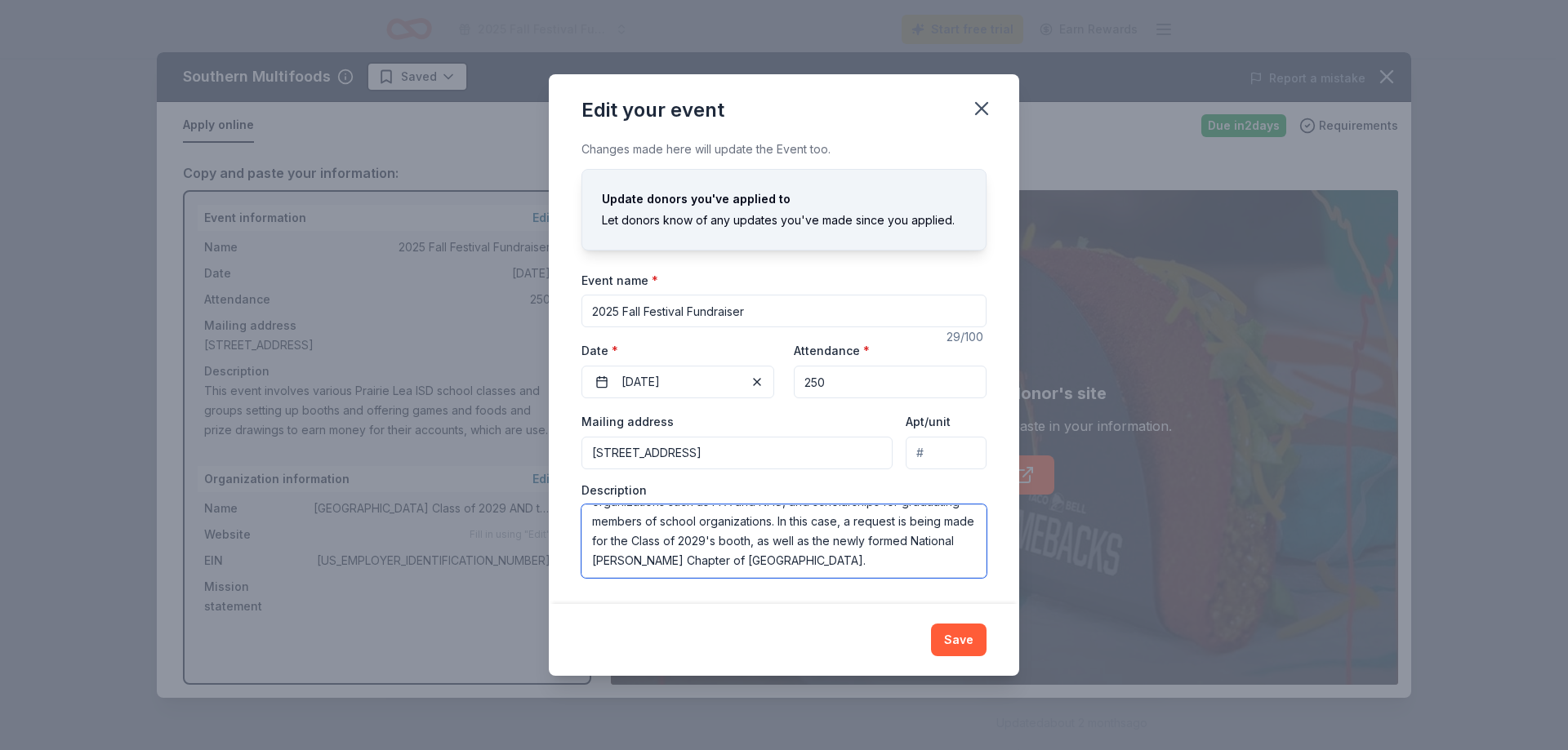
drag, startPoint x: 590, startPoint y: 517, endPoint x: 701, endPoint y: 605, distance: 141.7
click at [701, 605] on div "Edit your event Changes made here will update the Event too. Update donors you'…" at bounding box center [784, 375] width 470 height 602
click at [958, 643] on button "Save" at bounding box center [958, 639] width 56 height 33
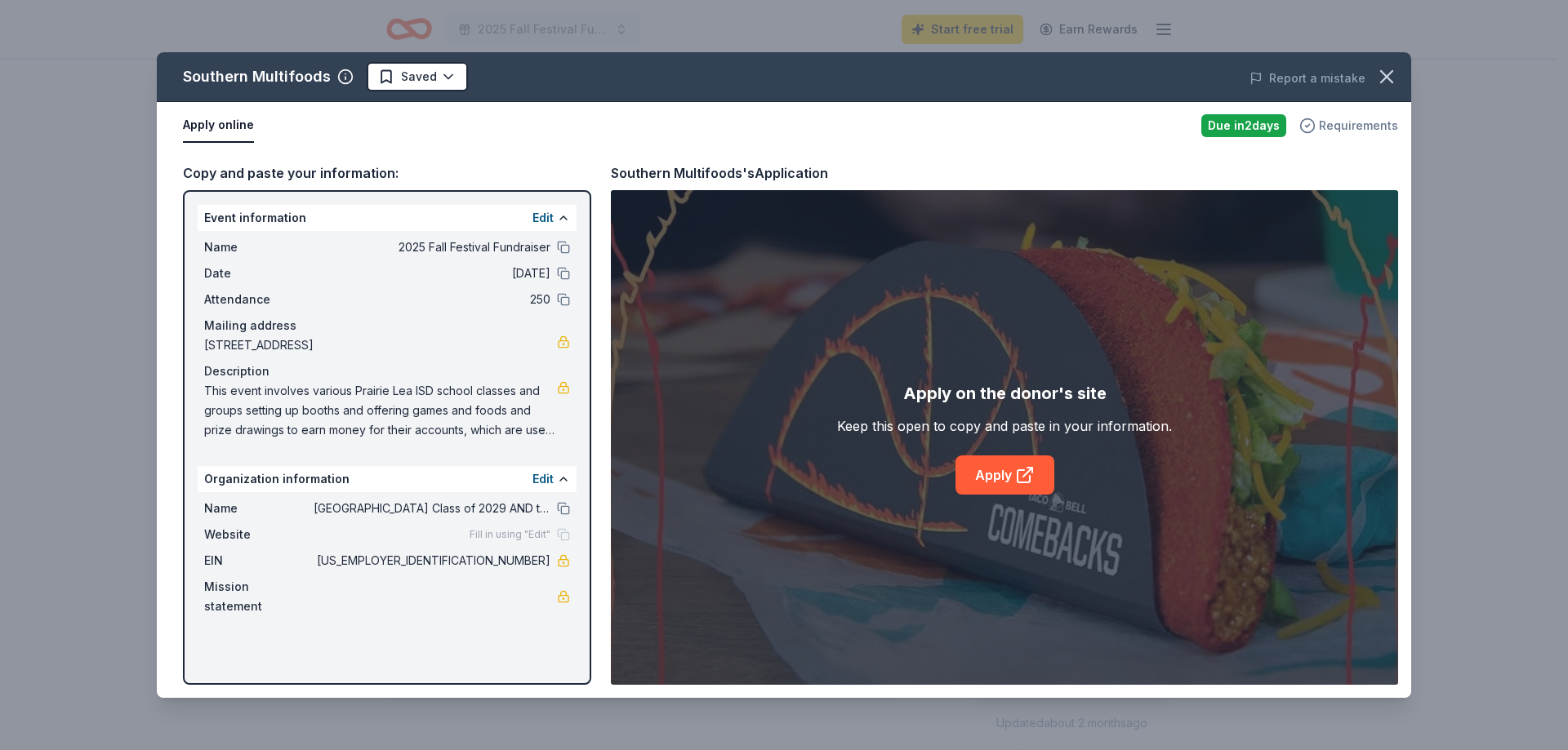
click at [1330, 122] on span "Requirements" at bounding box center [1358, 126] width 79 height 20
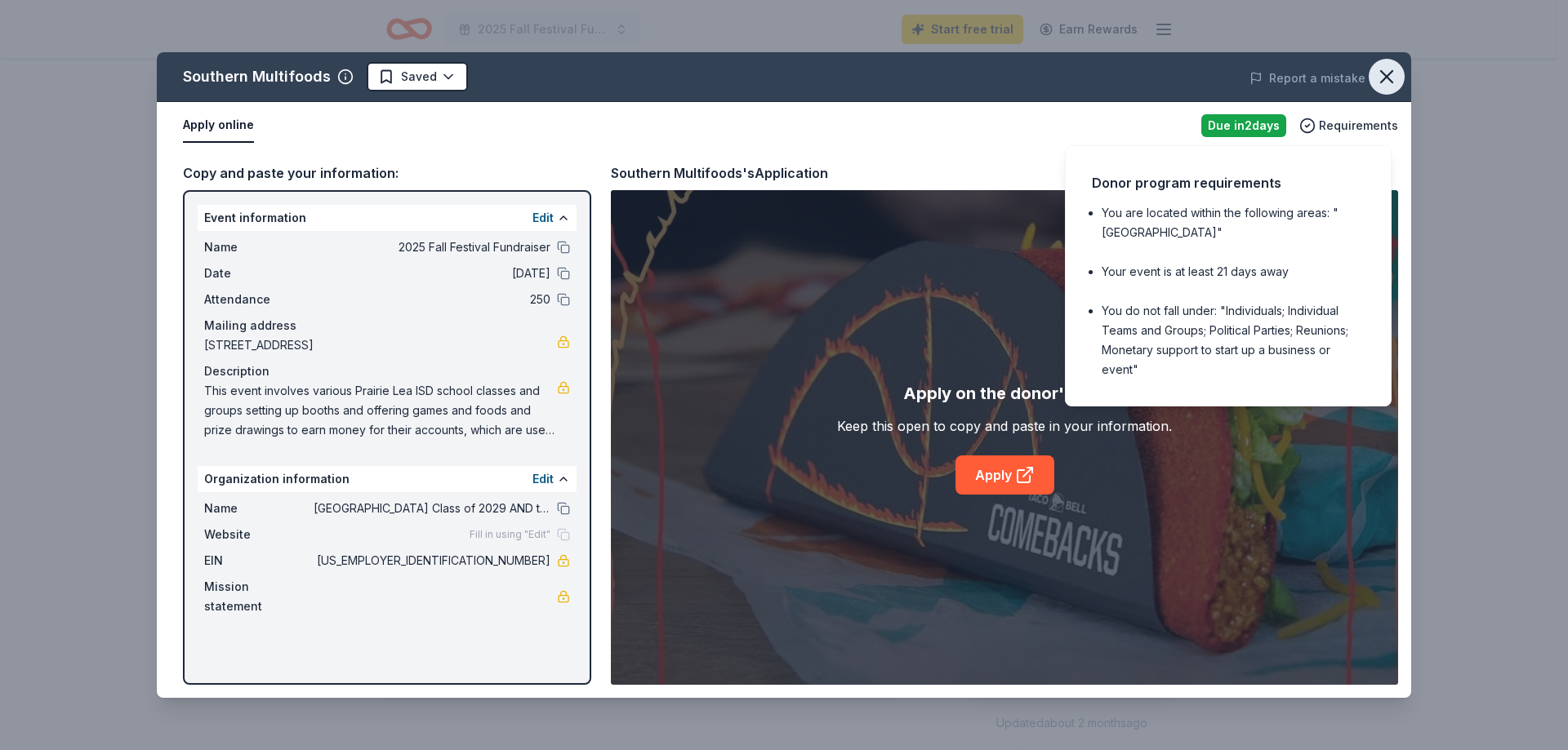
click at [1394, 79] on icon "button" at bounding box center [1386, 77] width 23 height 23
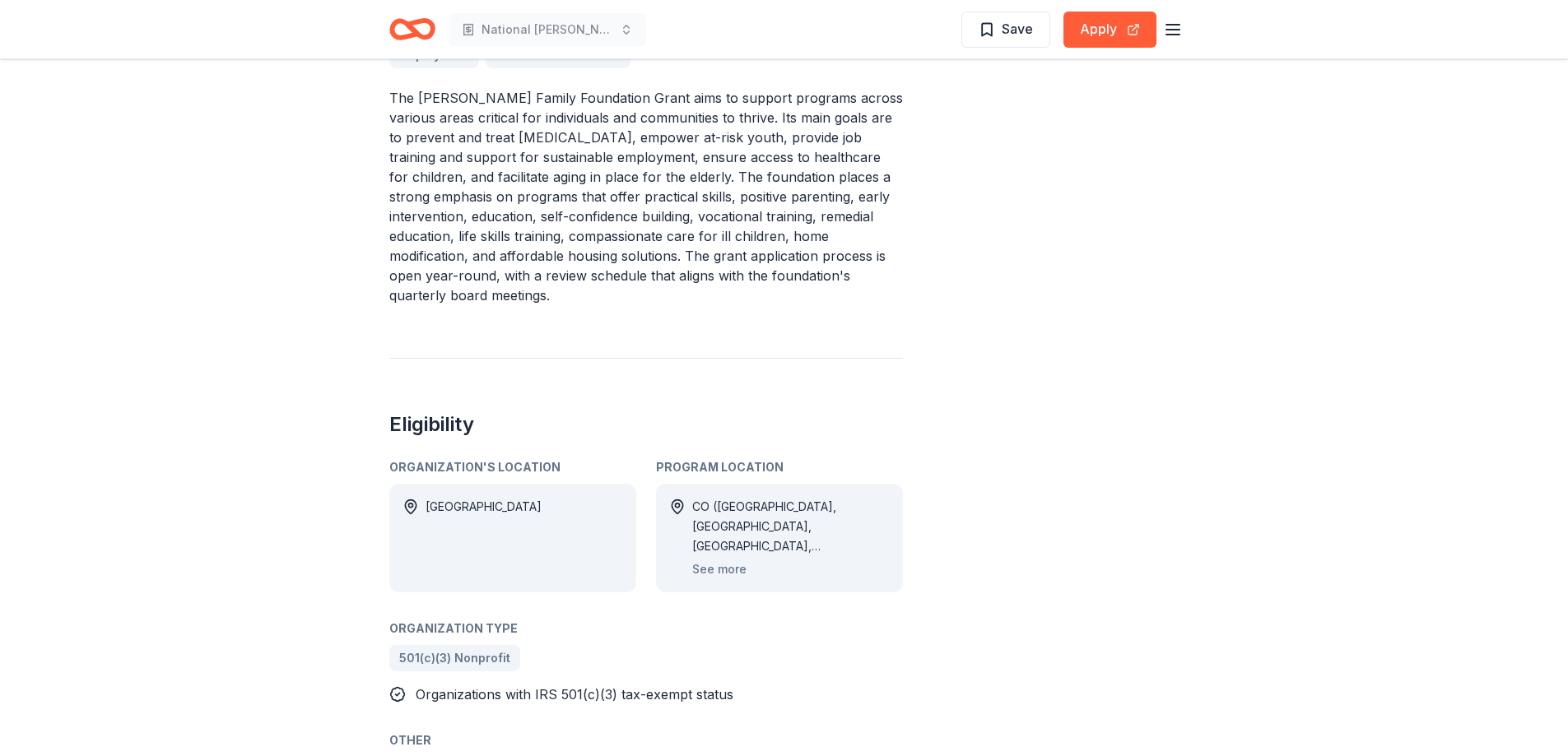
scroll to position [329, 0]
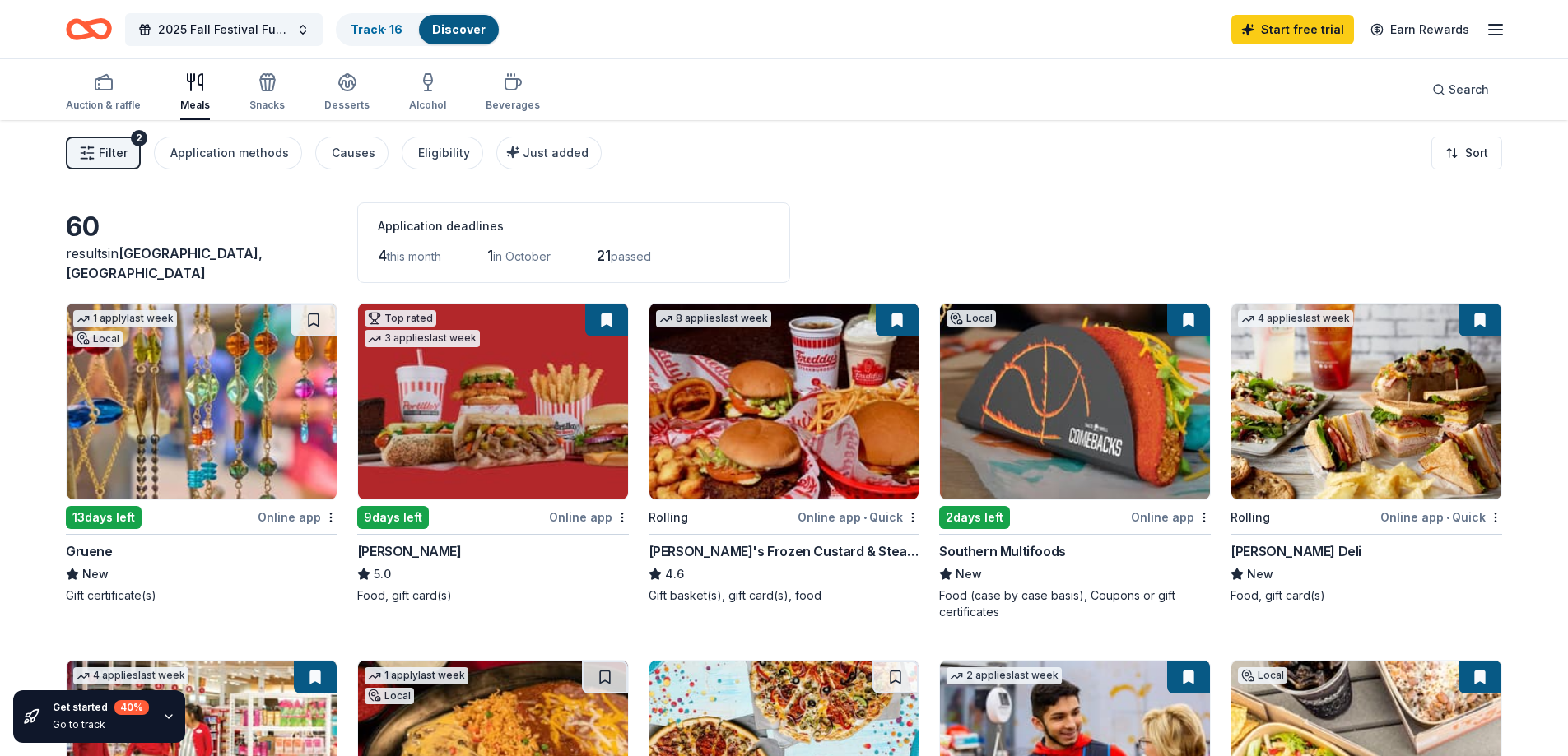
click at [235, 373] on img at bounding box center [201, 401] width 270 height 196
click at [77, 23] on icon "Home" at bounding box center [81, 29] width 26 height 17
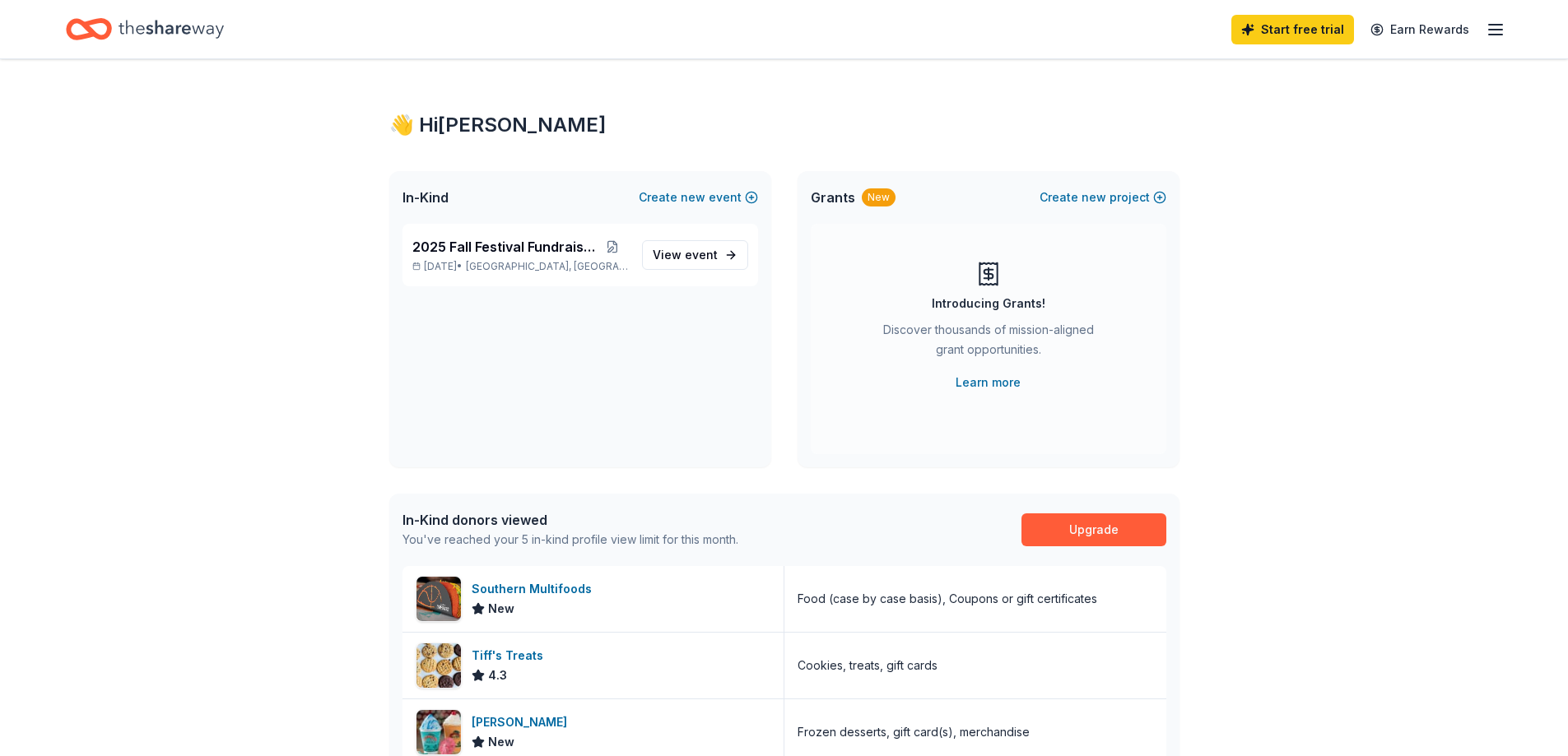
click at [178, 29] on icon "Home" at bounding box center [172, 29] width 106 height 34
click at [556, 103] on div "👋 Hi [PERSON_NAME] In-Kind Create new event 2025 Fall Festival Fundraiser [DATE…" at bounding box center [784, 636] width 843 height 1155
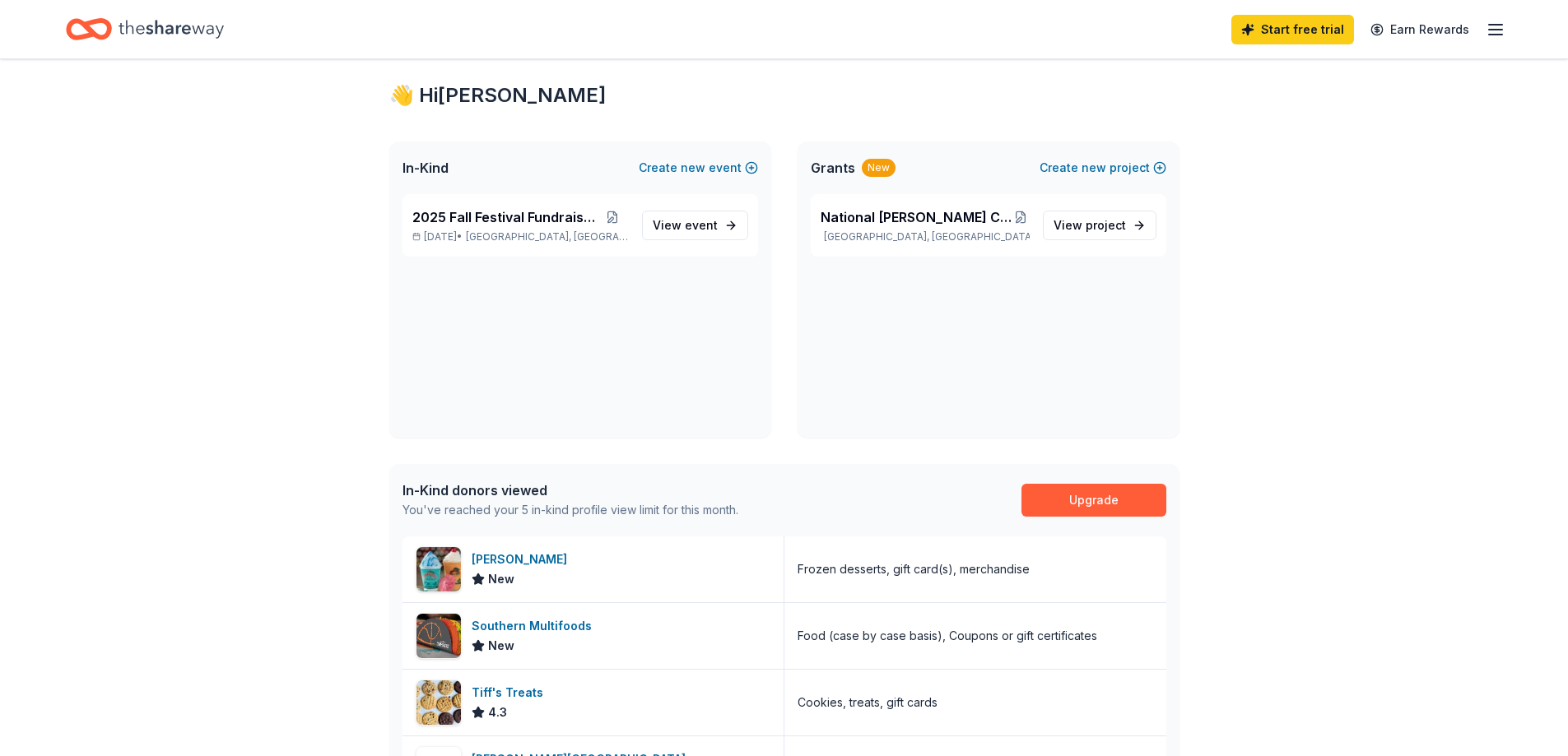
scroll to position [1, 0]
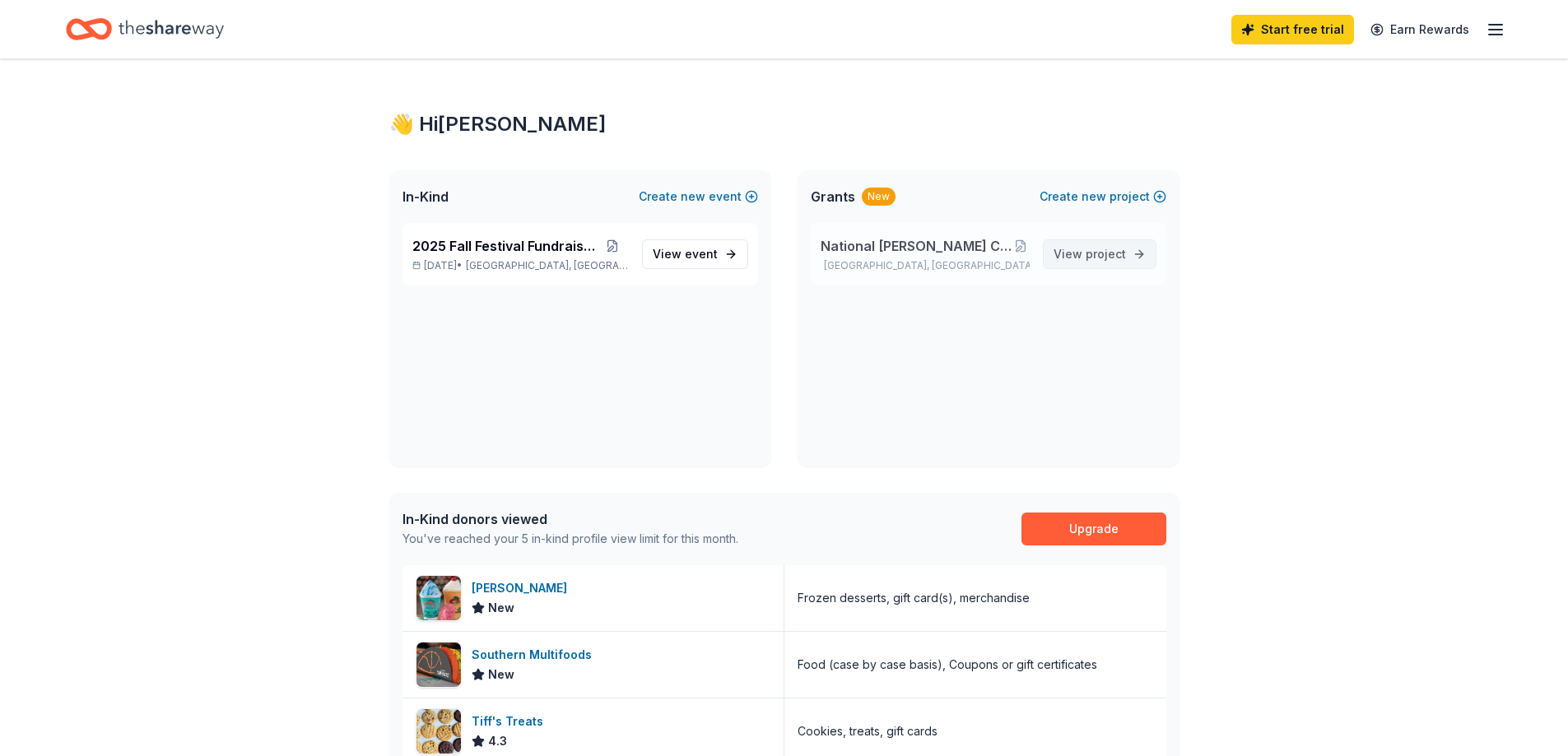
click at [1093, 253] on span "project" at bounding box center [1106, 253] width 40 height 14
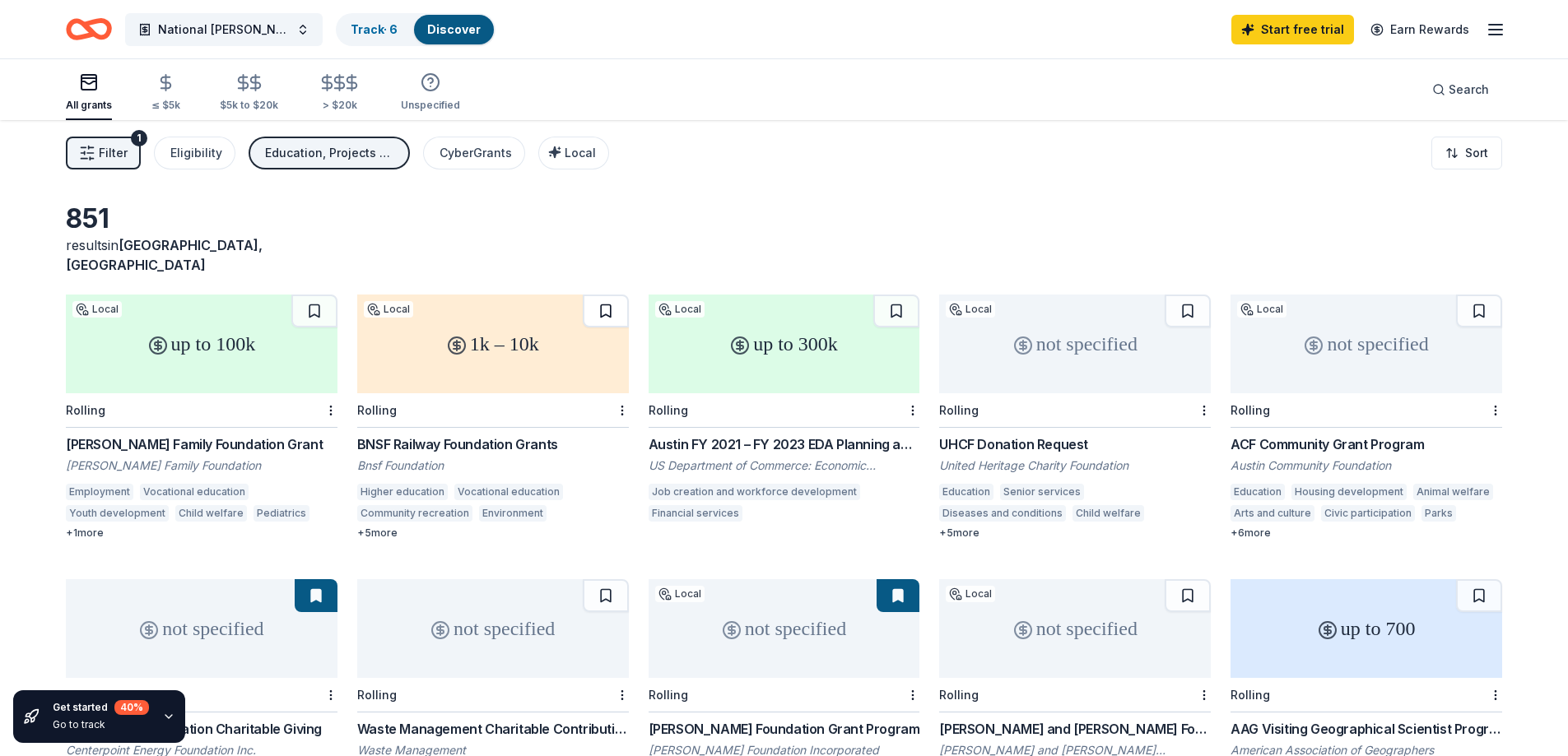
click at [601, 295] on button at bounding box center [606, 311] width 46 height 33
click at [317, 295] on button at bounding box center [315, 311] width 46 height 33
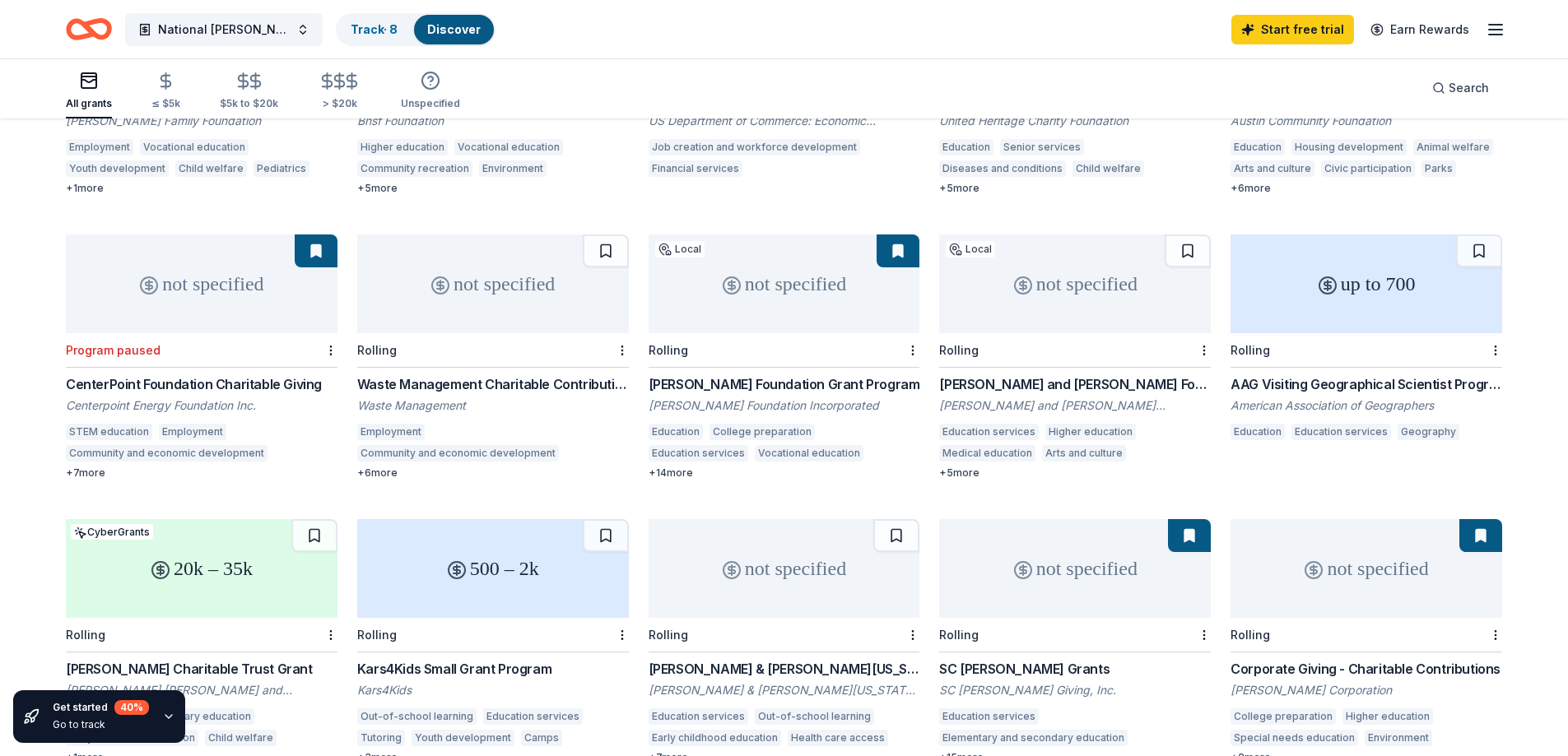
scroll to position [427, 0]
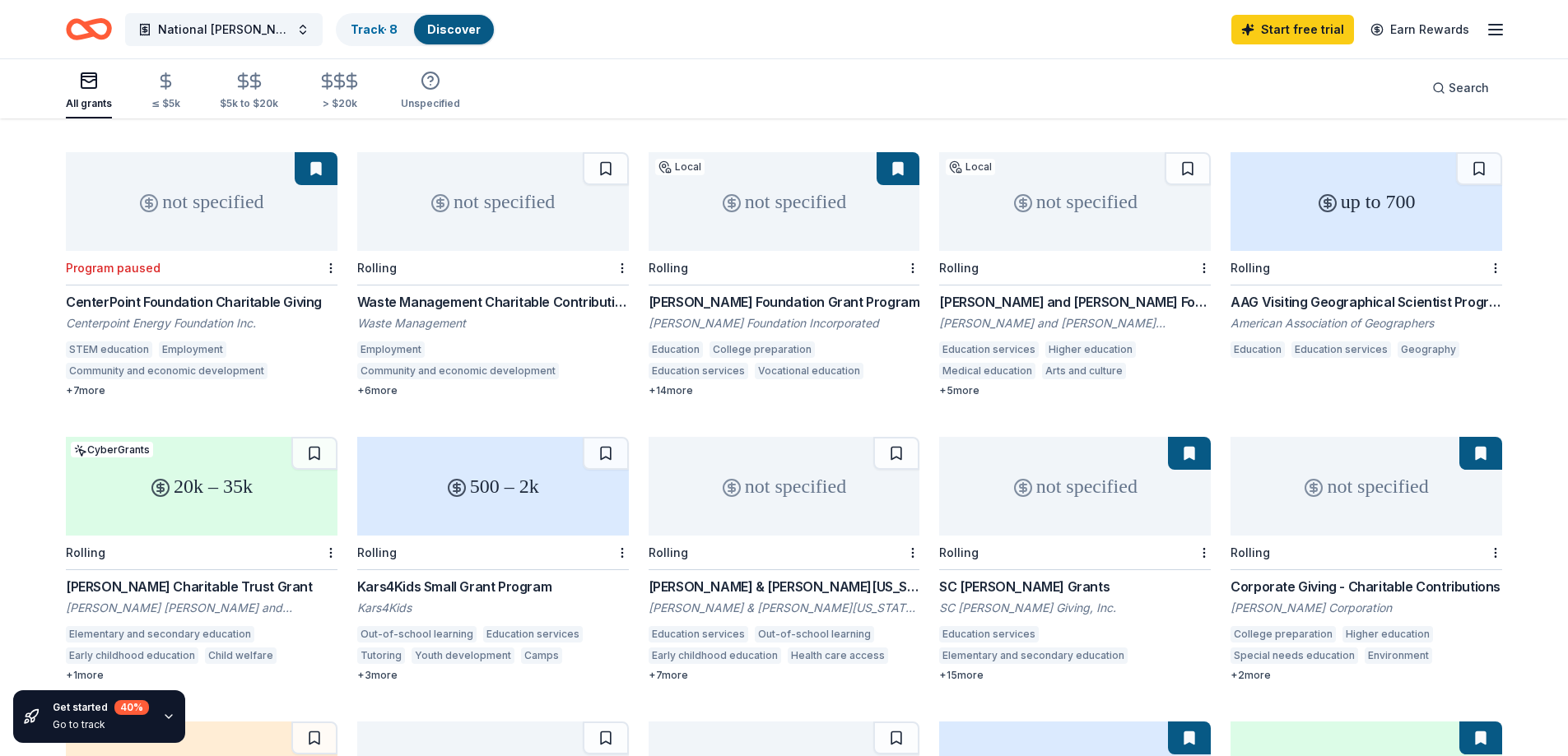
click at [670, 669] on div "+ 7 more" at bounding box center [784, 675] width 272 height 13
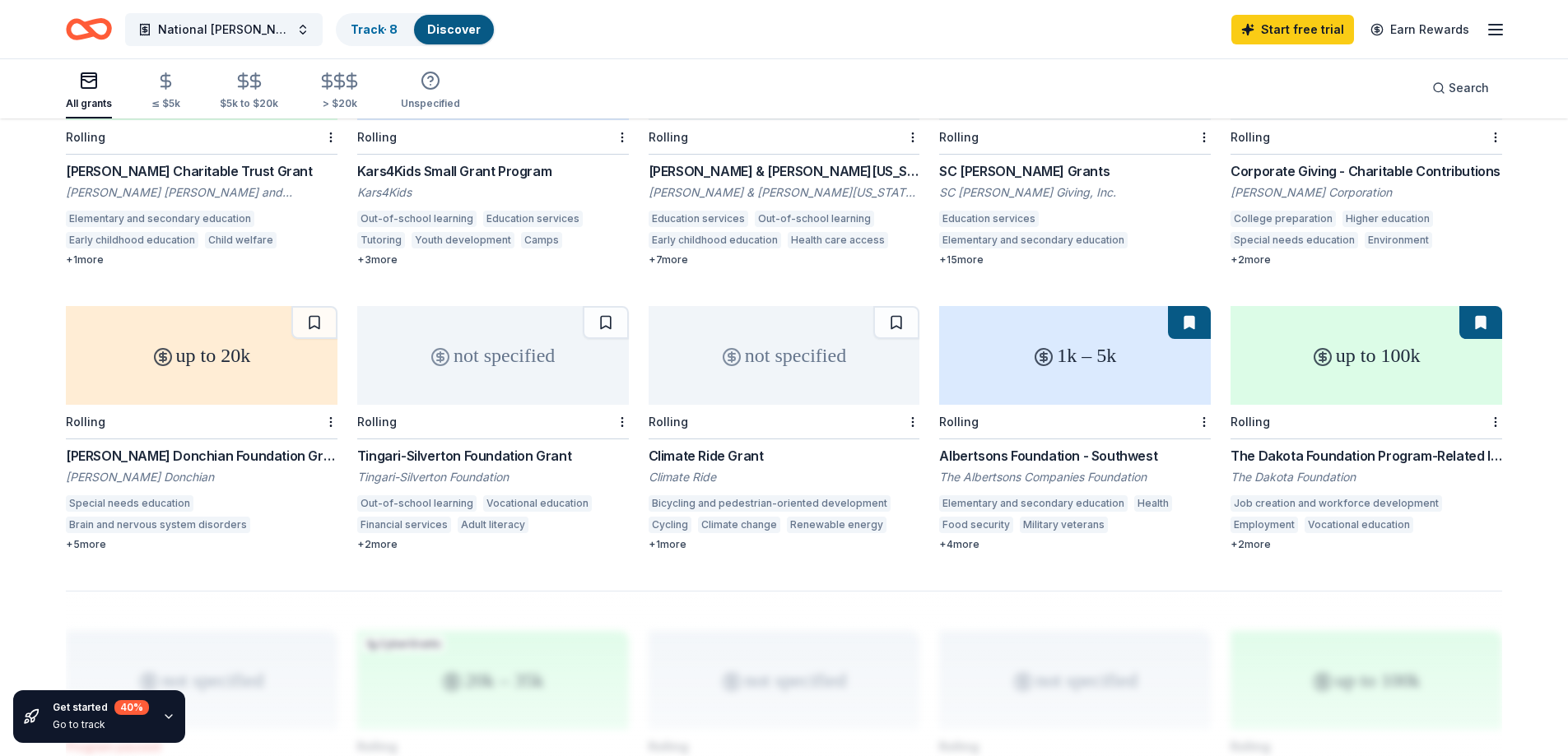
scroll to position [920, 0]
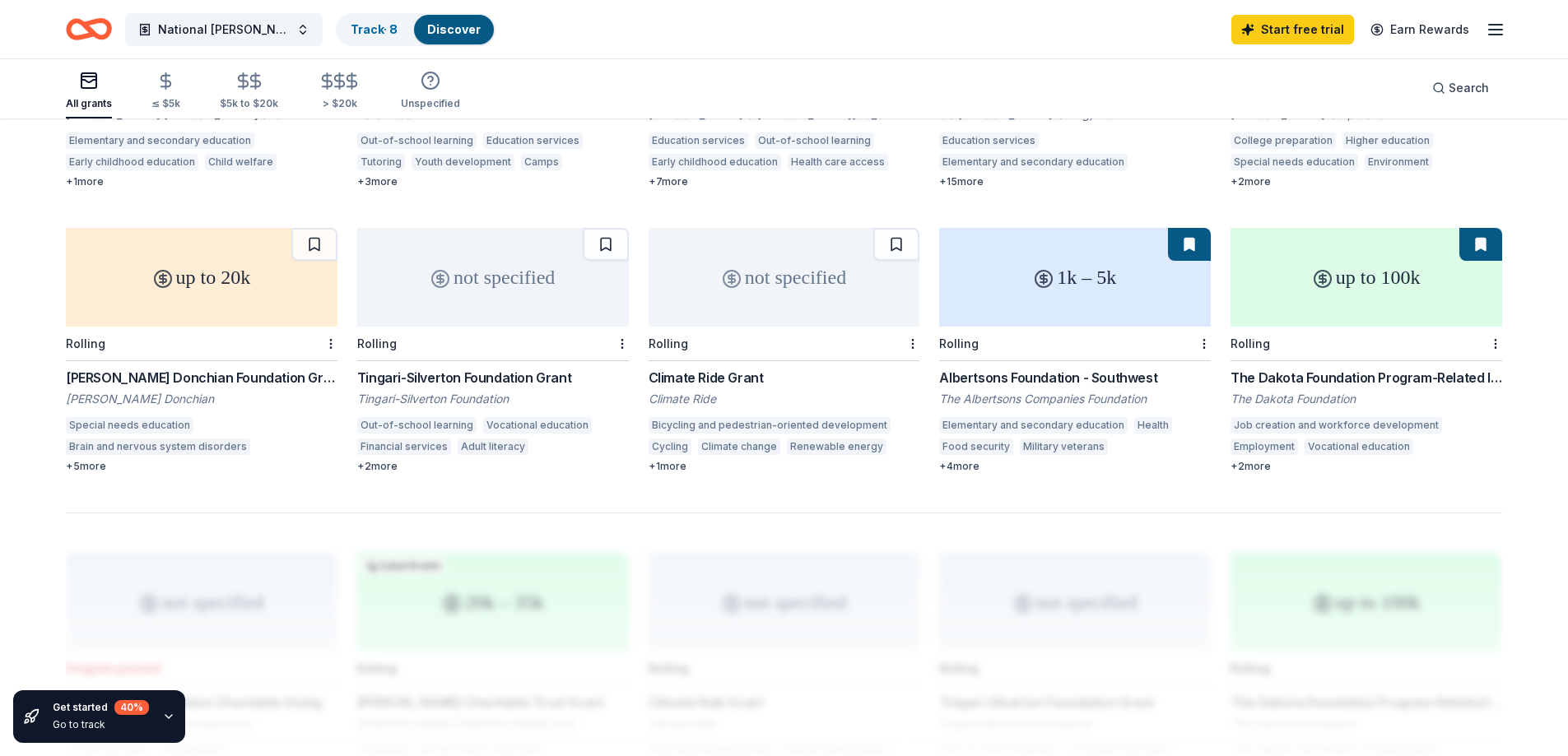
click at [967, 460] on div "+ 4 more" at bounding box center [1074, 466] width 272 height 13
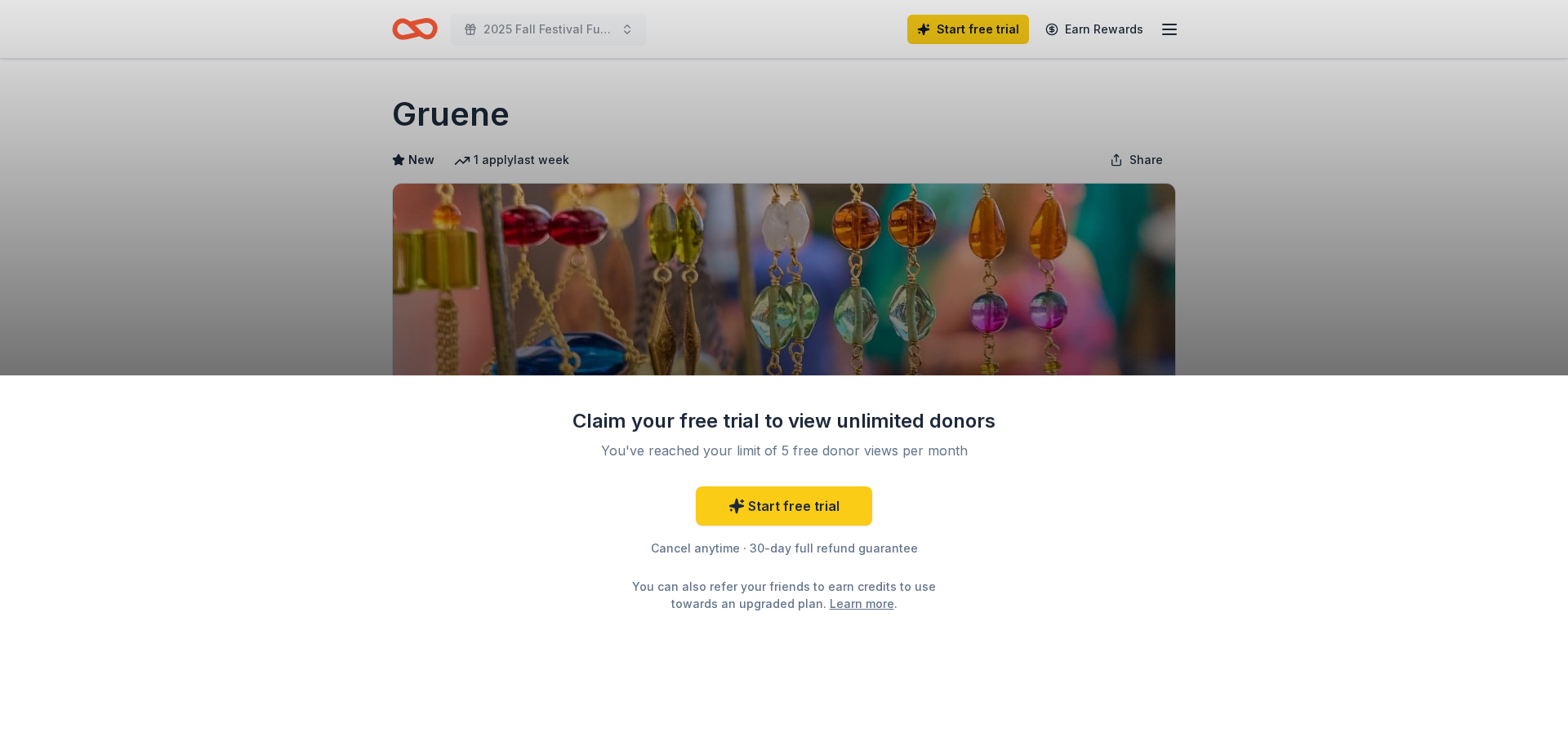
click at [732, 134] on div "Claim your free trial to view unlimited donors You've reached your limit of 5 f…" at bounding box center [784, 375] width 1568 height 750
click at [522, 160] on div "Claim your free trial to view unlimited donors You've reached your limit of 5 f…" at bounding box center [784, 375] width 1568 height 750
click at [570, 189] on div "Claim your free trial to view unlimited donors You've reached your limit of 5 f…" at bounding box center [784, 375] width 1568 height 750
click at [802, 289] on div "Claim your free trial to view unlimited donors You've reached your limit of 5 f…" at bounding box center [784, 375] width 1568 height 750
click at [1158, 320] on div "Claim your free trial to view unlimited donors You've reached your limit of 5 f…" at bounding box center [784, 375] width 1568 height 750
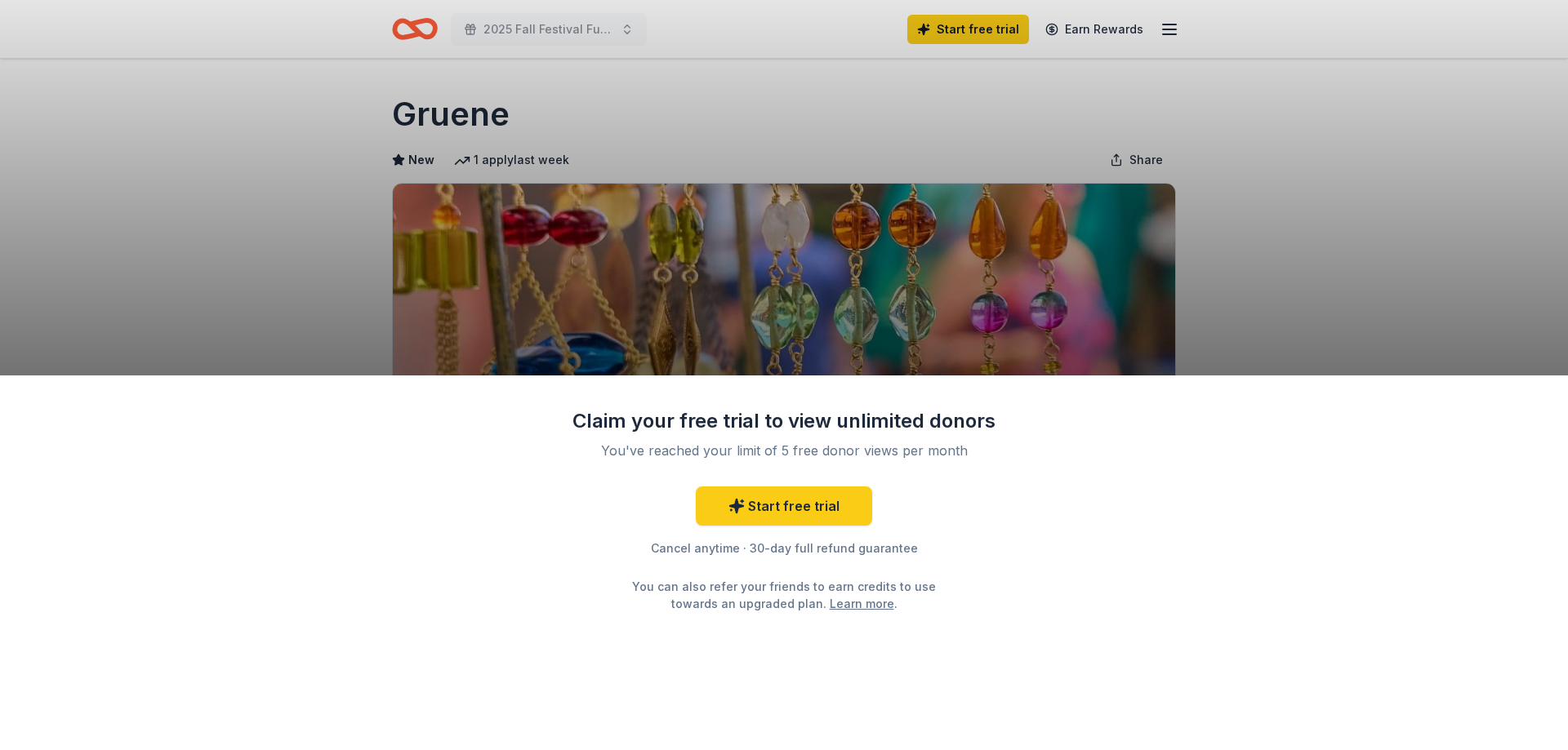
click at [1290, 264] on div "Claim your free trial to view unlimited donors You've reached your limit of 5 f…" at bounding box center [784, 375] width 1568 height 750
click at [718, 129] on div "Claim your free trial to view unlimited donors You've reached your limit of 5 f…" at bounding box center [784, 375] width 1568 height 750
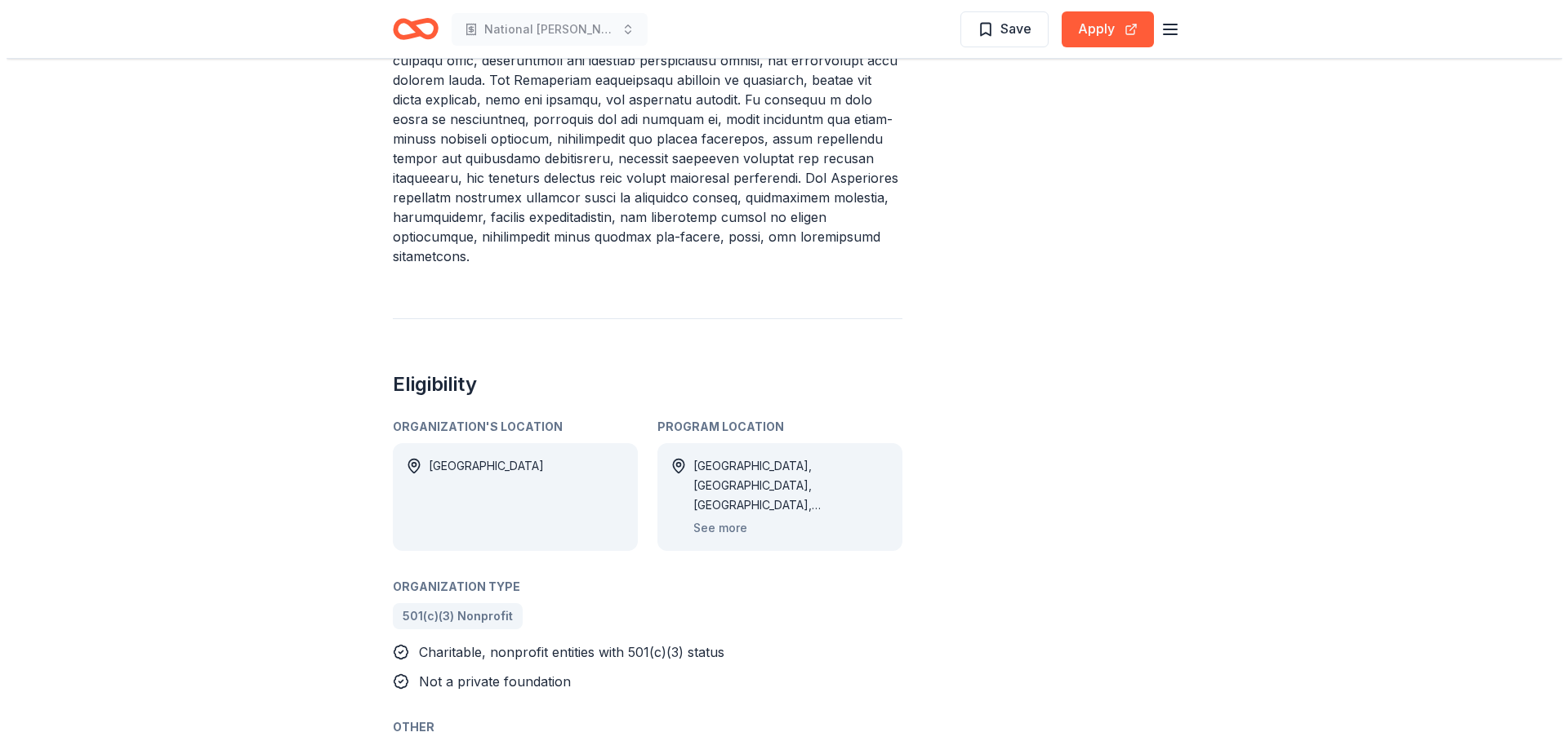
scroll to position [897, 0]
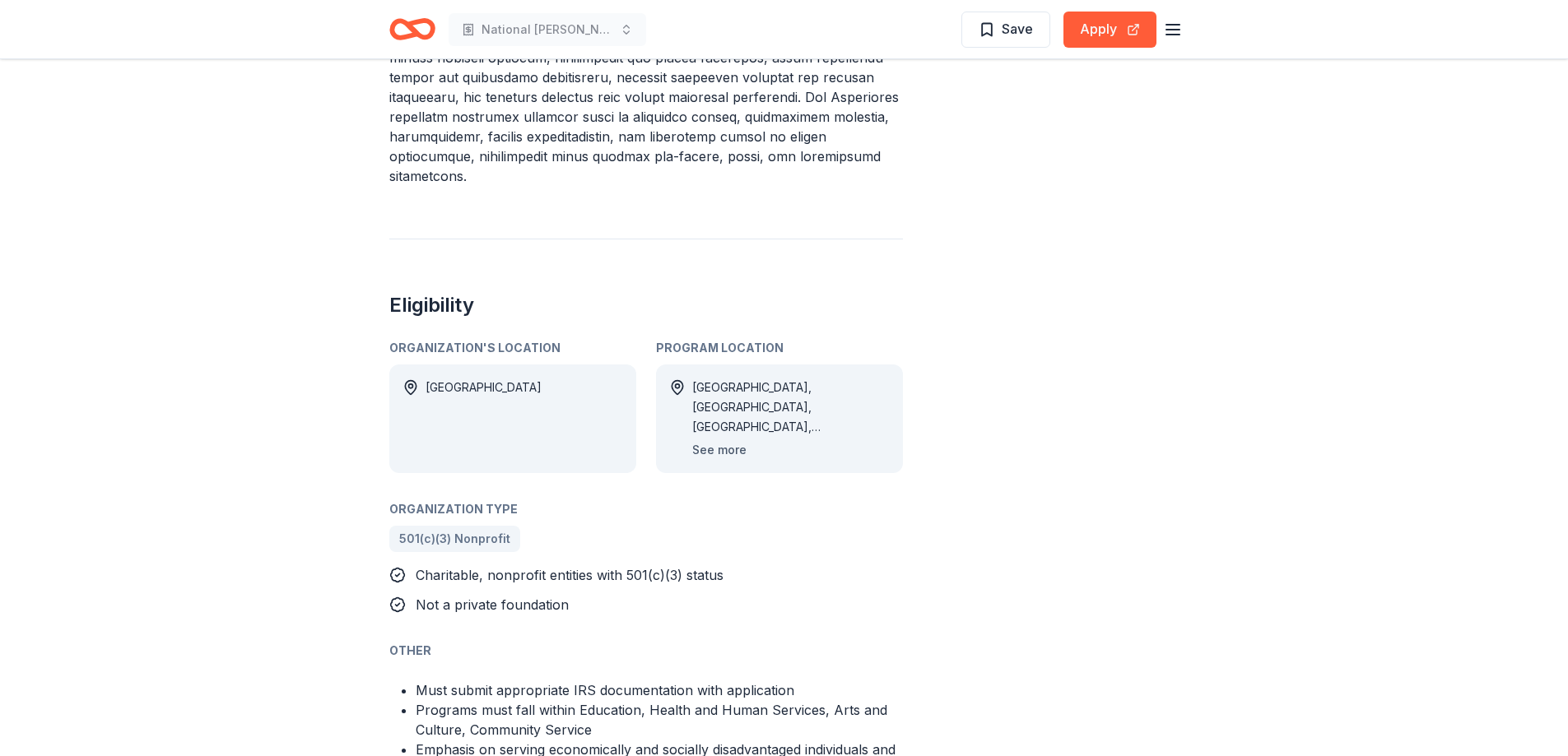
click at [724, 440] on button "See more" at bounding box center [719, 450] width 54 height 20
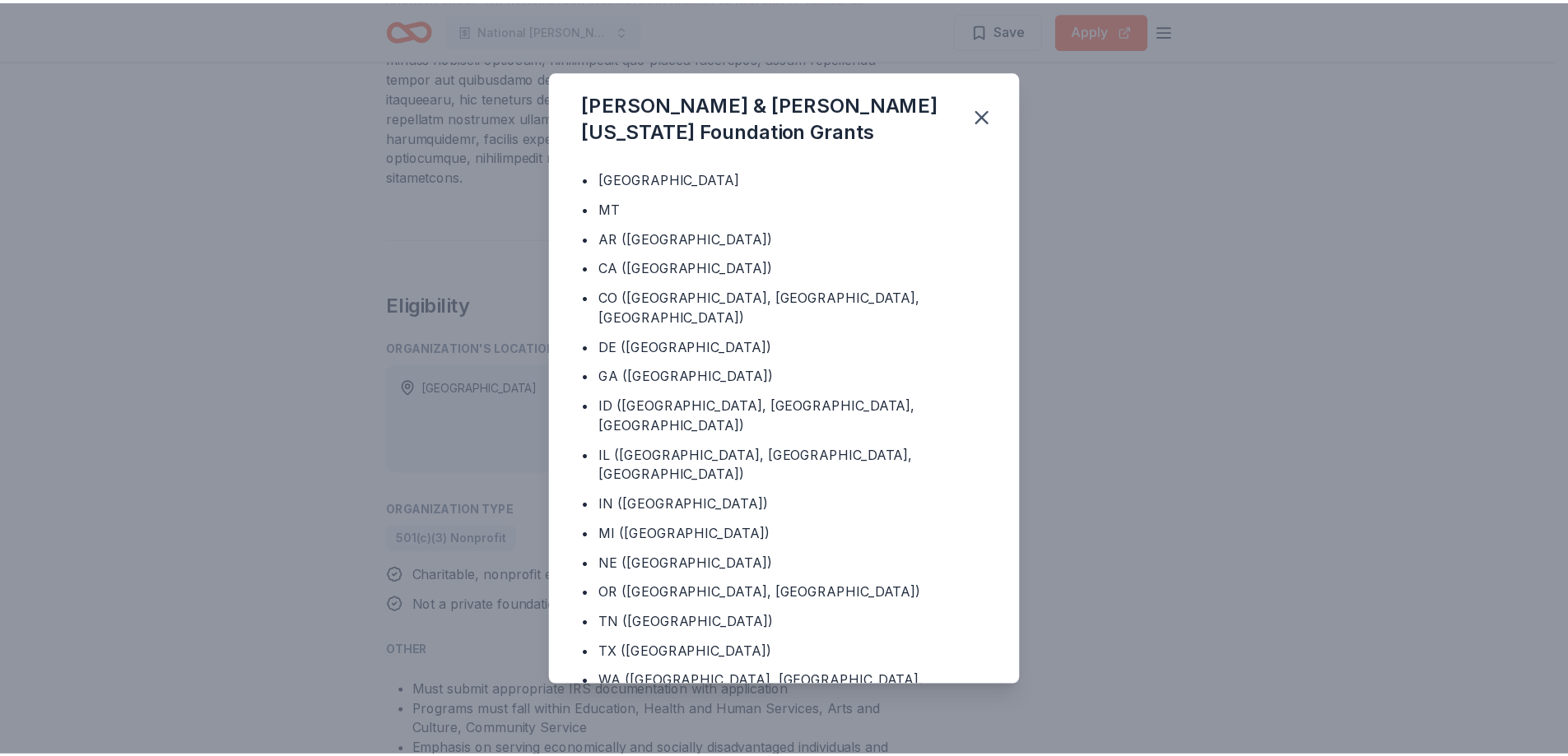
scroll to position [0, 0]
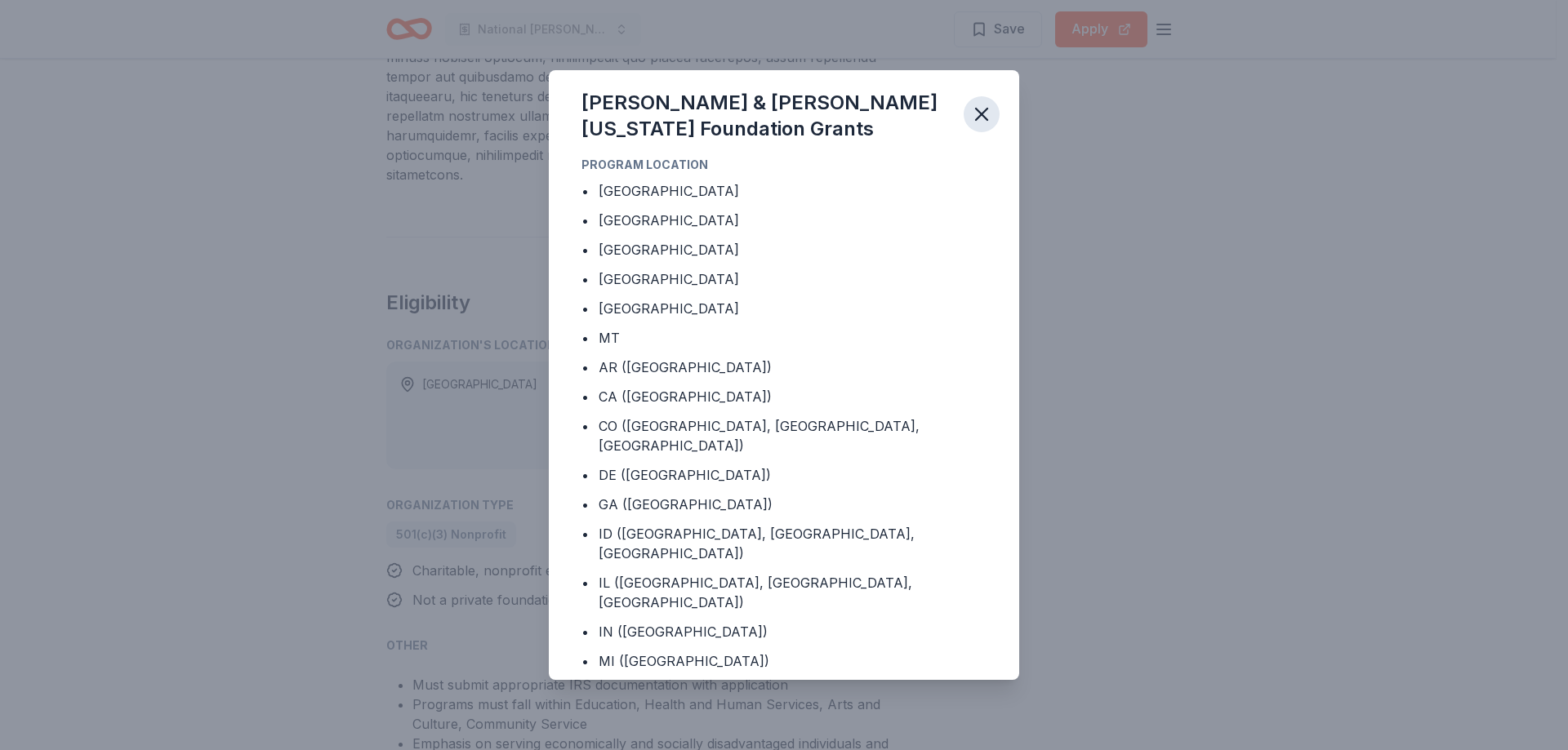
click at [981, 114] on icon "button" at bounding box center [981, 115] width 11 height 11
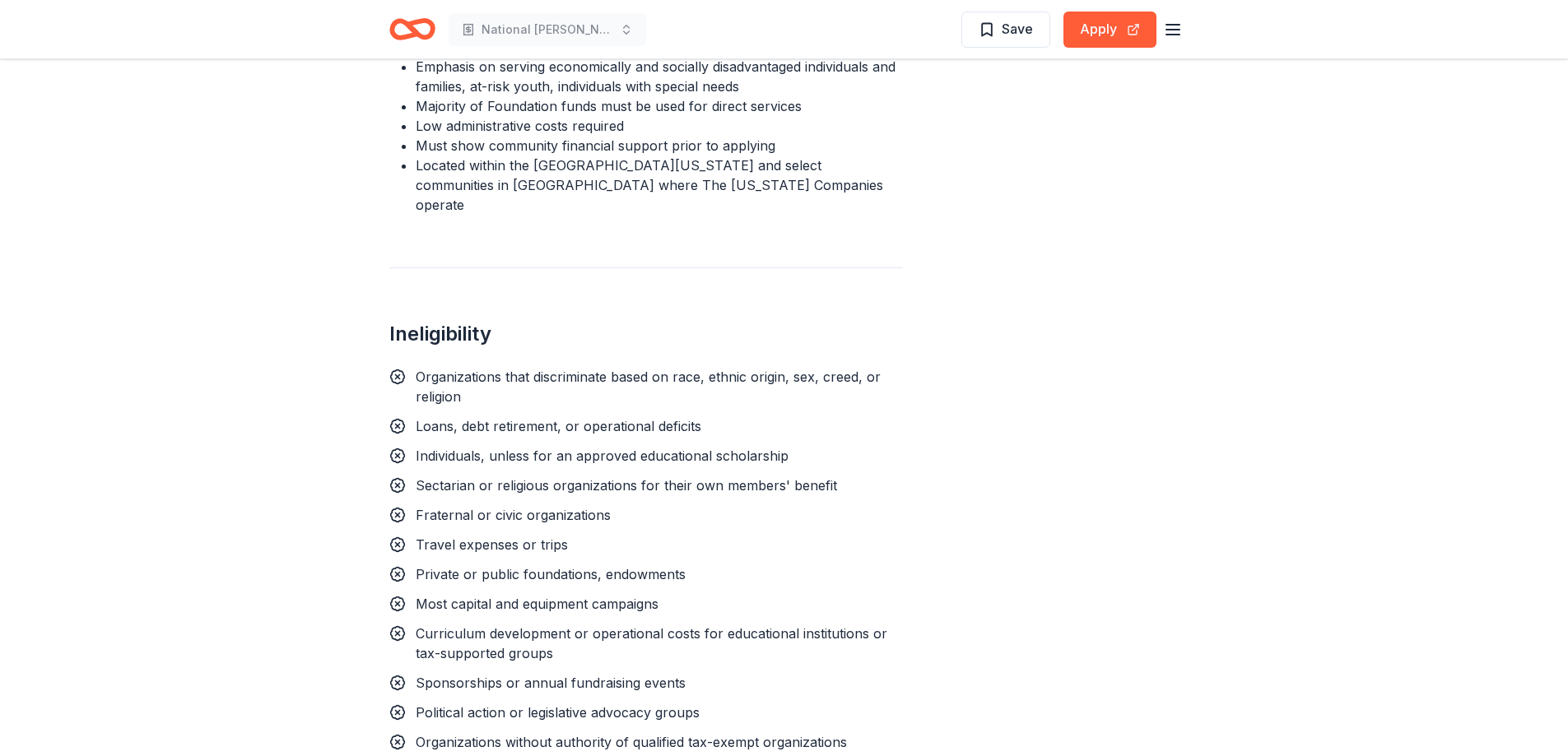
scroll to position [1563, 0]
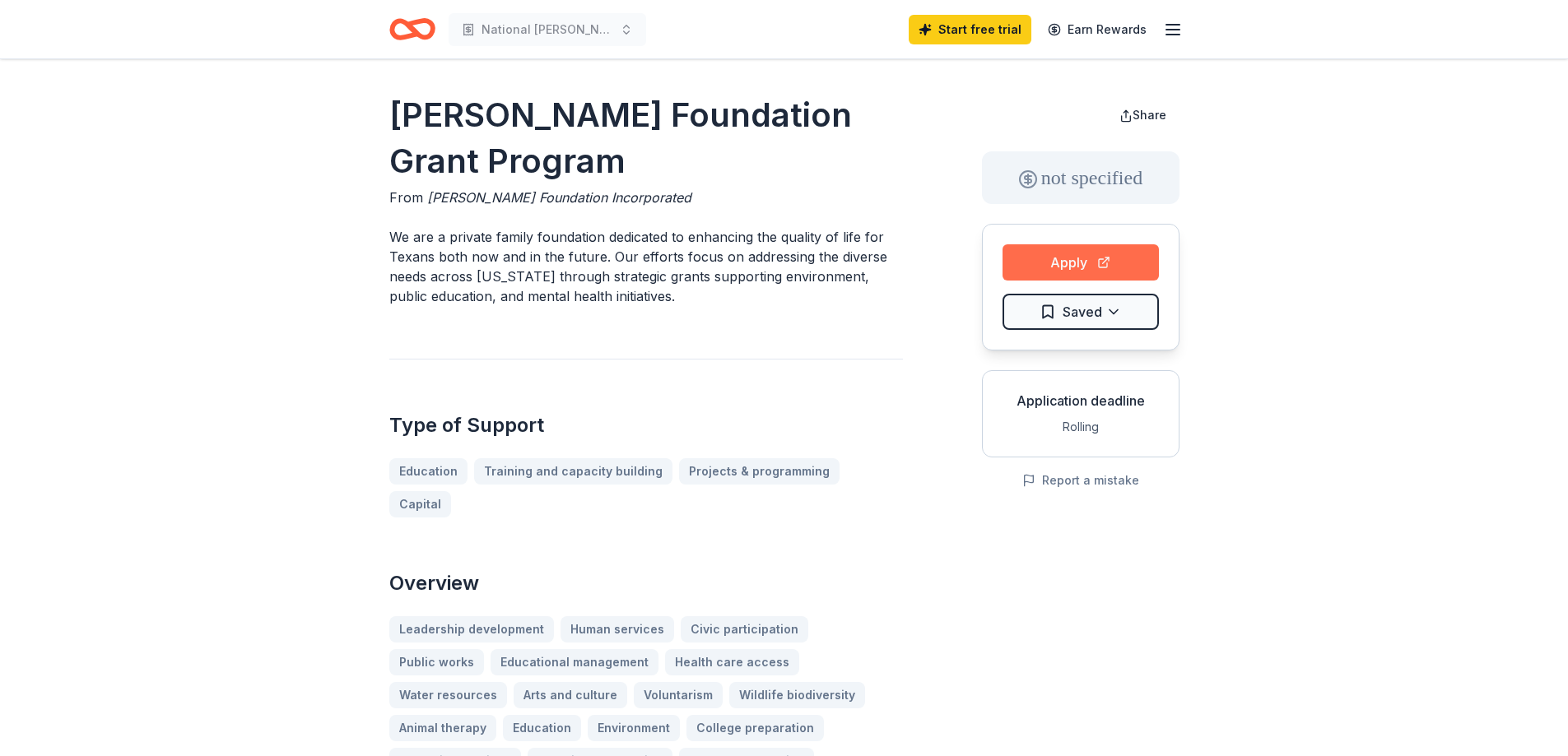
click at [1112, 262] on button "Apply" at bounding box center [1080, 262] width 156 height 36
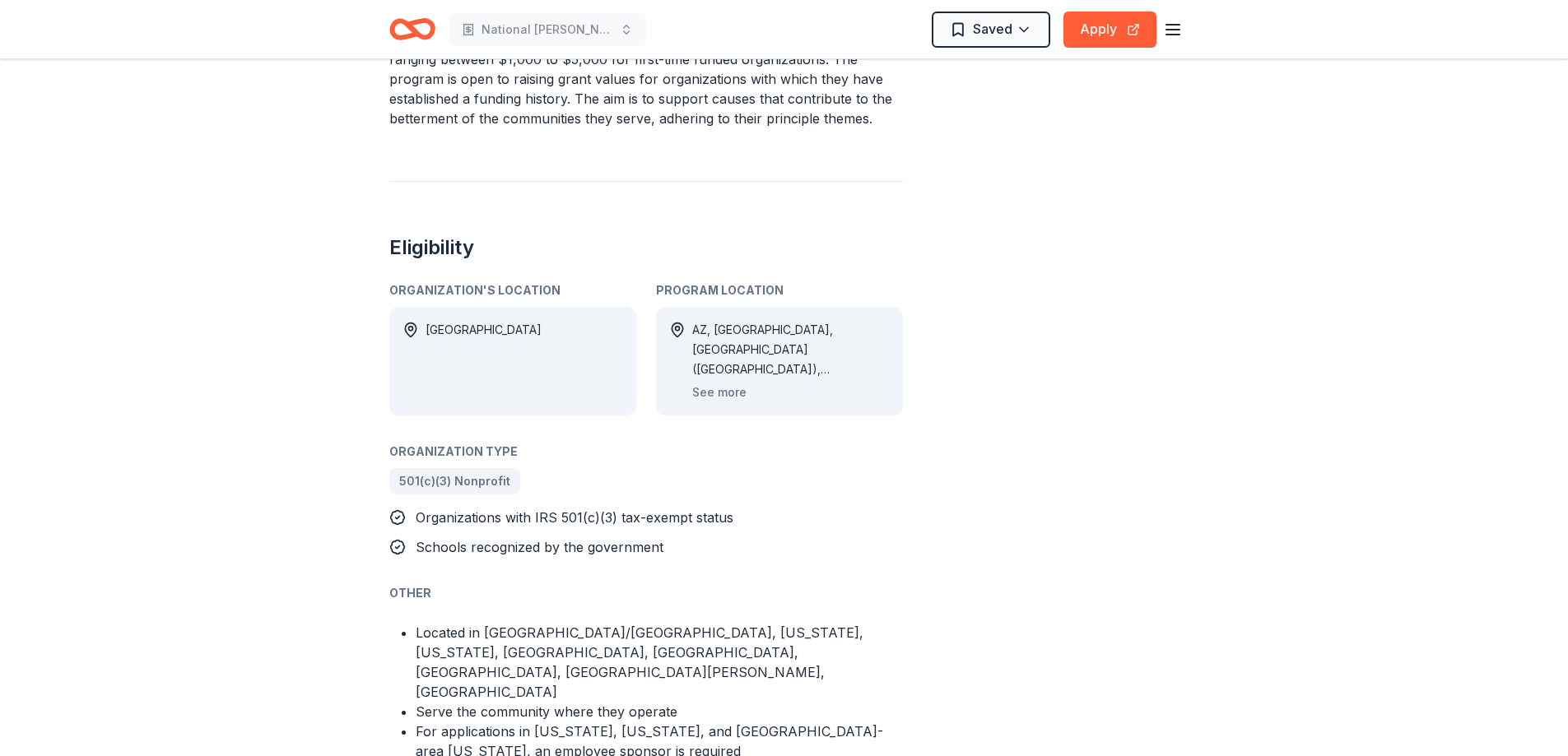
scroll to position [658, 0]
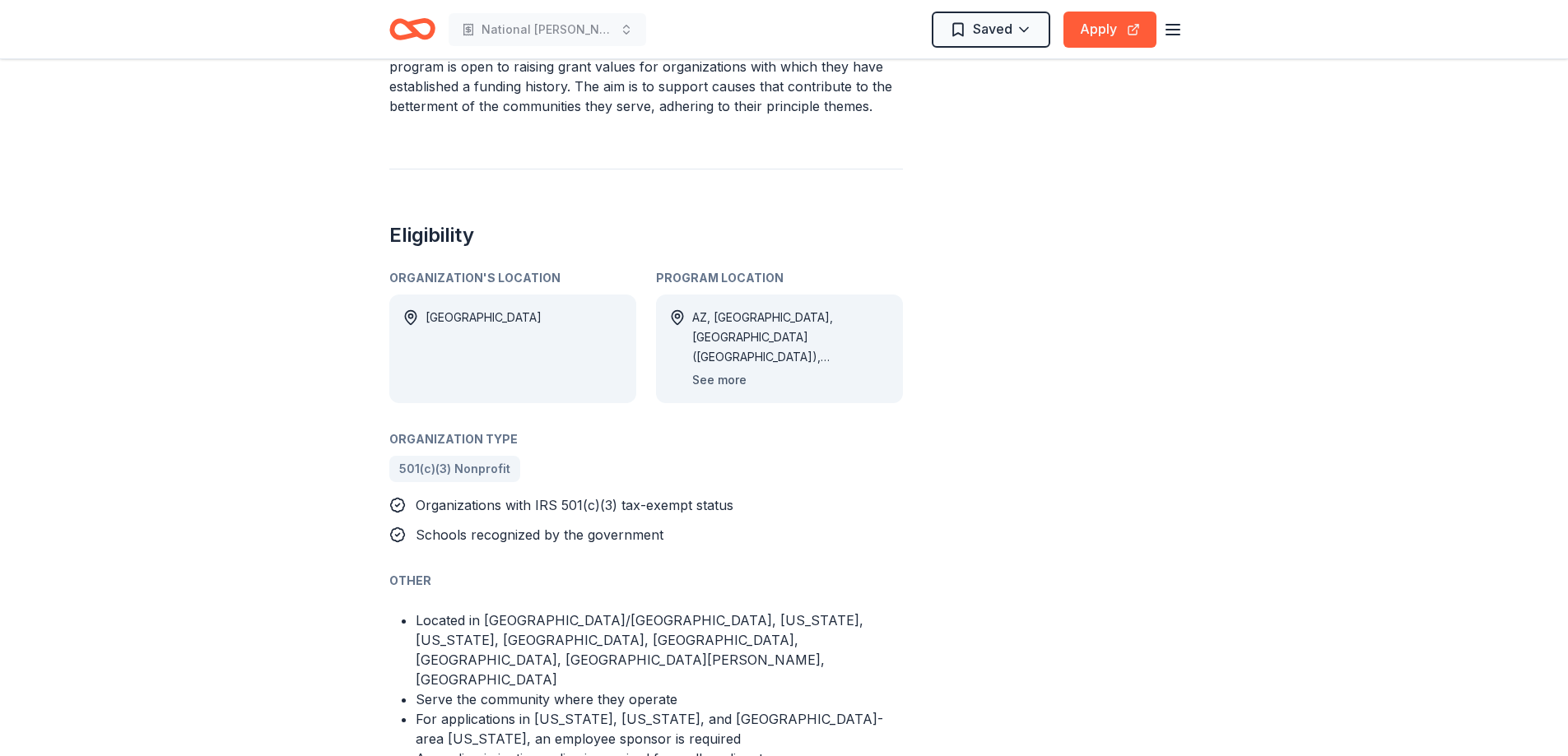
click at [724, 380] on button "See more" at bounding box center [719, 380] width 54 height 20
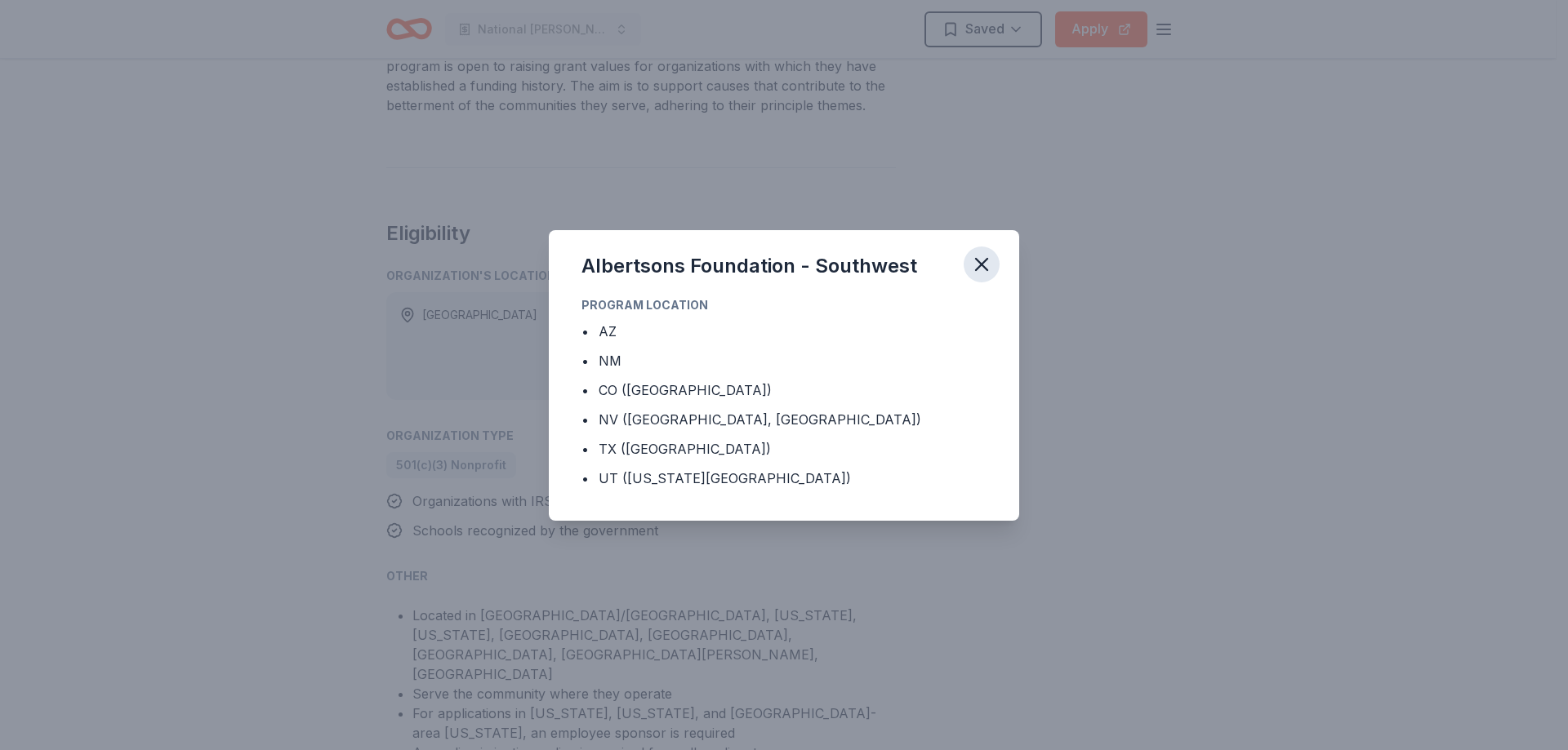
click at [985, 262] on icon "button" at bounding box center [981, 264] width 11 height 11
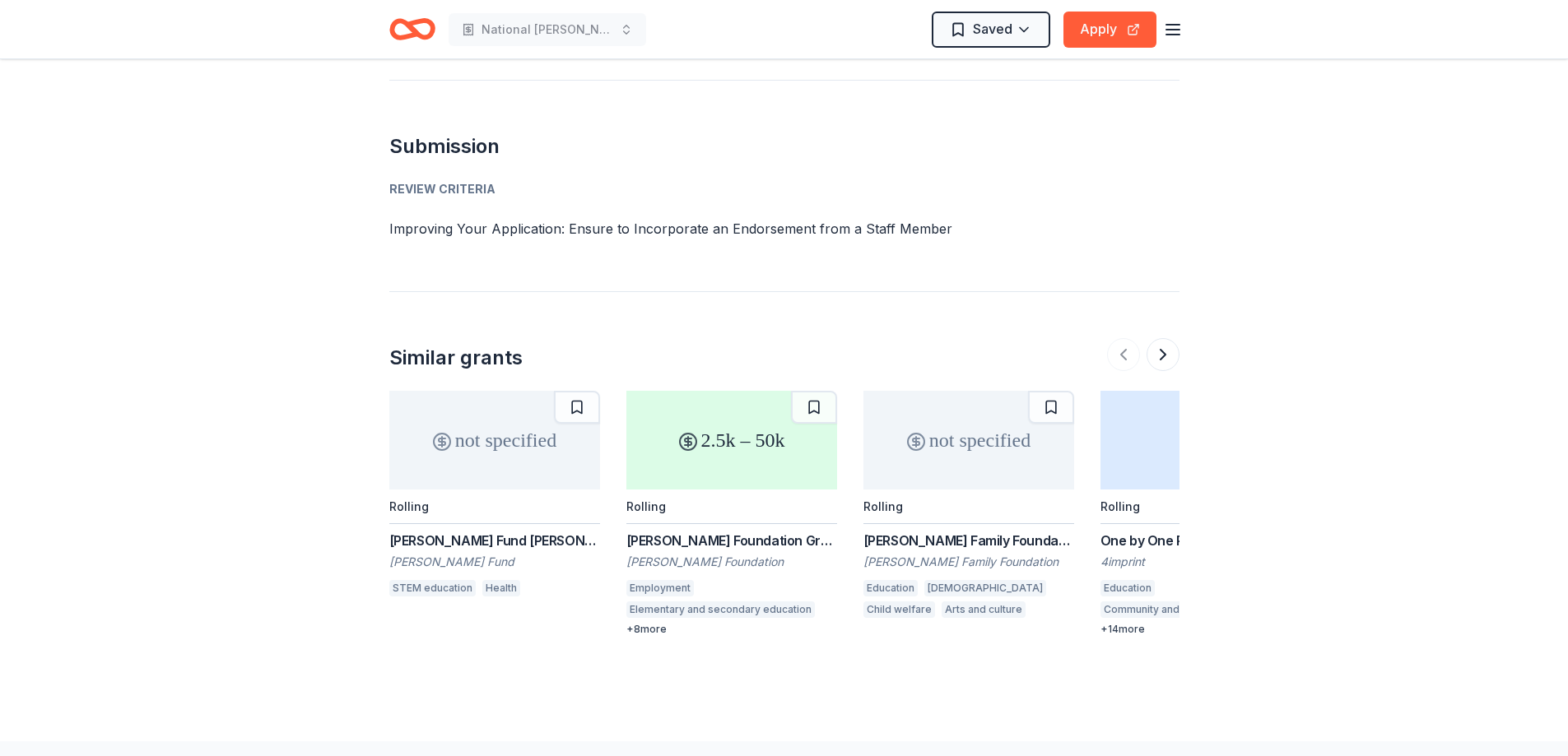
scroll to position [1872, 0]
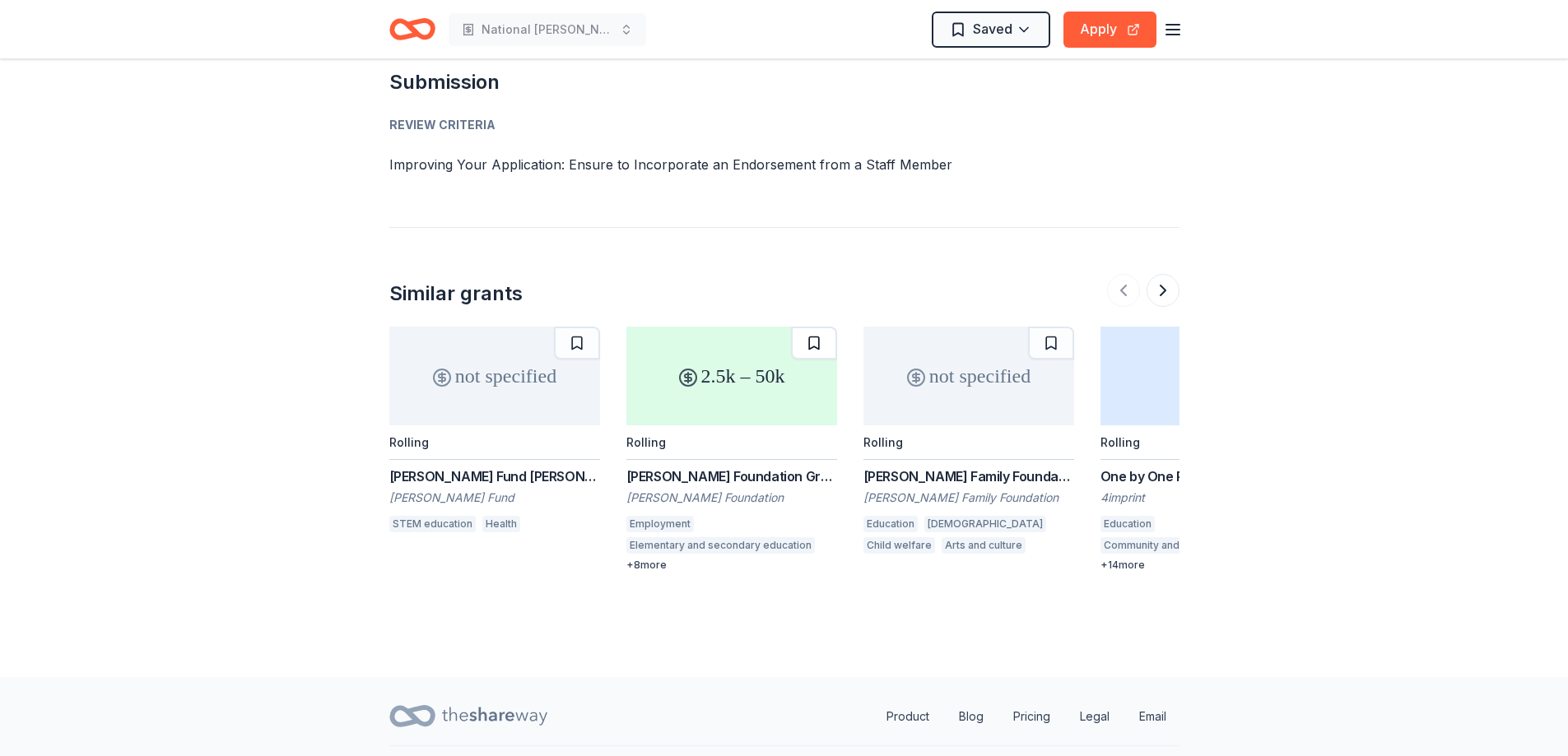
click at [812, 327] on button at bounding box center [814, 343] width 46 height 33
click at [1162, 274] on button at bounding box center [1163, 291] width 33 height 33
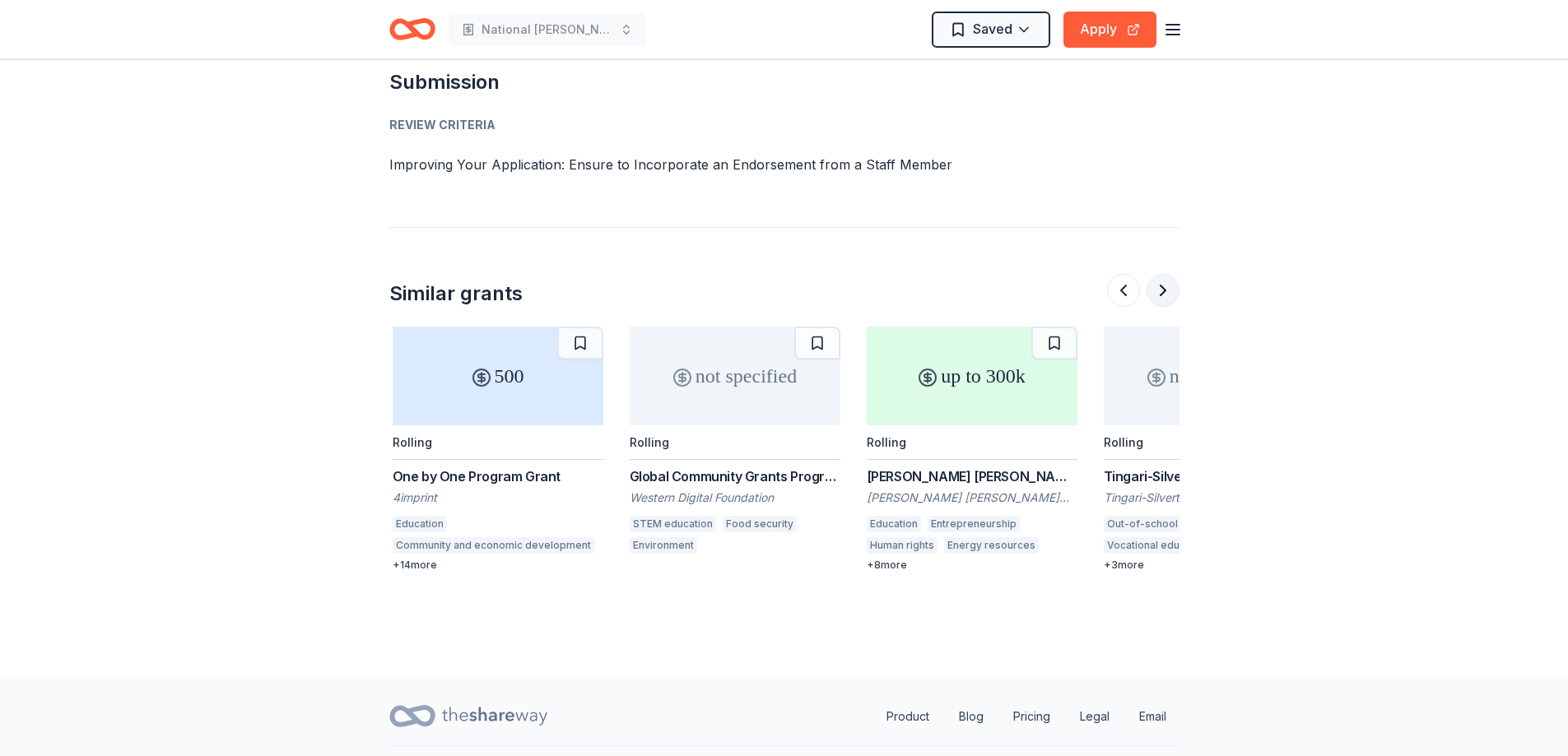
scroll to position [0, 711]
click at [1162, 274] on button at bounding box center [1163, 291] width 33 height 33
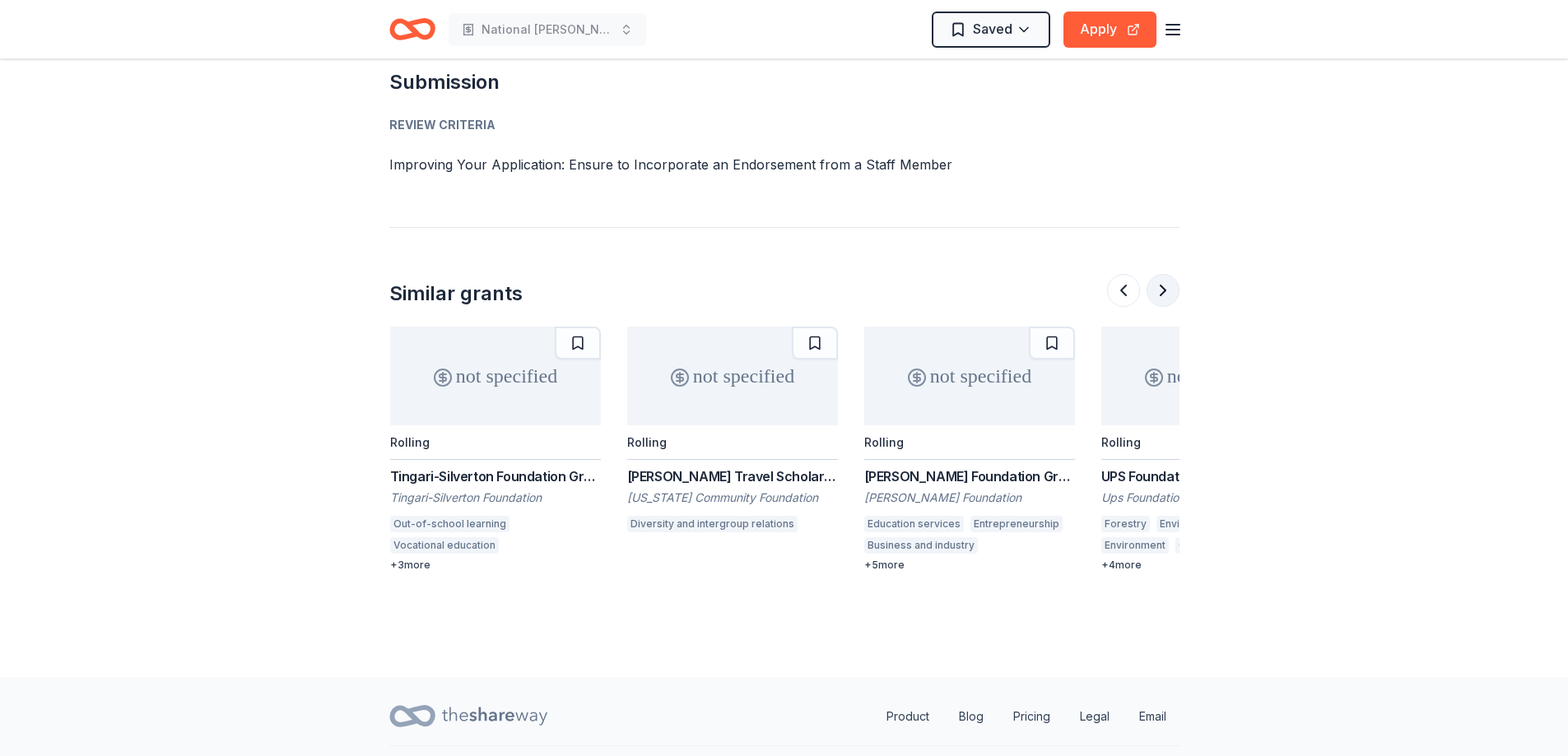
scroll to position [0, 1422]
click at [1162, 274] on button at bounding box center [1163, 291] width 33 height 33
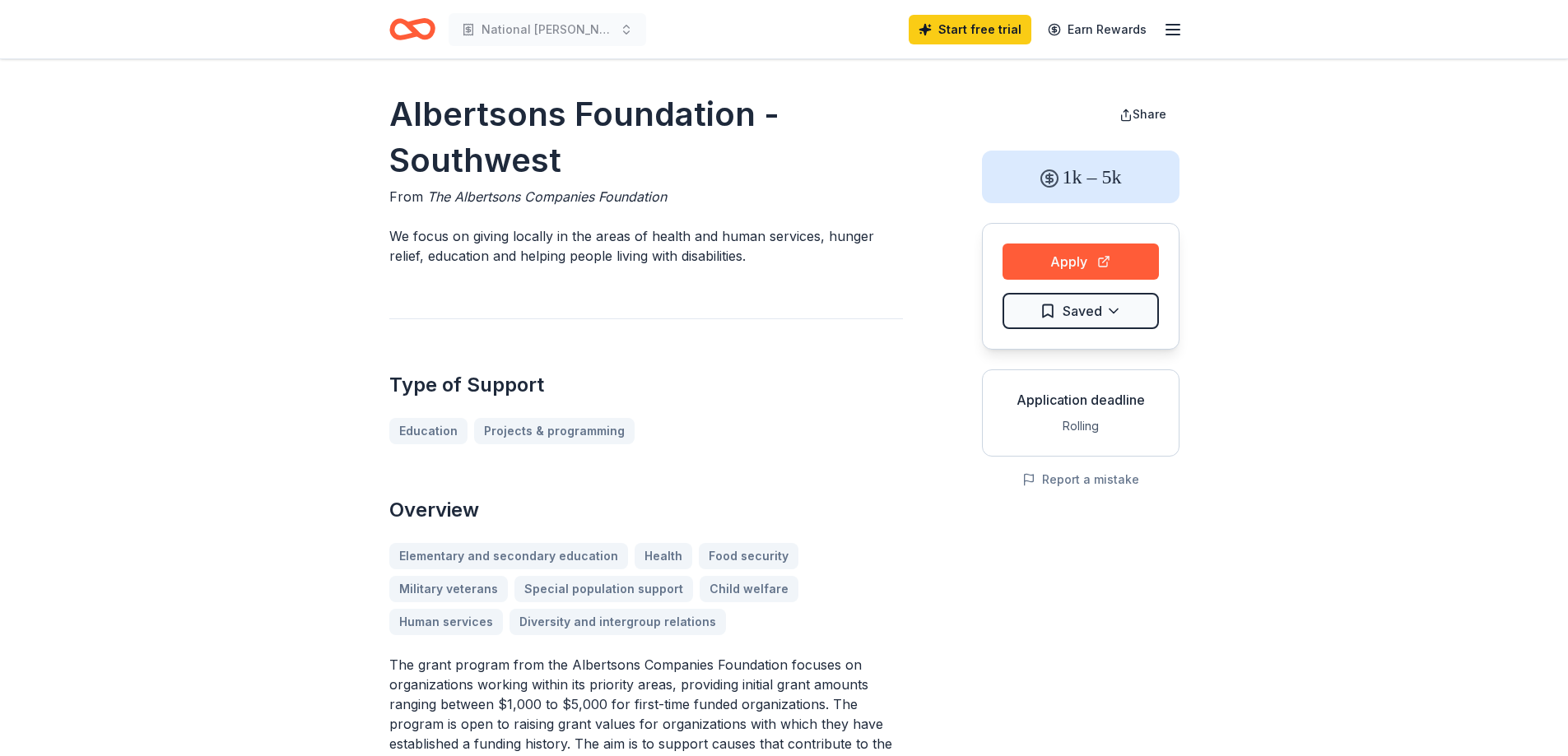
scroll to position [0, 0]
click at [1082, 262] on button "Apply" at bounding box center [1080, 262] width 156 height 36
click at [1048, 253] on button "Apply" at bounding box center [1080, 262] width 156 height 36
